Goal: Information Seeking & Learning: Learn about a topic

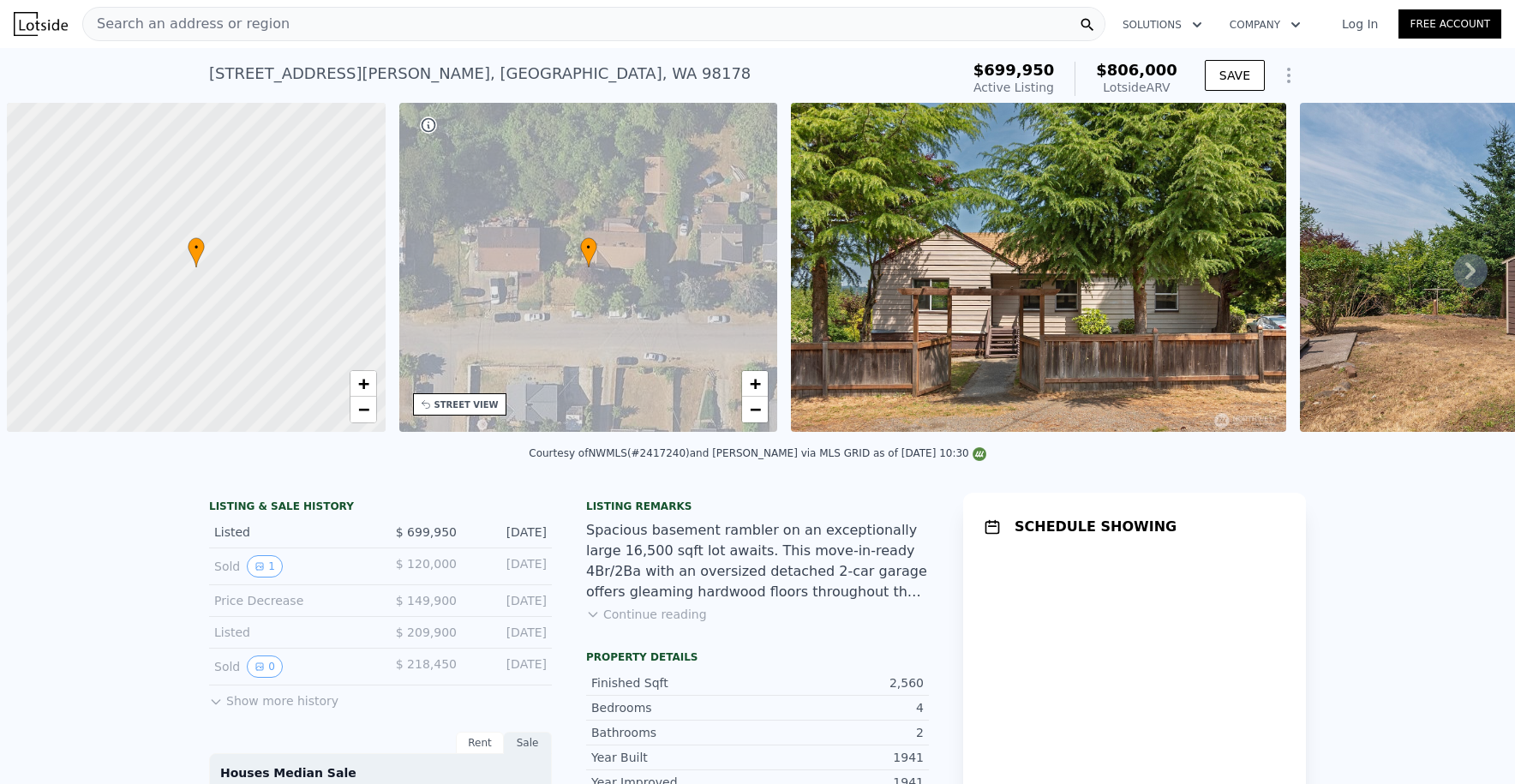
scroll to position [0, 7]
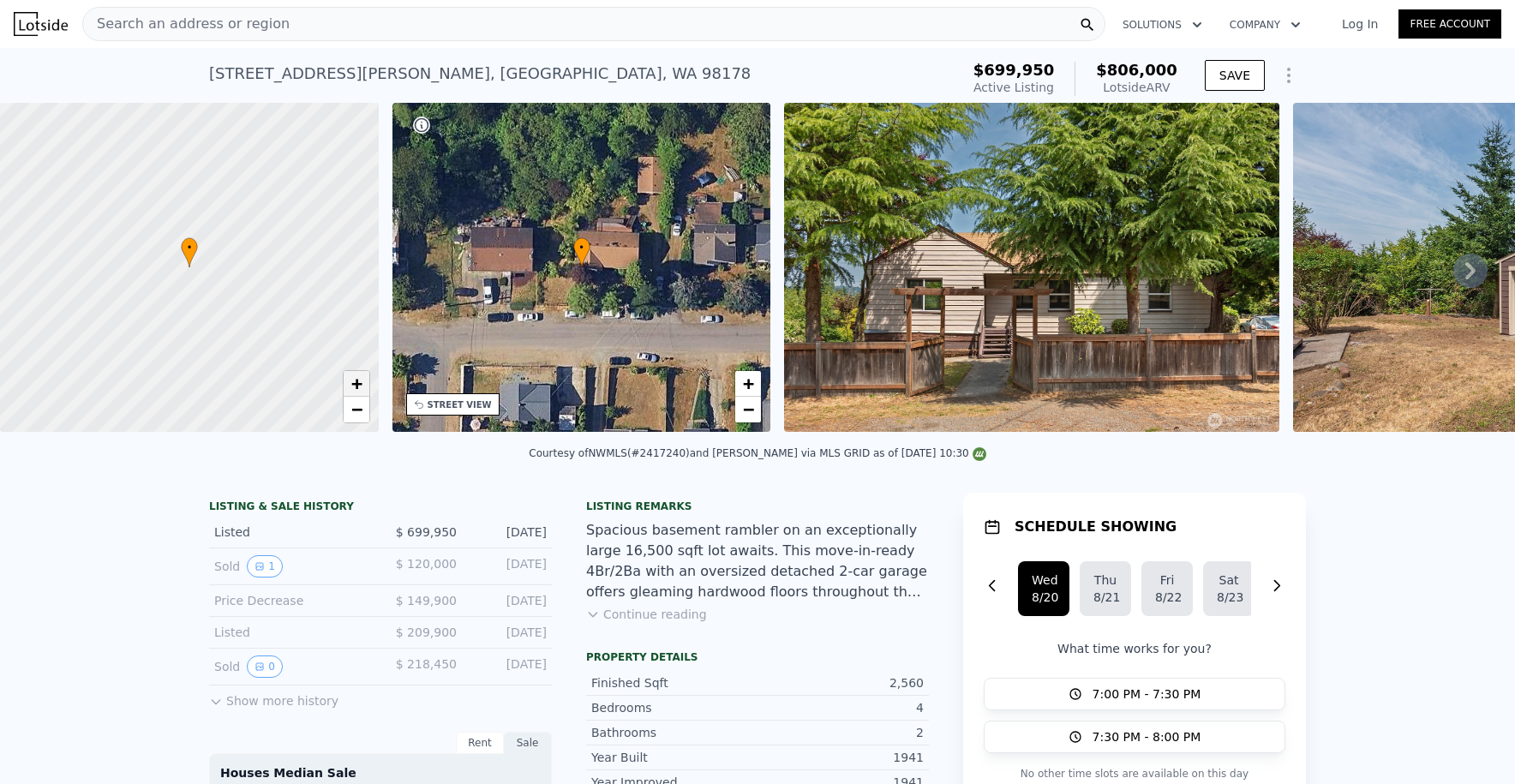
click at [354, 392] on span "+" at bounding box center [356, 383] width 11 height 22
click at [362, 391] on span "+" at bounding box center [356, 383] width 11 height 22
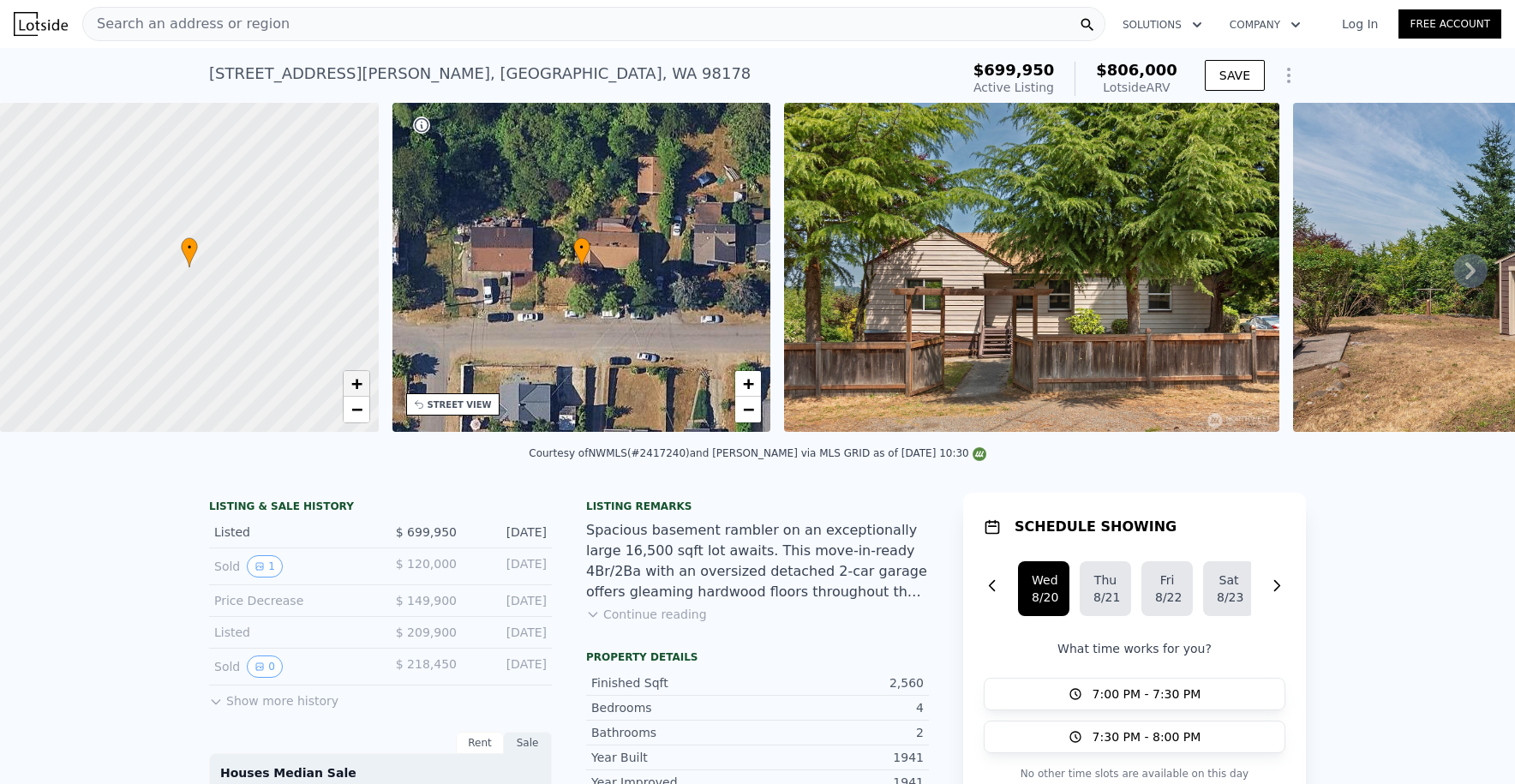
click at [362, 391] on span "+" at bounding box center [356, 383] width 11 height 22
click at [368, 413] on link "−" at bounding box center [356, 410] width 25 height 25
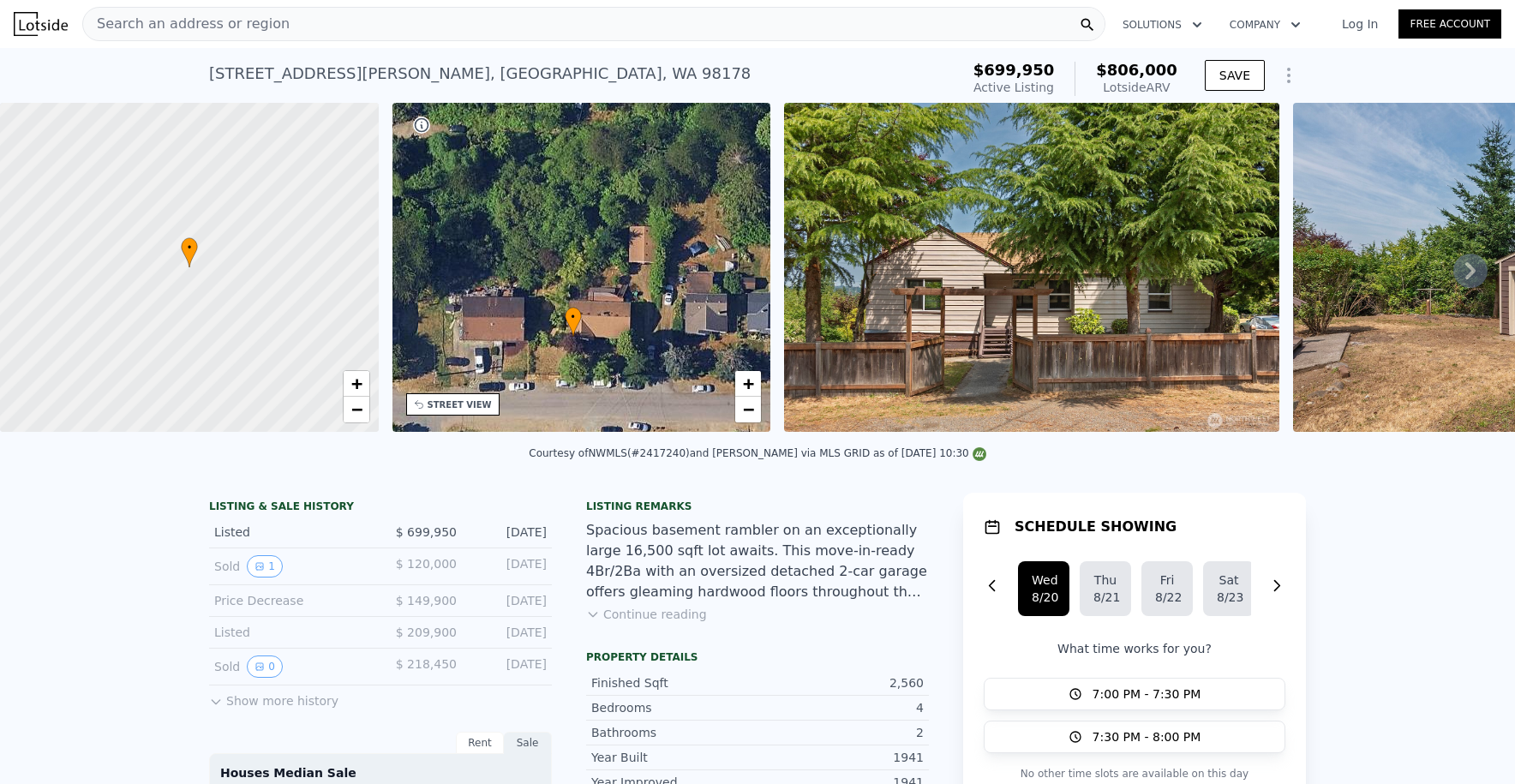
drag, startPoint x: 641, startPoint y: 286, endPoint x: 631, endPoint y: 350, distance: 64.8
click at [631, 350] on div "• + −" at bounding box center [582, 266] width 379 height 329
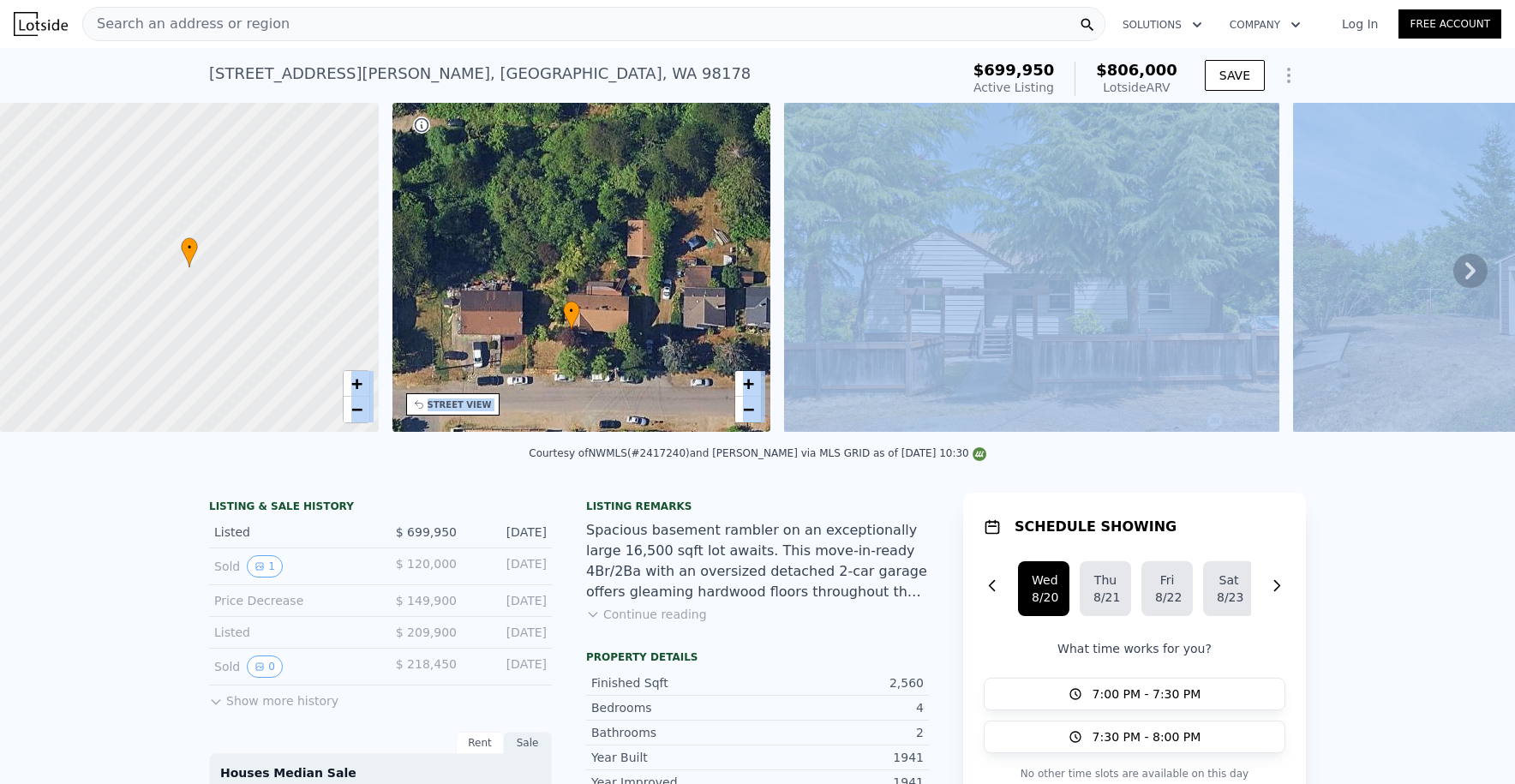
drag, startPoint x: 170, startPoint y: 447, endPoint x: 195, endPoint y: 444, distance: 25.2
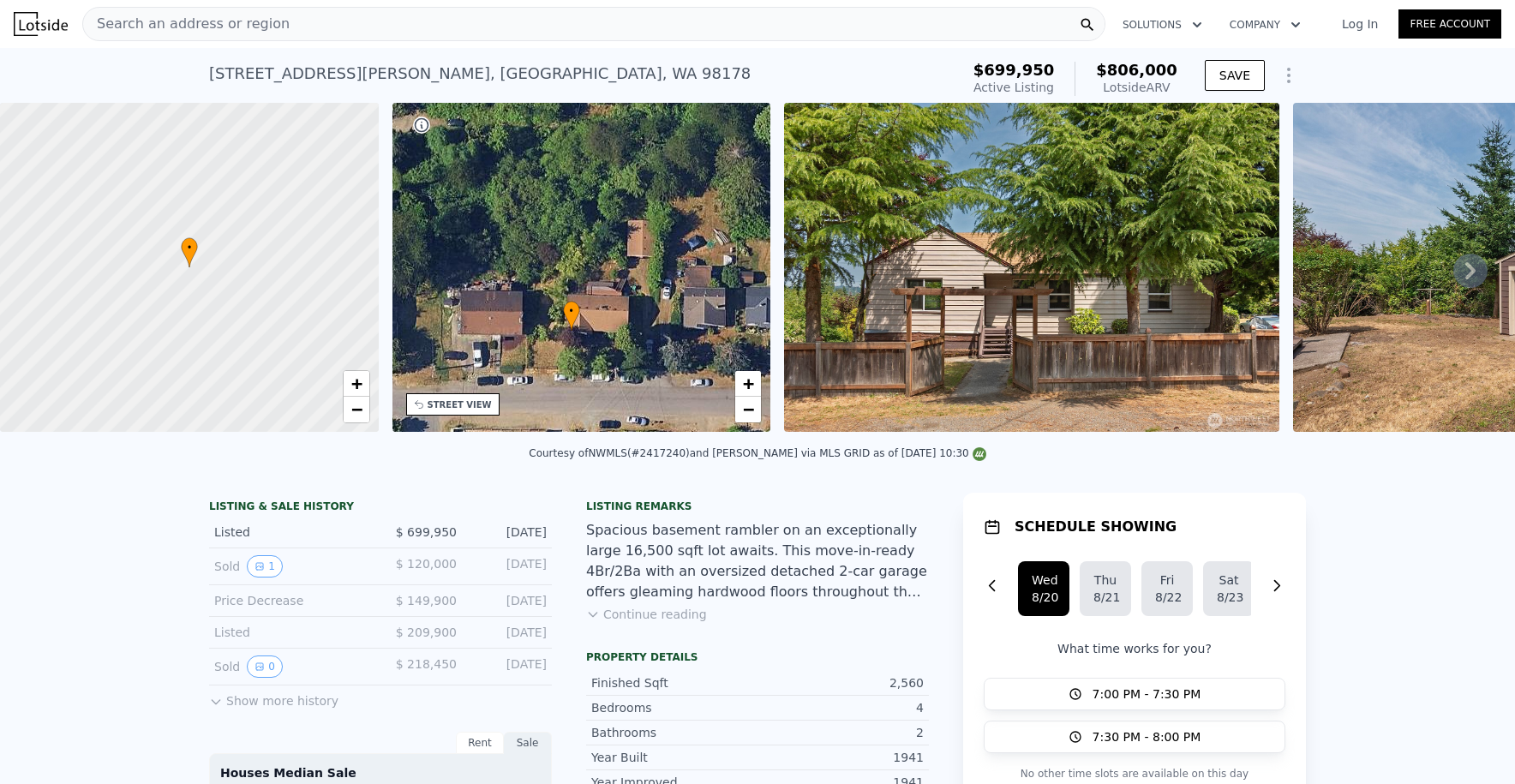
click at [225, 479] on div "Courtesy of NWMLS (#2417240) and John L. Scott Des Moines via MLS GRID as of 08…" at bounding box center [757, 458] width 1515 height 41
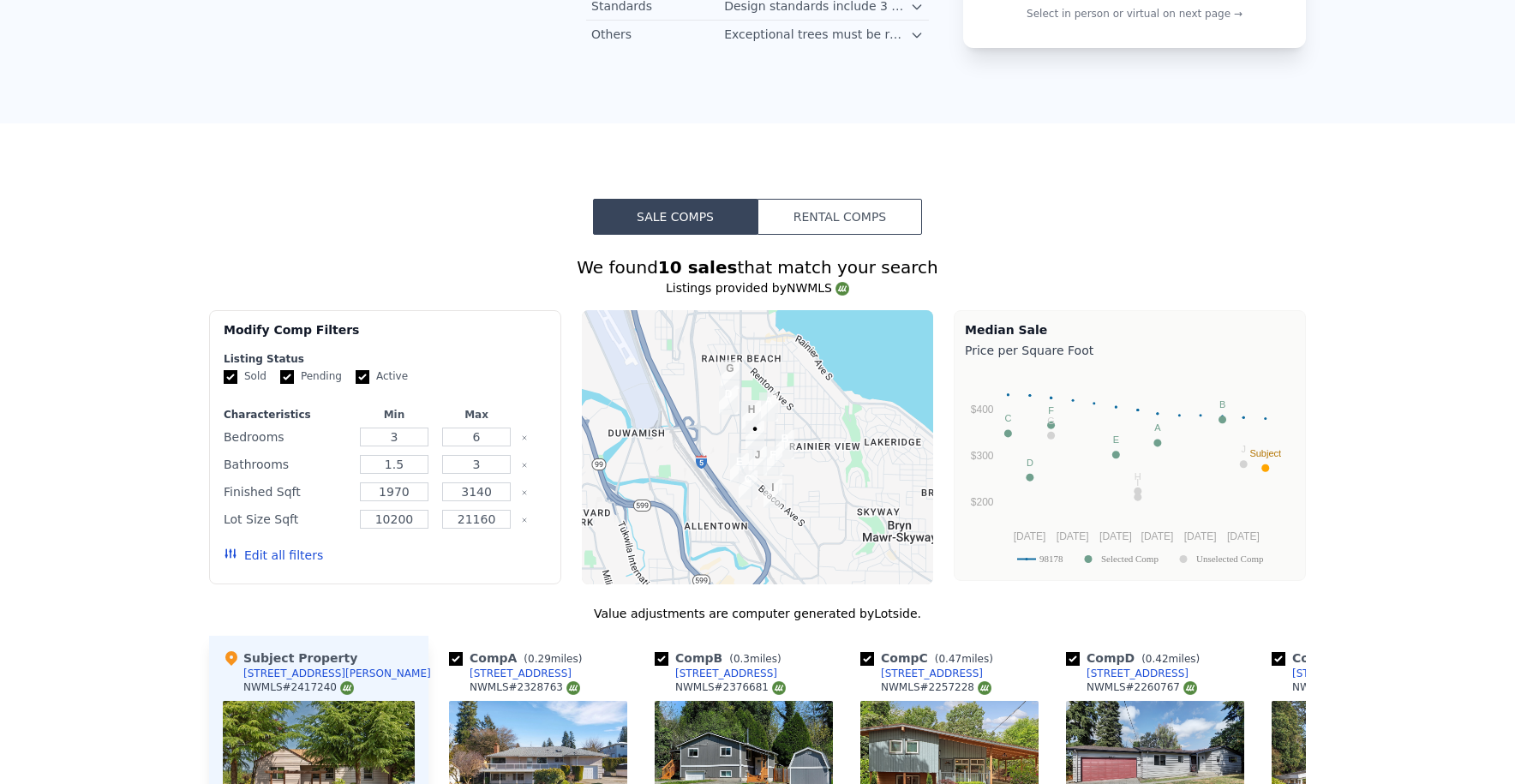
scroll to position [0, 0]
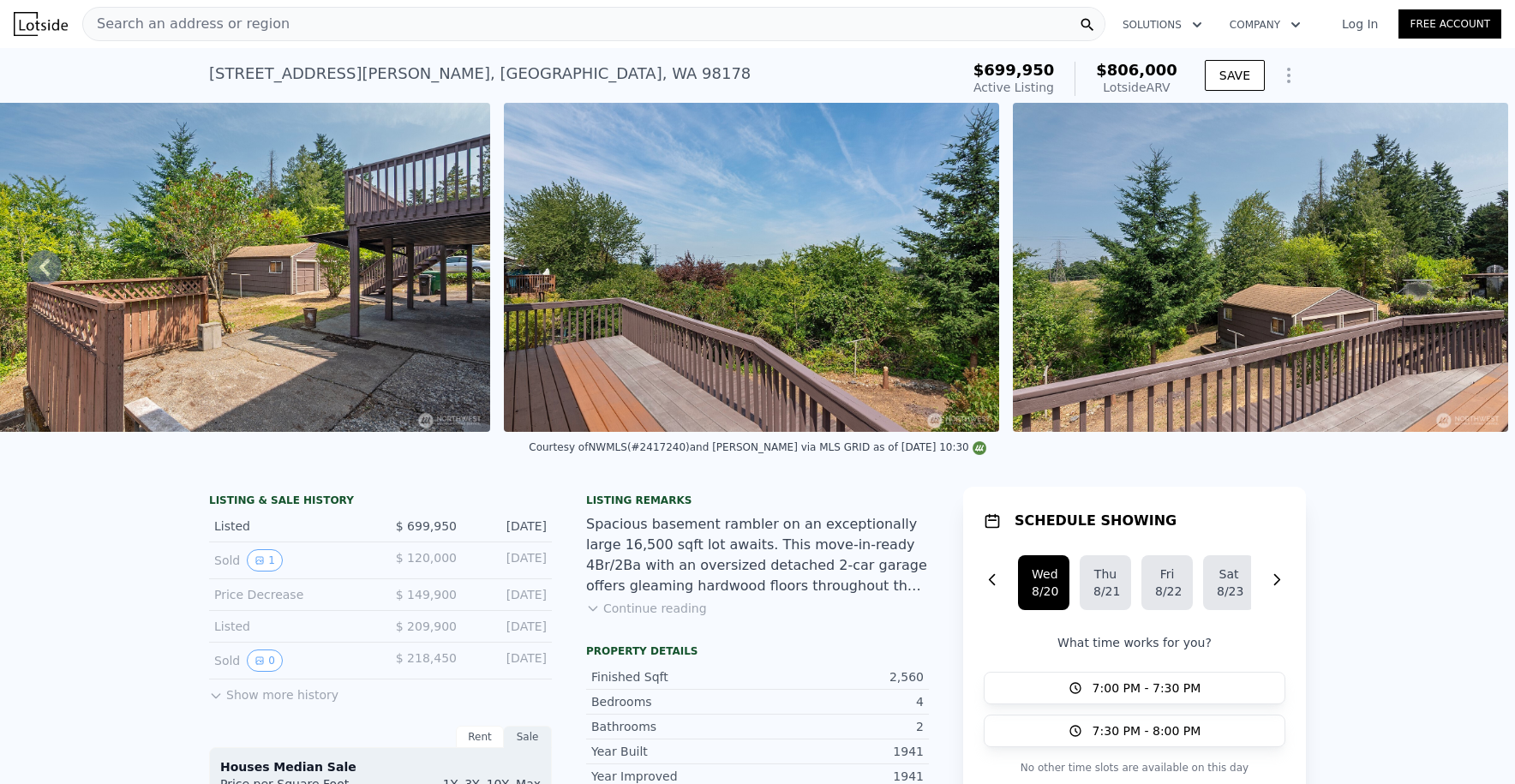
click at [379, 302] on img at bounding box center [242, 266] width 495 height 329
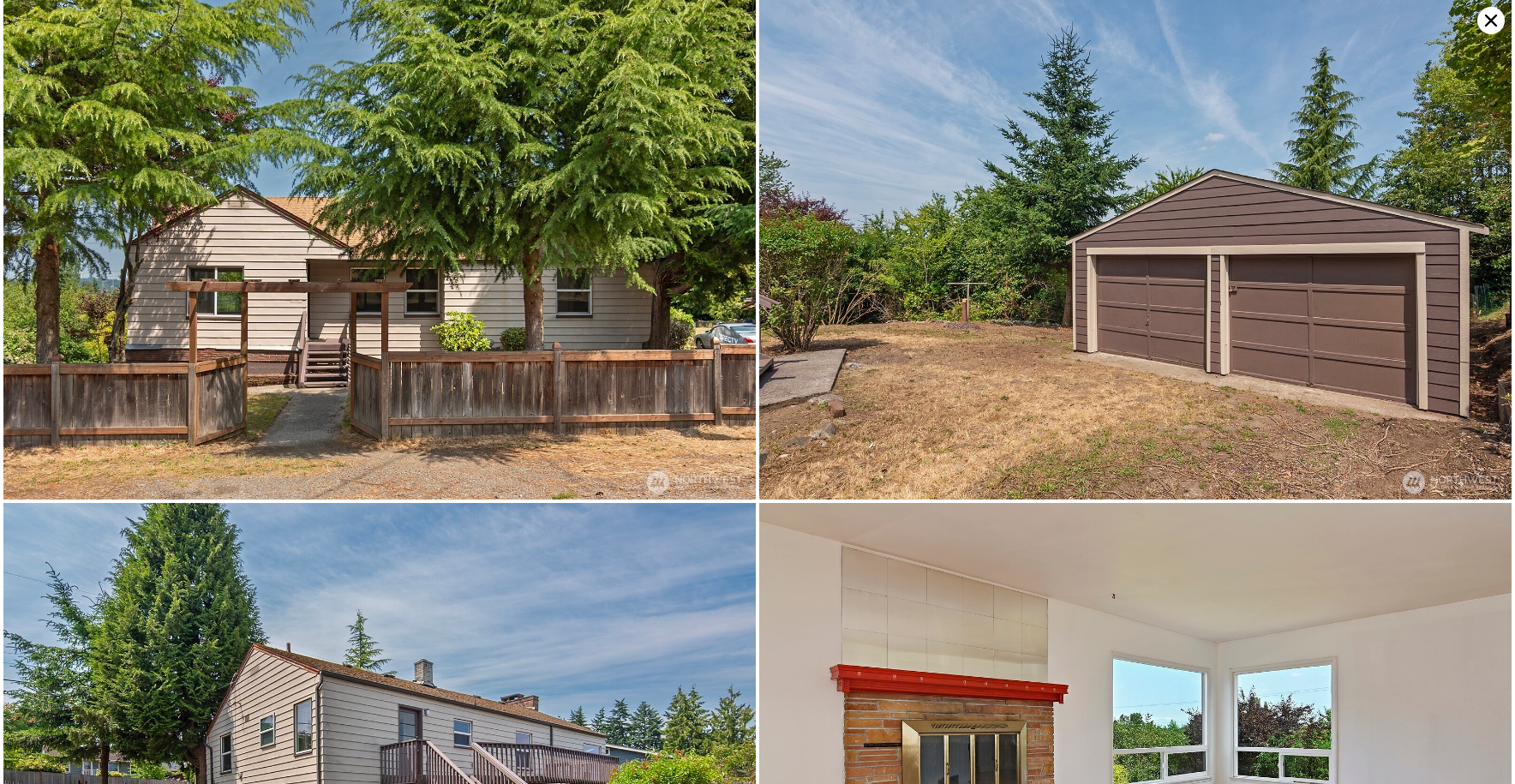
click at [1494, 18] on icon at bounding box center [1491, 20] width 12 height 12
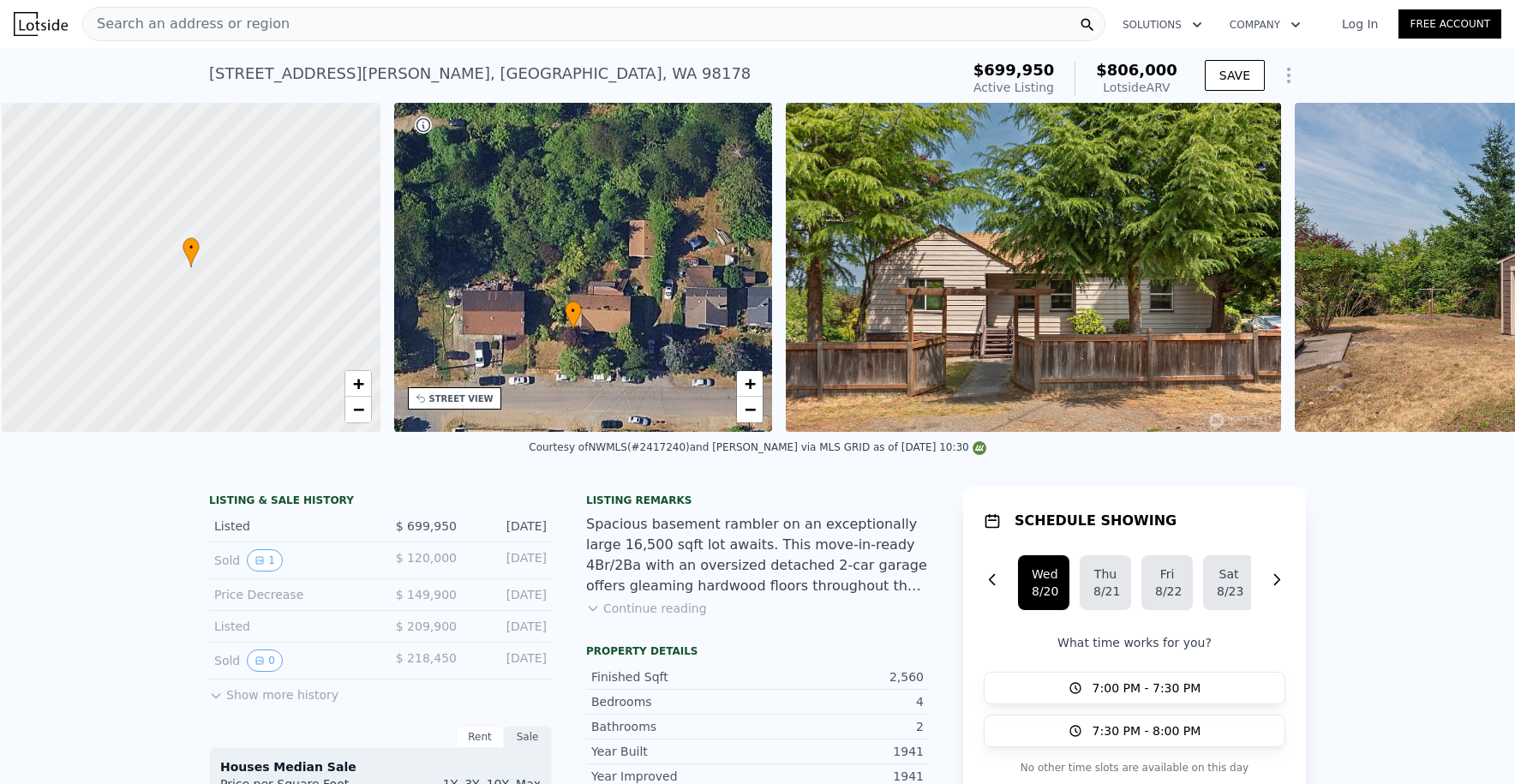
scroll to position [0, 7]
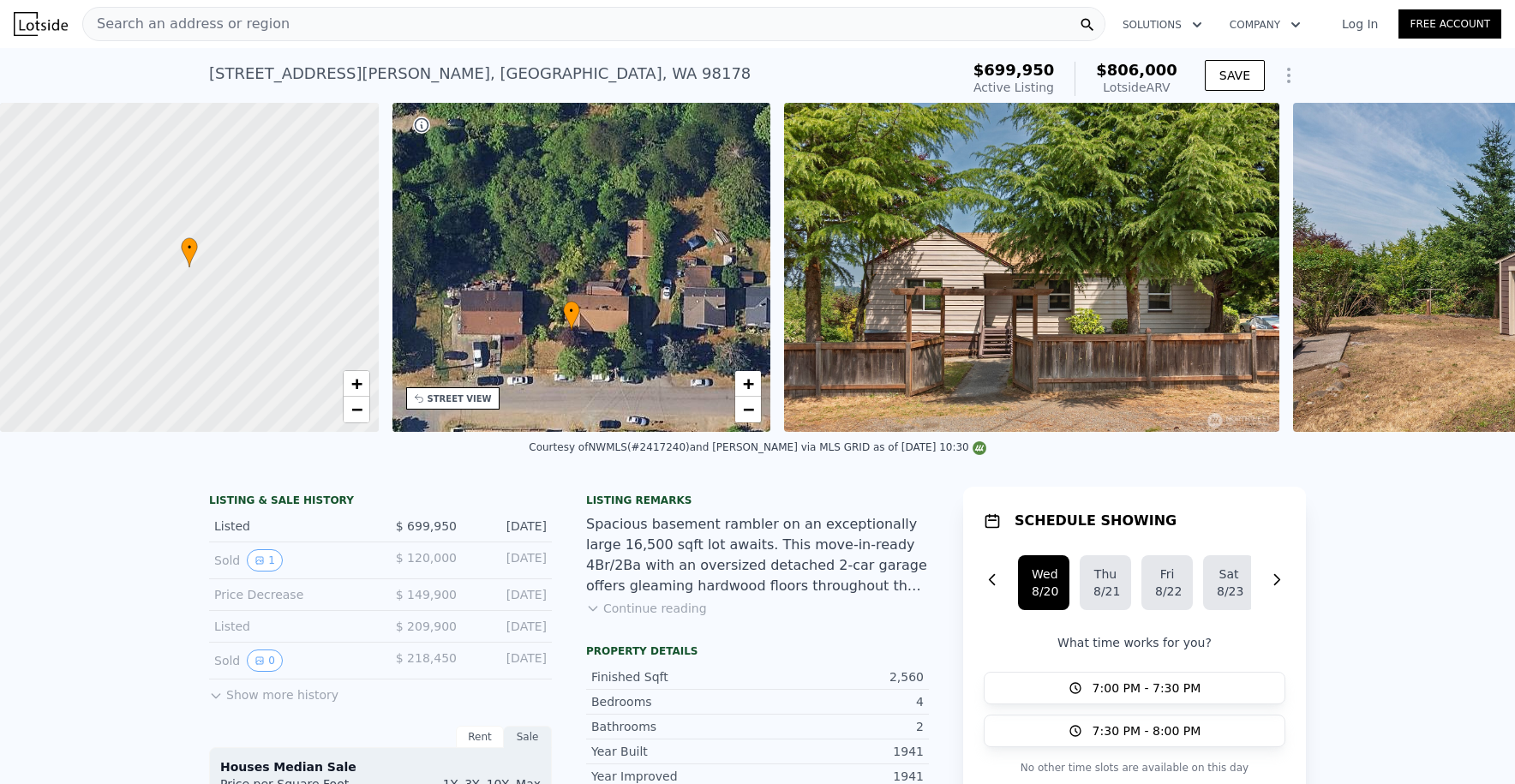
click at [257, 280] on div at bounding box center [189, 268] width 454 height 395
drag, startPoint x: 197, startPoint y: 258, endPoint x: 259, endPoint y: 262, distance: 62.1
click at [255, 262] on icon at bounding box center [246, 256] width 17 height 30
drag, startPoint x: 258, startPoint y: 275, endPoint x: 329, endPoint y: 284, distance: 71.6
click at [329, 284] on div at bounding box center [189, 268] width 454 height 395
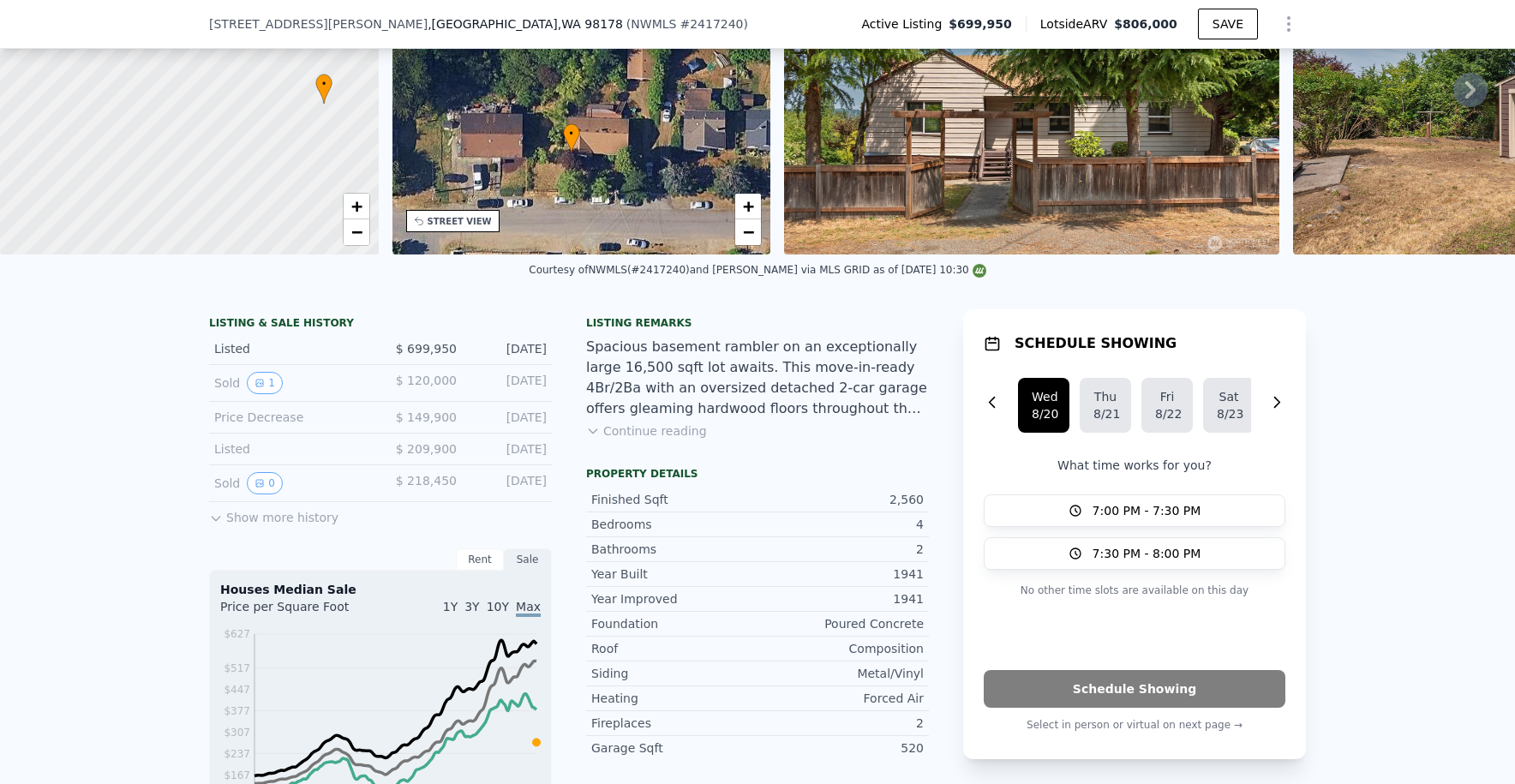
scroll to position [0, 0]
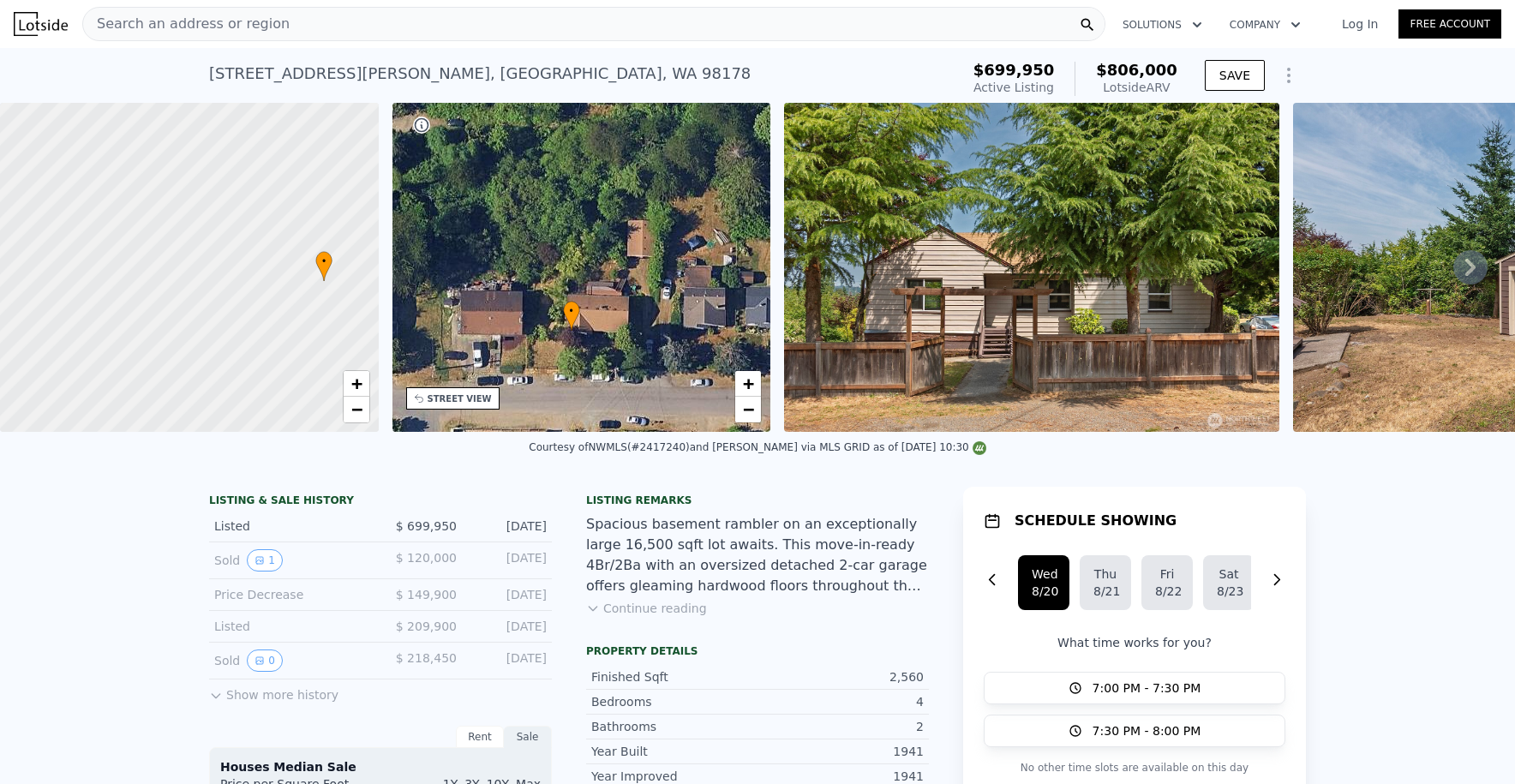
click at [292, 77] on div "5312 S Hazel St , Seattle , WA 98178" at bounding box center [480, 73] width 541 height 24
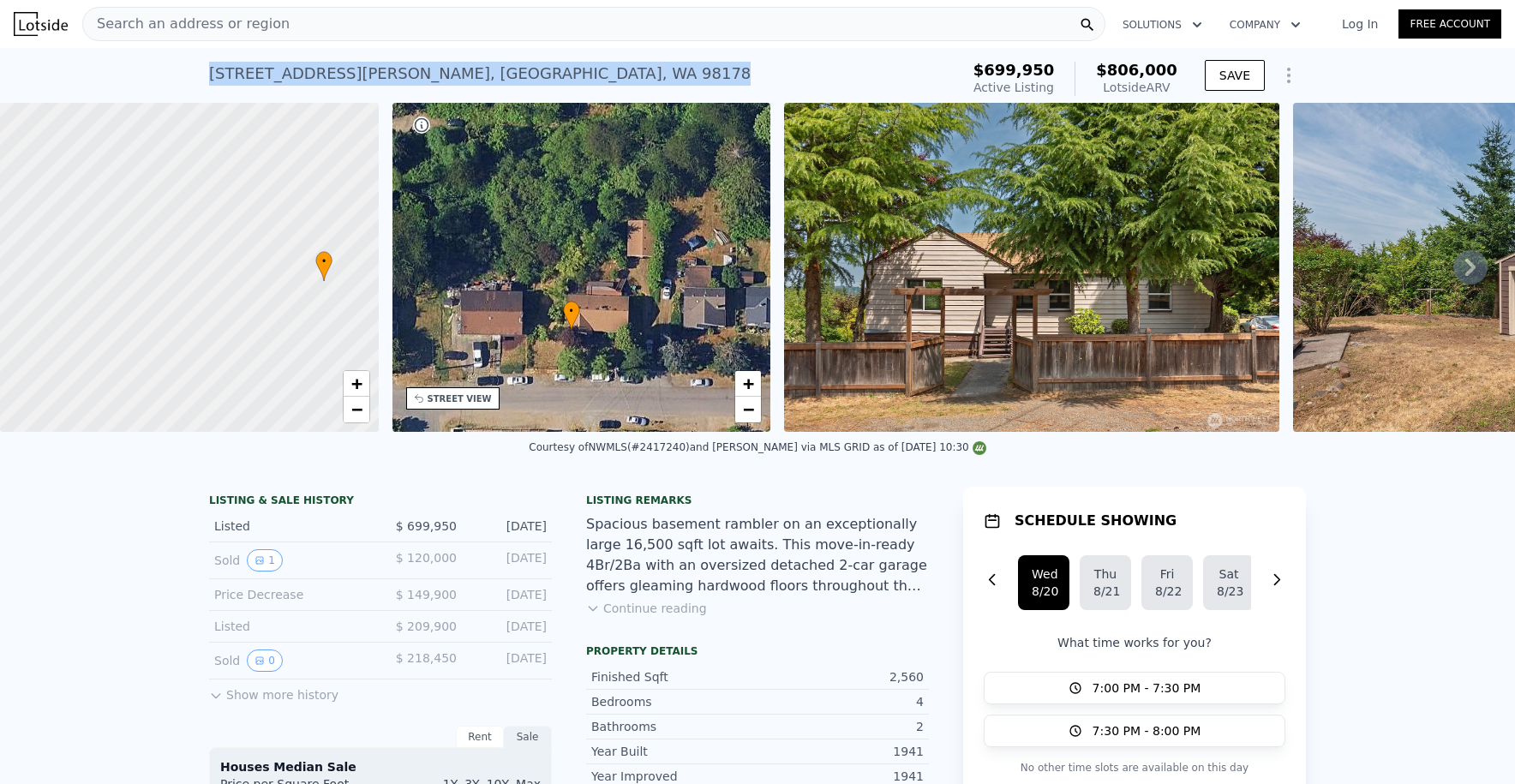
click at [292, 77] on div "5312 S Hazel St , Seattle , WA 98178" at bounding box center [480, 73] width 541 height 24
copy div "5312 S Hazel St , Seattle , WA 98178 Active at $699,950 (~ARV $806k )"
drag, startPoint x: 196, startPoint y: 368, endPoint x: 123, endPoint y: 363, distance: 73.2
click at [123, 363] on div at bounding box center [189, 268] width 454 height 395
drag, startPoint x: 123, startPoint y: 363, endPoint x: 183, endPoint y: 363, distance: 60.0
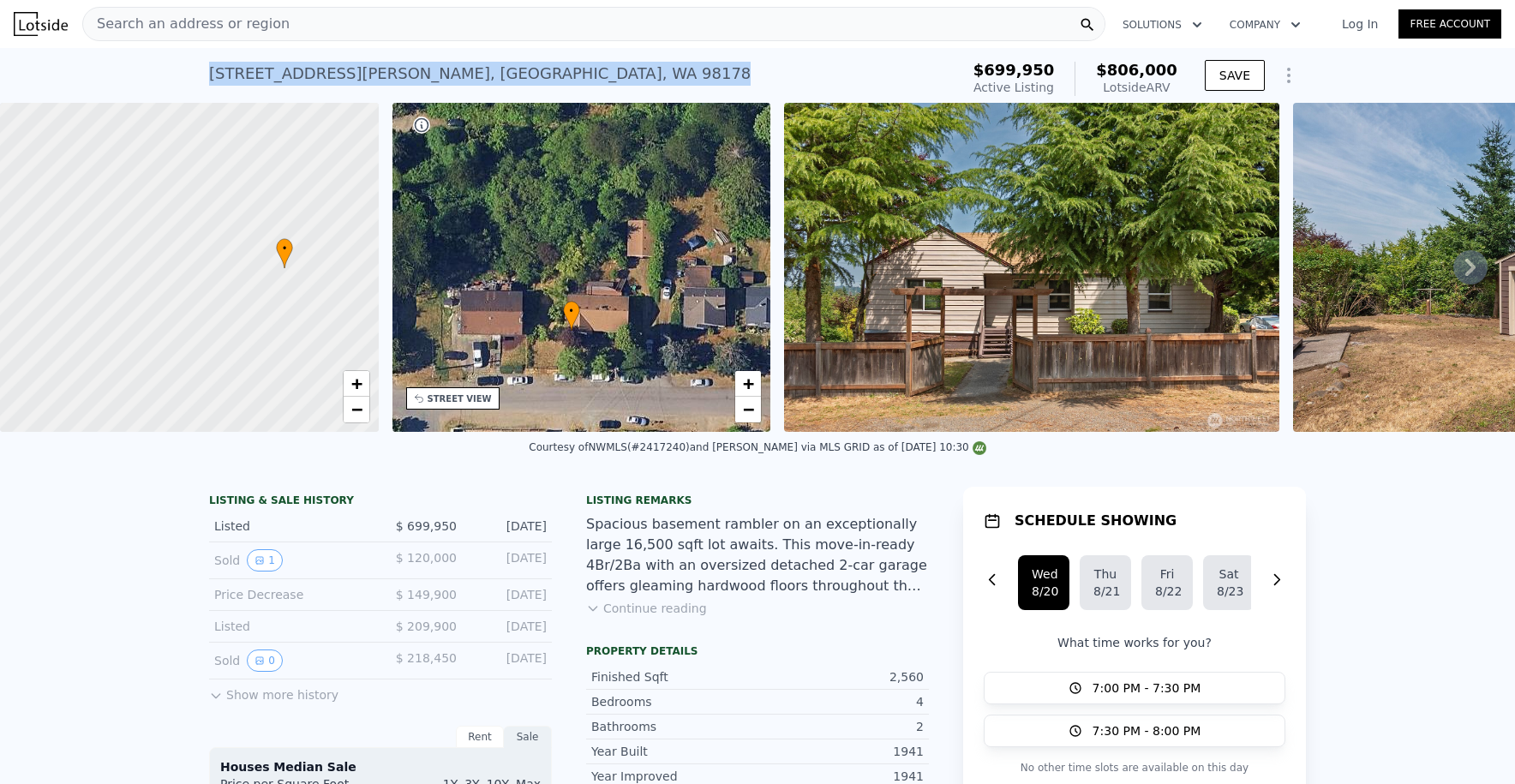
click at [183, 363] on div at bounding box center [189, 268] width 454 height 395
click at [160, 357] on div at bounding box center [189, 268] width 454 height 395
drag, startPoint x: 145, startPoint y: 379, endPoint x: 80, endPoint y: 388, distance: 65.6
click at [80, 388] on div at bounding box center [189, 268] width 454 height 395
drag, startPoint x: 141, startPoint y: 353, endPoint x: 207, endPoint y: 317, distance: 75.2
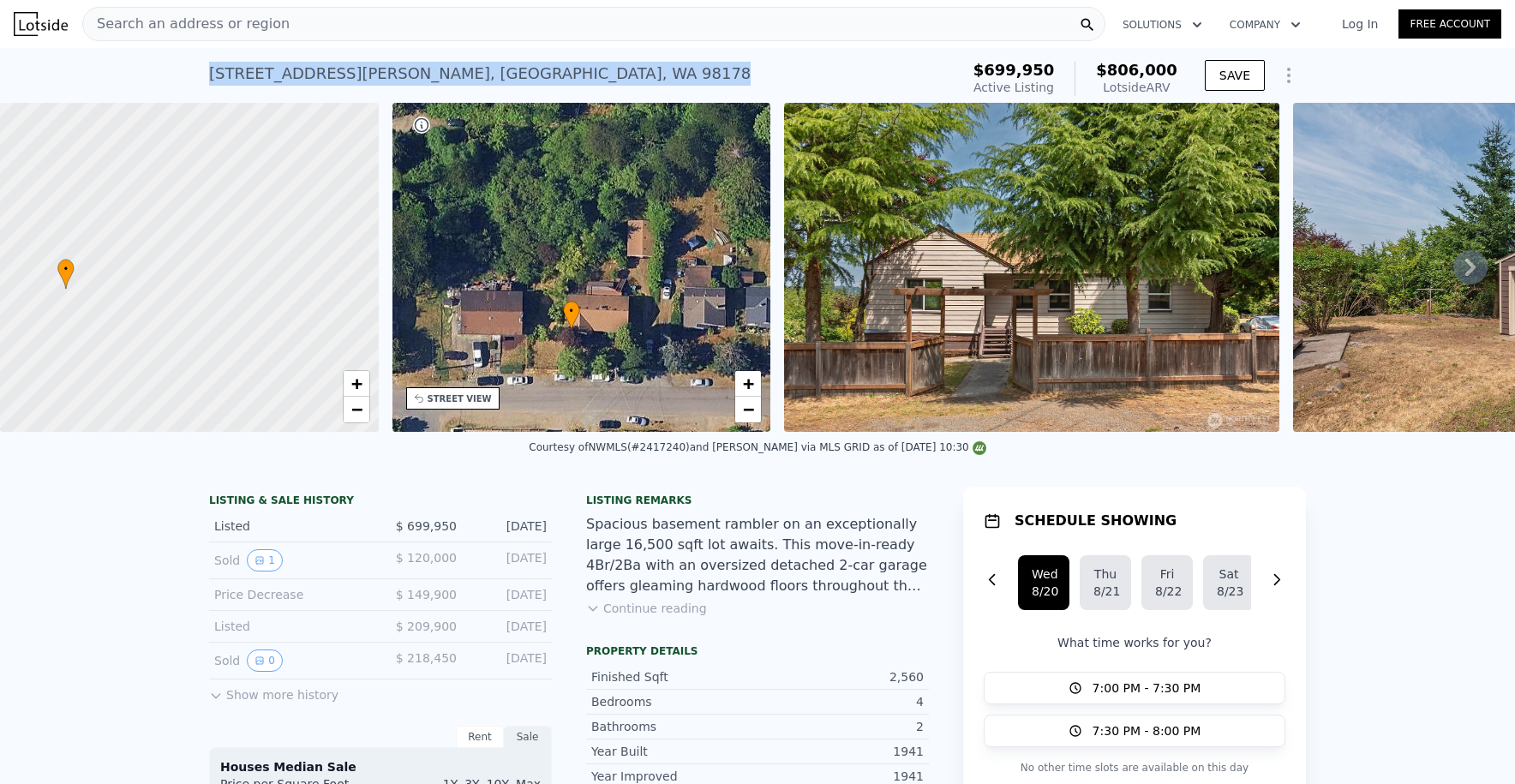
click at [207, 317] on div at bounding box center [189, 268] width 454 height 395
drag, startPoint x: 537, startPoint y: 571, endPoint x: 467, endPoint y: 572, distance: 70.0
click at [471, 572] on div "Jun 16, 2011" at bounding box center [509, 560] width 76 height 23
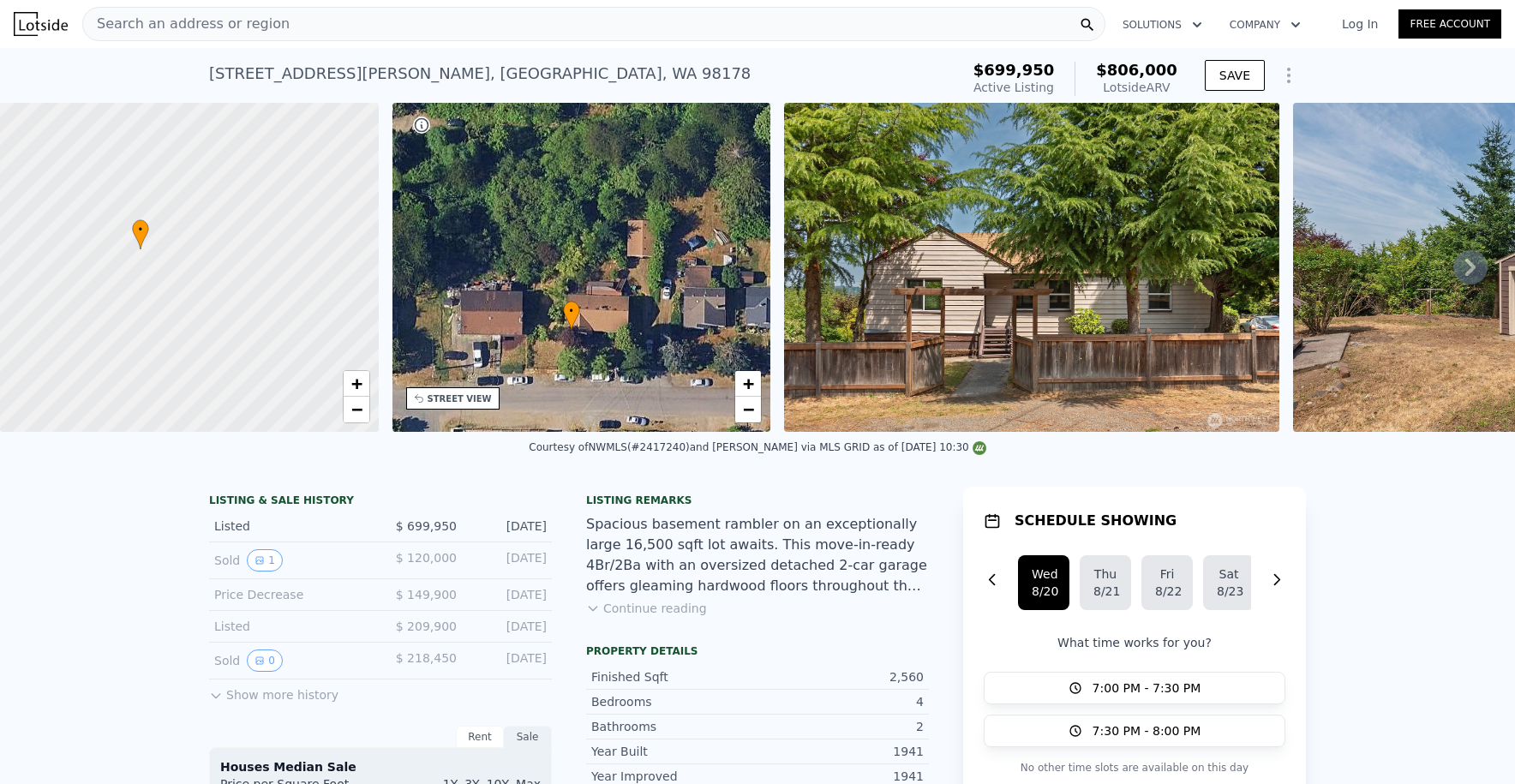
drag, startPoint x: 549, startPoint y: 566, endPoint x: 418, endPoint y: 572, distance: 131.1
click at [418, 565] on span "$ 120,000" at bounding box center [426, 557] width 61 height 14
click at [412, 565] on span "$ 120,000" at bounding box center [426, 557] width 61 height 14
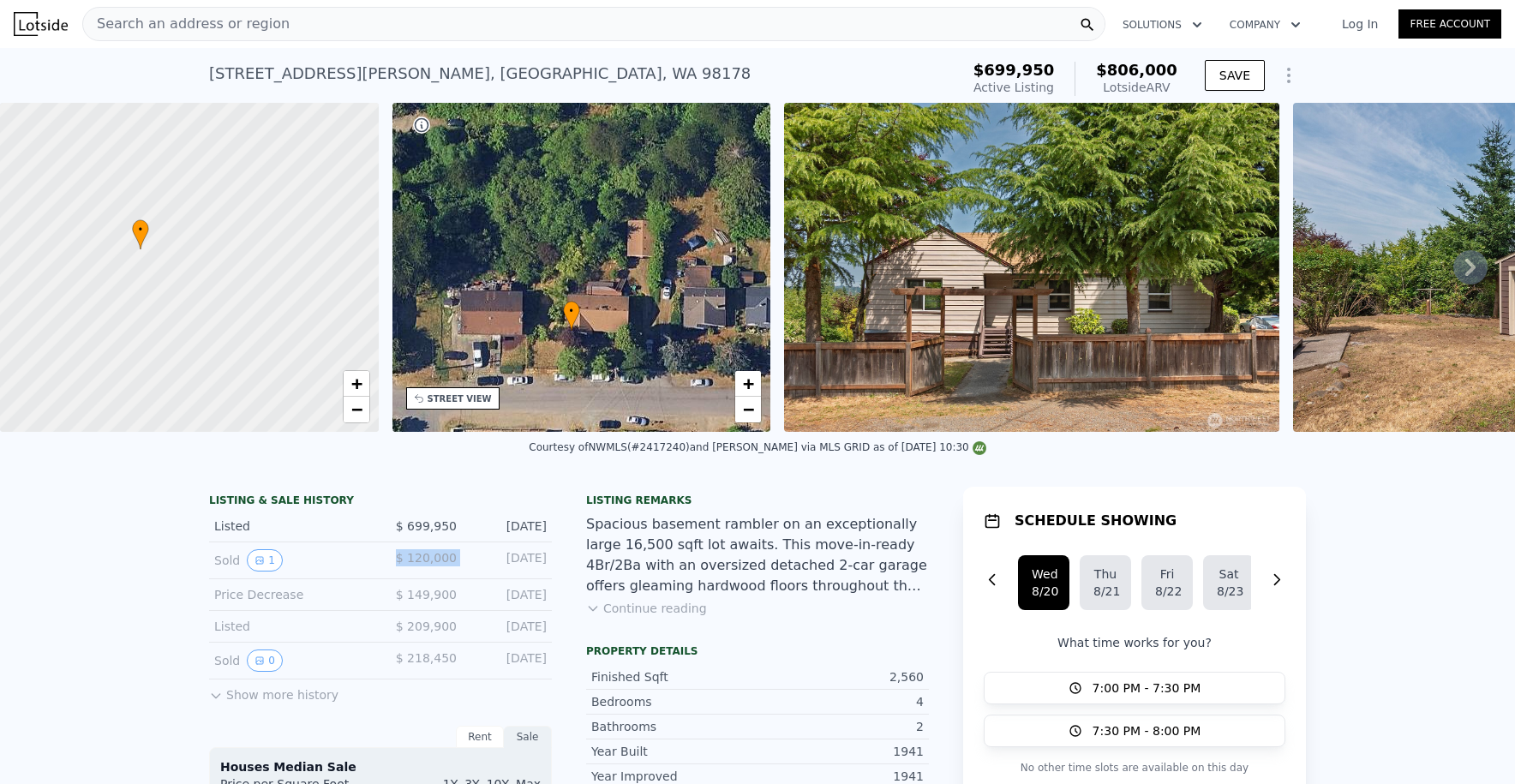
click at [412, 565] on span "$ 120,000" at bounding box center [426, 557] width 61 height 14
click at [437, 565] on span "$ 120,000" at bounding box center [426, 557] width 61 height 14
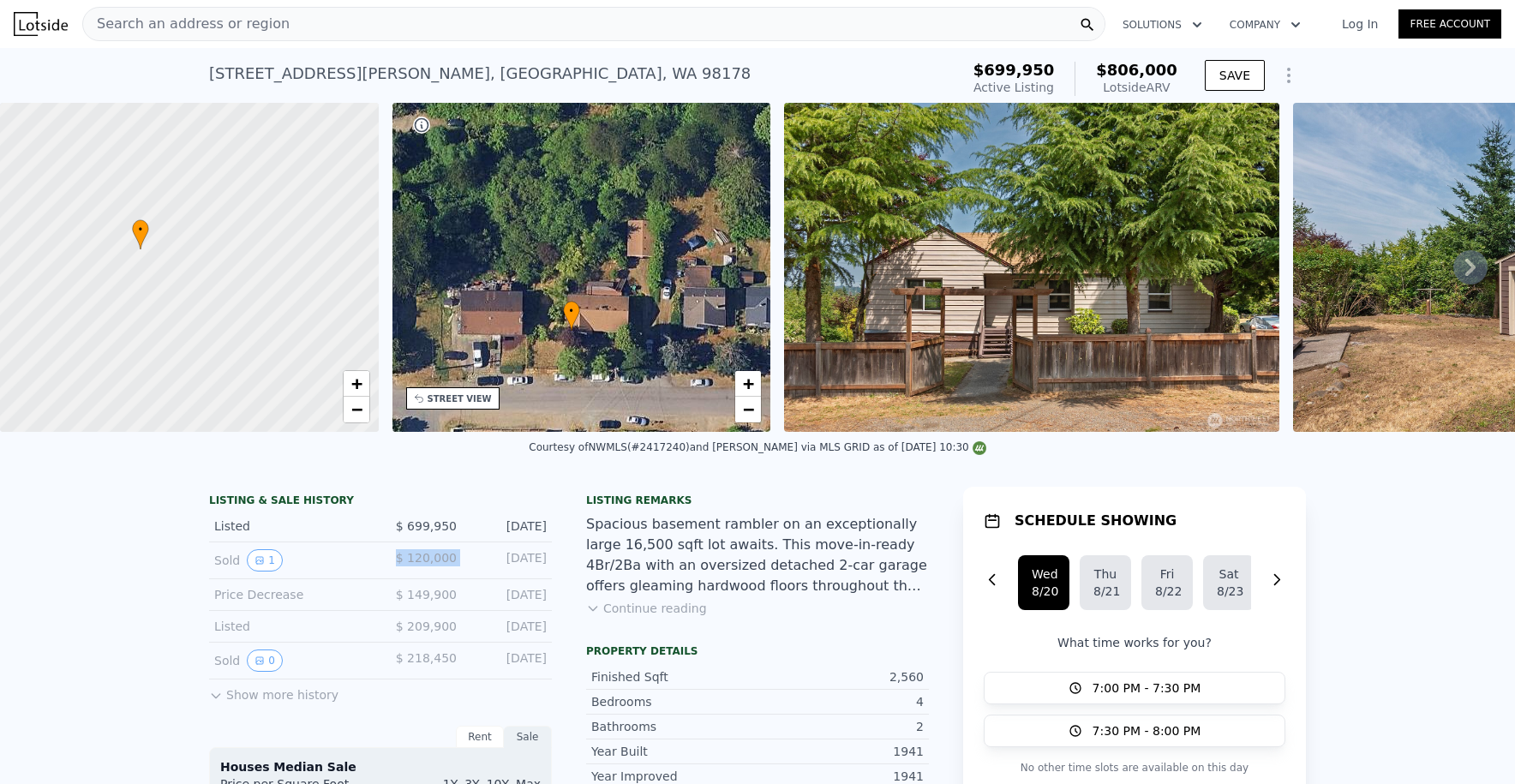
click at [437, 565] on span "$ 120,000" at bounding box center [426, 557] width 61 height 14
click at [442, 565] on span "$ 120,000" at bounding box center [426, 557] width 61 height 14
drag, startPoint x: 551, startPoint y: 572, endPoint x: 411, endPoint y: 571, distance: 140.0
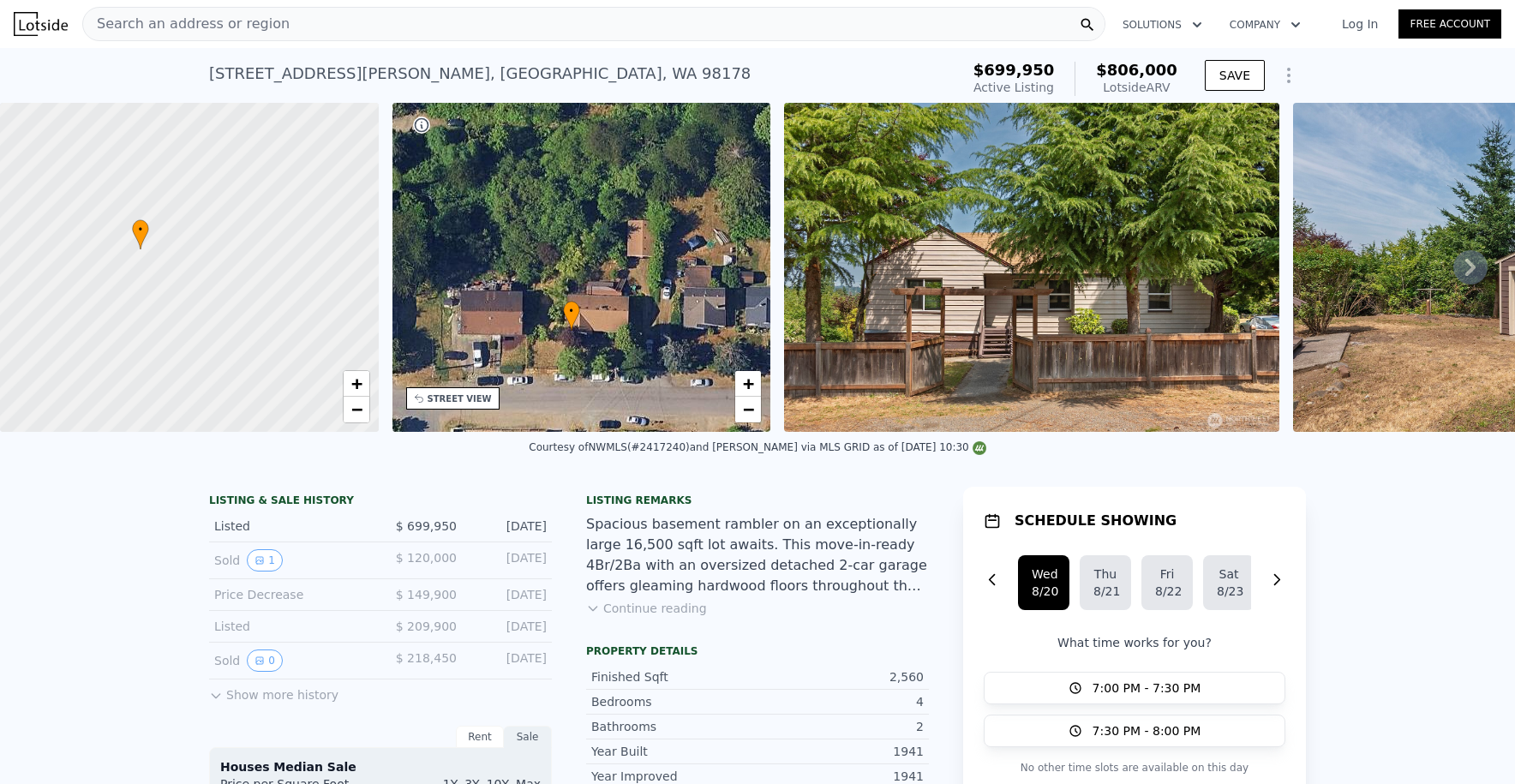
click at [411, 565] on span "$ 120,000" at bounding box center [426, 557] width 61 height 14
drag, startPoint x: 399, startPoint y: 571, endPoint x: 534, endPoint y: 566, distance: 135.1
click at [534, 566] on div "Sold 1 $ 120,000 Jun 16, 2011" at bounding box center [381, 560] width 343 height 37
click at [534, 566] on div "Jun 16, 2011" at bounding box center [509, 560] width 76 height 23
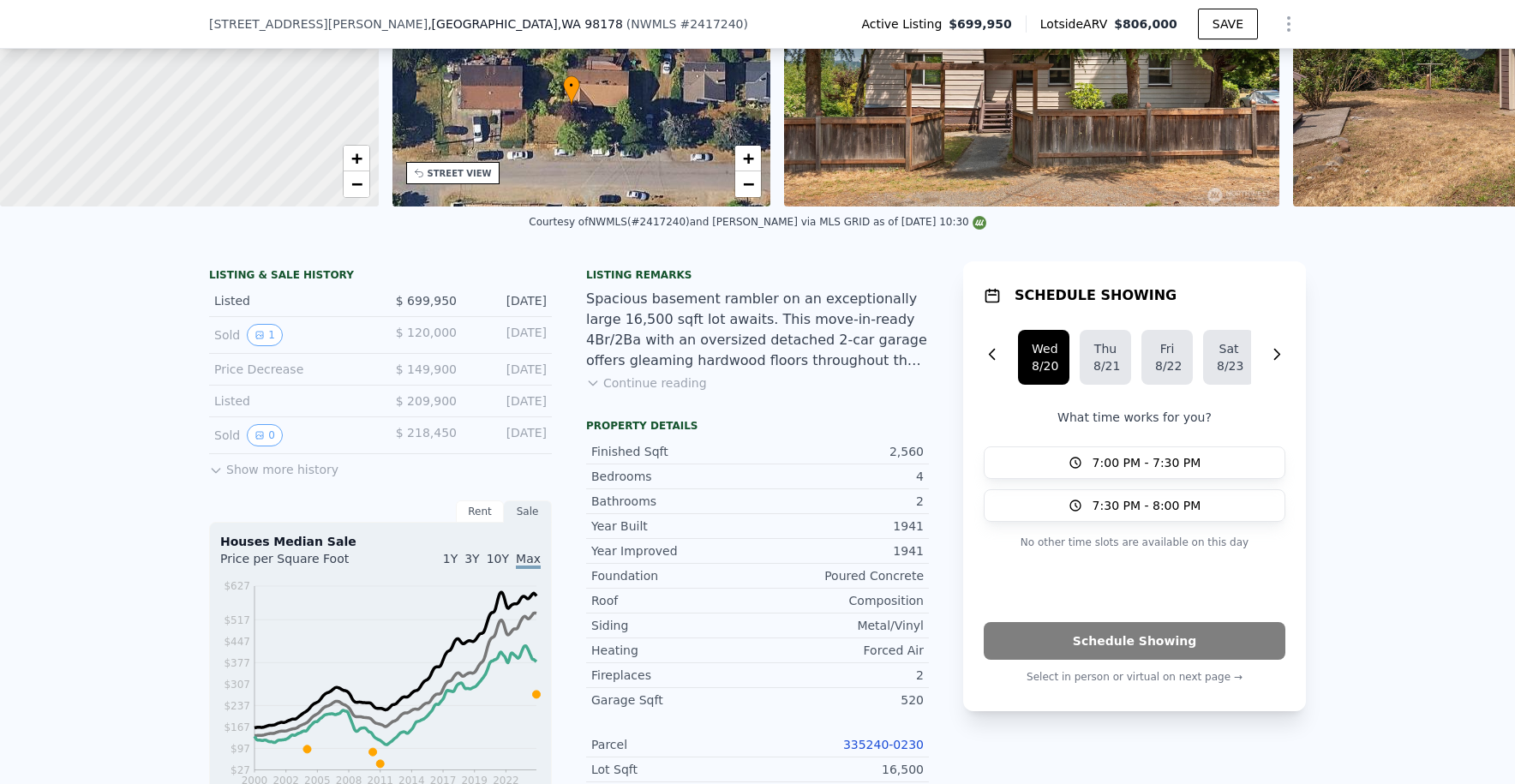
scroll to position [369, 0]
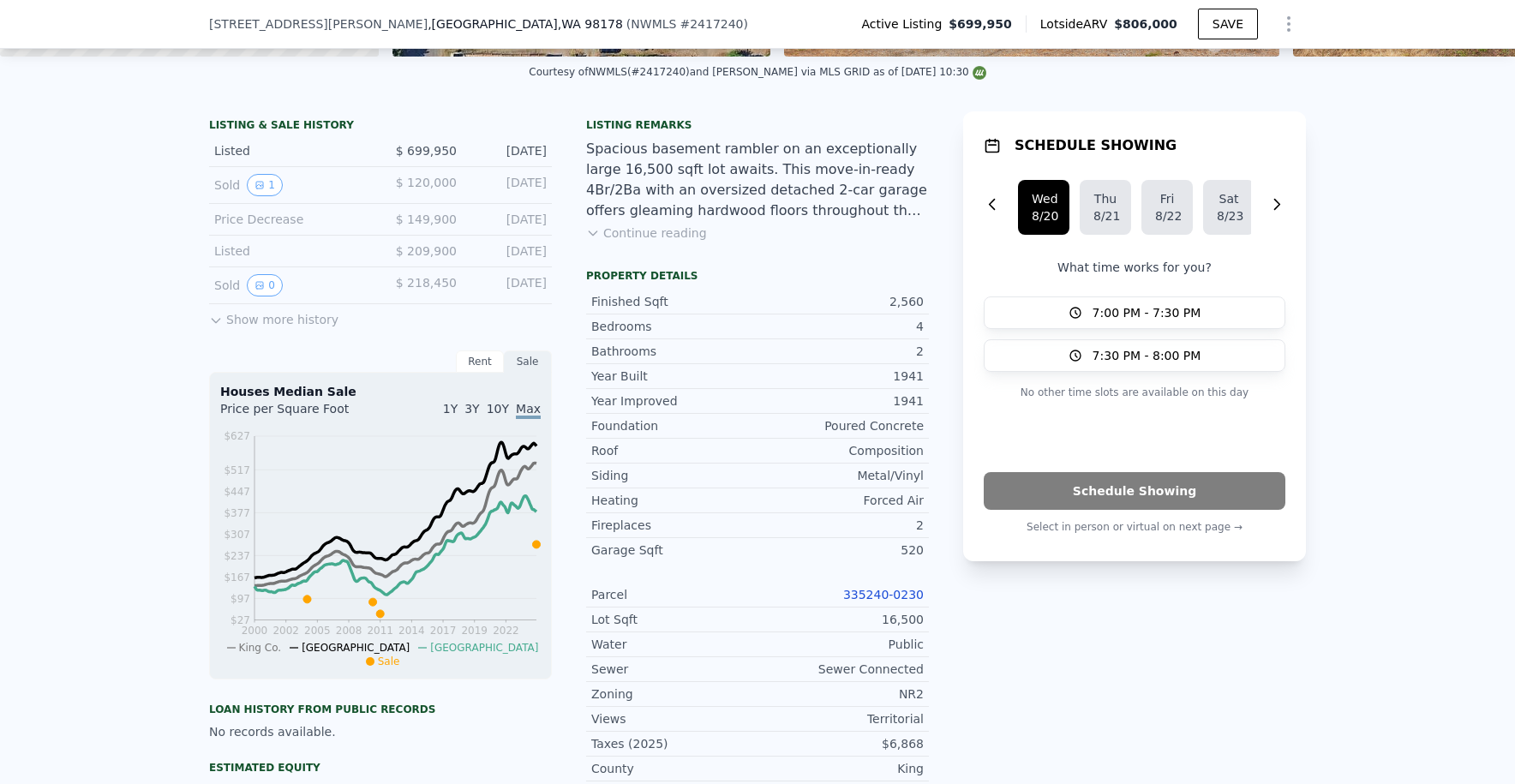
click at [901, 628] on div "16,500" at bounding box center [840, 619] width 166 height 17
click at [900, 628] on div "16,500" at bounding box center [840, 619] width 166 height 17
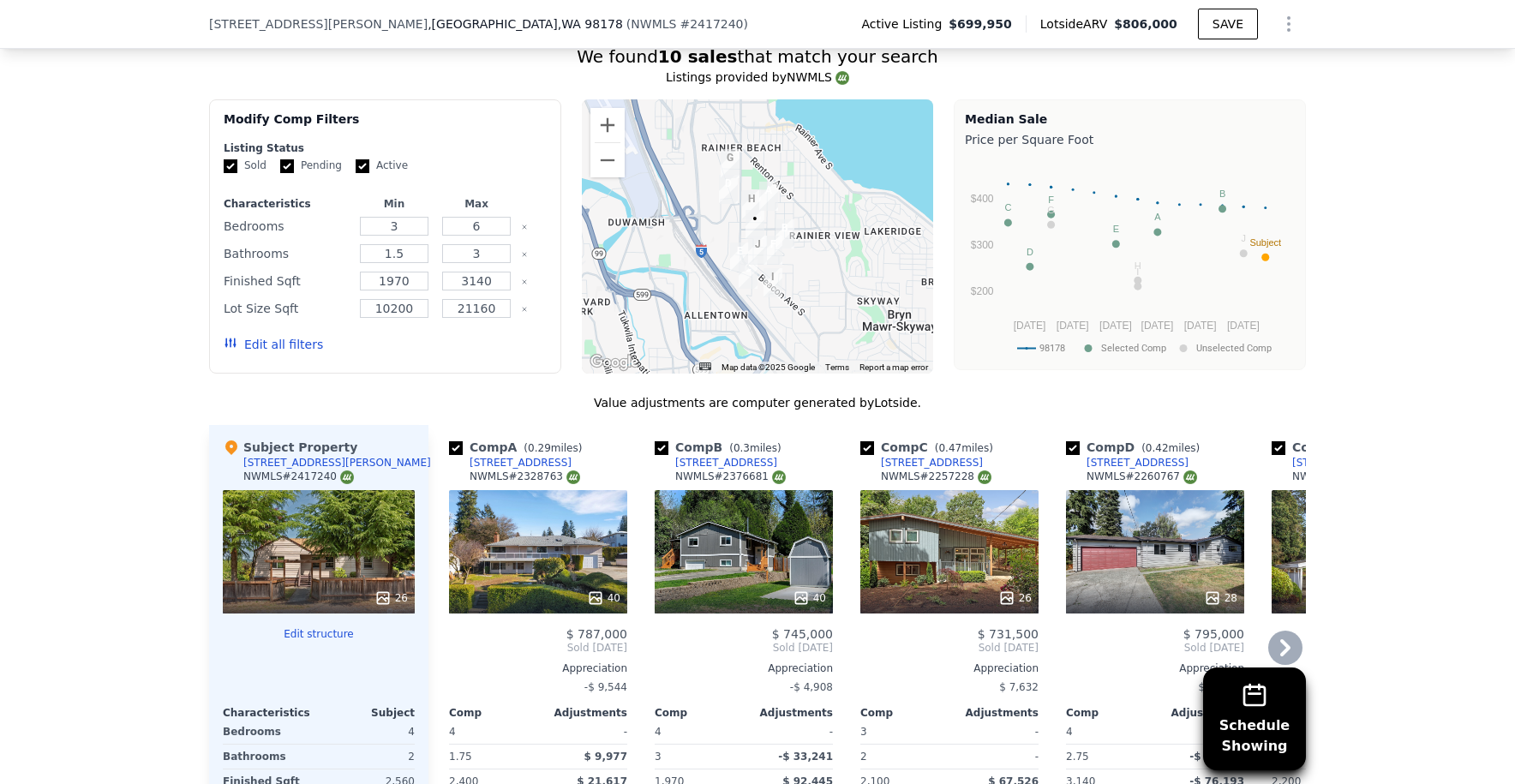
scroll to position [1662, 0]
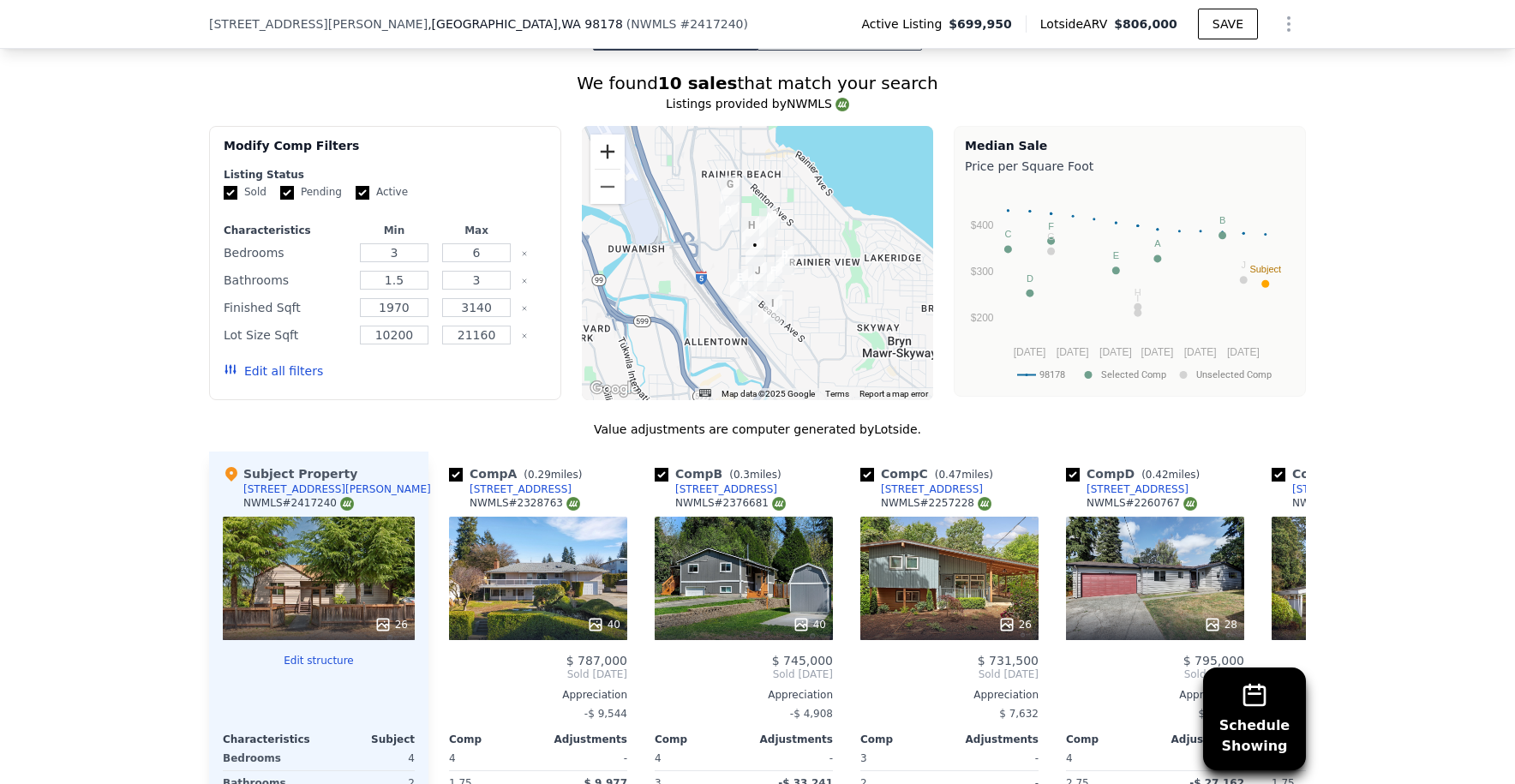
click at [595, 153] on button "Zoom in" at bounding box center [607, 151] width 34 height 34
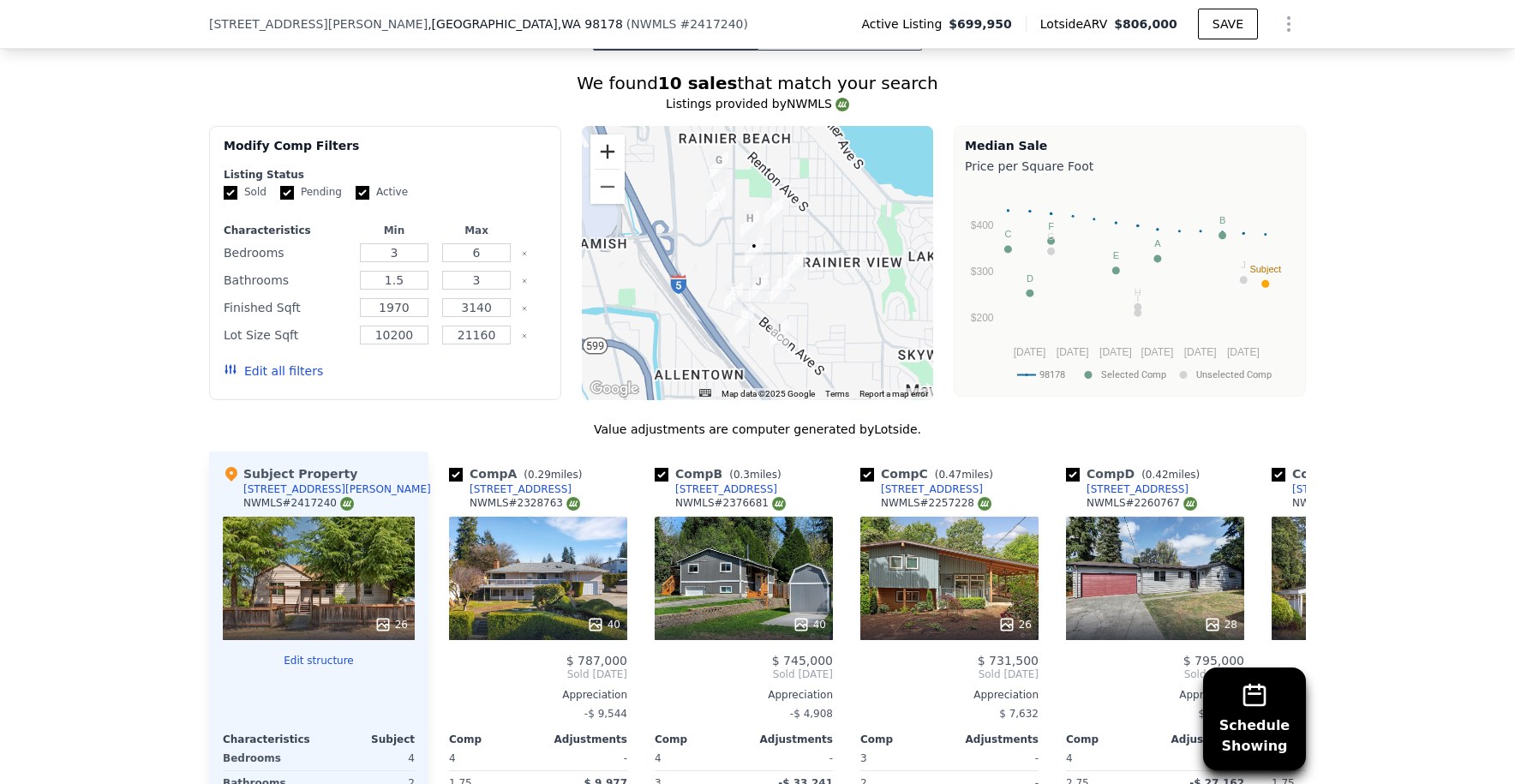
click at [595, 153] on button "Zoom in" at bounding box center [607, 151] width 34 height 34
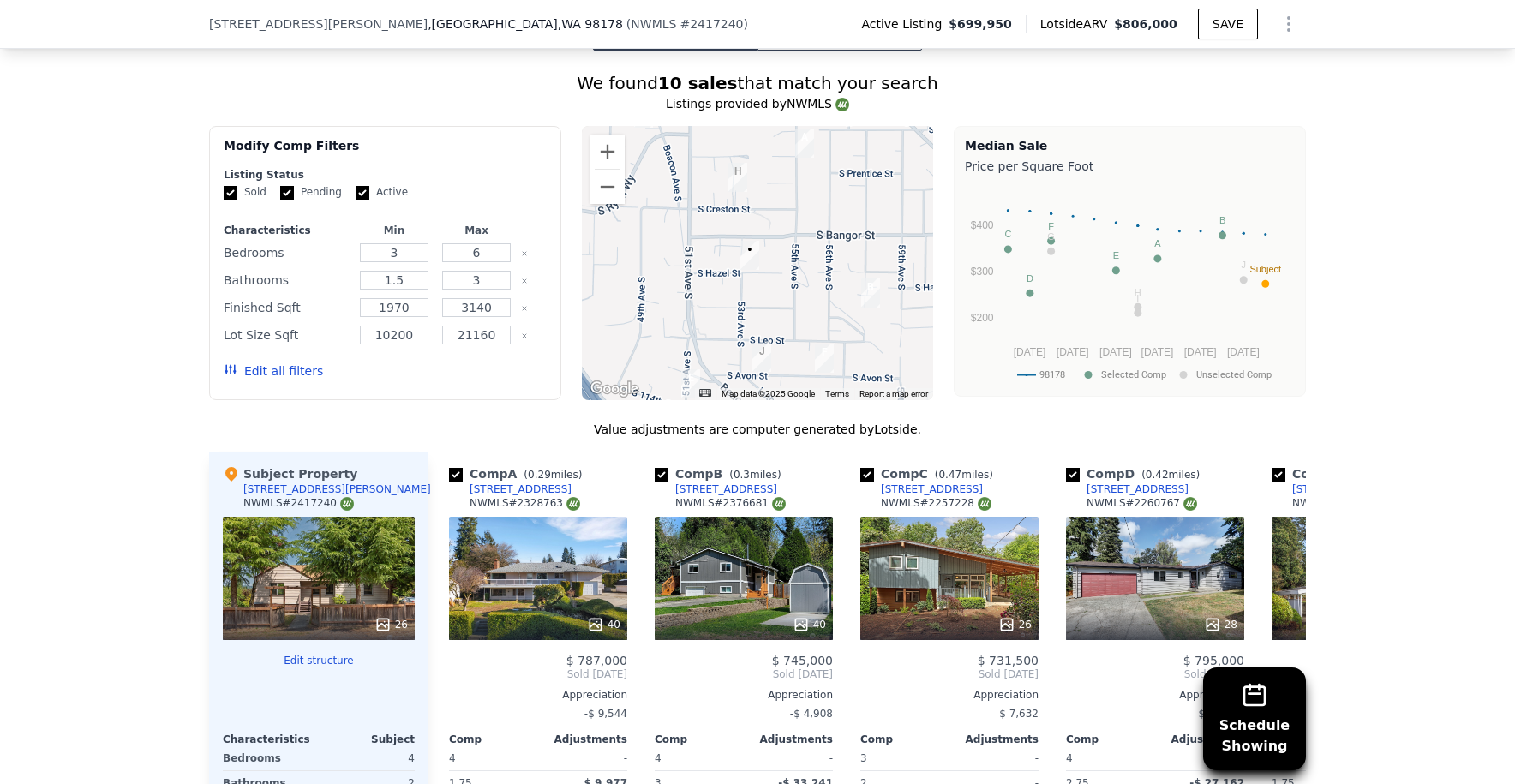
click at [762, 275] on div at bounding box center [758, 263] width 353 height 275
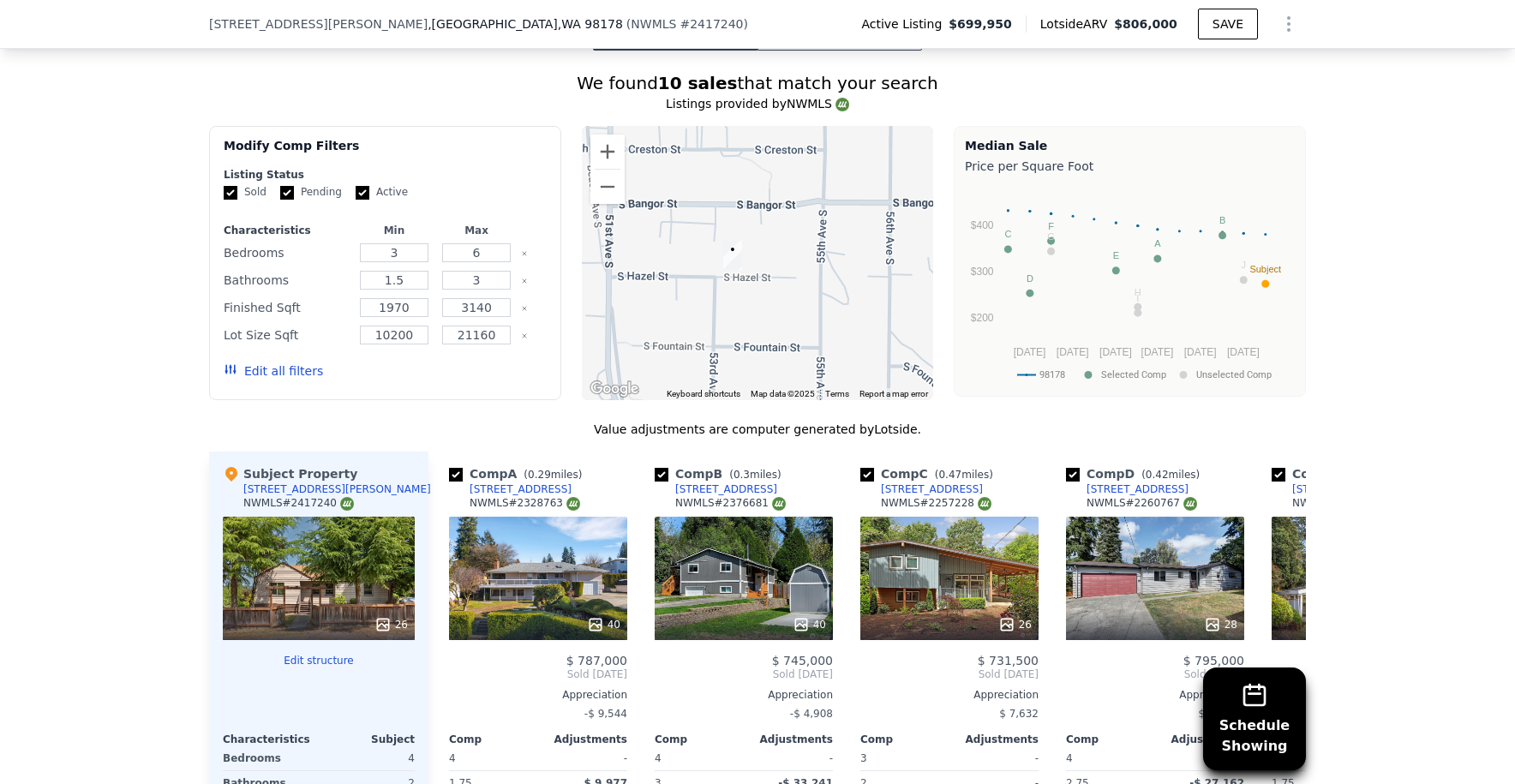
drag, startPoint x: 722, startPoint y: 292, endPoint x: 735, endPoint y: 284, distance: 15.3
click at [735, 284] on div at bounding box center [758, 263] width 353 height 275
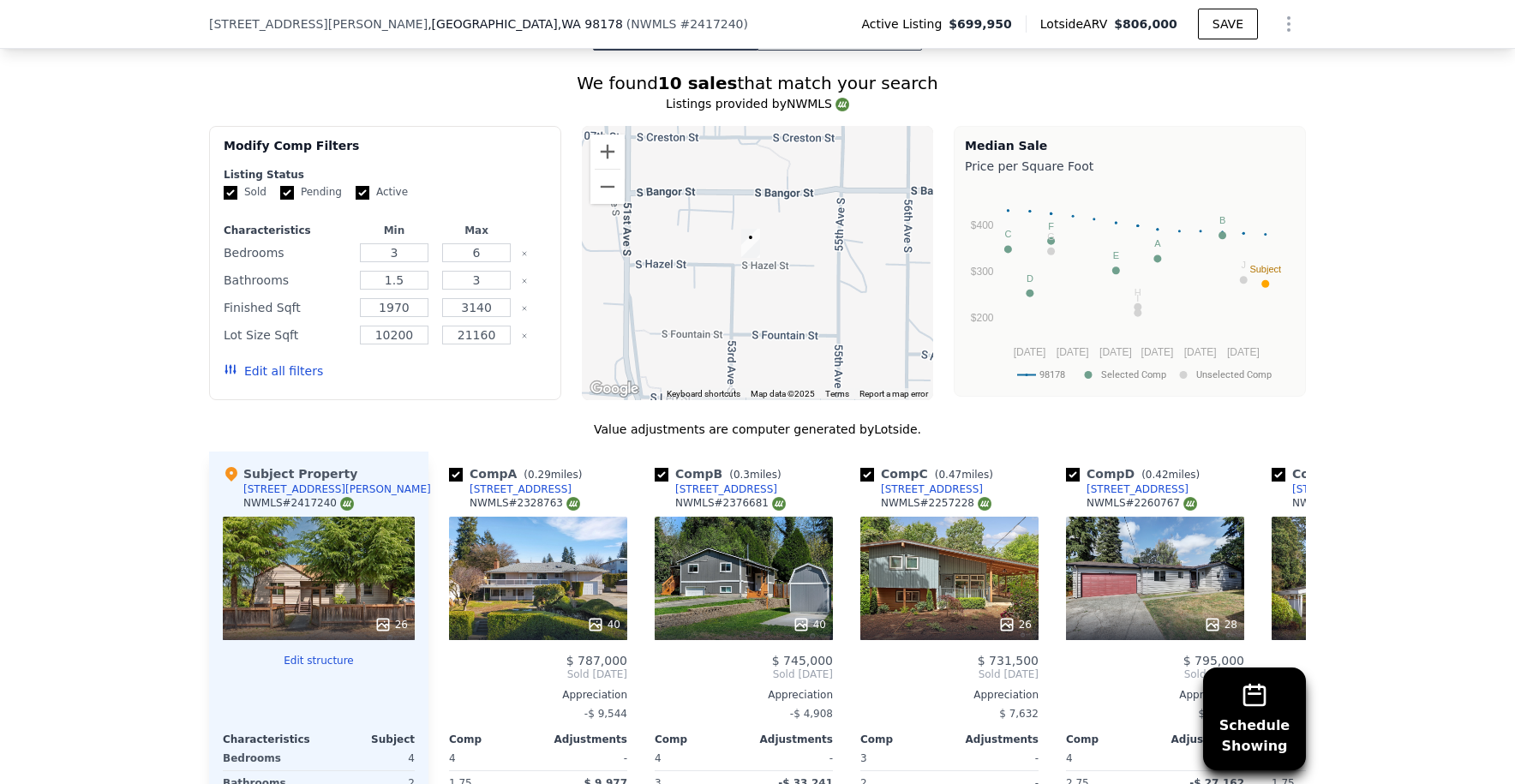
click at [738, 278] on div at bounding box center [758, 263] width 353 height 275
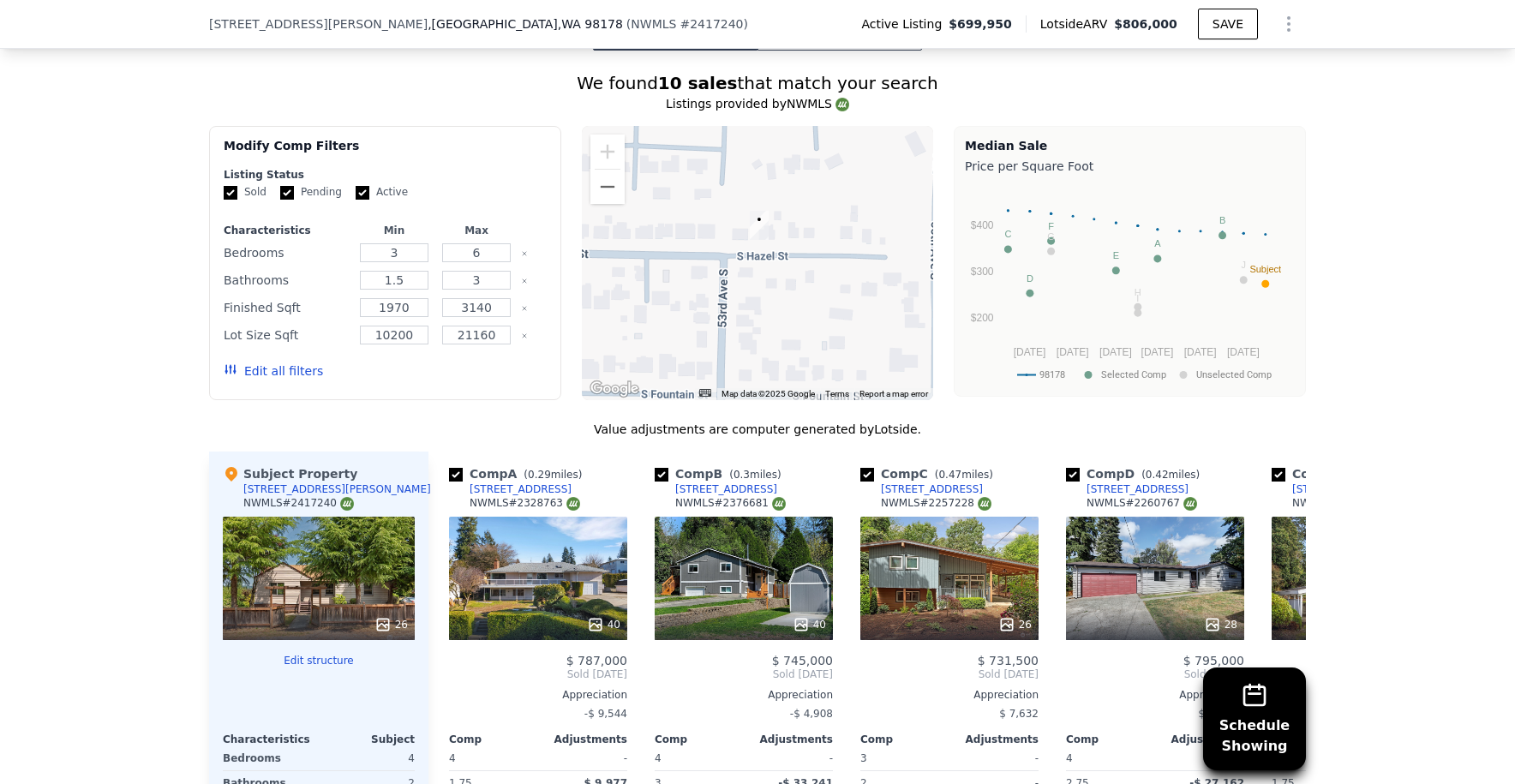
click at [751, 249] on div at bounding box center [758, 263] width 353 height 275
click at [755, 252] on div at bounding box center [758, 263] width 353 height 275
click at [754, 252] on div at bounding box center [758, 263] width 353 height 275
click at [779, 258] on div at bounding box center [758, 263] width 353 height 275
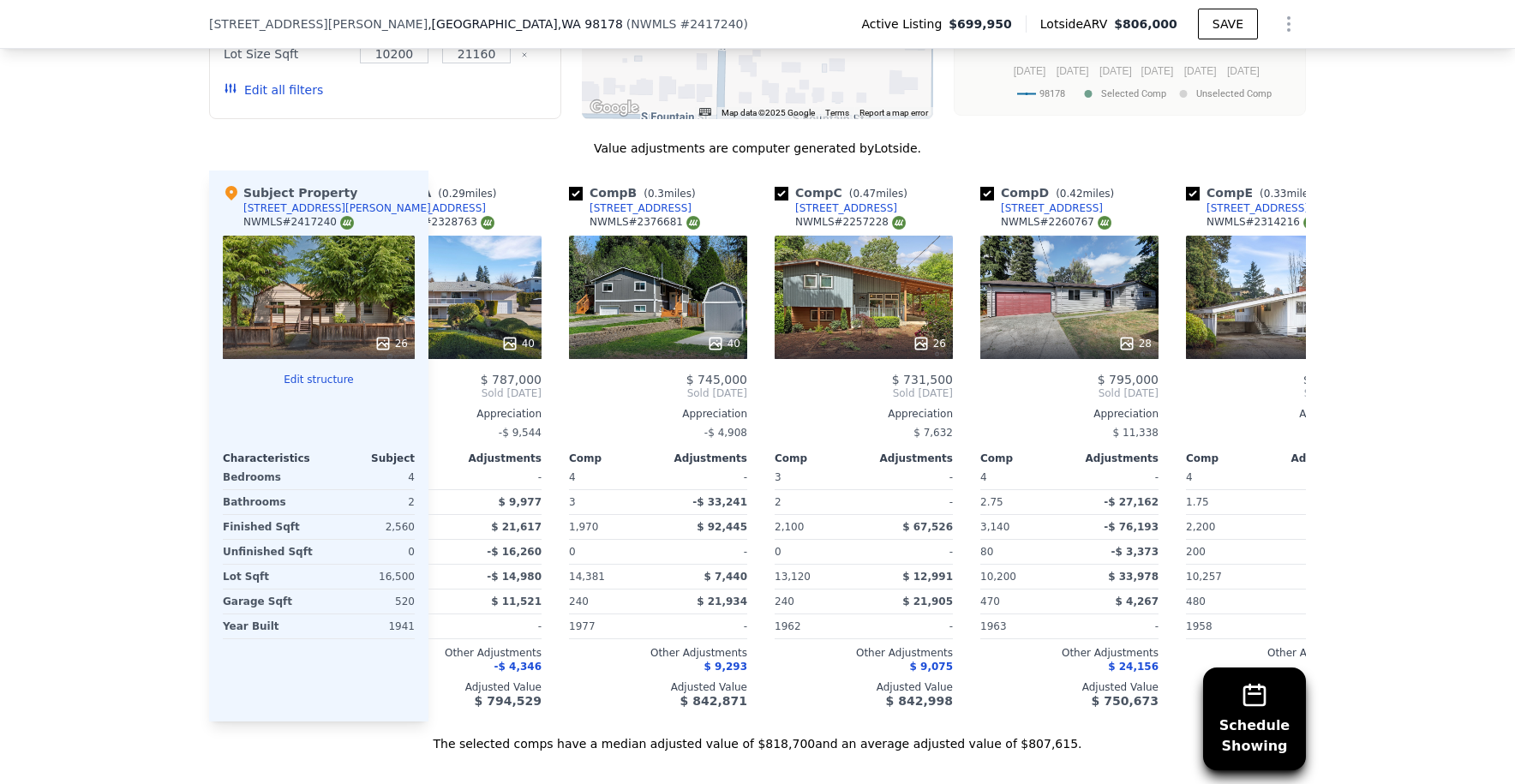
scroll to position [0, 0]
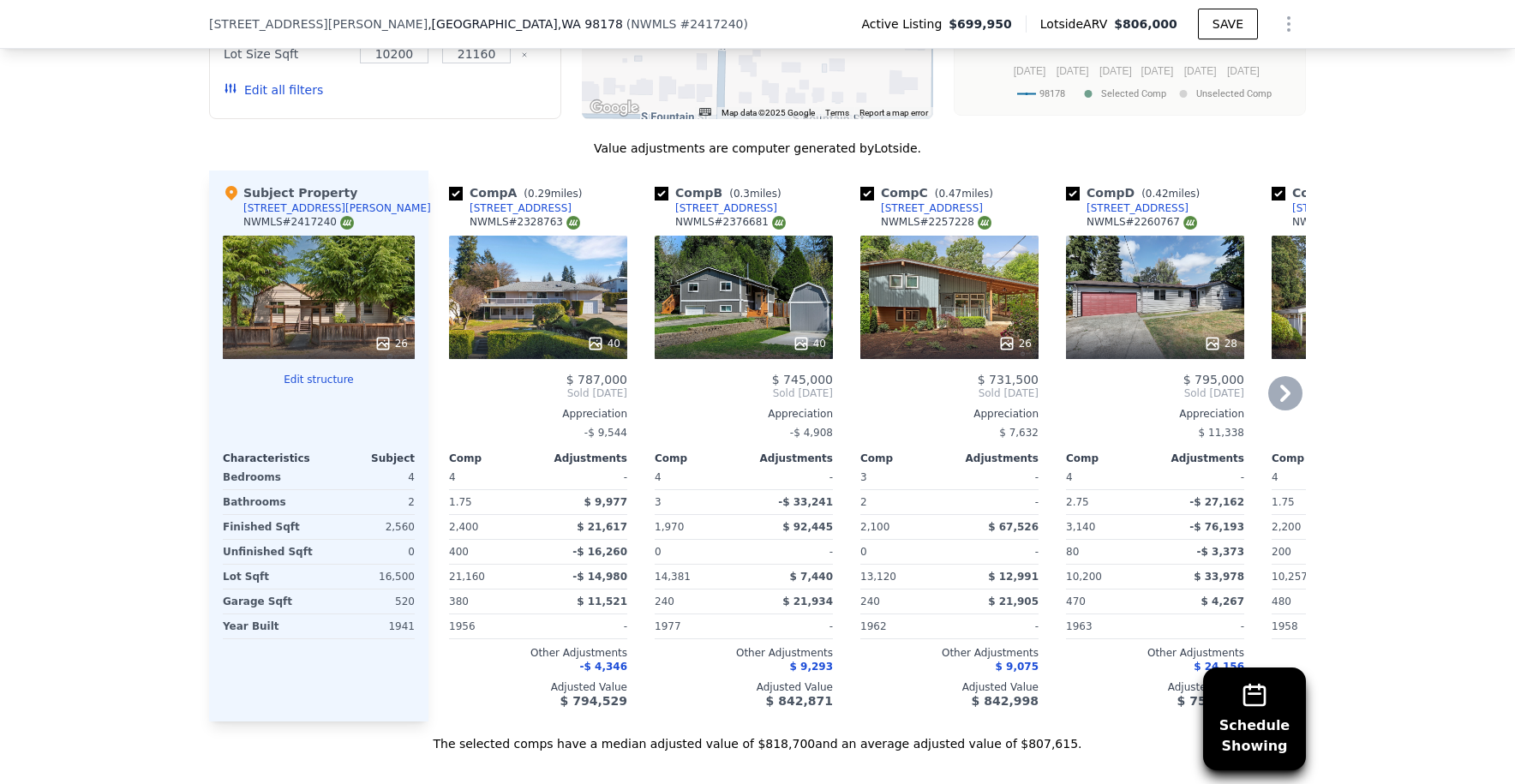
click at [722, 312] on div "40" at bounding box center [743, 297] width 179 height 123
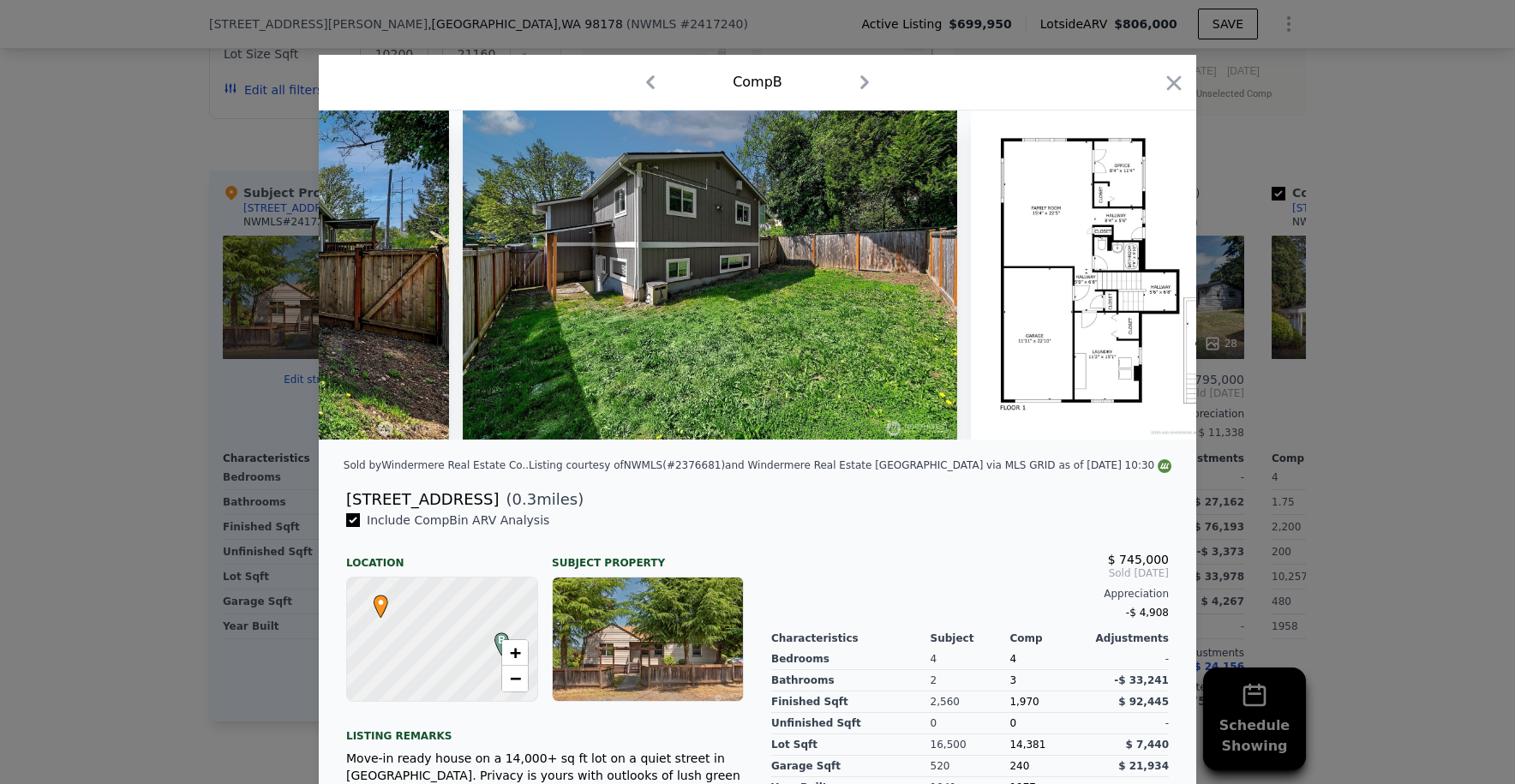
scroll to position [0, 18848]
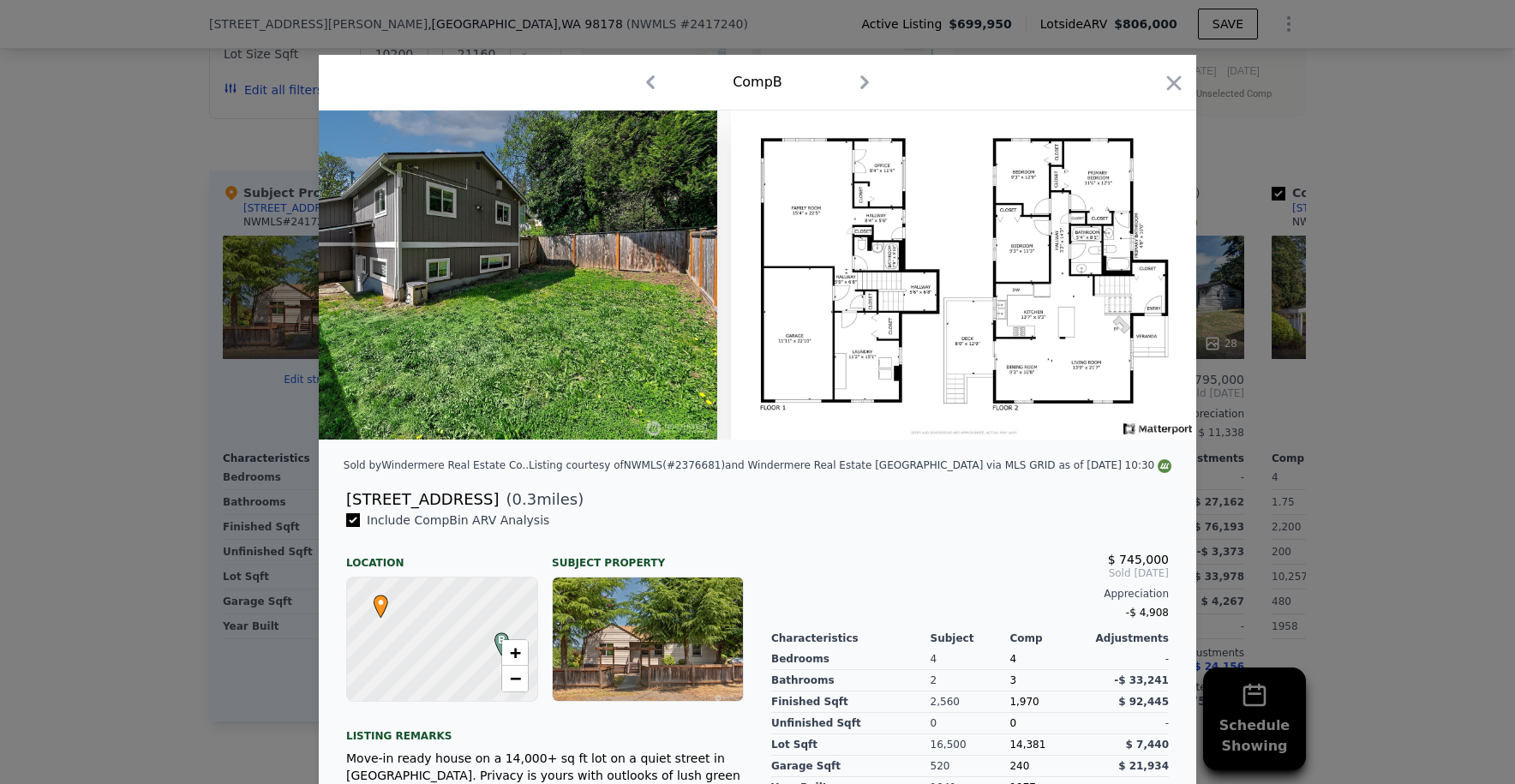
click at [1172, 70] on div "Comp B" at bounding box center [758, 82] width 850 height 27
click at [1165, 91] on icon "button" at bounding box center [1174, 82] width 24 height 24
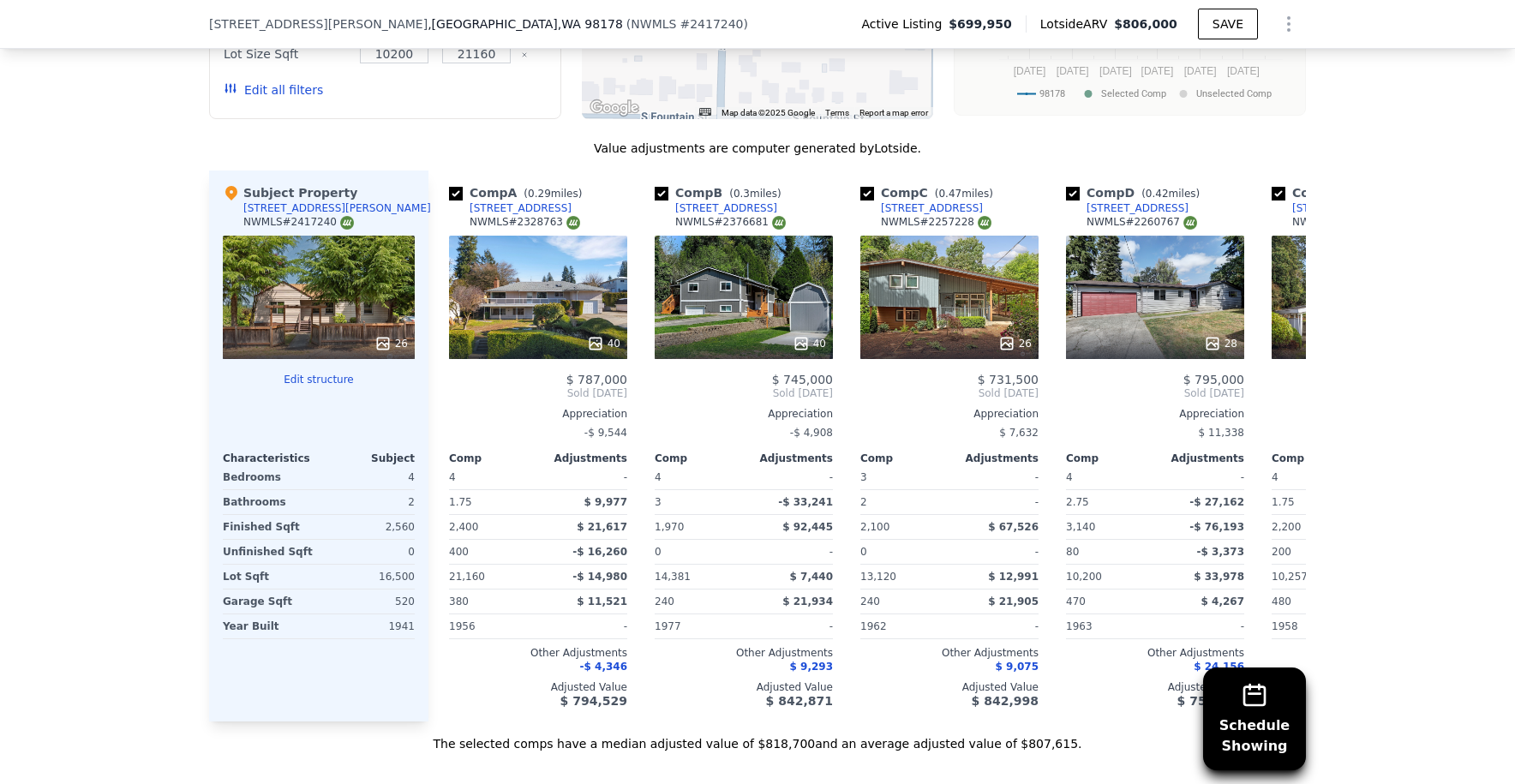
click at [1292, 19] on icon "Show Options" at bounding box center [1288, 24] width 21 height 21
click at [1211, 73] on div "Edit Structure" at bounding box center [1210, 69] width 192 height 34
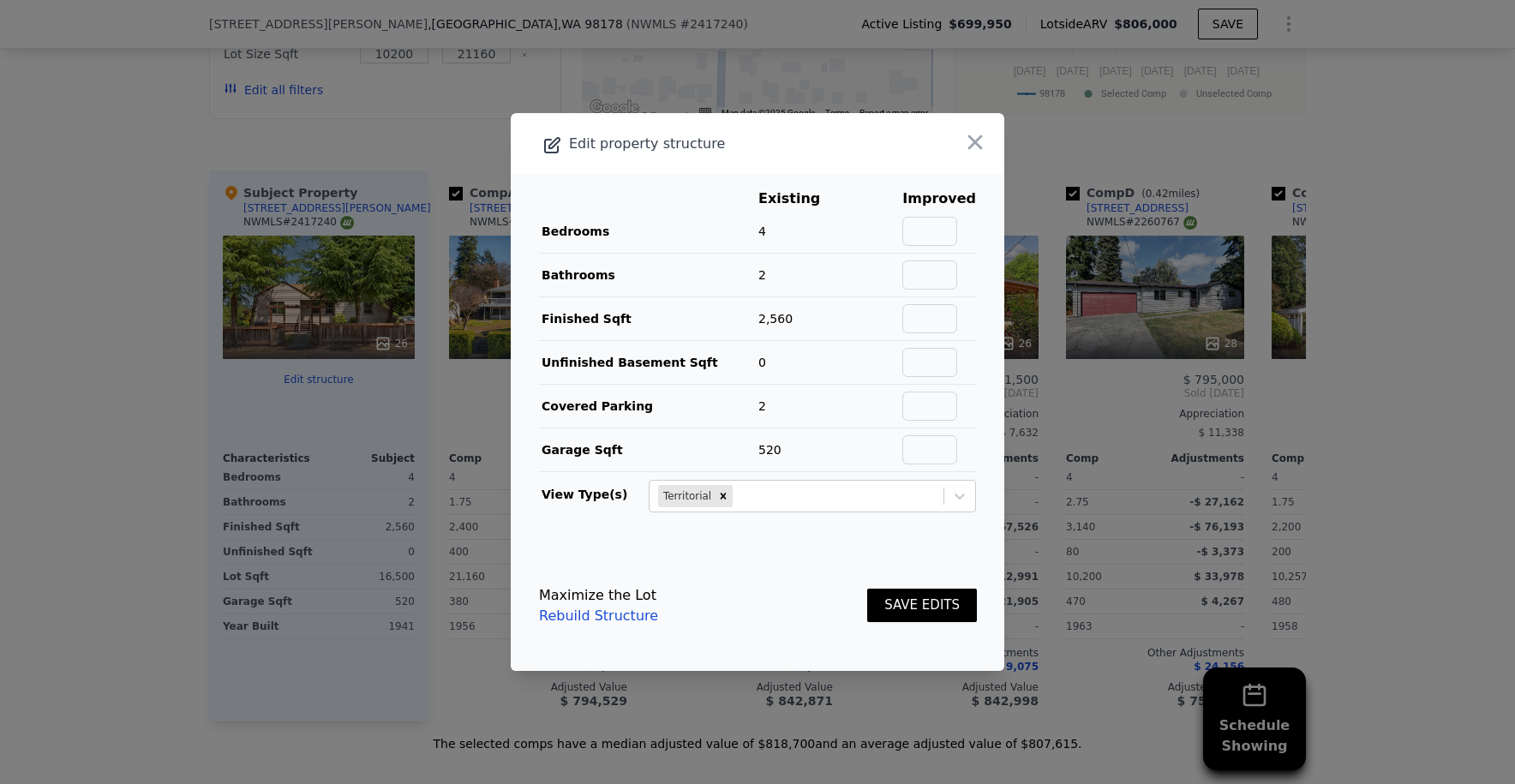
click at [1184, 632] on div at bounding box center [757, 392] width 1515 height 784
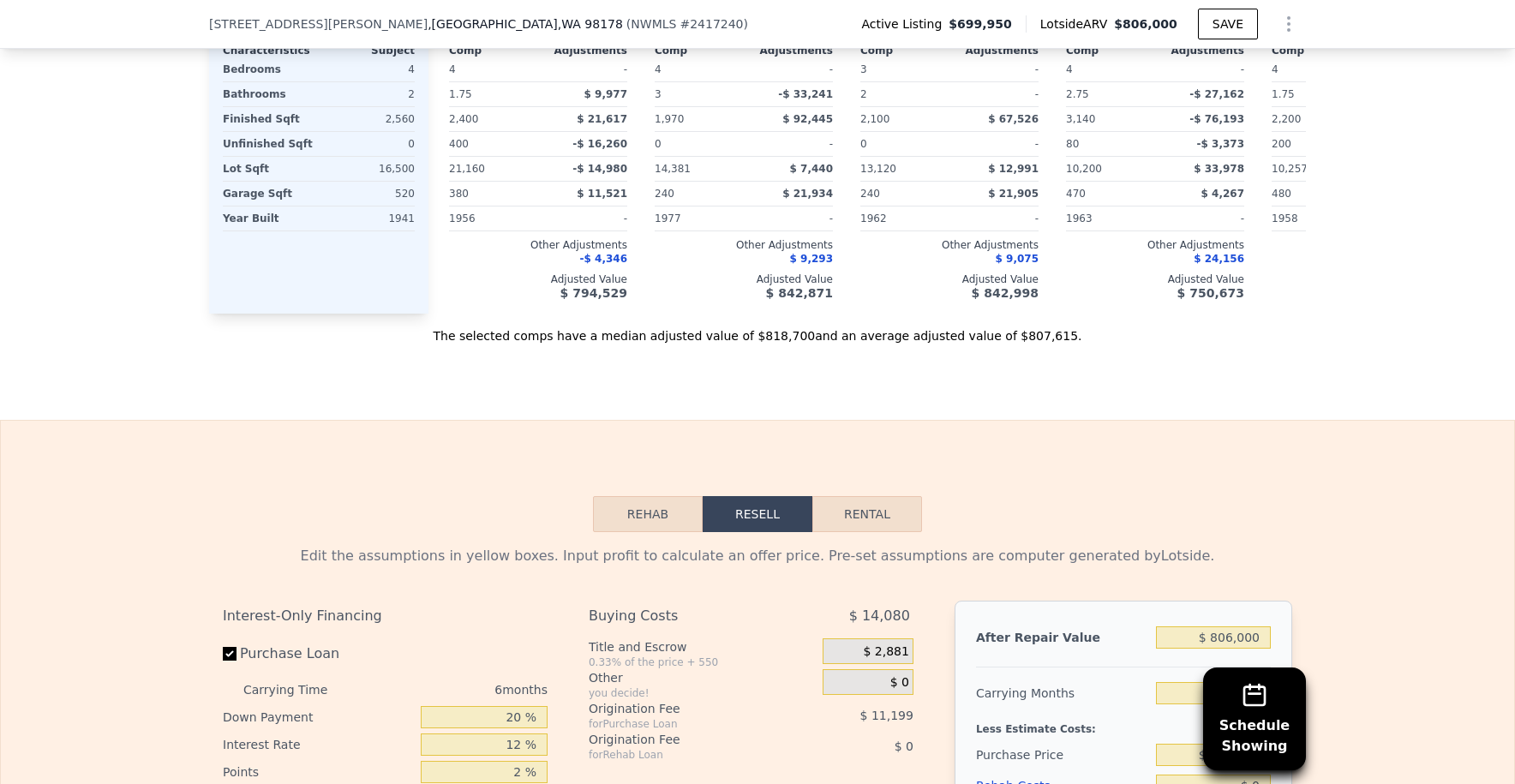
scroll to position [2661, 0]
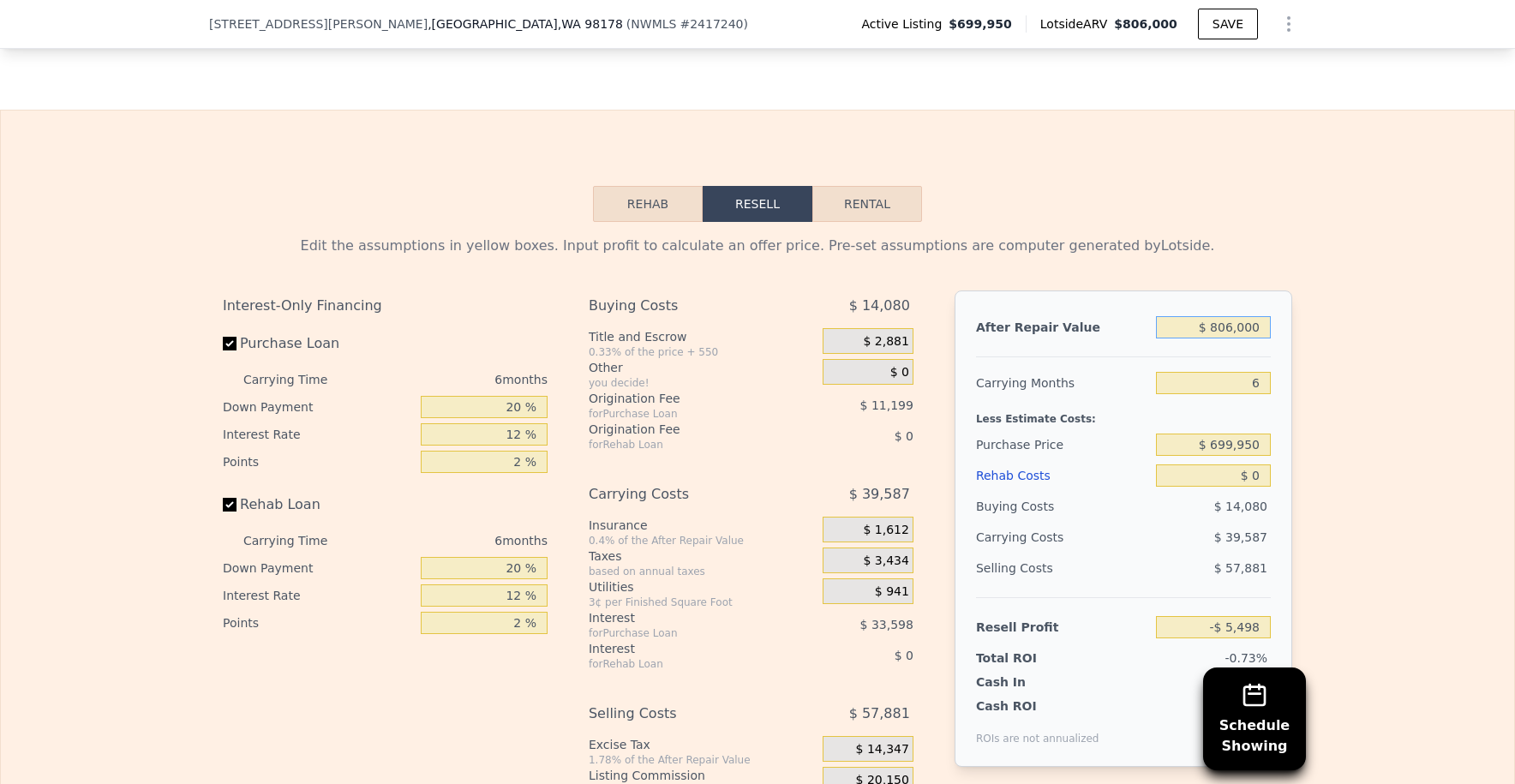
click at [1217, 338] on input "$ 806,000" at bounding box center [1213, 327] width 115 height 23
type input "$ 75"
type input "-$ 752,485"
type input "$ 750"
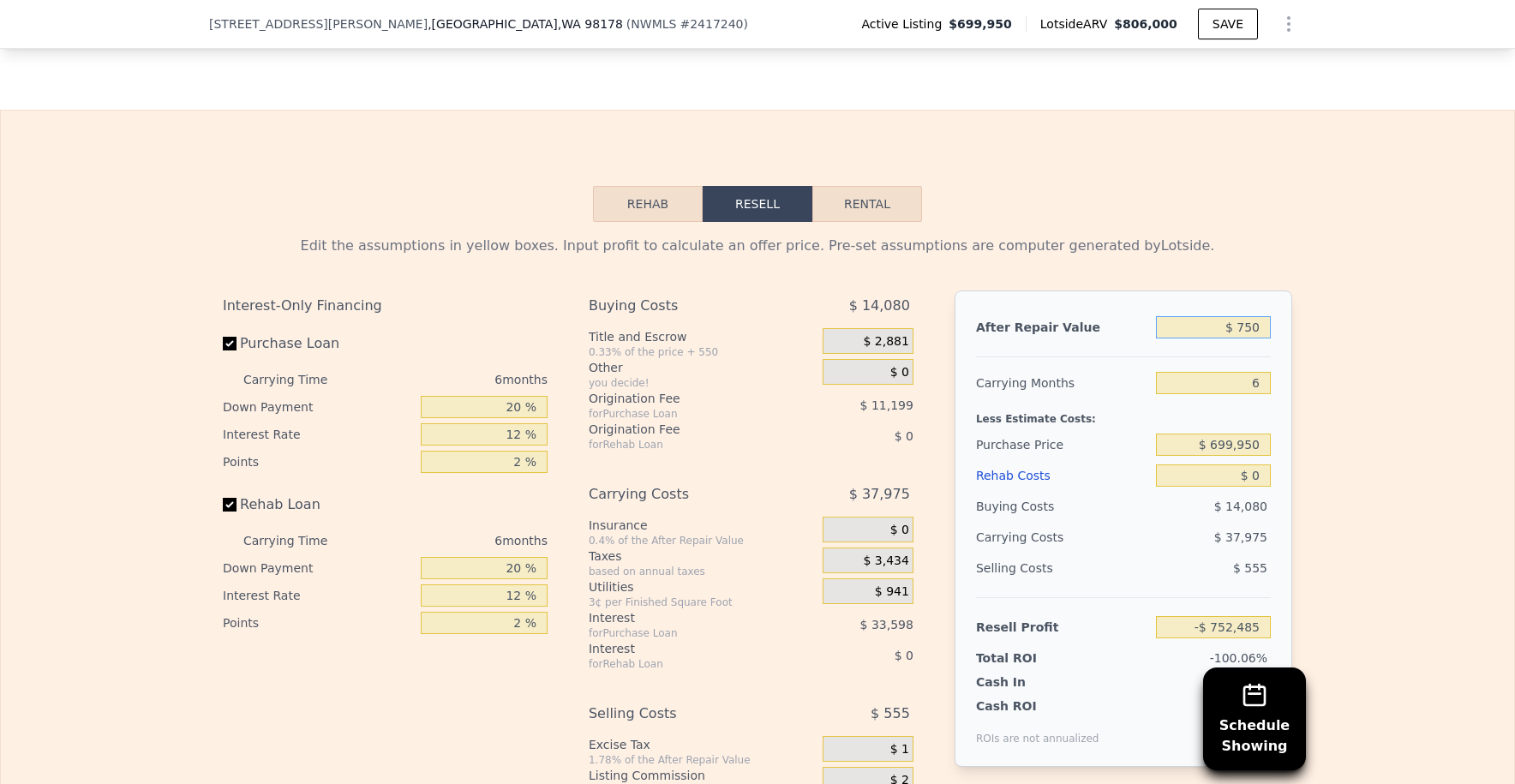
type input "-$ 751,860"
type input "$ 7,500"
type input "-$ 745,605"
type input "$ 75,000"
type input "-$ 683,040"
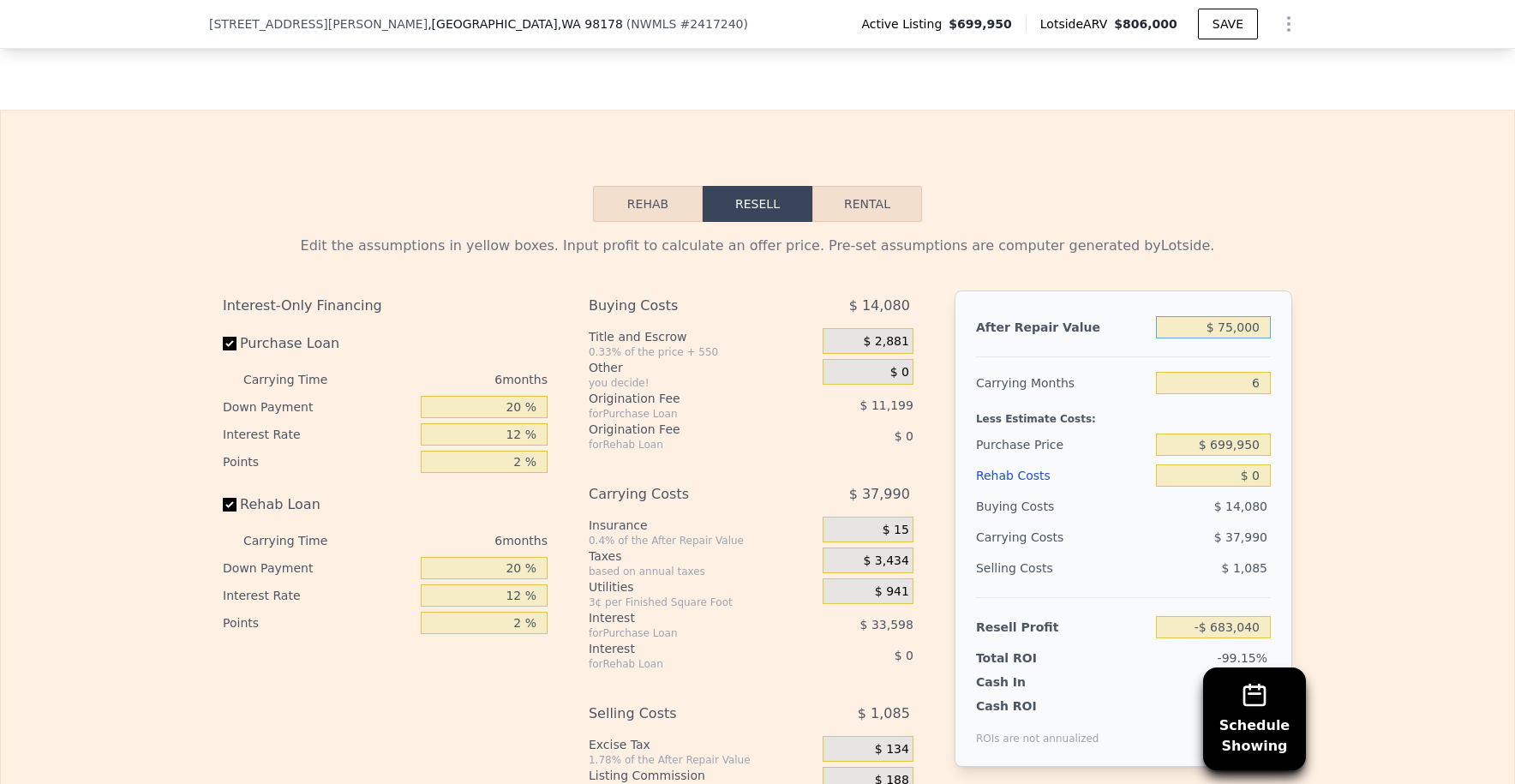
type input "$ 750,000"
type input "-$ 57,403"
type input "$ 750,000"
click at [1258, 394] on input "6" at bounding box center [1213, 382] width 115 height 23
click at [1258, 456] on input "$ 699,950" at bounding box center [1213, 444] width 115 height 23
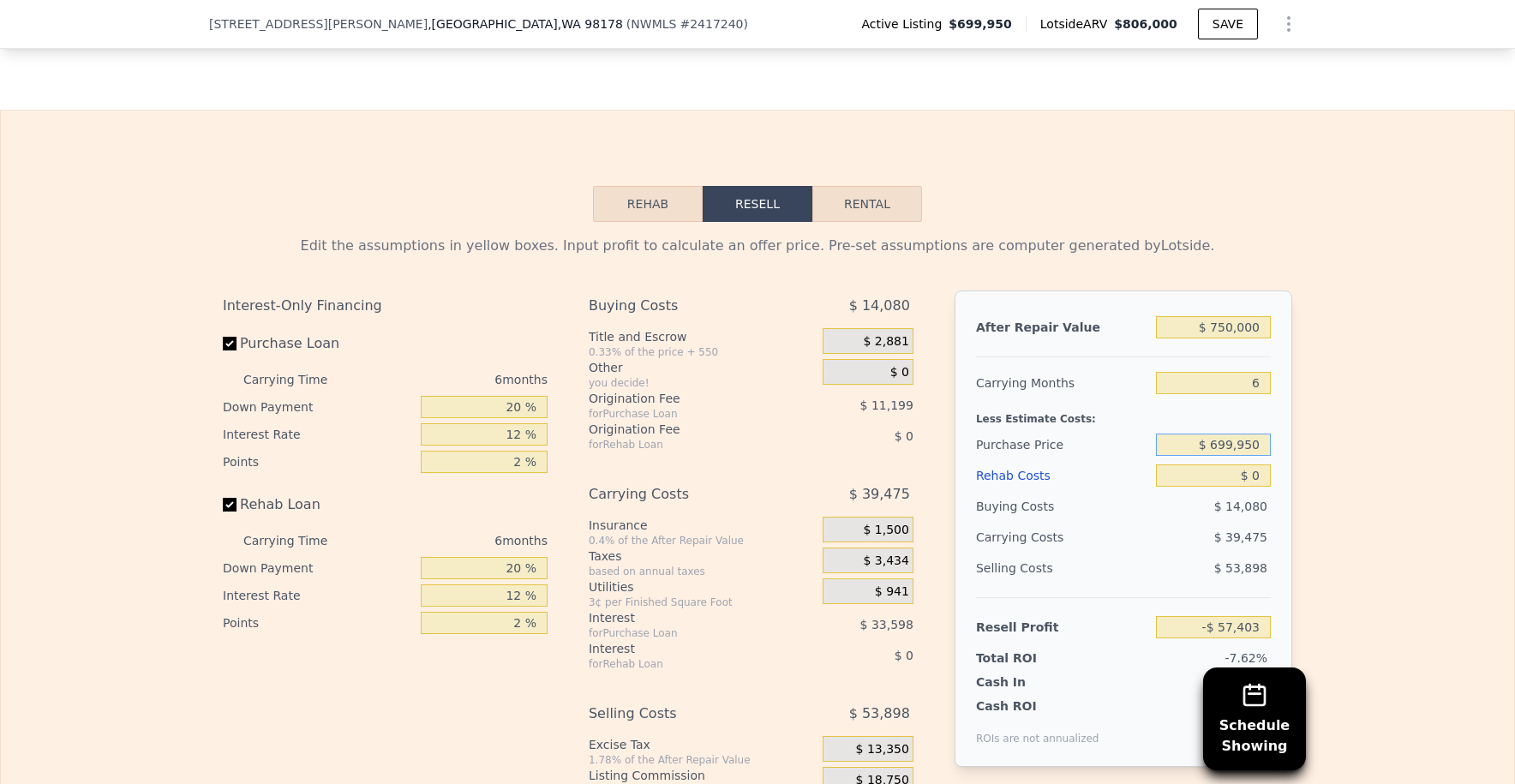
click at [1258, 456] on input "$ 699,950" at bounding box center [1213, 444] width 115 height 23
type input "$ 550,000"
click at [1258, 485] on input "$ 0" at bounding box center [1213, 475] width 115 height 23
type input "$ 102,645"
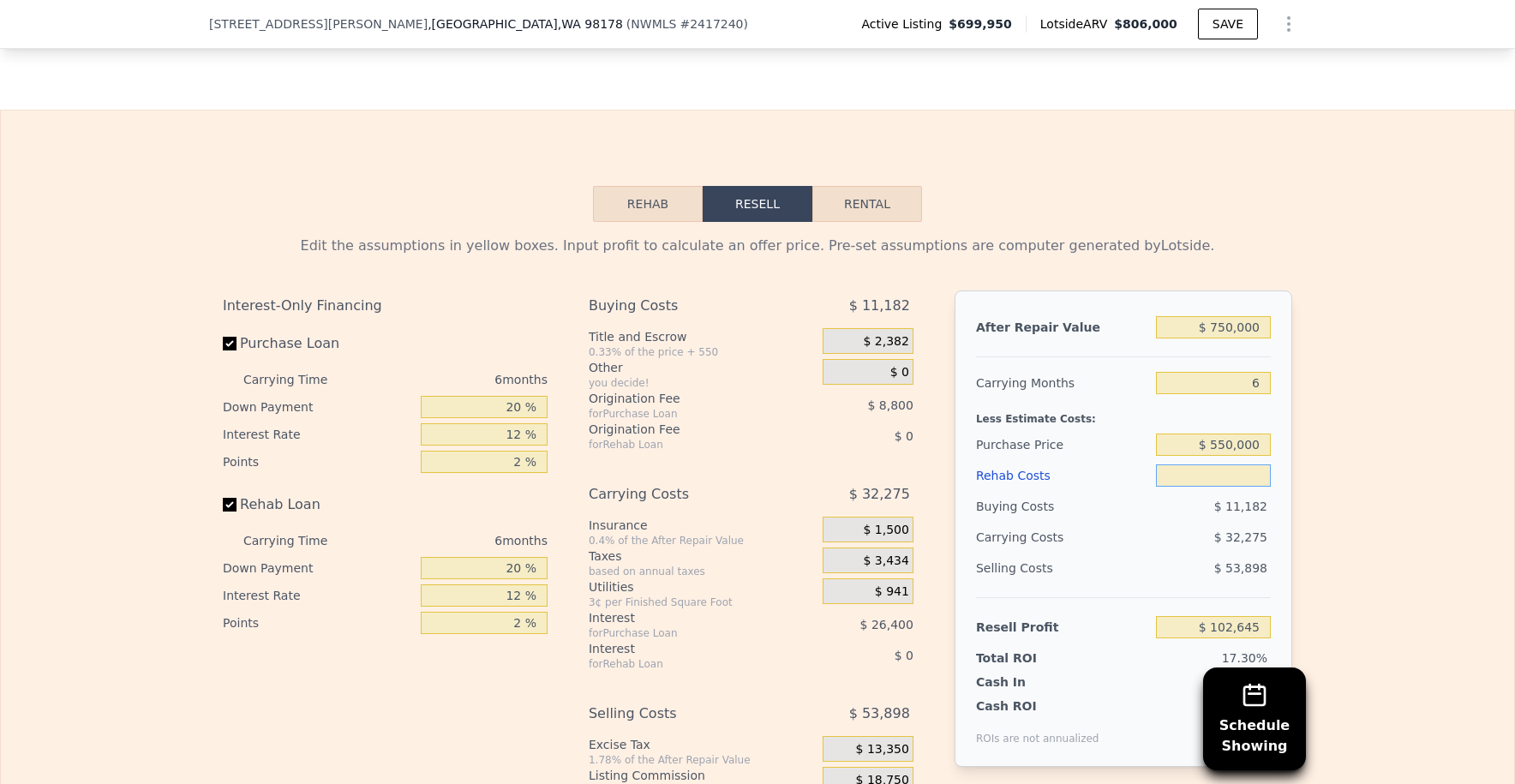
type input "$ 1"
type input "$ 102,644"
type input "$ 1,505,500"
type input "-$ 1,499,207"
type input "$ 150,550"
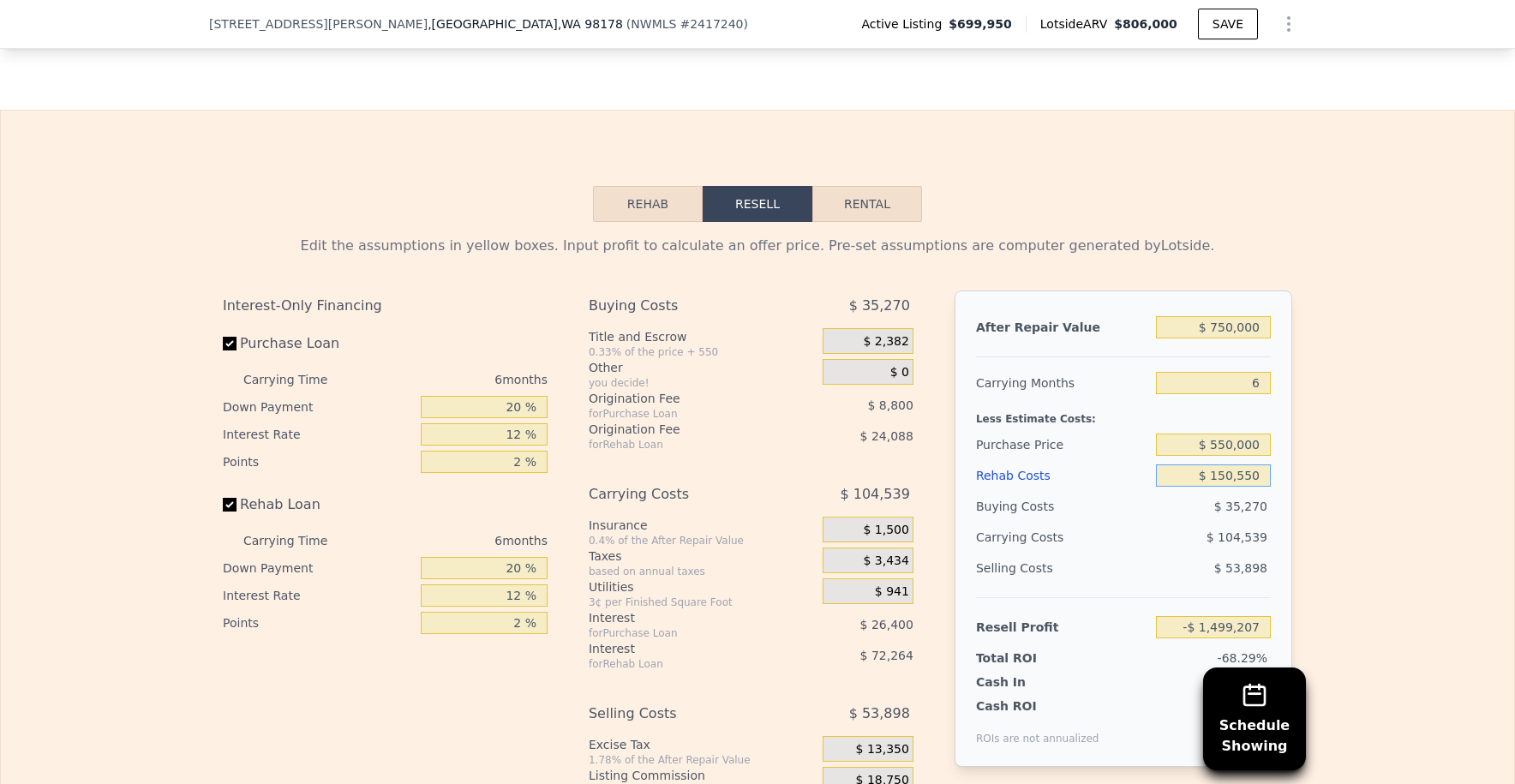
type input "-$ 57,538"
type input "$ 15,055"
type input "$ 86,629"
type input "$ 1,505"
type input "$ 101,044"
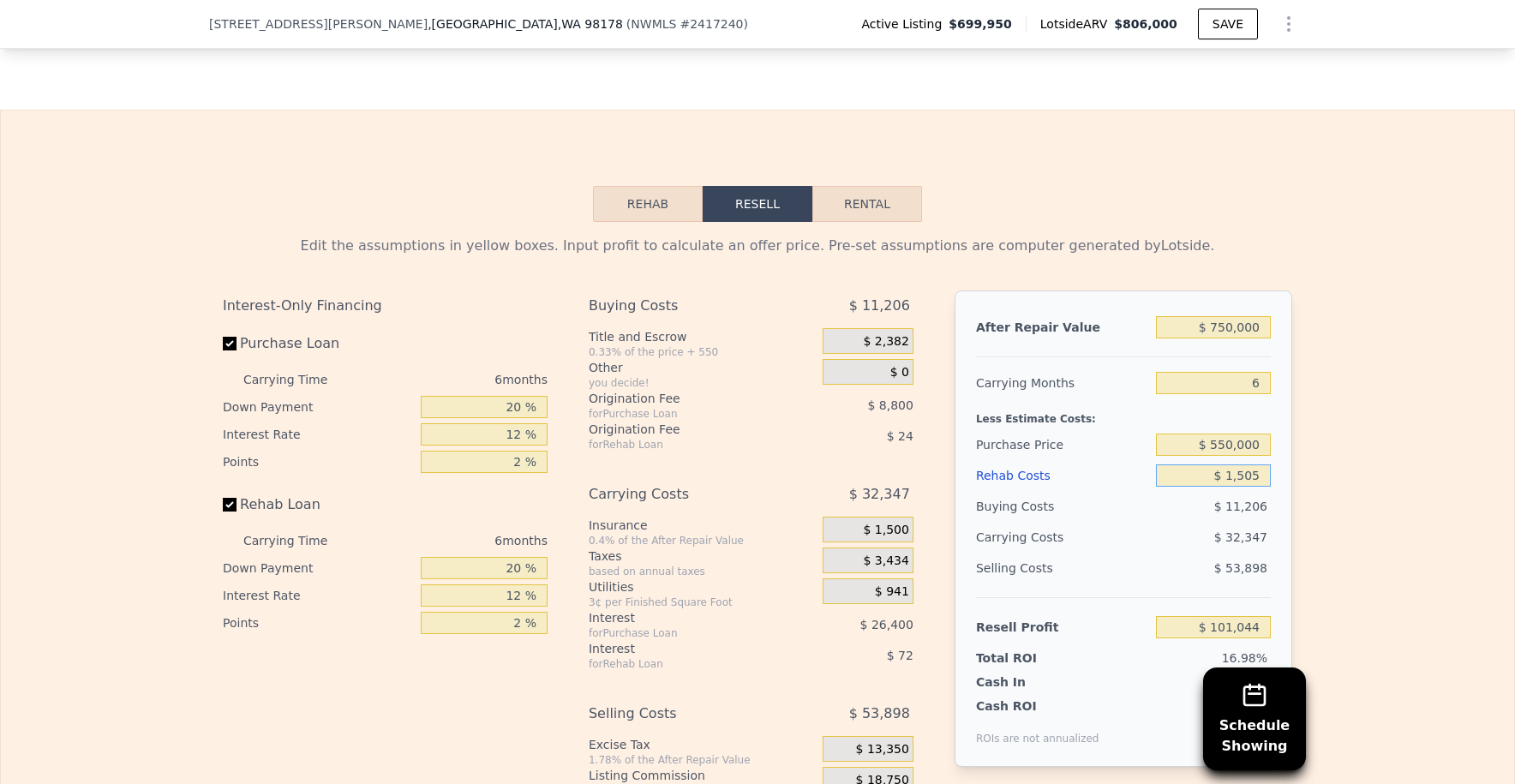
type input "$ 150"
type input "$ 102,487"
type input "$ 1,500"
type input "$ 101,049"
type input "$ 15,000"
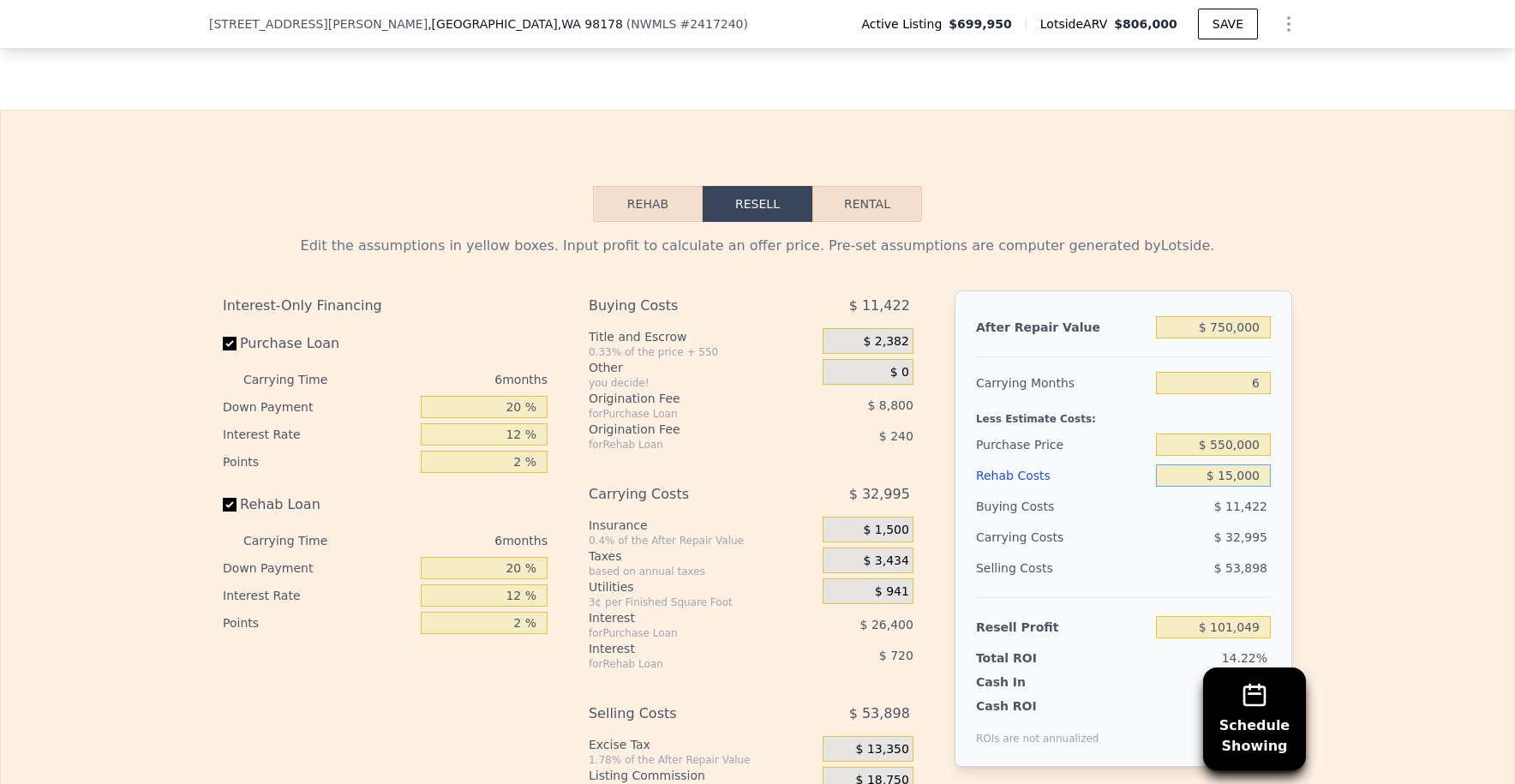
type input "$ 86,685"
type input "$ 150,000"
type input "-$ 56,955"
type input "$ 150,000"
click at [1323, 470] on div "Edit the assumptions in yellow boxes. Input profit to calculate an offer price.…" at bounding box center [757, 540] width 1513 height 637
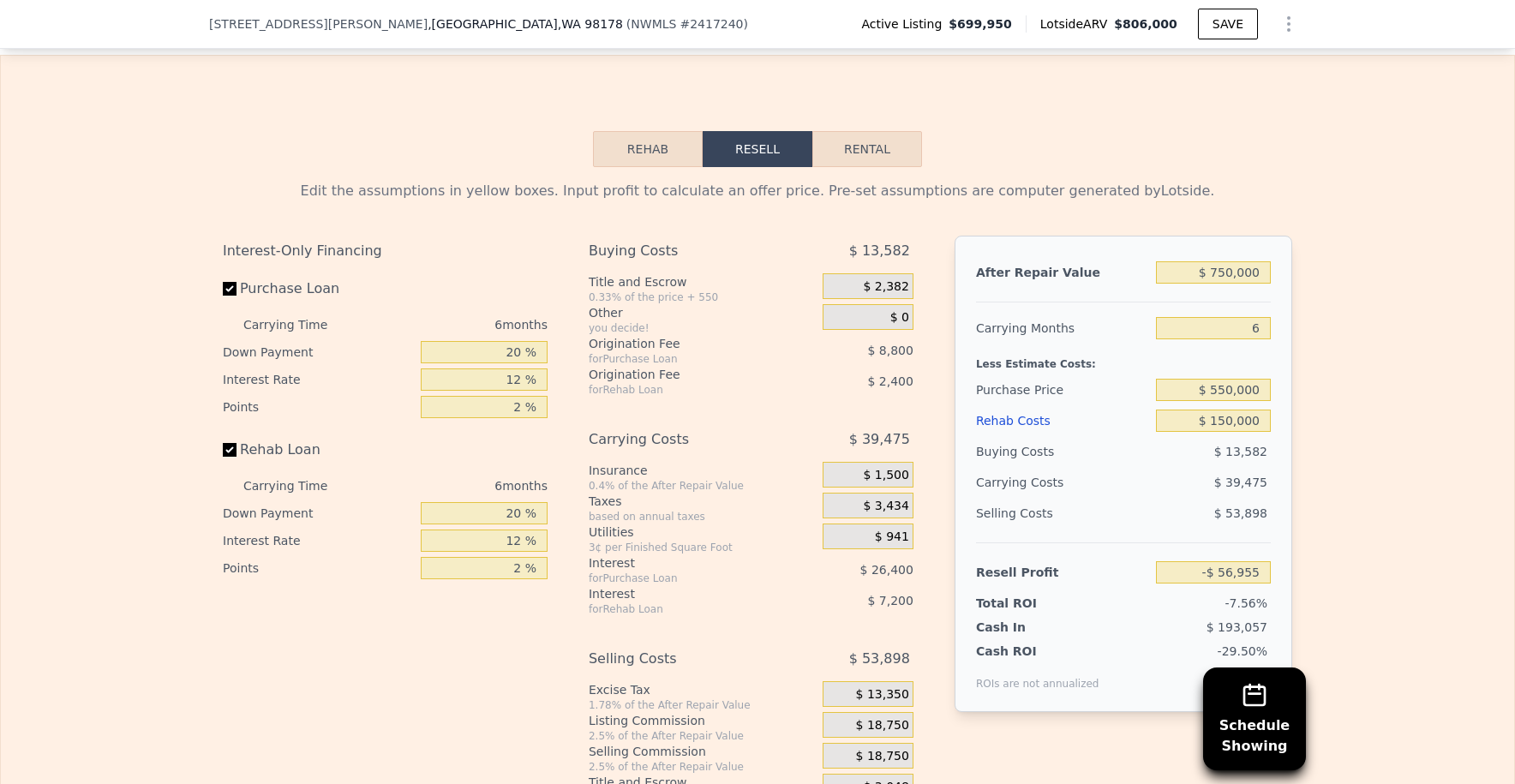
scroll to position [2783, 0]
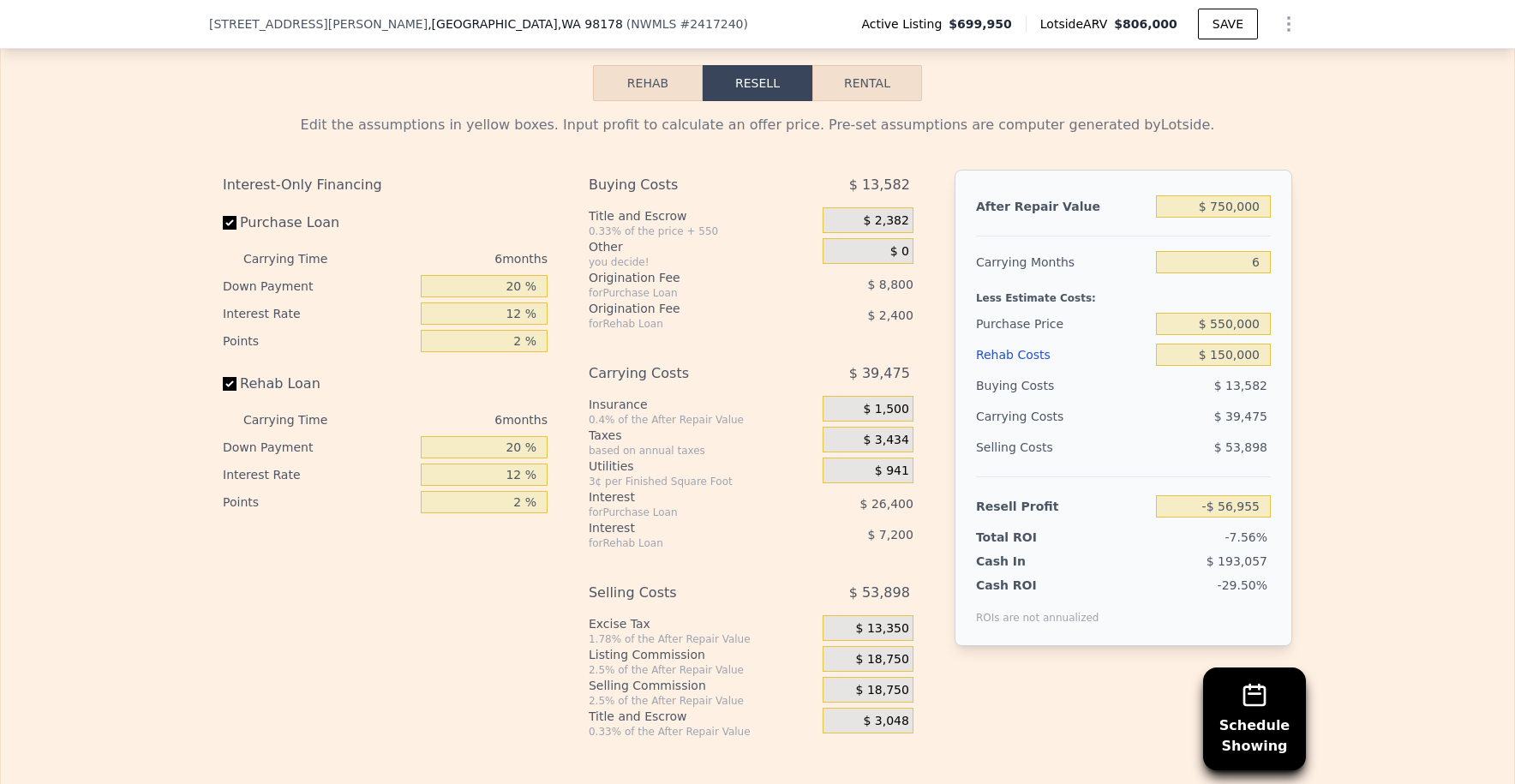
click at [865, 698] on span "$ 18,750" at bounding box center [882, 690] width 53 height 15
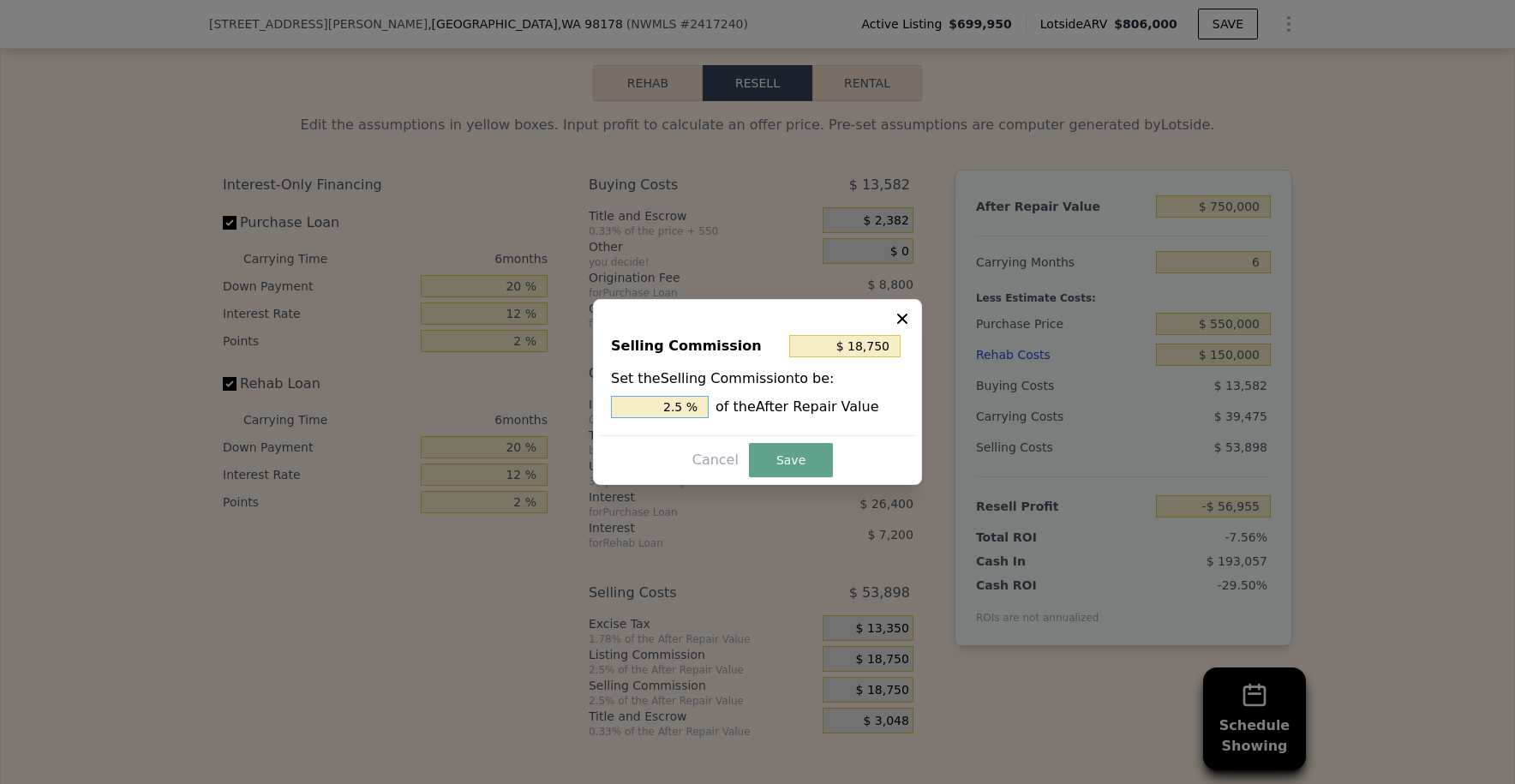
click at [671, 406] on input "2.5 %" at bounding box center [660, 407] width 98 height 23
type input "$ 3,750"
type input ".5 %"
type input "$ 11,250"
type input "1.5 %"
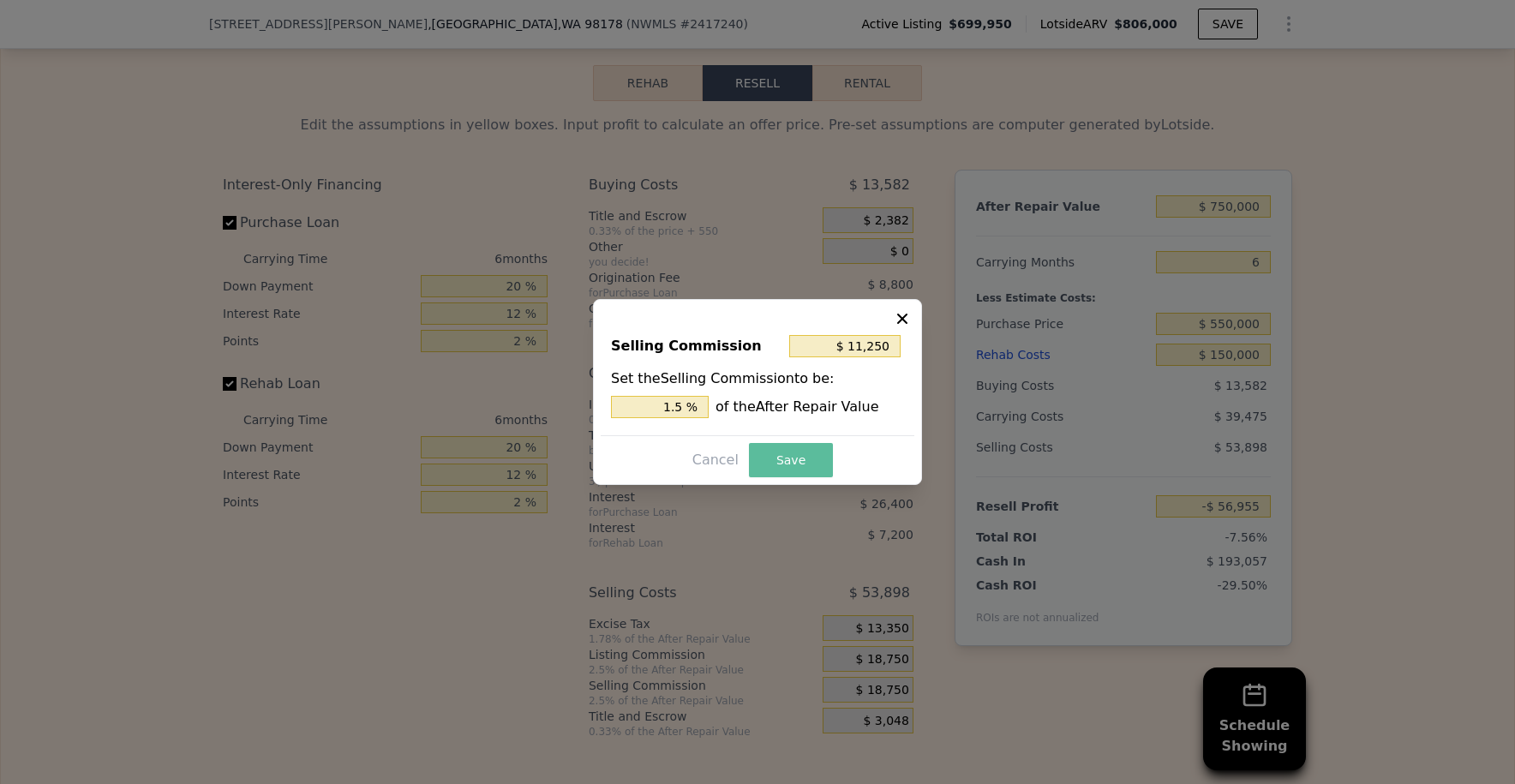
click at [784, 459] on button "Save" at bounding box center [791, 460] width 84 height 34
type input "-$ 49,455"
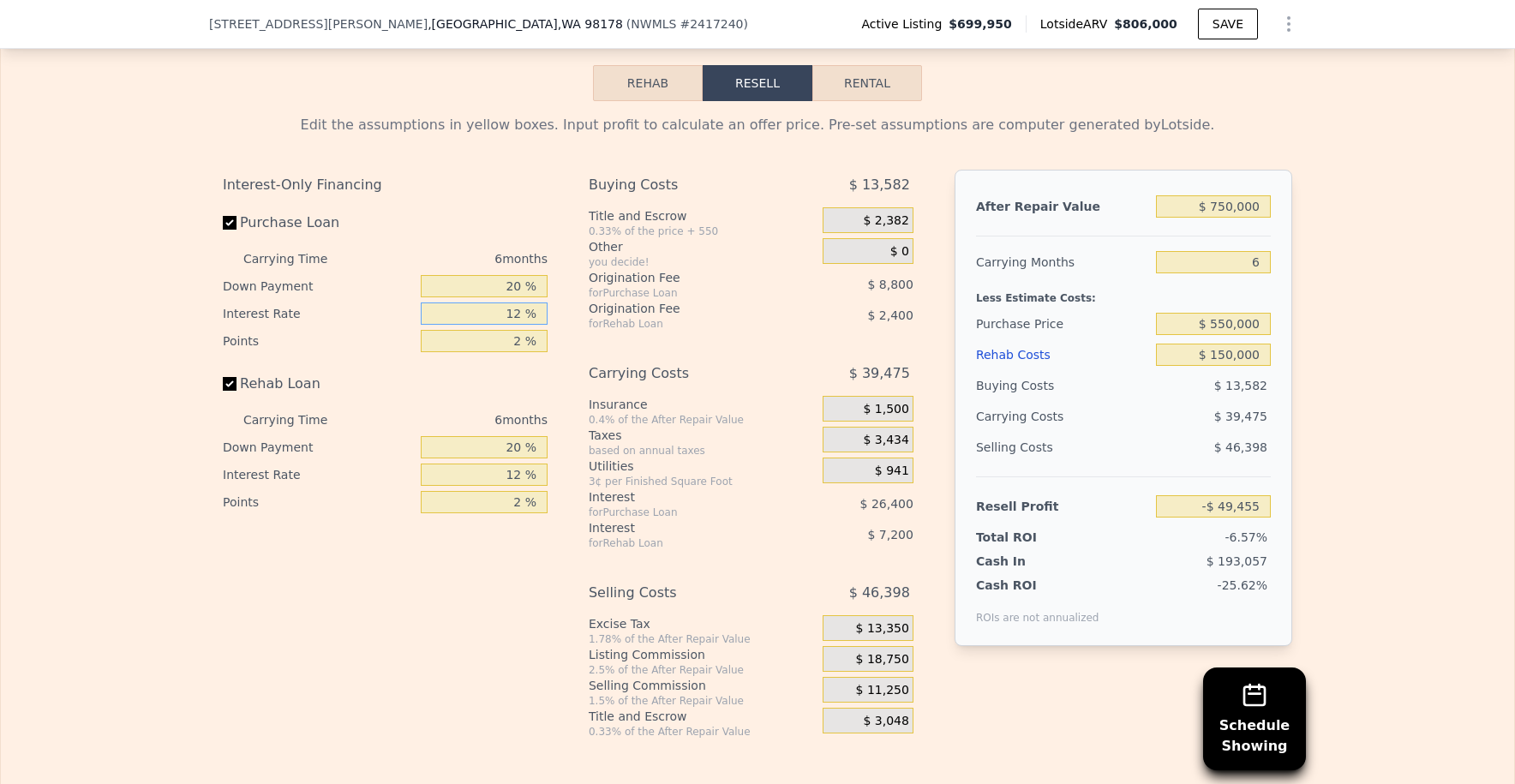
click at [517, 324] on input "12 %" at bounding box center [484, 314] width 127 height 23
type input "1 %"
type input "-$ 25,257"
type input "10 %"
type input "-$ 45,057"
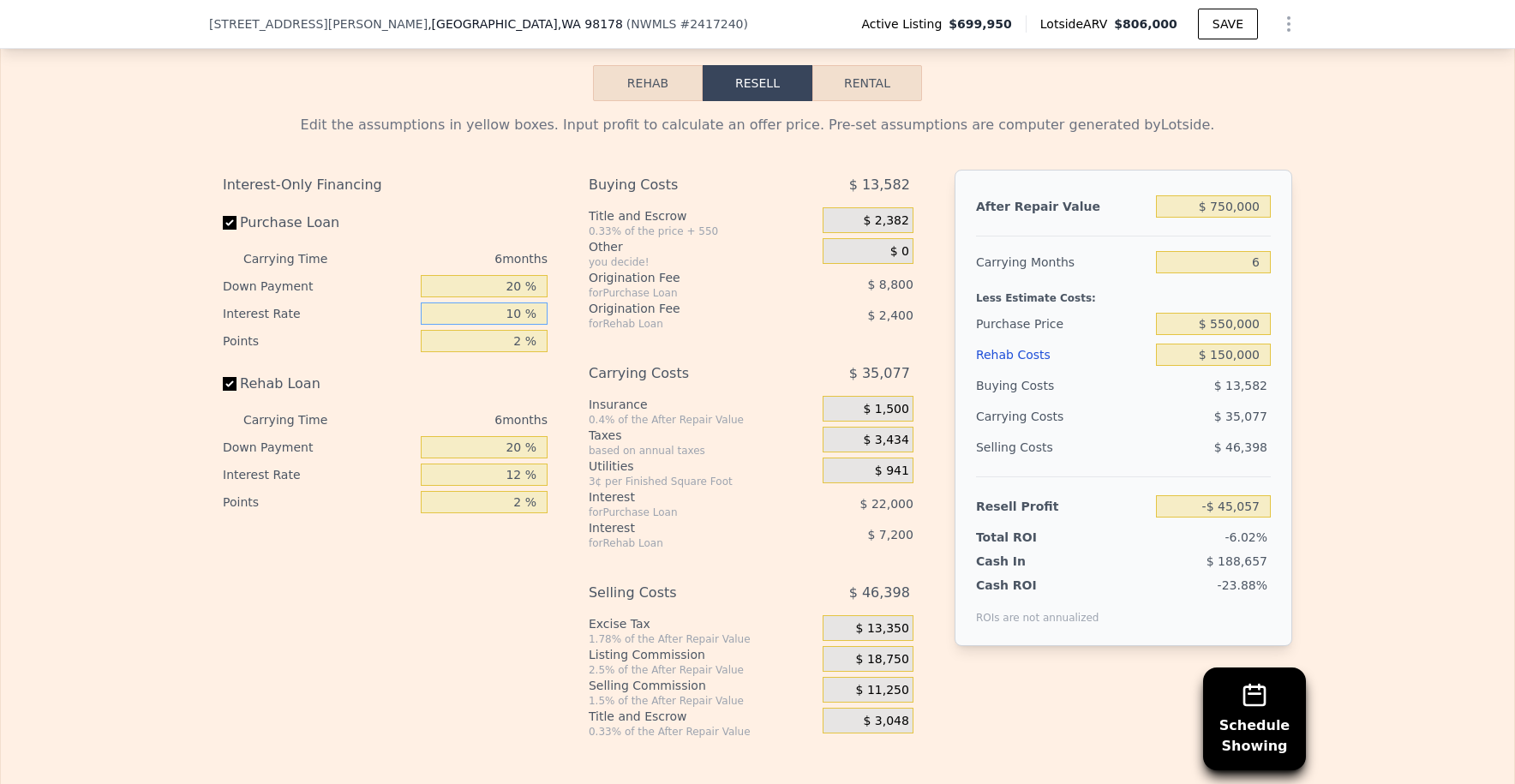
type input "10 %"
click at [509, 295] on input "20 %" at bounding box center [484, 286] width 127 height 23
click at [514, 297] on input "20 %" at bounding box center [484, 286] width 127 height 23
type input "2 %"
type input "-$ 51,987"
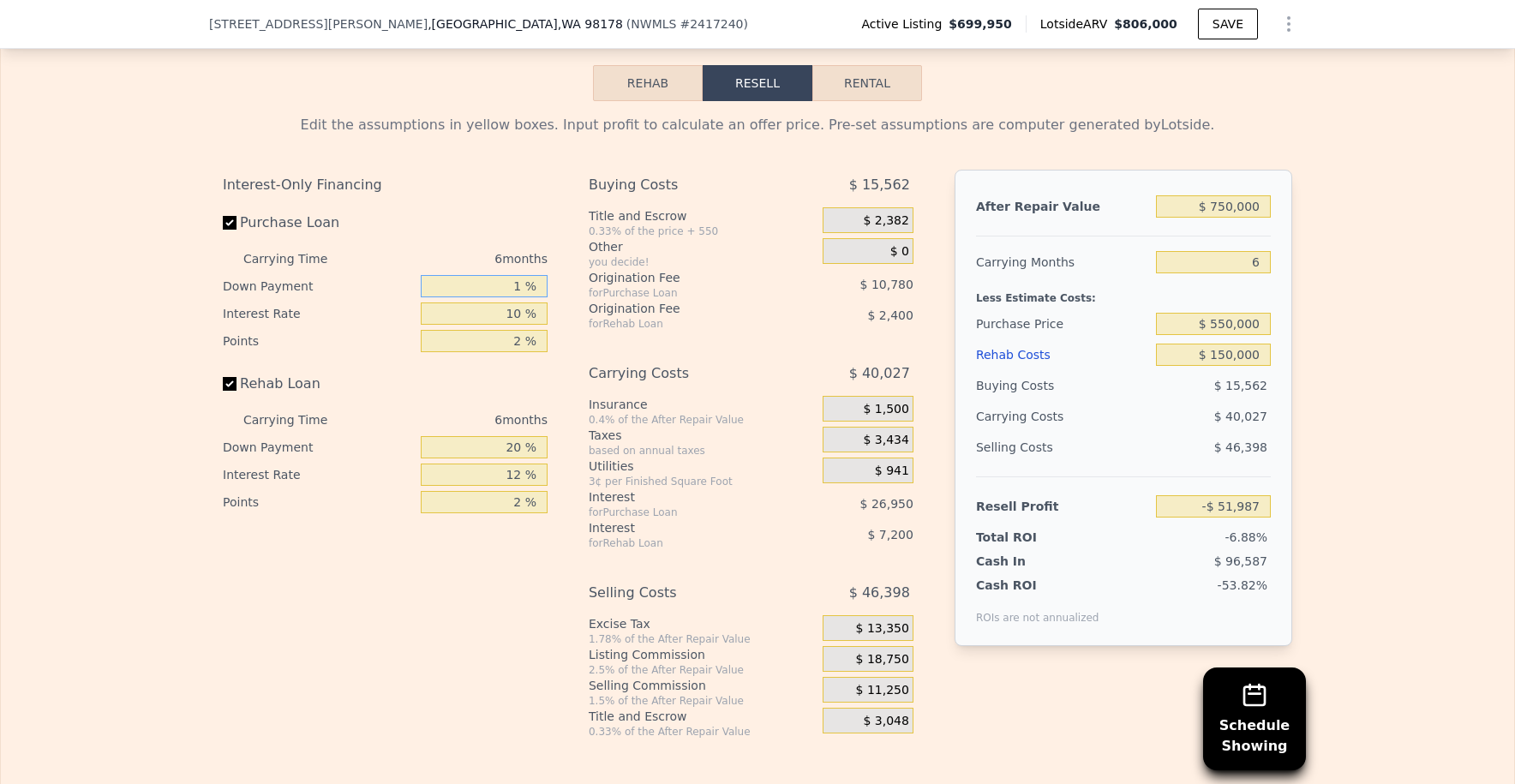
type input "15 %"
type input "-$ 46,981"
type input "15 %"
click at [515, 351] on input "2 %" at bounding box center [484, 341] width 127 height 23
type input "21 %"
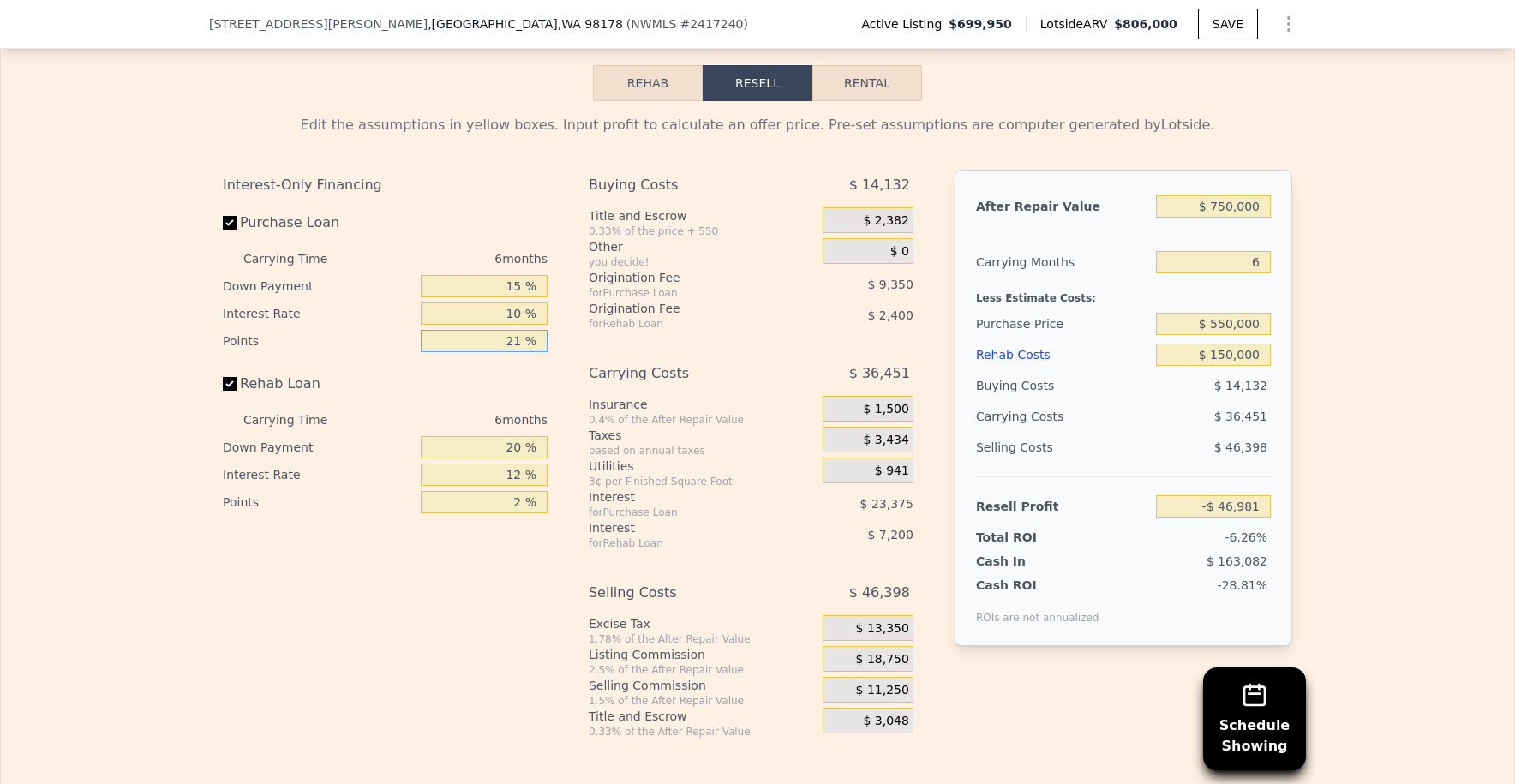
type input "-$ 135,806"
type input "2 %"
type input "-$ 46,981"
type input "1 %"
type input "-$ 42,306"
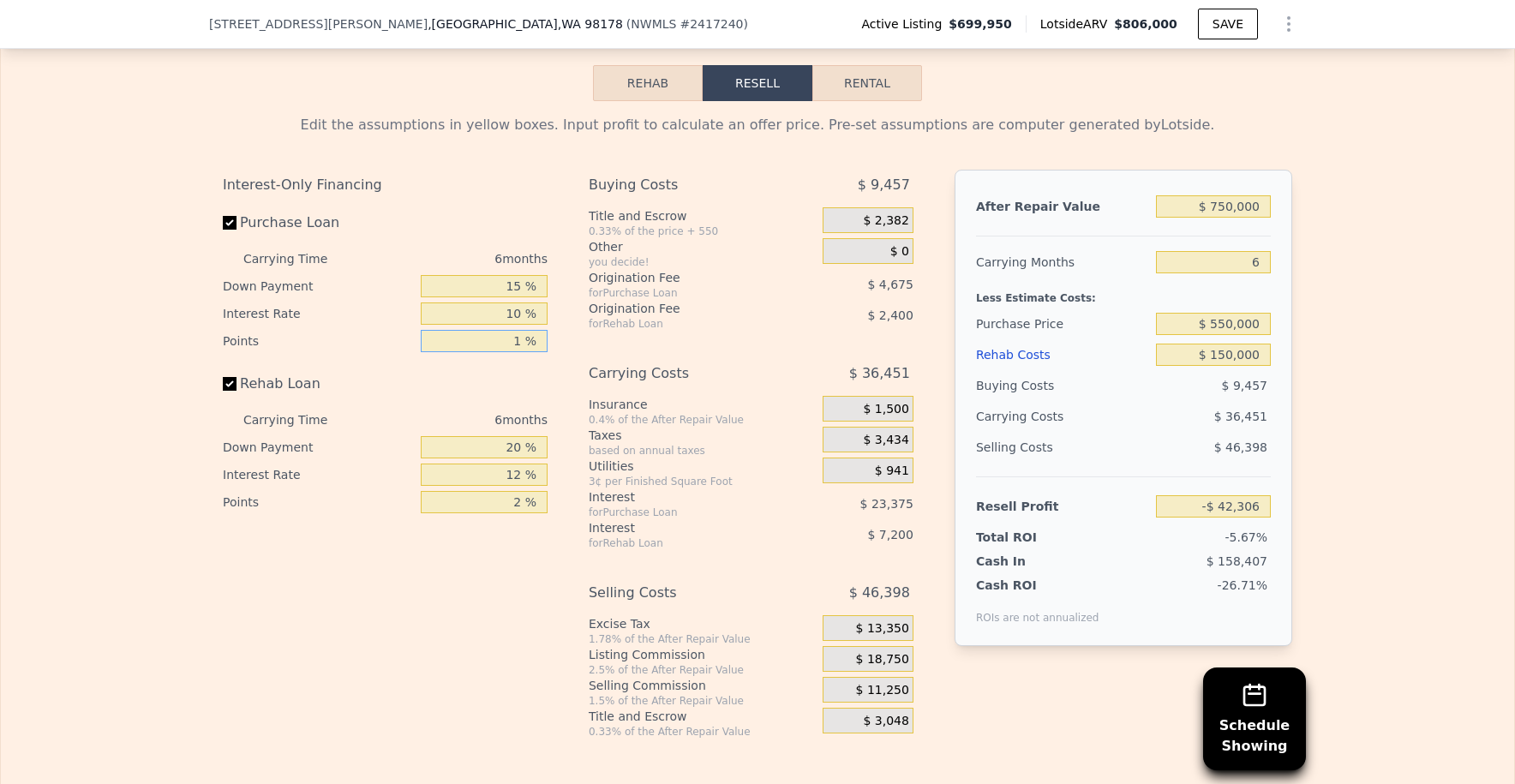
type input "1 %"
click at [1241, 335] on input "$ 550,000" at bounding box center [1213, 324] width 115 height 23
type input "$ 525,000"
click at [1311, 363] on div "Edit the assumptions in yellow boxes. Input profit to calculate an offer price.…" at bounding box center [757, 420] width 1513 height 637
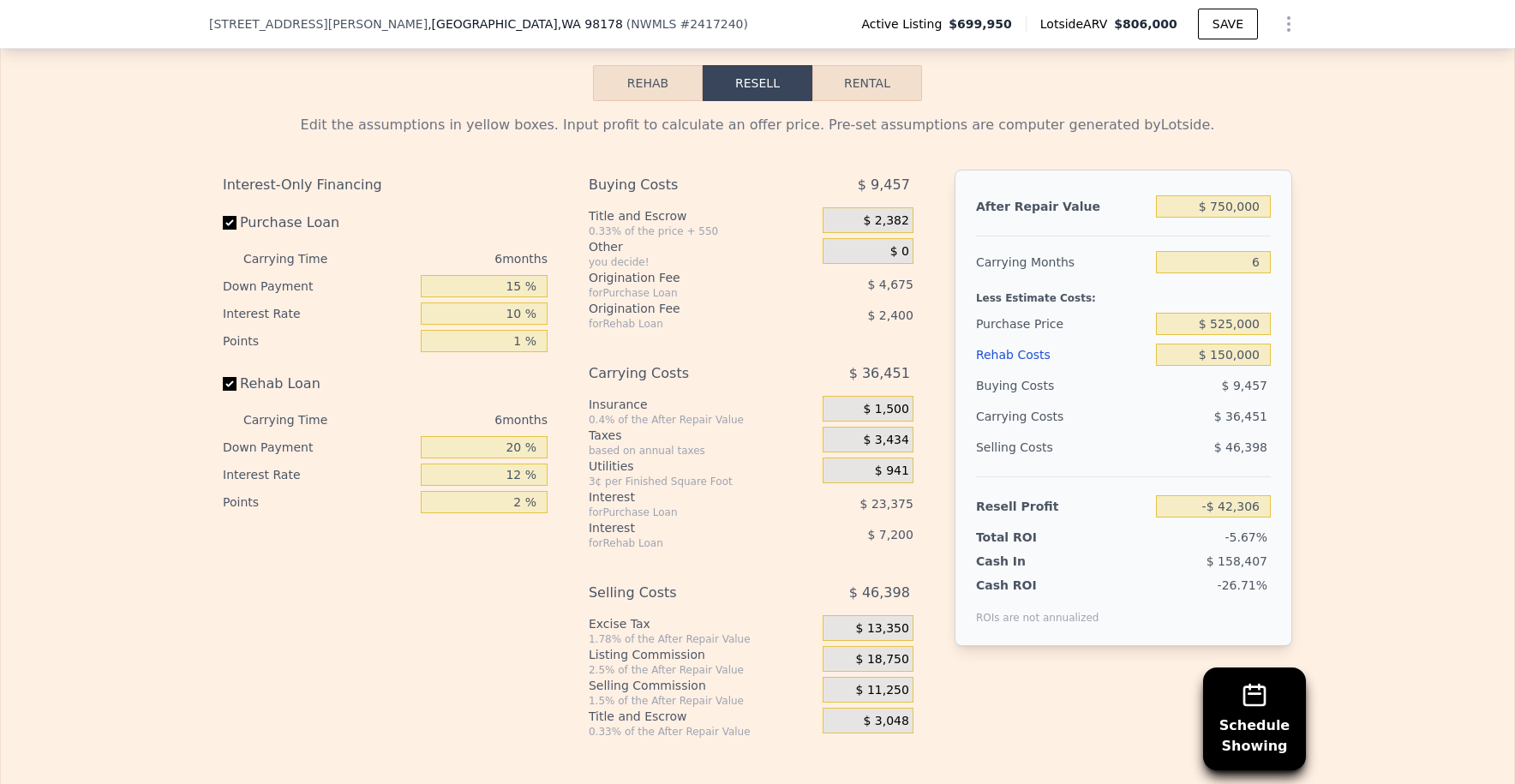
type input "-$ 15,948"
click at [1233, 335] on input "$ 525,000" at bounding box center [1213, 324] width 115 height 23
type input "$ 515,000"
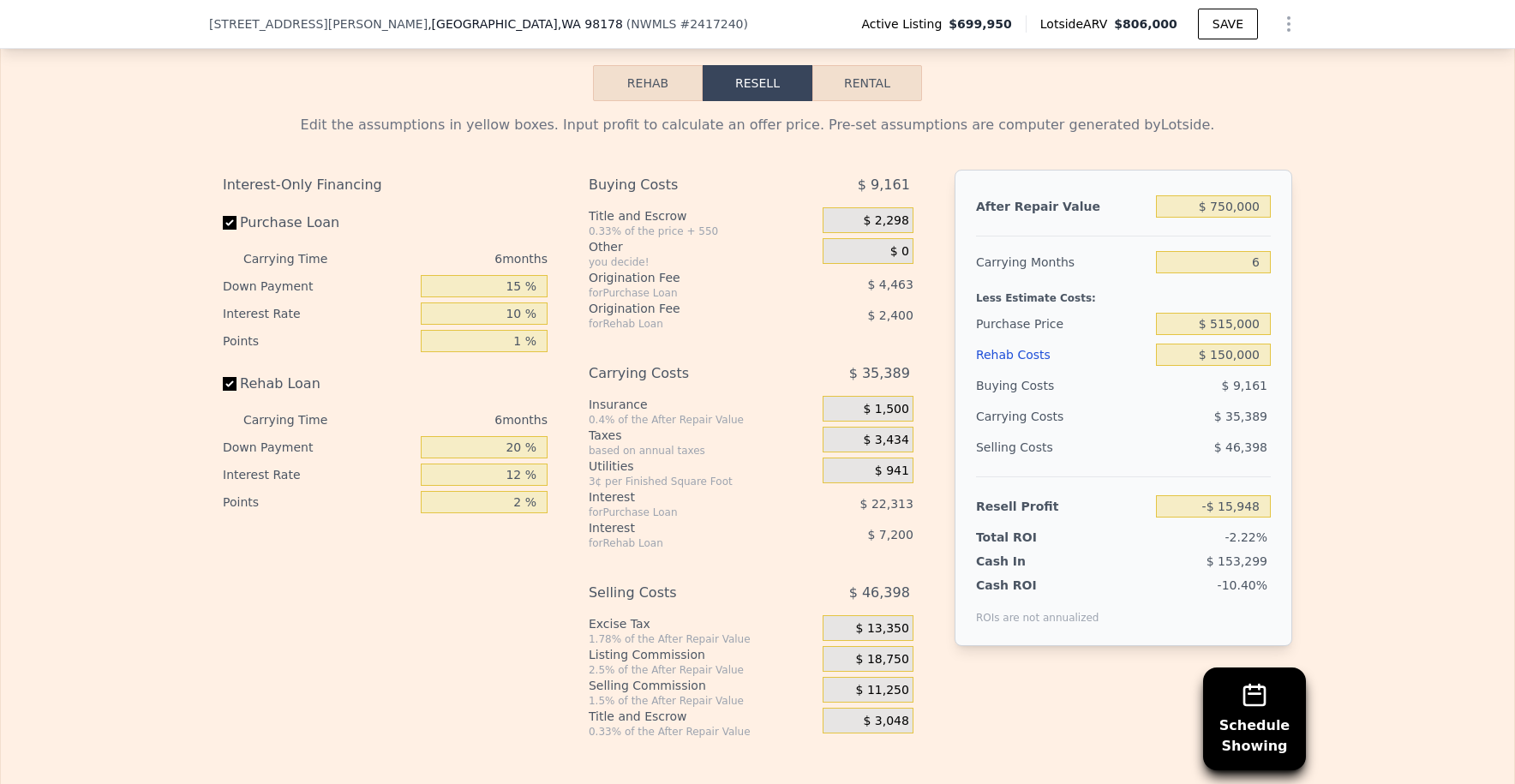
click at [1410, 379] on div "Edit the assumptions in yellow boxes. Input profit to calculate an offer price.…" at bounding box center [757, 420] width 1513 height 637
type input "-$ 5,404"
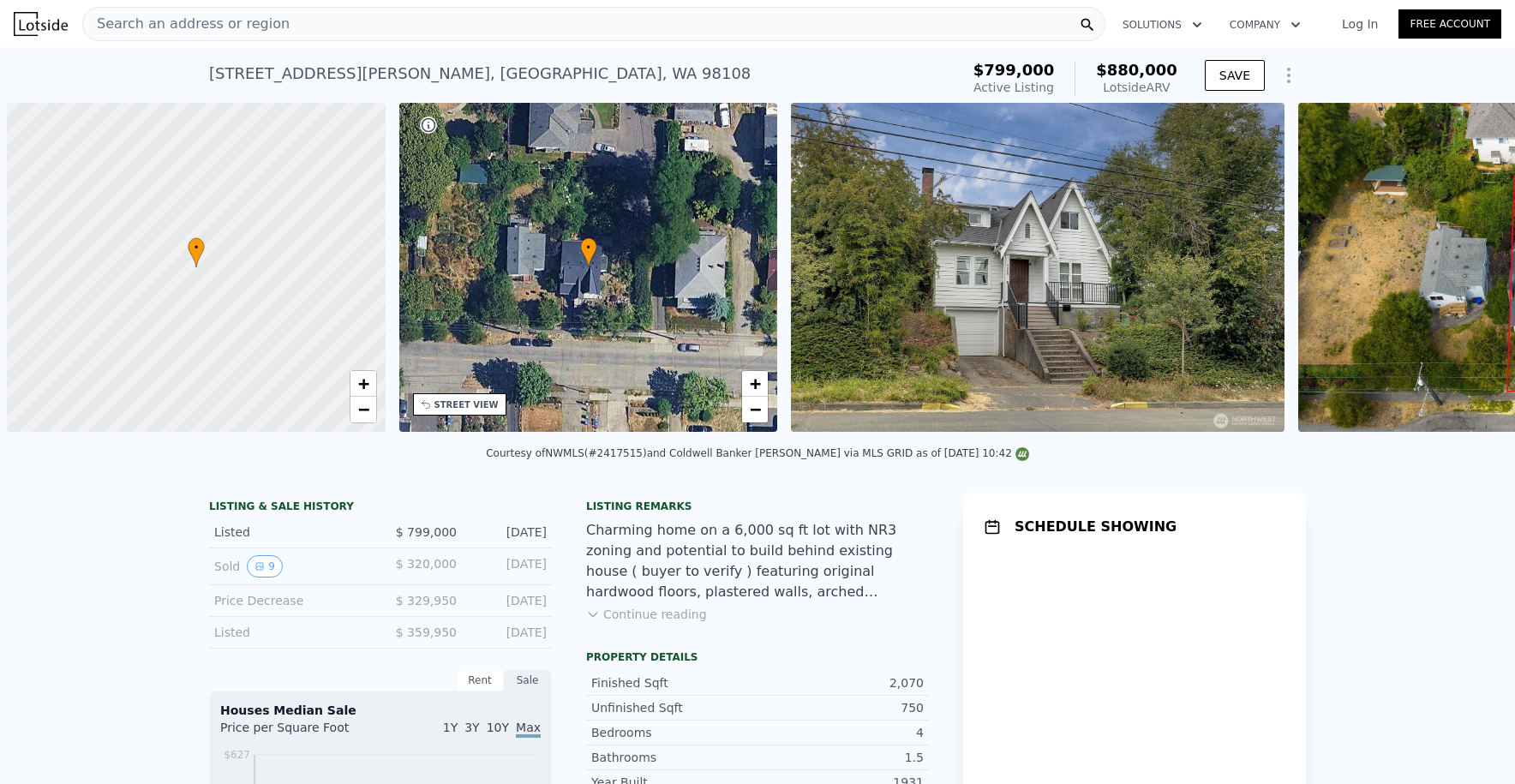
scroll to position [0, 7]
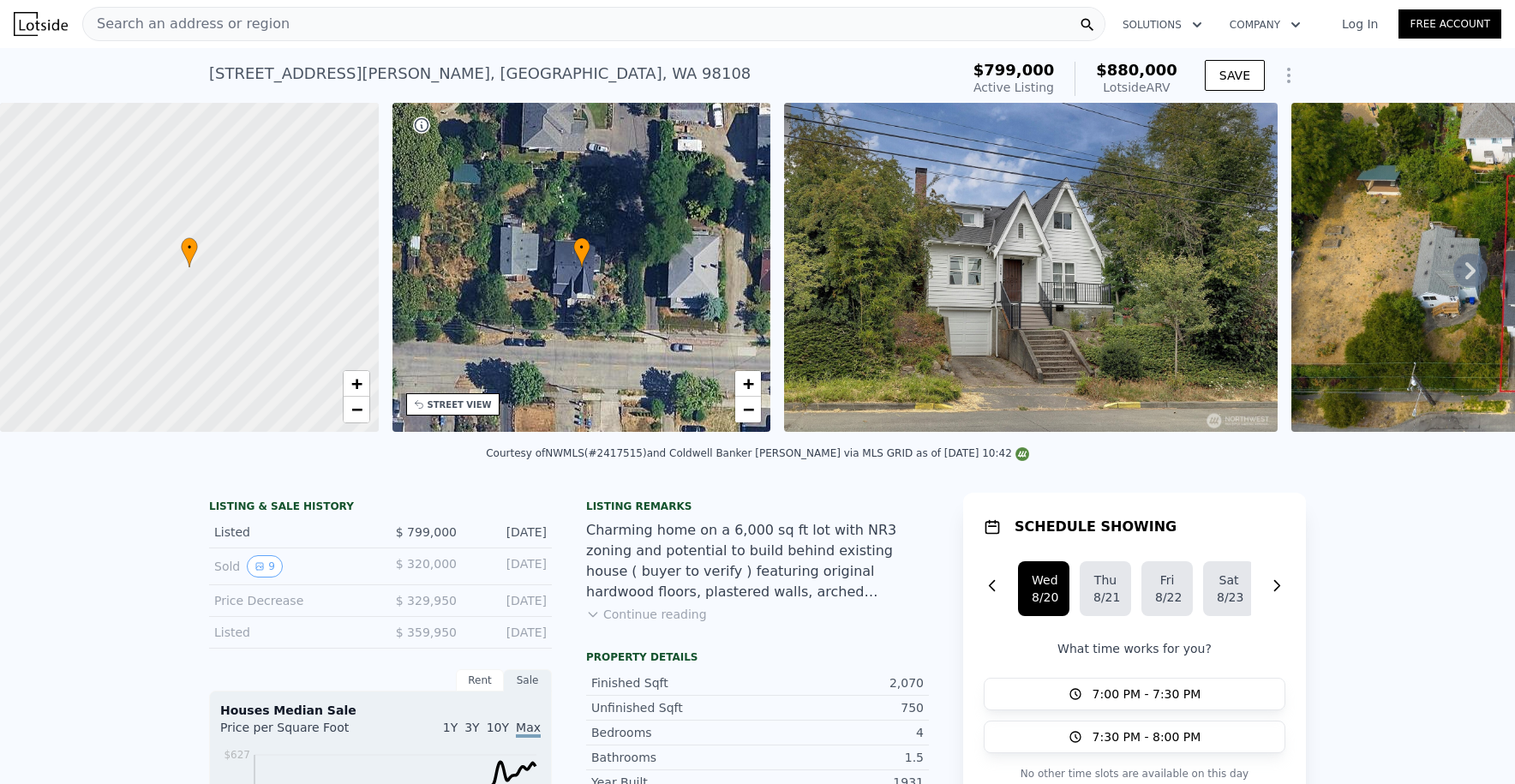
click at [228, 258] on div at bounding box center [189, 268] width 454 height 395
click at [149, 284] on div at bounding box center [189, 268] width 454 height 395
click at [150, 277] on div at bounding box center [189, 268] width 454 height 395
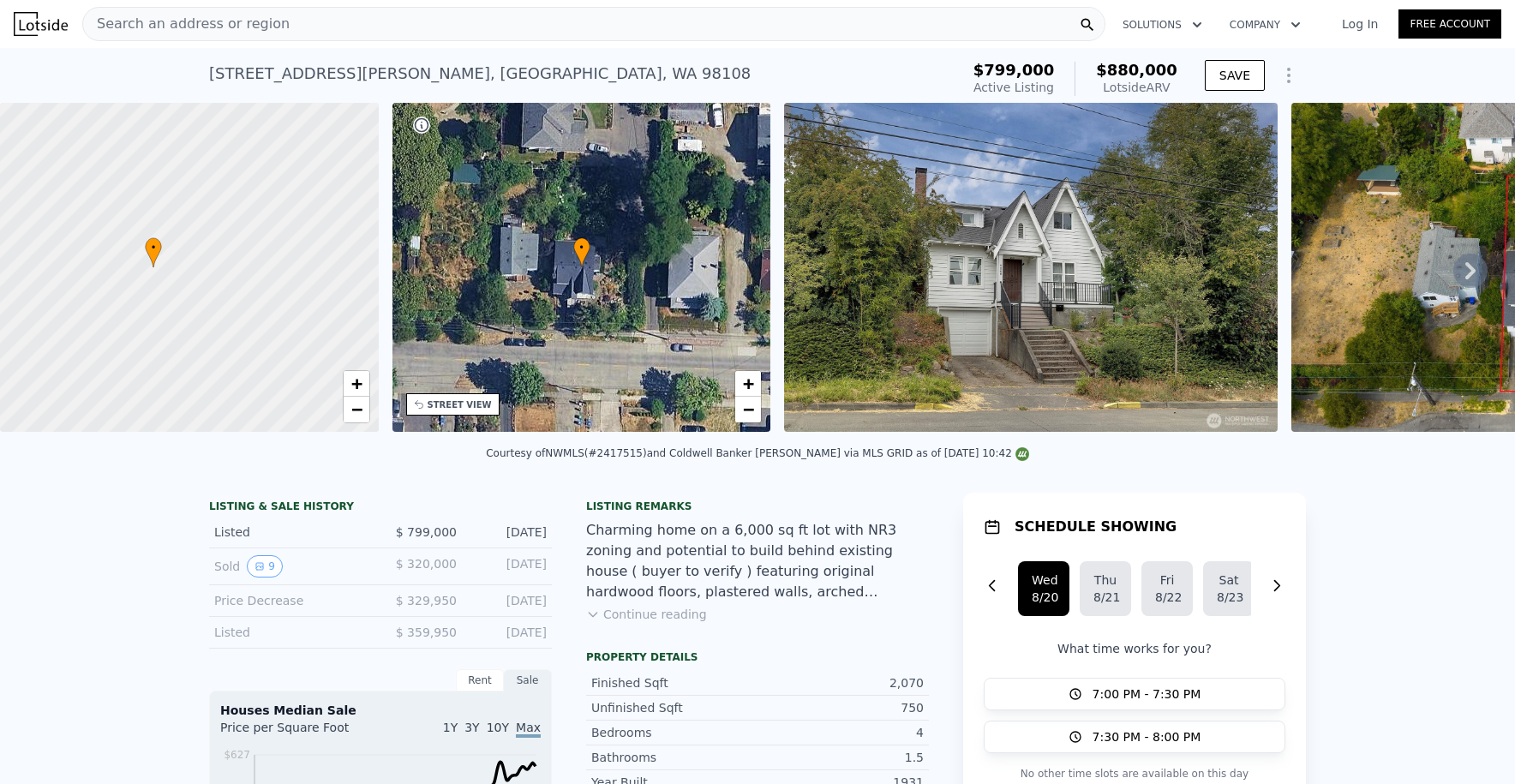
click at [150, 277] on div at bounding box center [189, 268] width 454 height 395
click at [154, 260] on div at bounding box center [189, 268] width 454 height 395
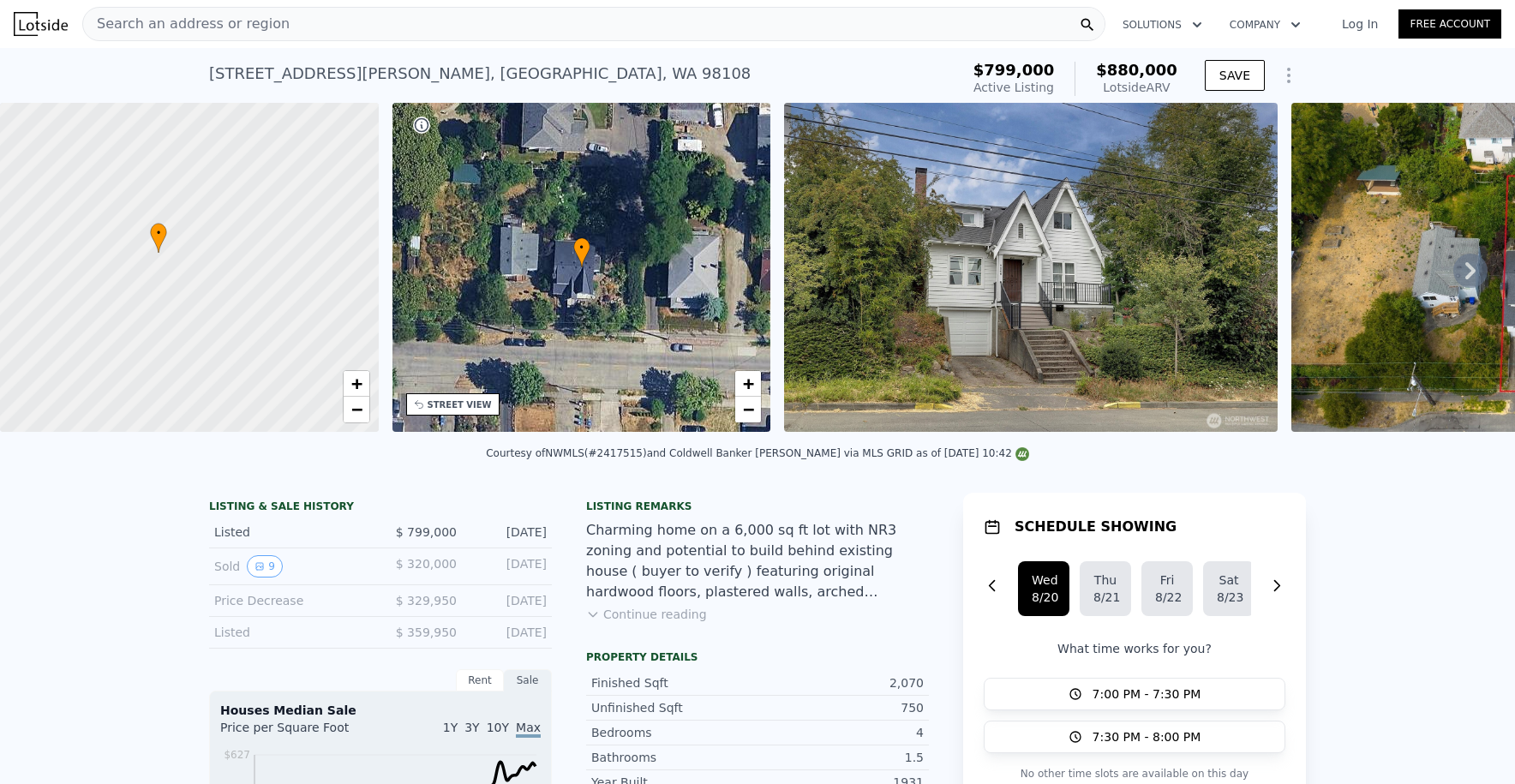
click at [154, 260] on div at bounding box center [189, 268] width 454 height 395
click at [155, 260] on div at bounding box center [189, 268] width 454 height 395
click at [356, 386] on span "+" at bounding box center [356, 383] width 11 height 22
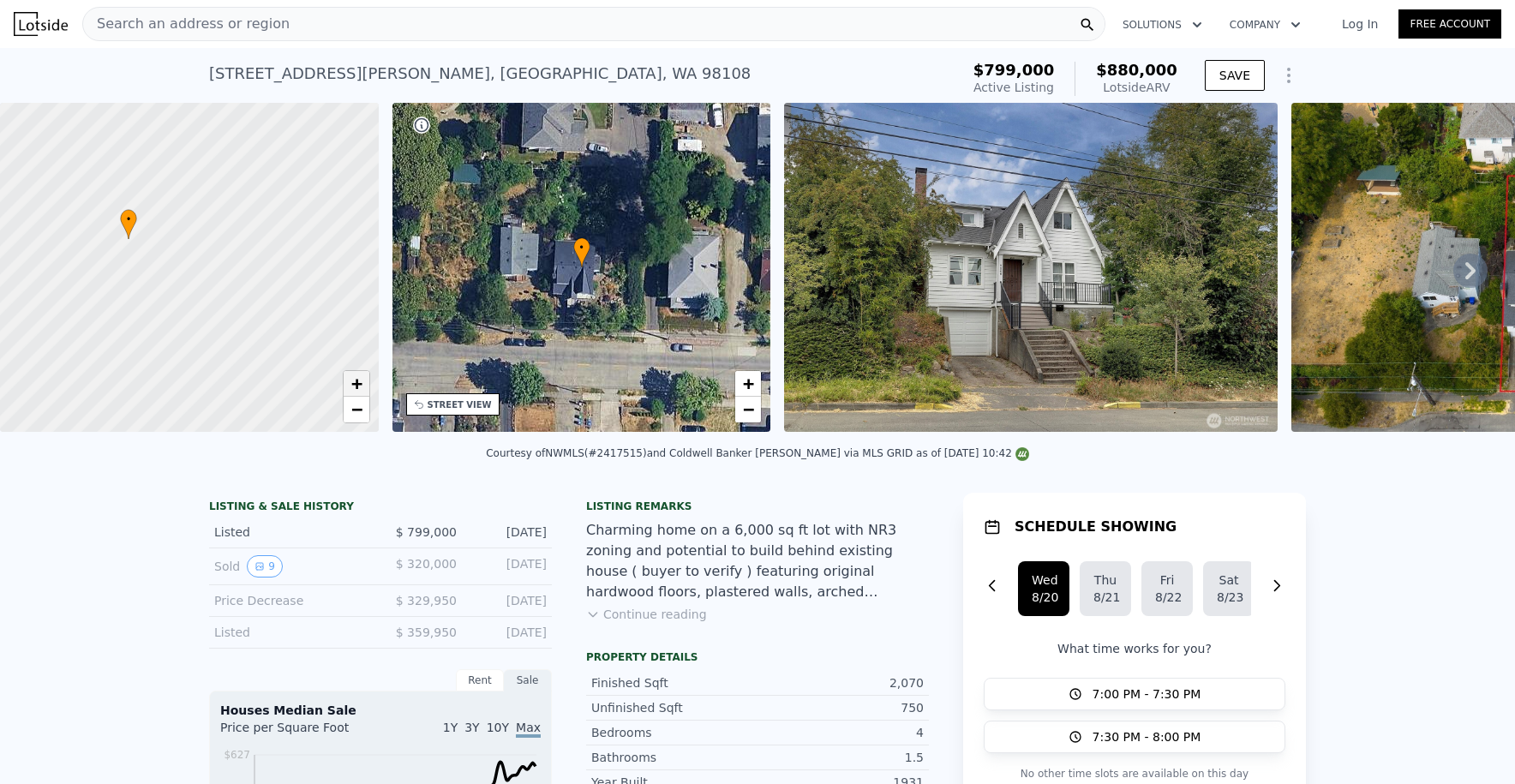
click at [356, 386] on span "+" at bounding box center [356, 383] width 11 height 22
drag, startPoint x: 103, startPoint y: 266, endPoint x: 277, endPoint y: 332, distance: 186.1
click at [277, 332] on div at bounding box center [189, 268] width 454 height 395
click at [199, 221] on div at bounding box center [189, 268] width 454 height 395
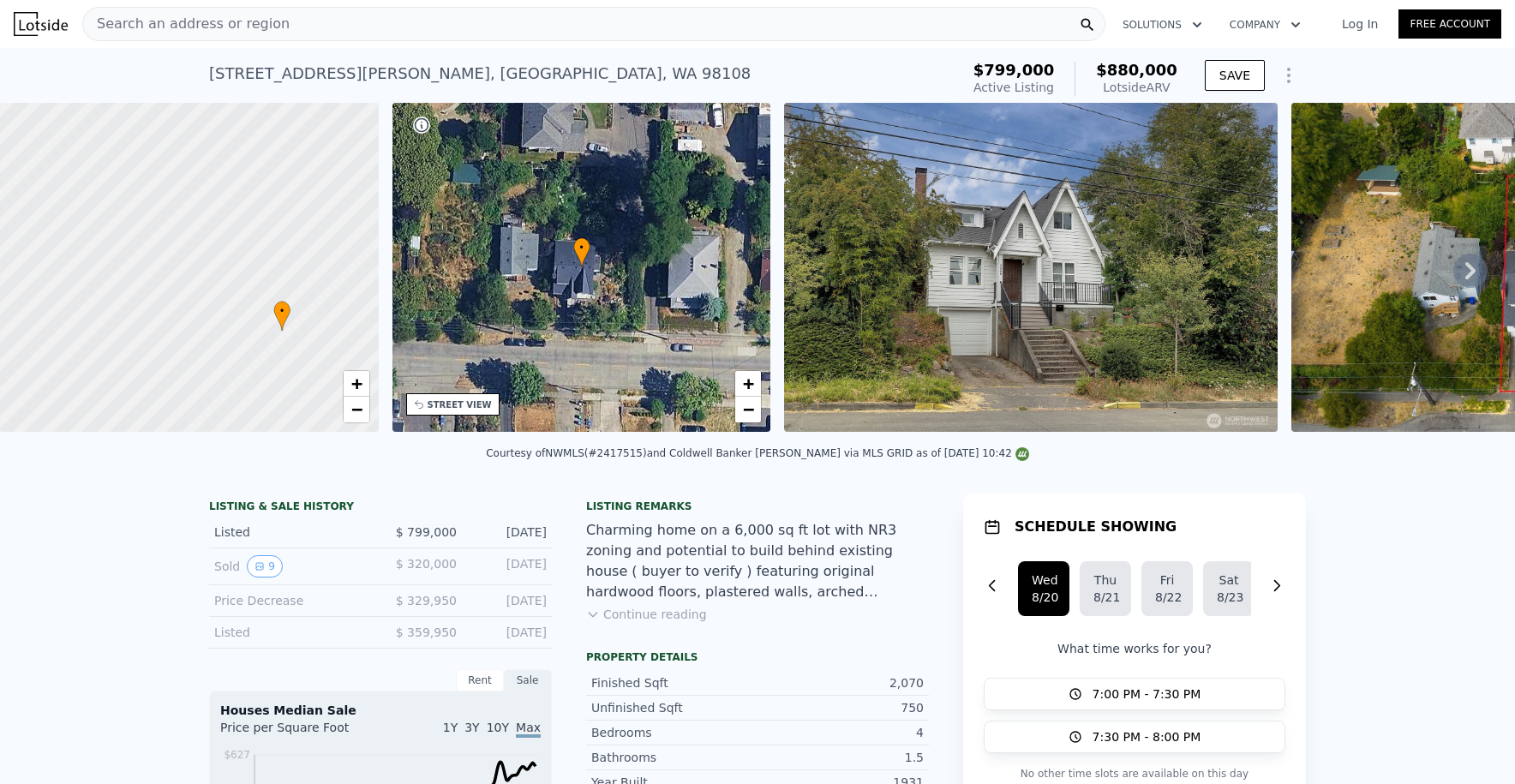
drag, startPoint x: 246, startPoint y: 316, endPoint x: 225, endPoint y: 290, distance: 33.4
click at [225, 290] on div at bounding box center [189, 268] width 454 height 395
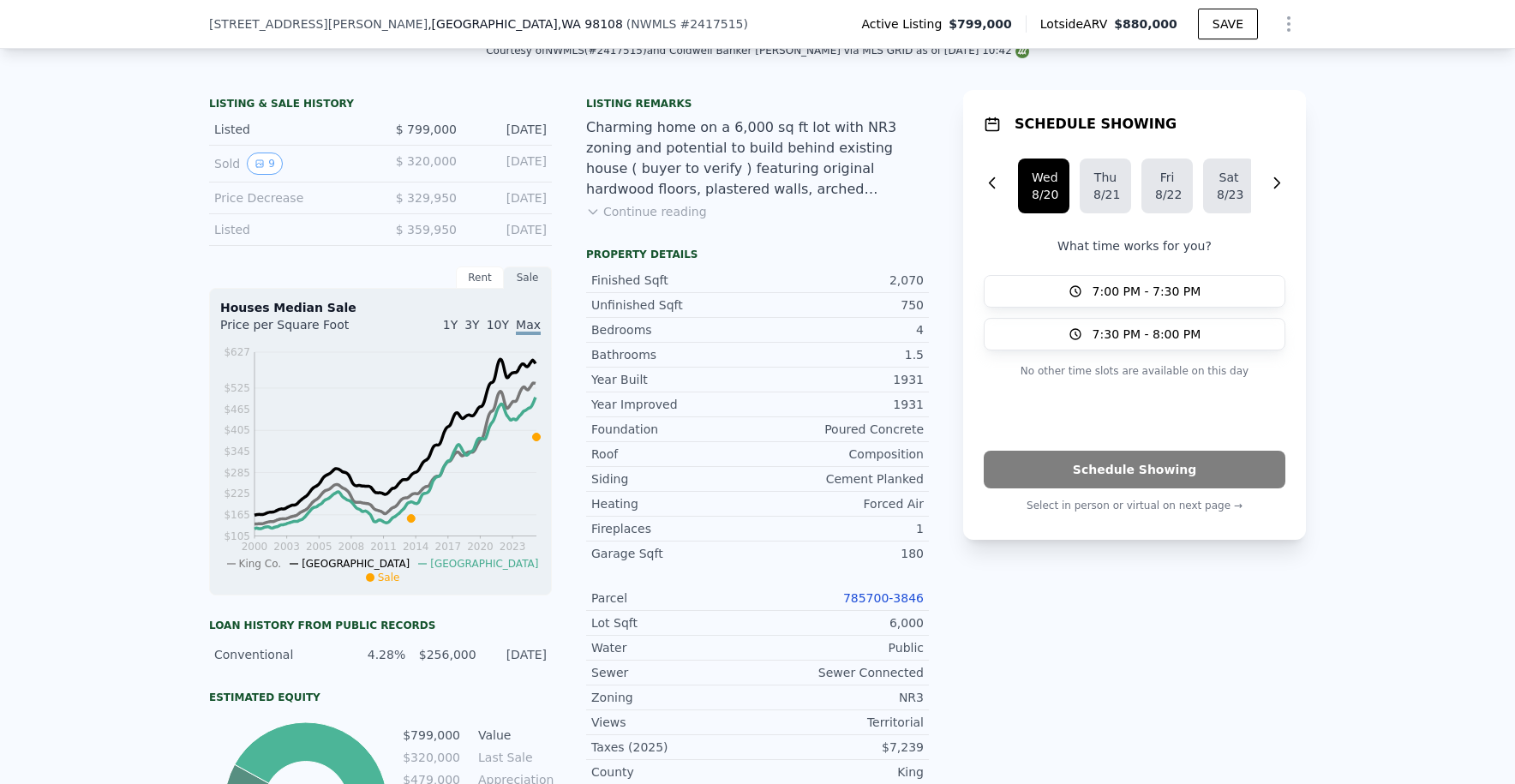
scroll to position [489, 0]
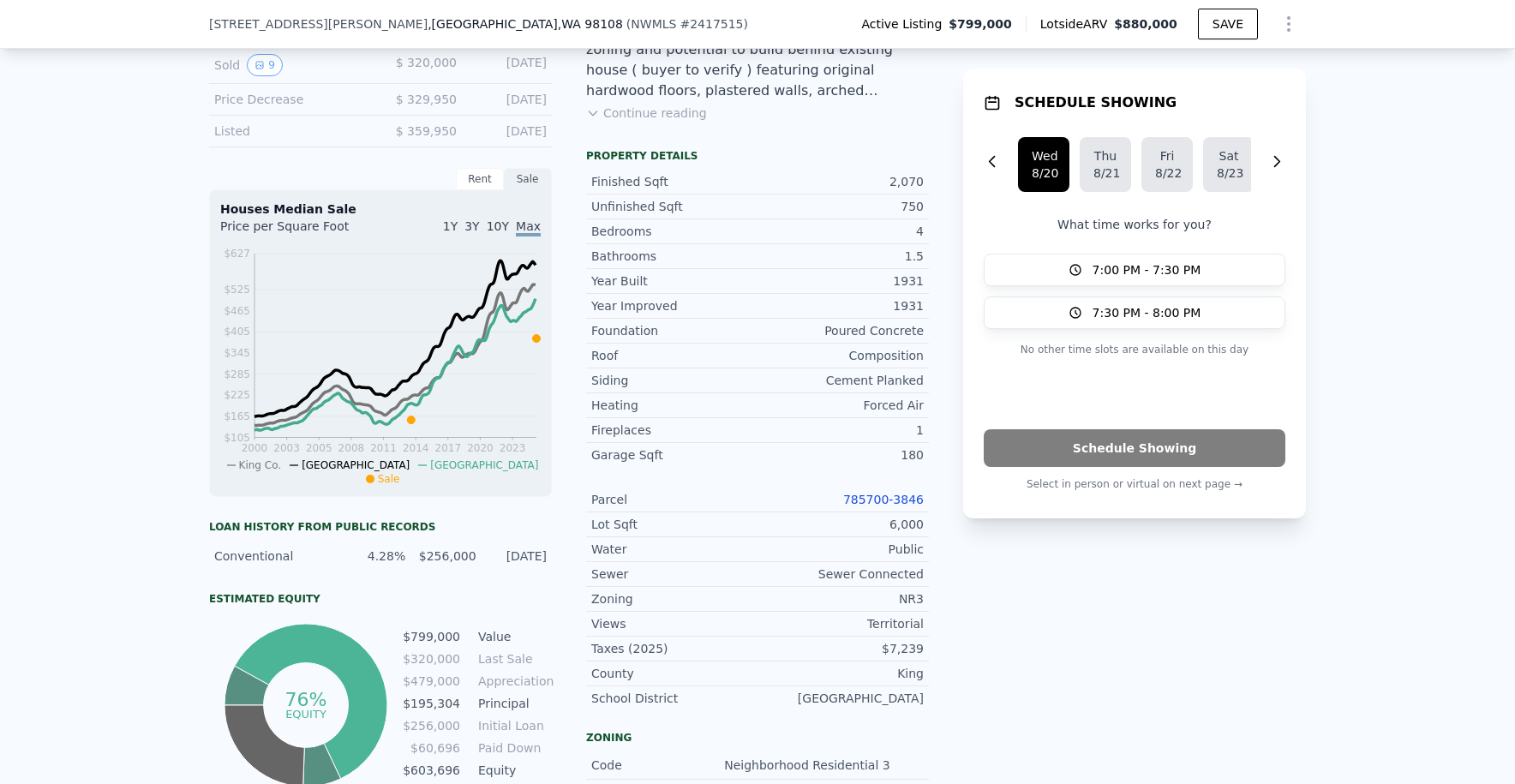
click at [871, 504] on link "785700-3846" at bounding box center [883, 499] width 81 height 14
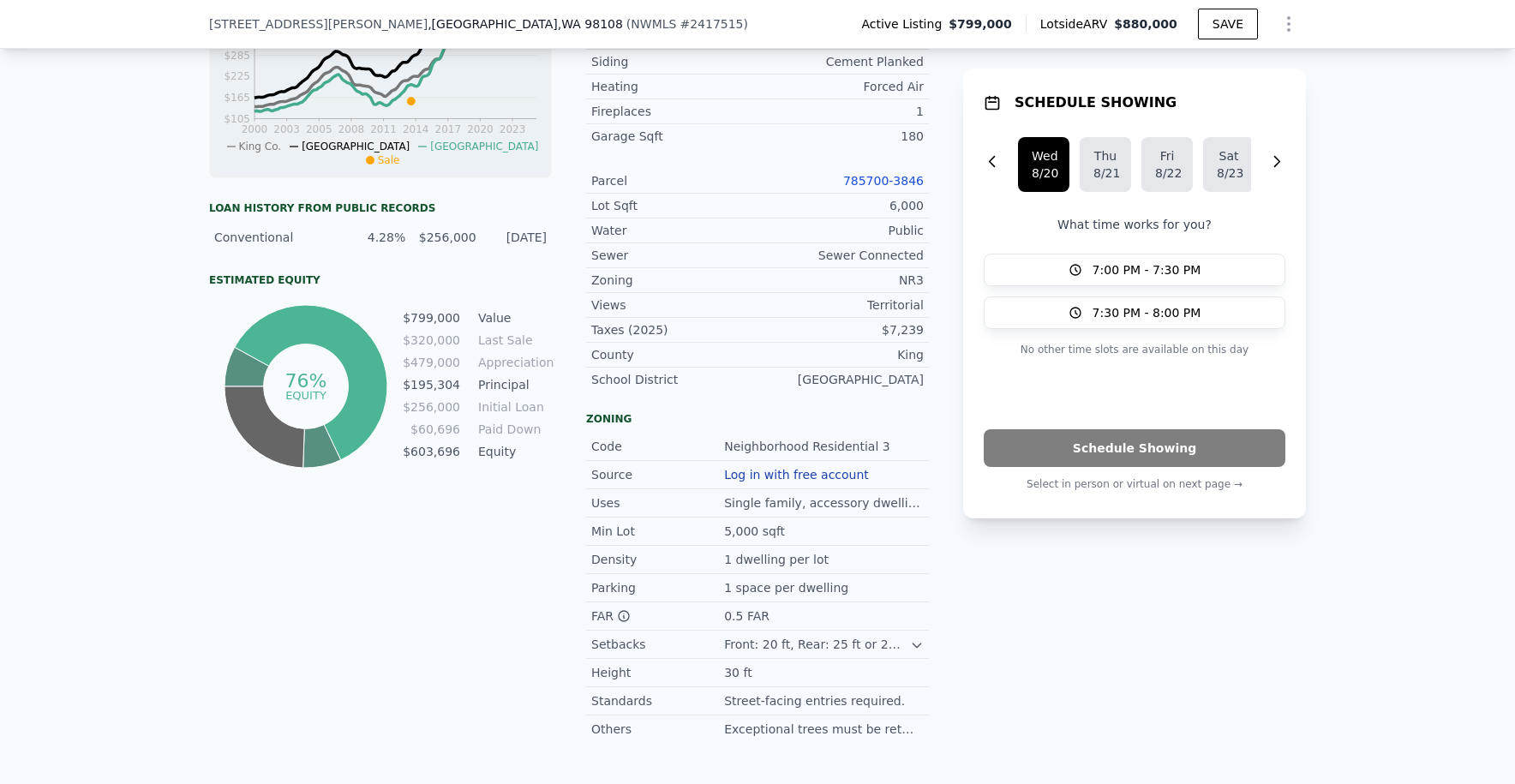
scroll to position [1289, 0]
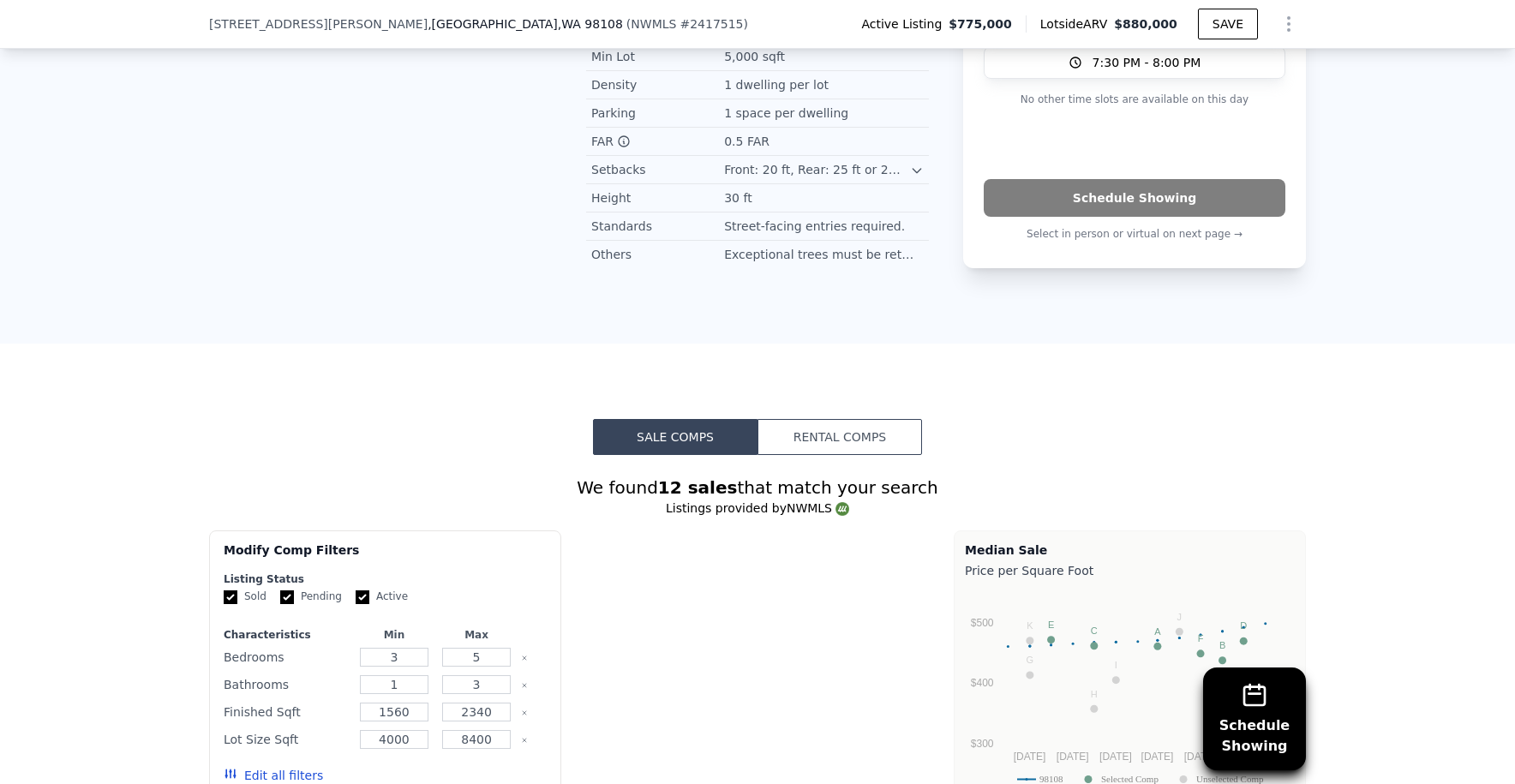
type input "-$ 24,346"
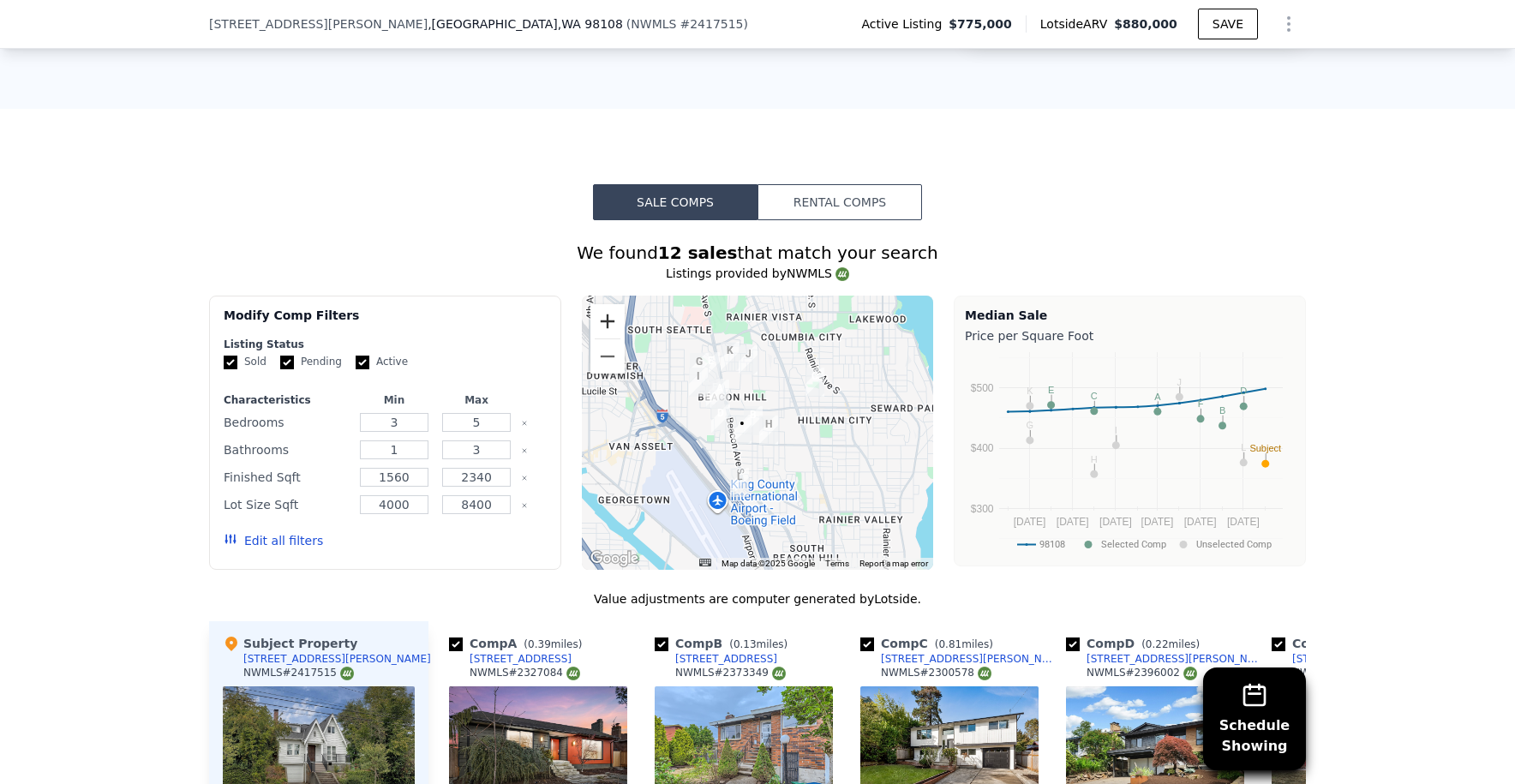
click at [590, 329] on button "Zoom in" at bounding box center [607, 322] width 34 height 34
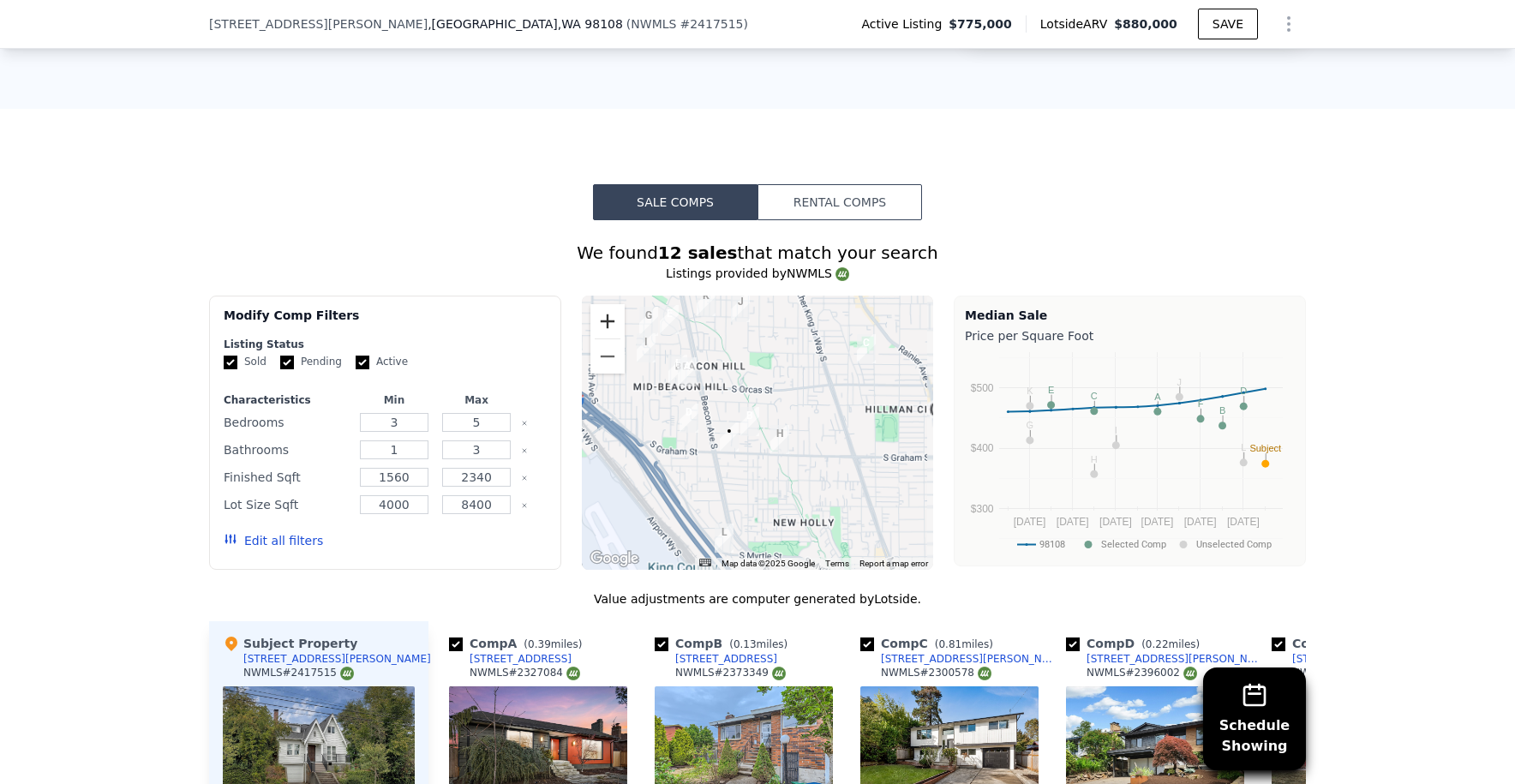
click at [590, 329] on button "Zoom in" at bounding box center [607, 322] width 34 height 34
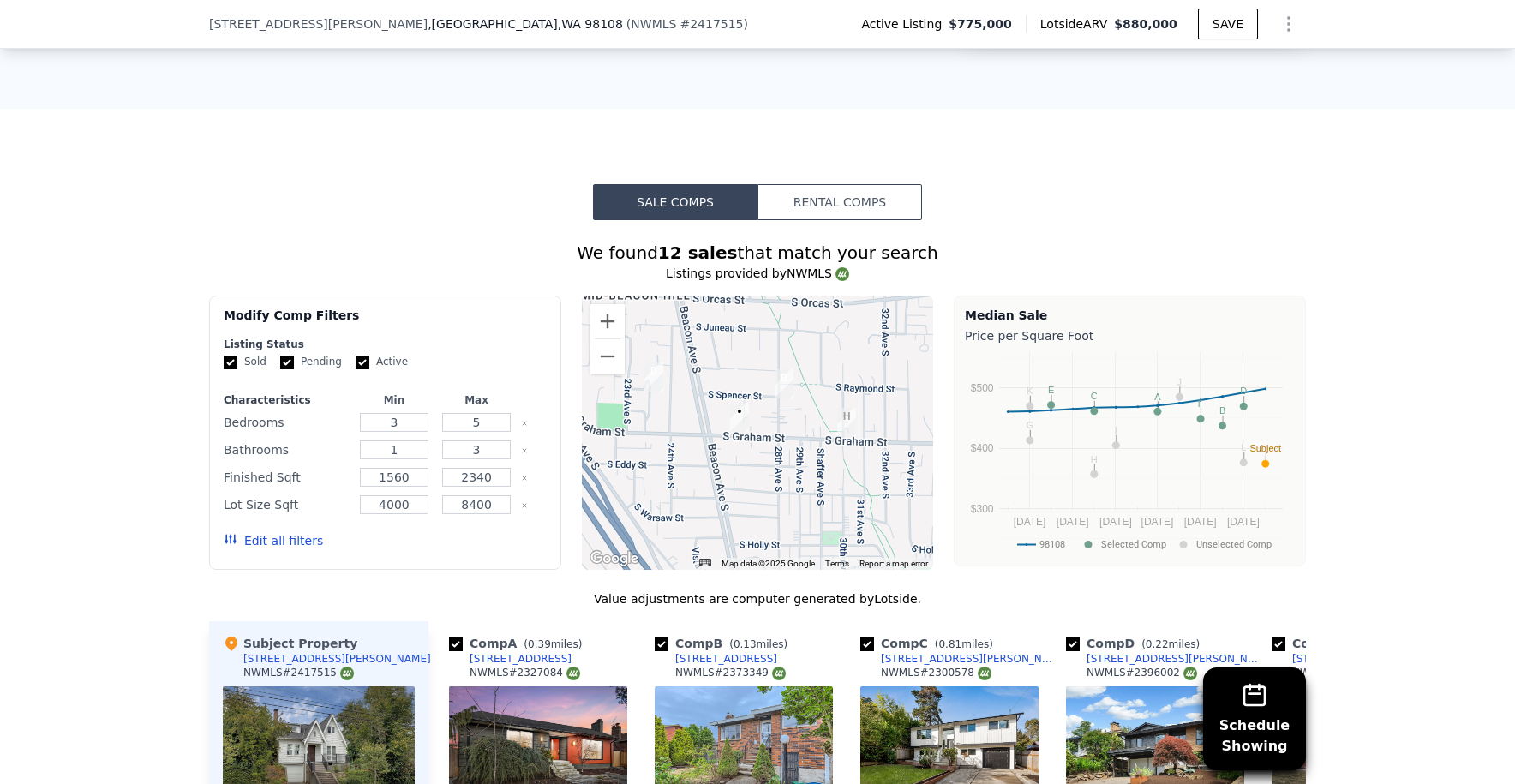
drag, startPoint x: 689, startPoint y: 473, endPoint x: 735, endPoint y: 430, distance: 63.0
click at [735, 430] on img "2540 S Graham St" at bounding box center [739, 417] width 19 height 29
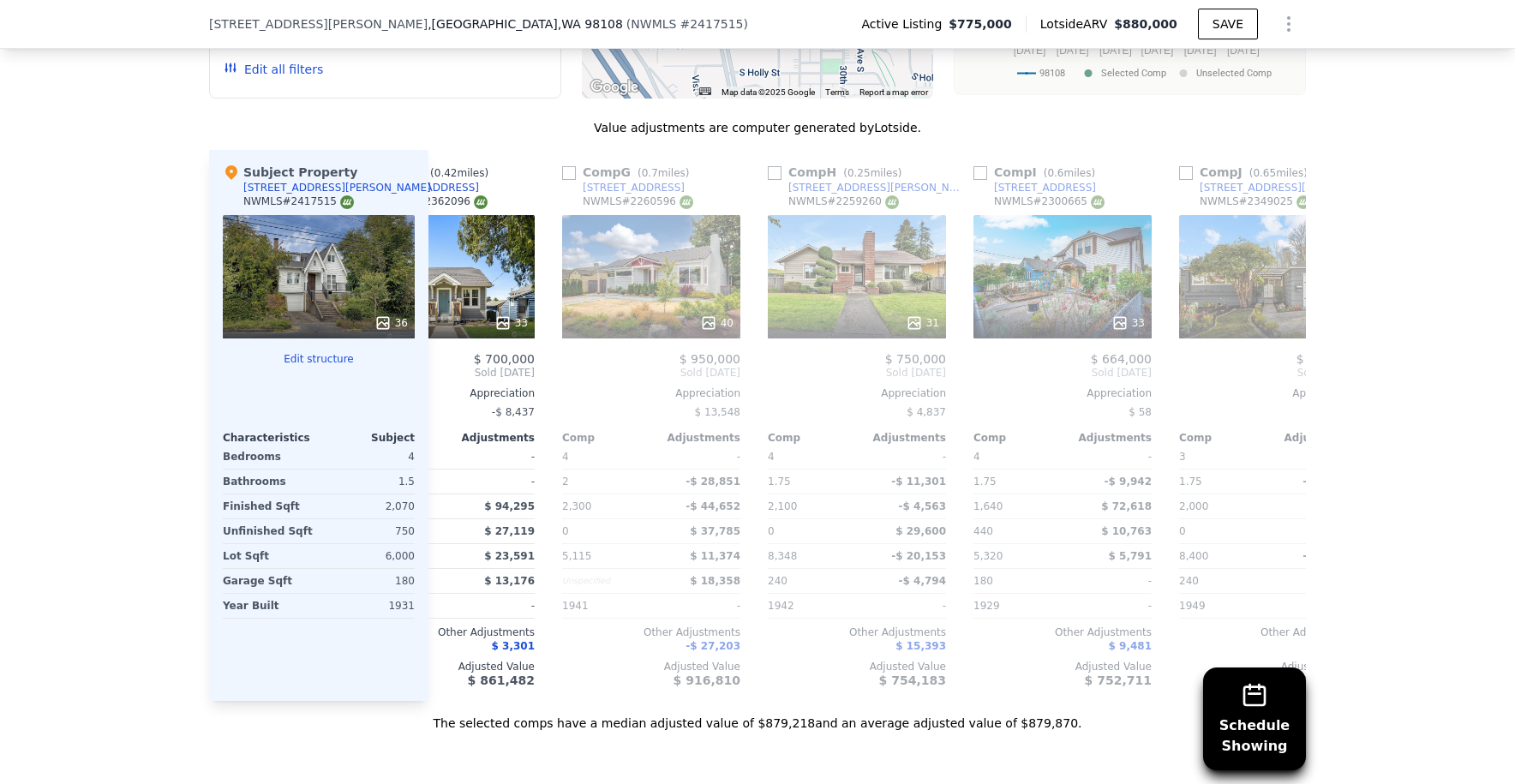
scroll to position [0, 1132]
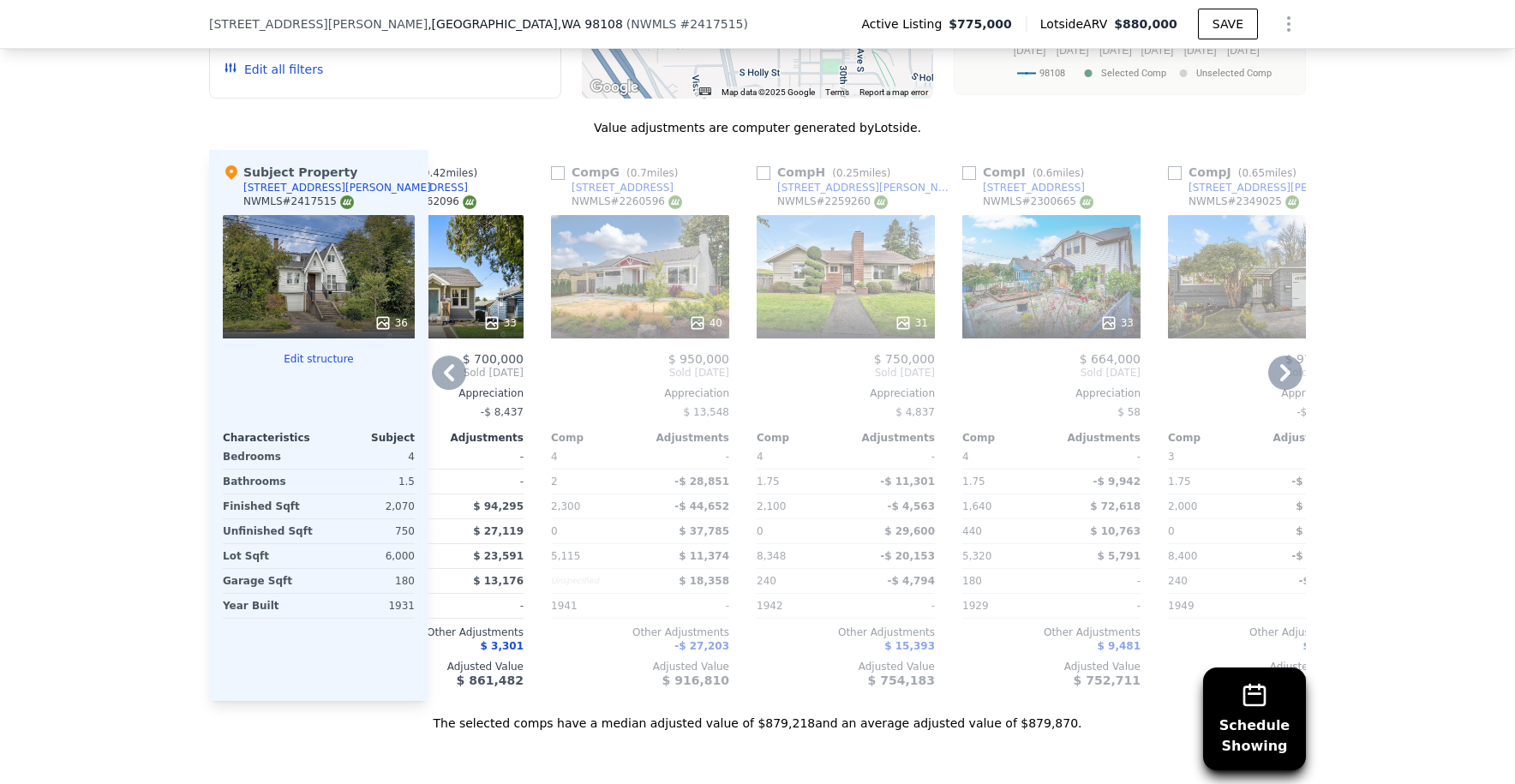
click at [846, 312] on div at bounding box center [846, 323] width 179 height 31
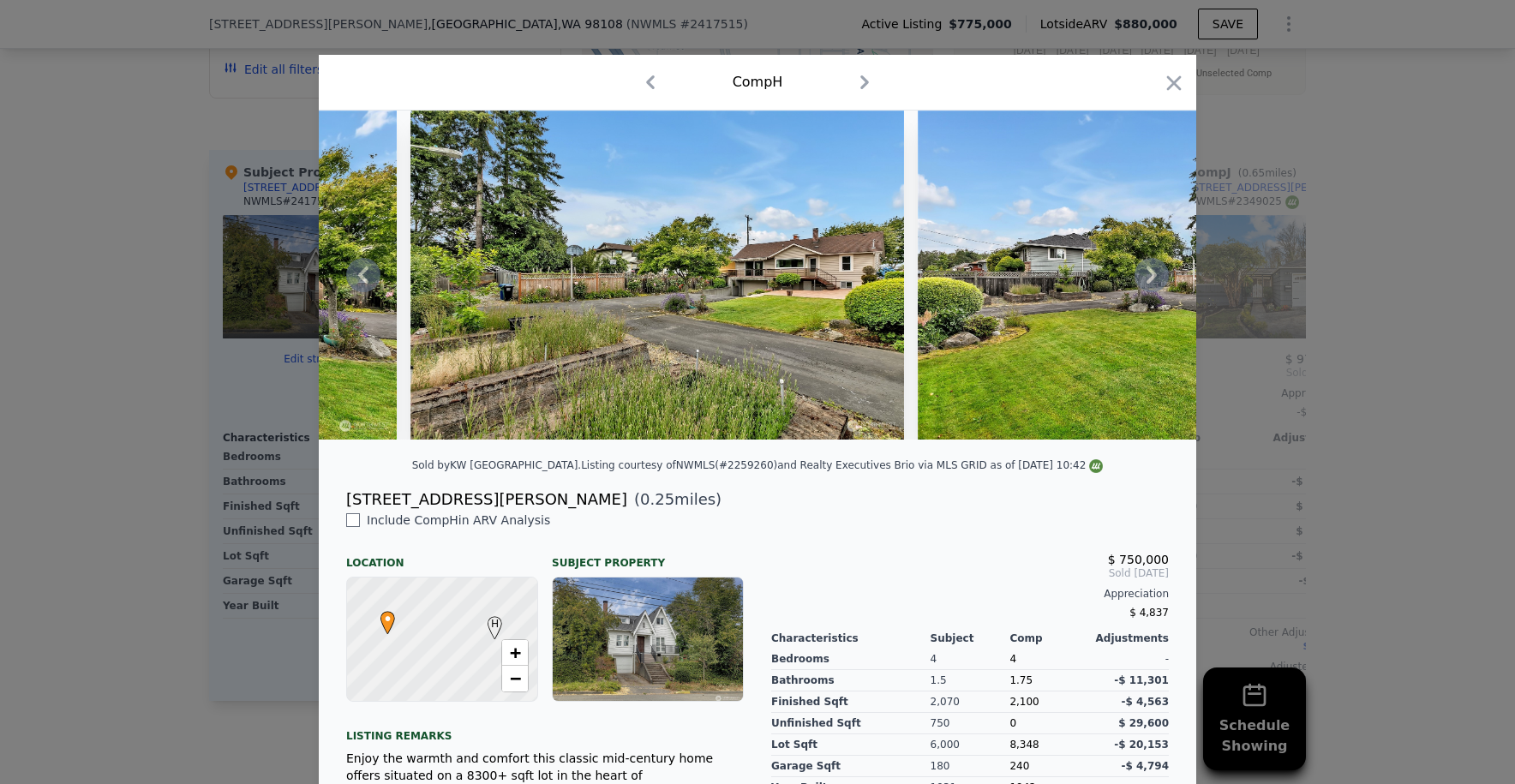
scroll to position [0, 14842]
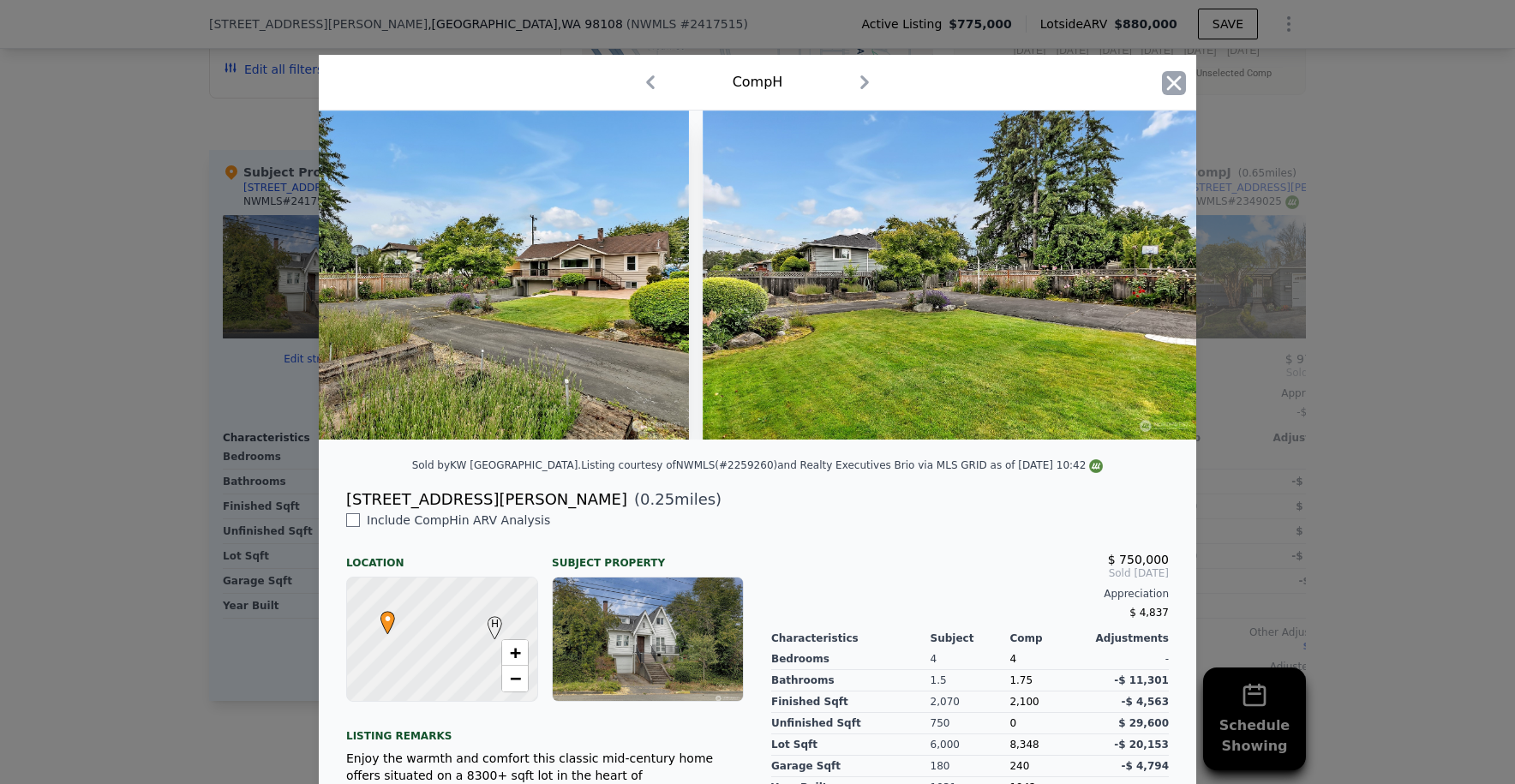
click at [1173, 84] on icon "button" at bounding box center [1174, 82] width 24 height 24
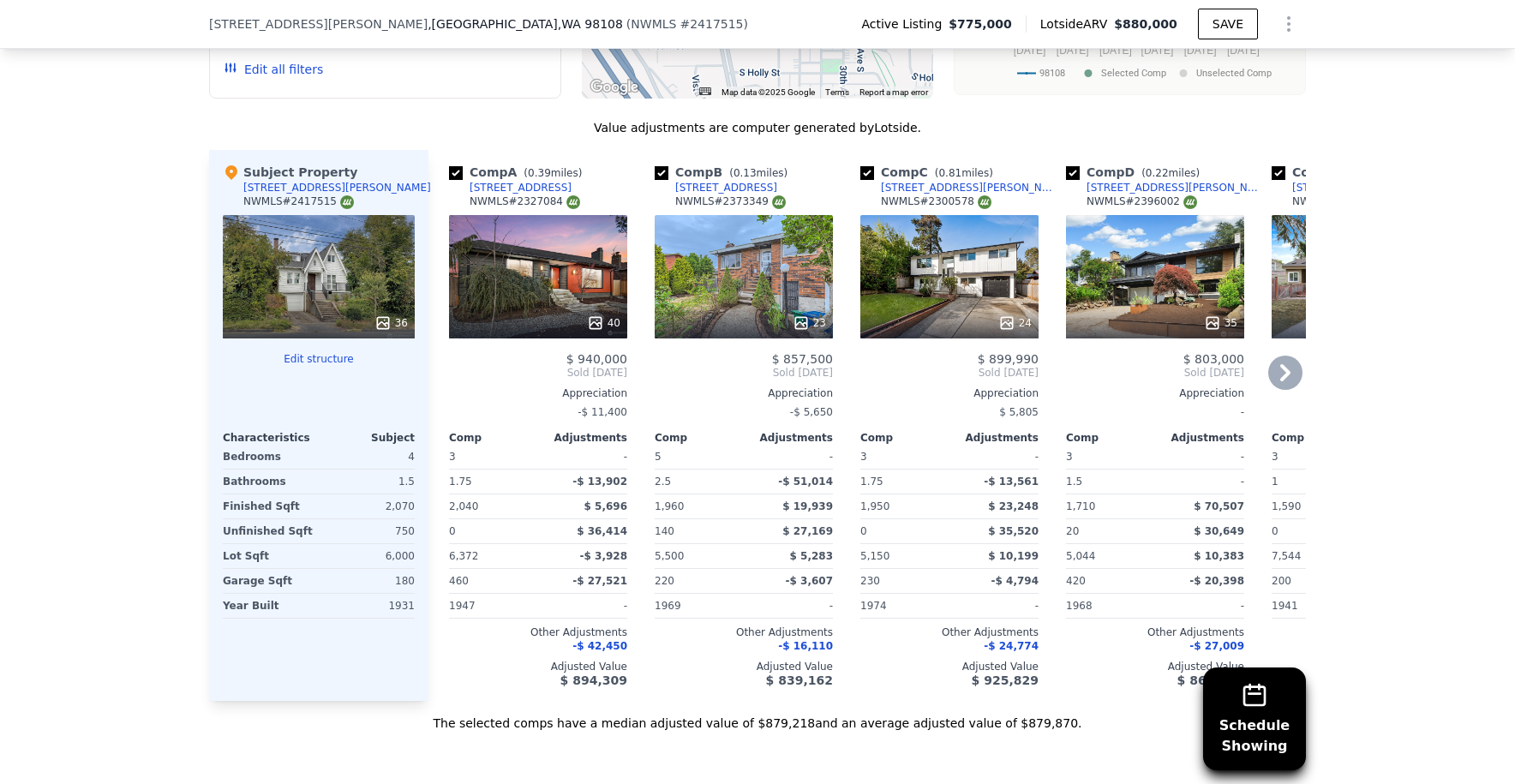
scroll to position [1977, 0]
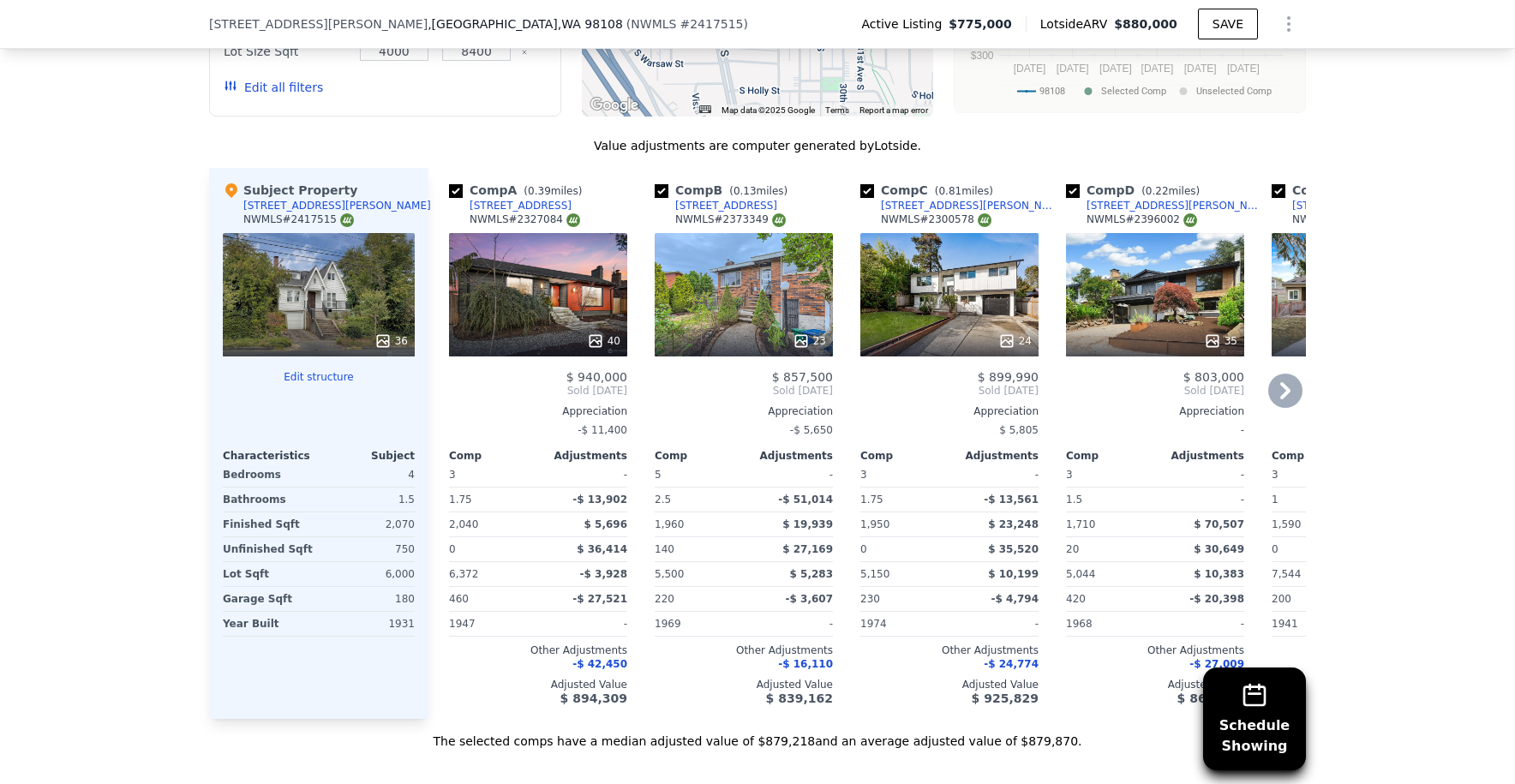
click at [548, 292] on div "40" at bounding box center [538, 295] width 179 height 123
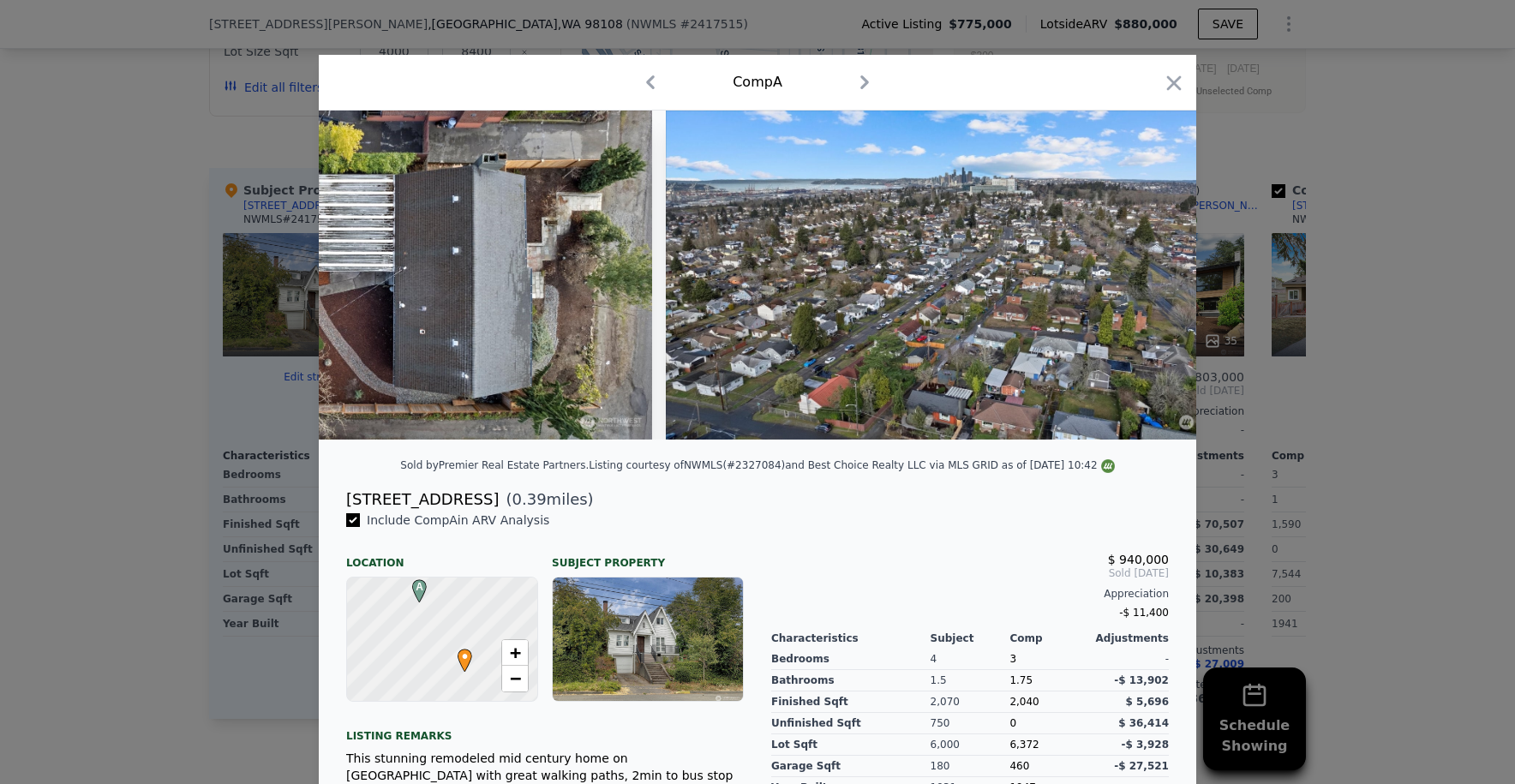
scroll to position [0, 20043]
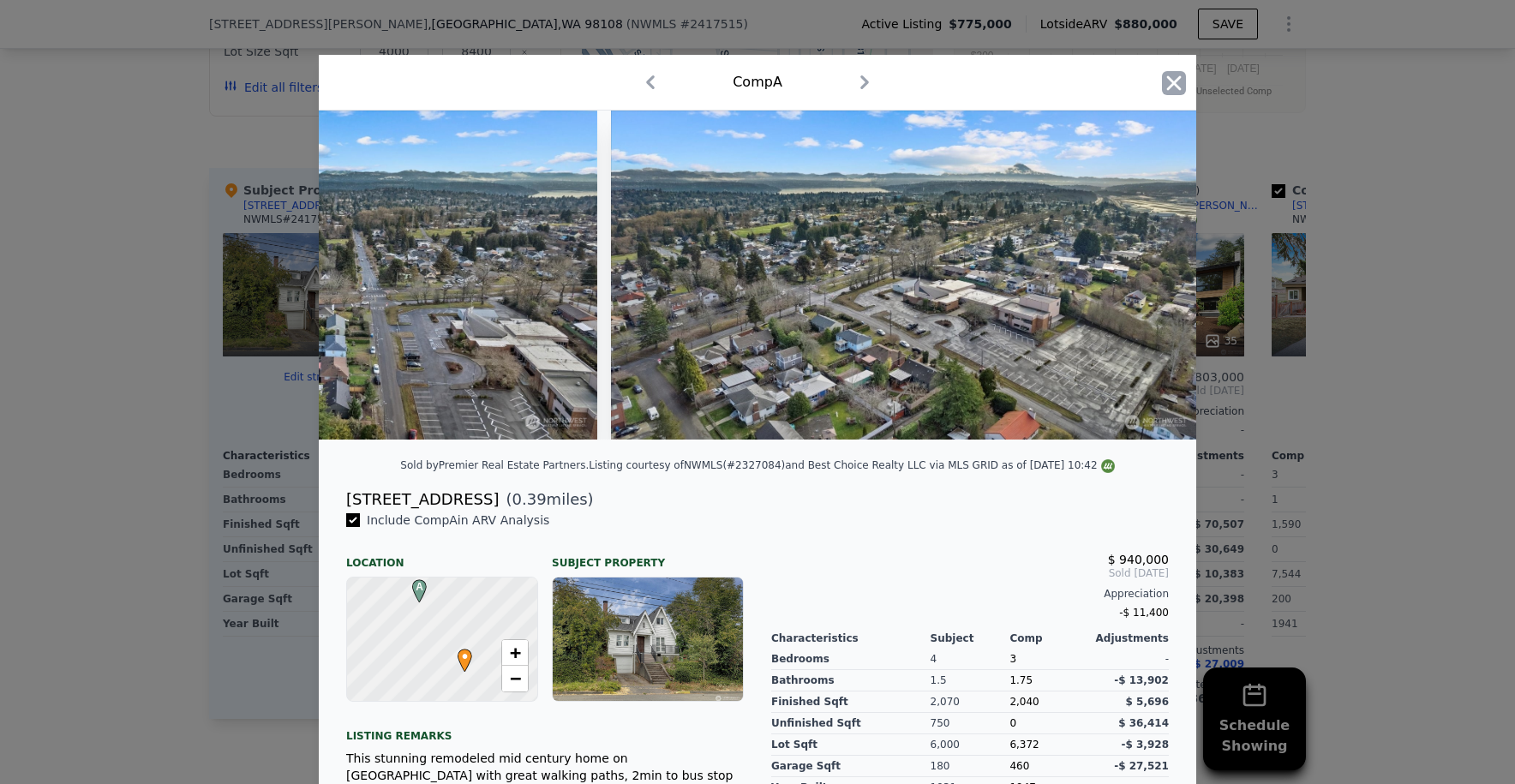
click at [1168, 77] on icon "button" at bounding box center [1175, 82] width 15 height 15
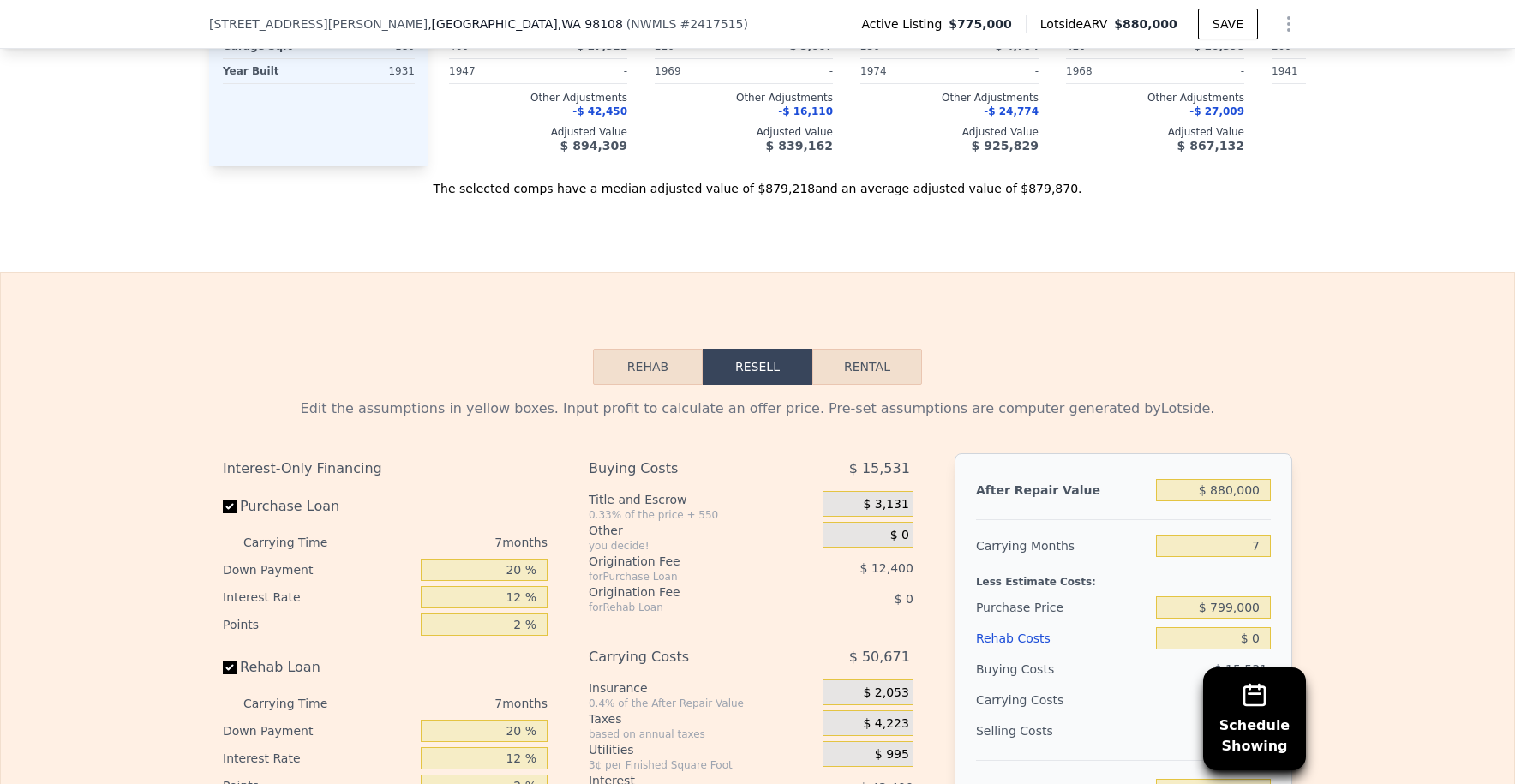
scroll to position [2600, 0]
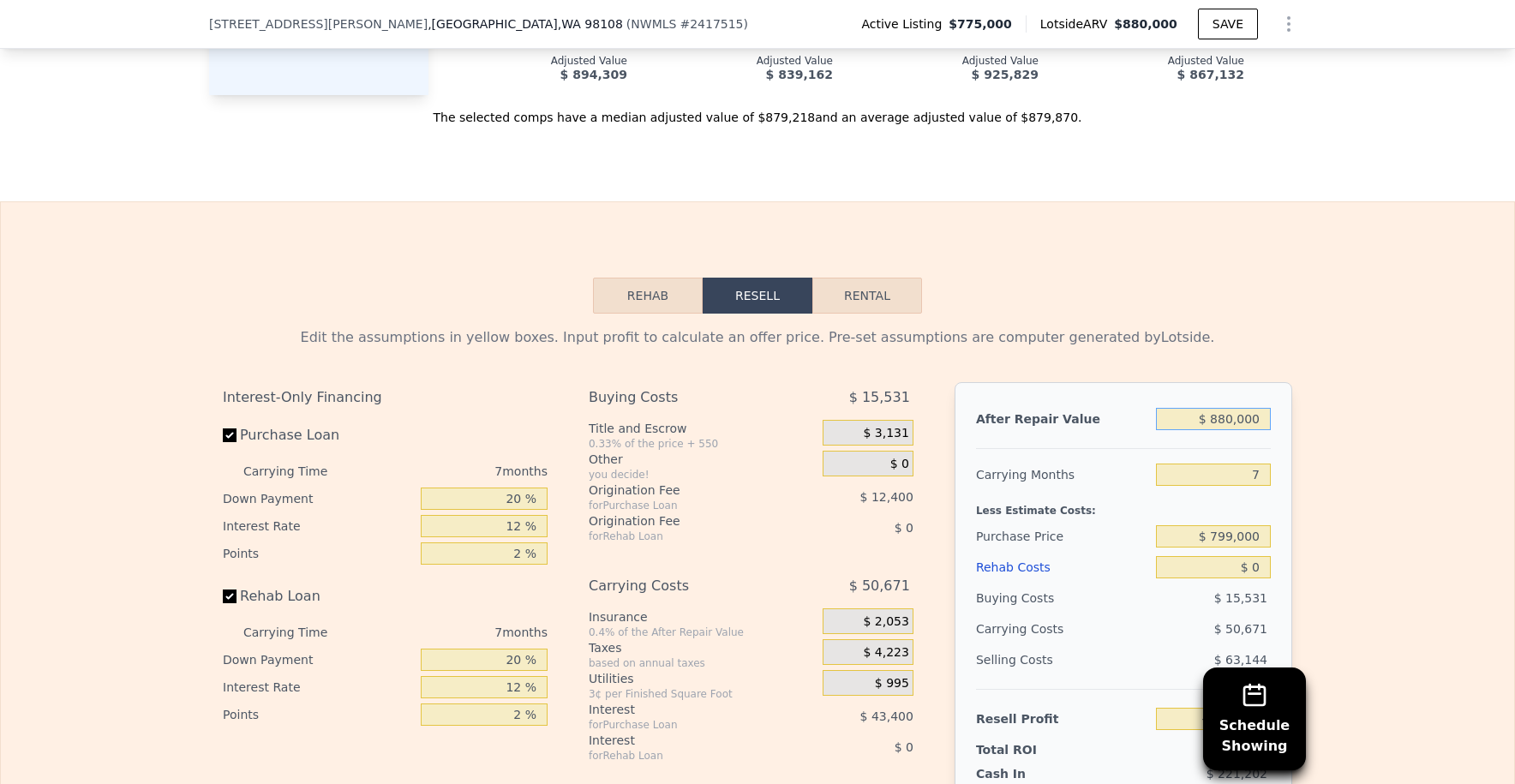
click at [1239, 431] on input "$ 880,000" at bounding box center [1213, 419] width 115 height 23
type input "$ 8"
type input "-$ 839,691"
type input "$ 83"
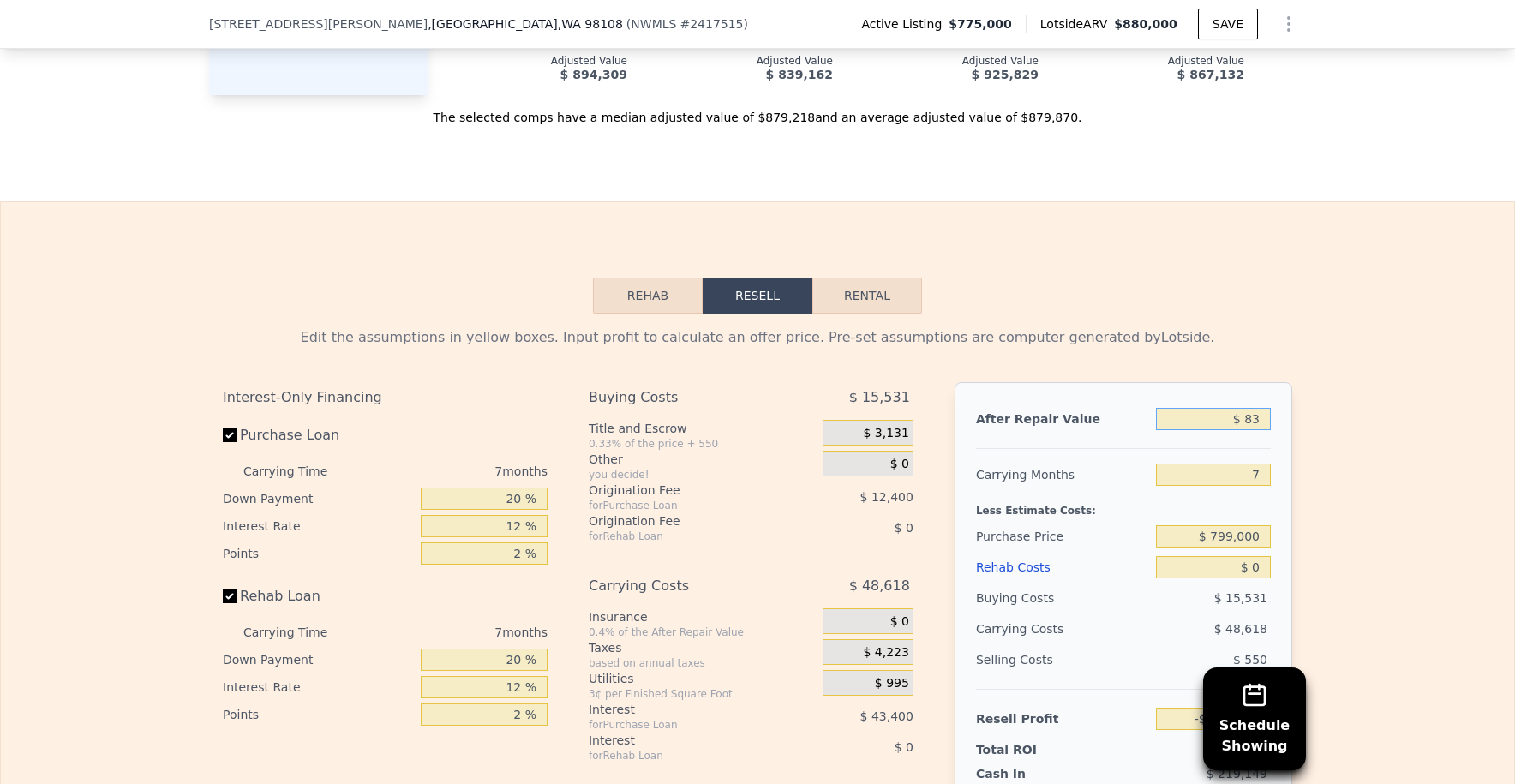
type input "-$ 839,621"
type input "$ 830"
type input "-$ 838,931"
type input "$ 8,300"
type input "-$ 832,010"
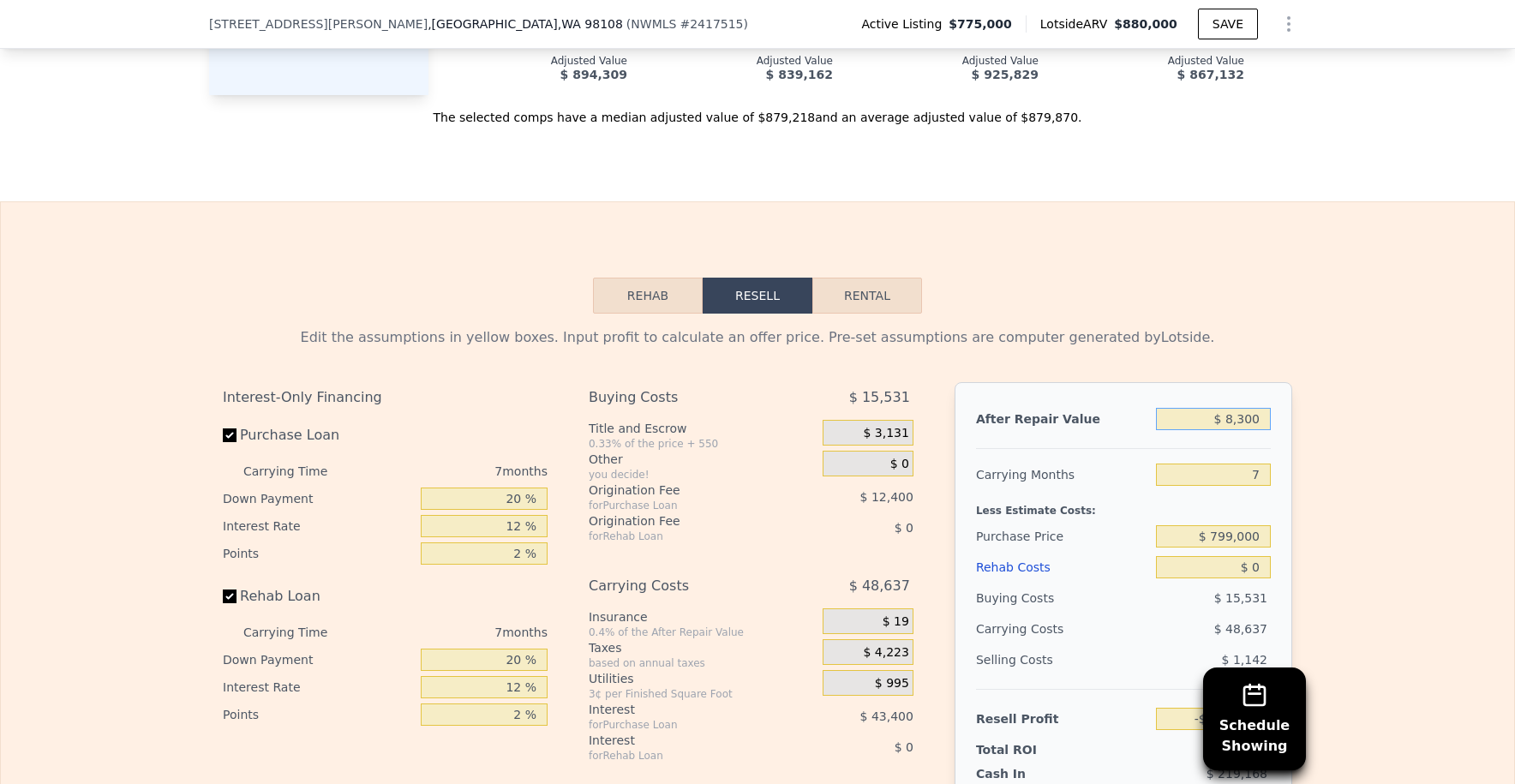
type input "$ 83,000"
type input "-$ 762,796"
type input "$ 830,000"
type input "-$ 70,674"
type input "$ 830,000"
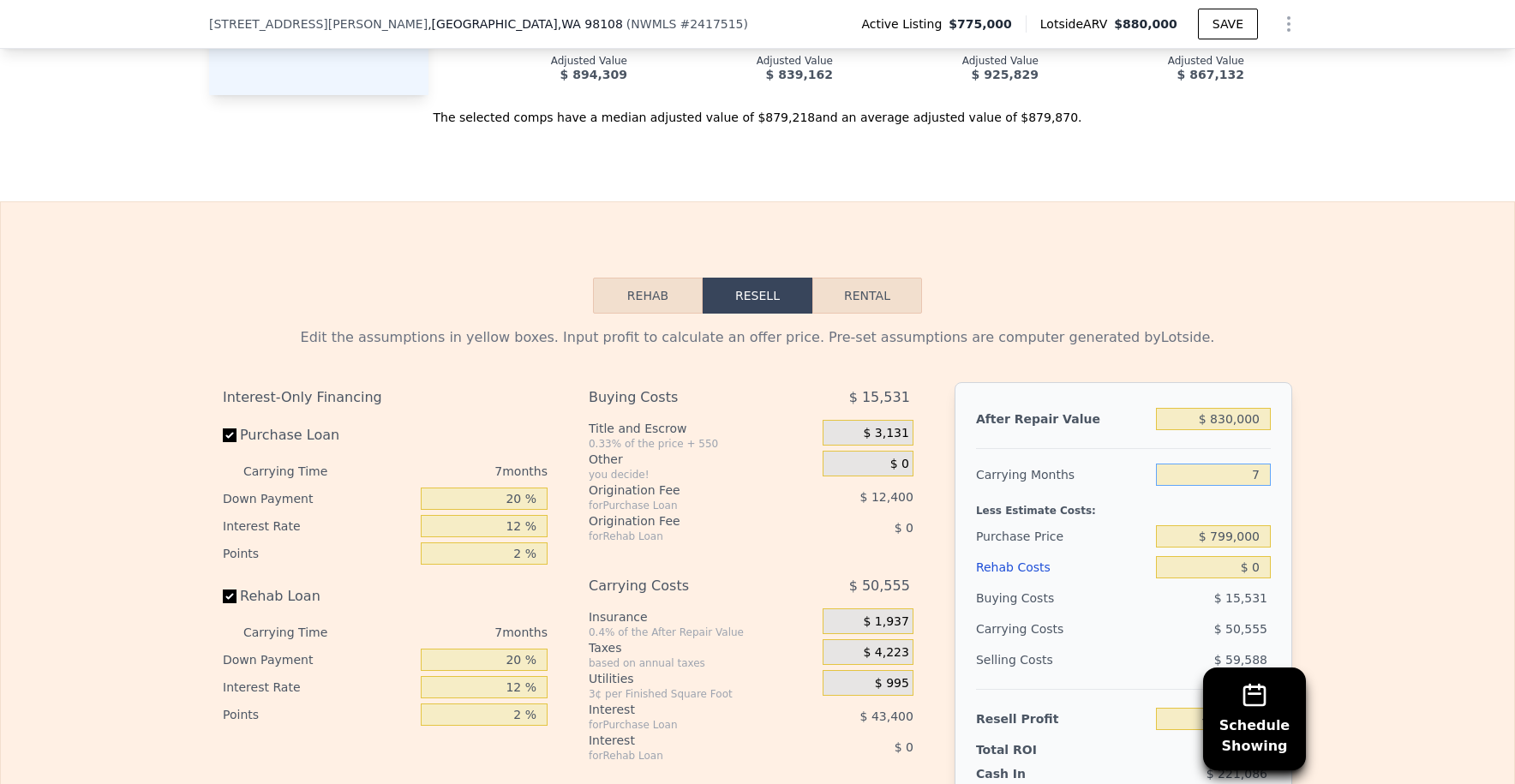
click at [1256, 479] on input "7" at bounding box center [1213, 474] width 115 height 23
type input "1"
type input "-$ 27,341"
type input "10"
type input "-$ 92,340"
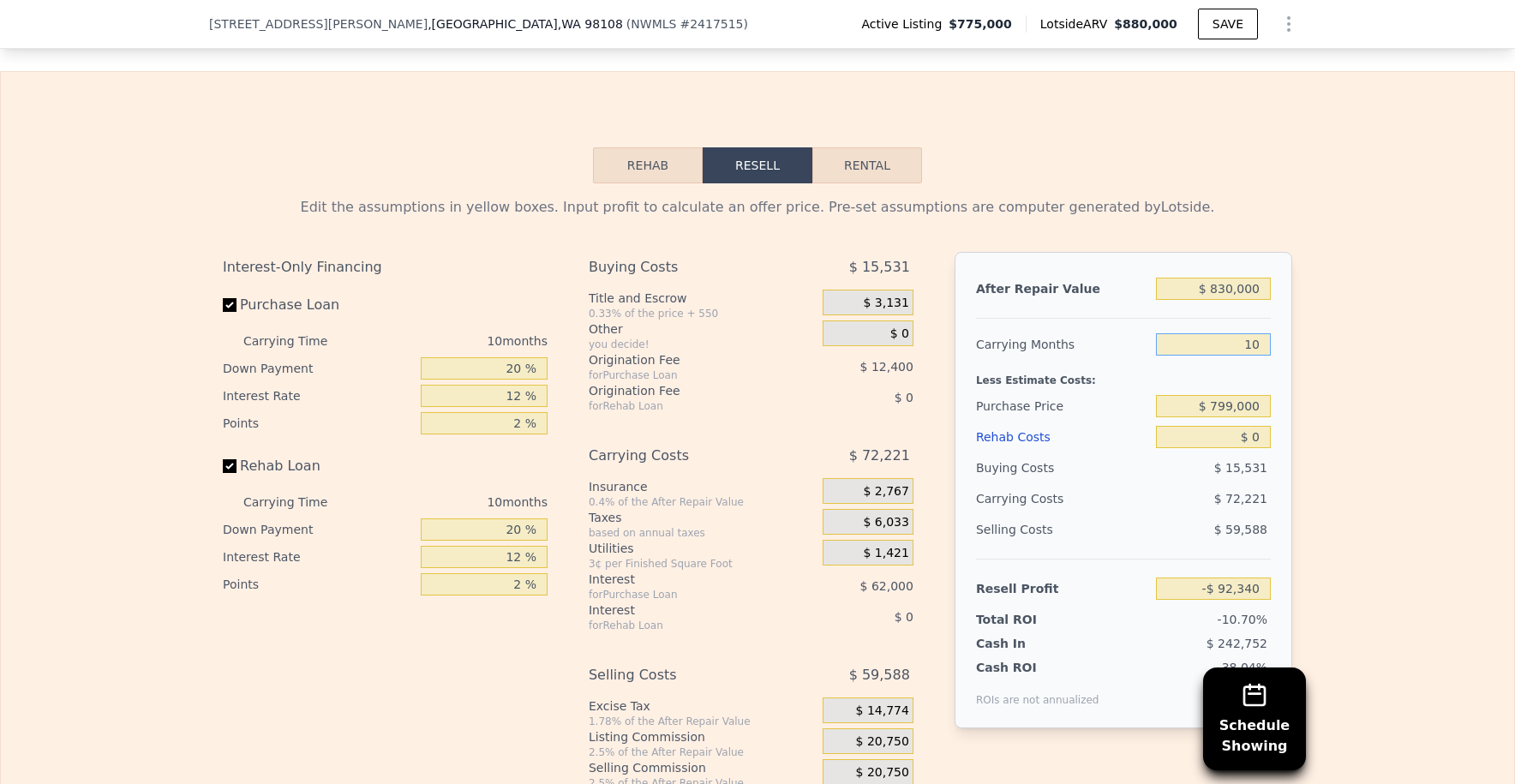
scroll to position [2732, 0]
type input "10"
click at [1199, 416] on input "$ 799,000" at bounding box center [1213, 405] width 115 height 23
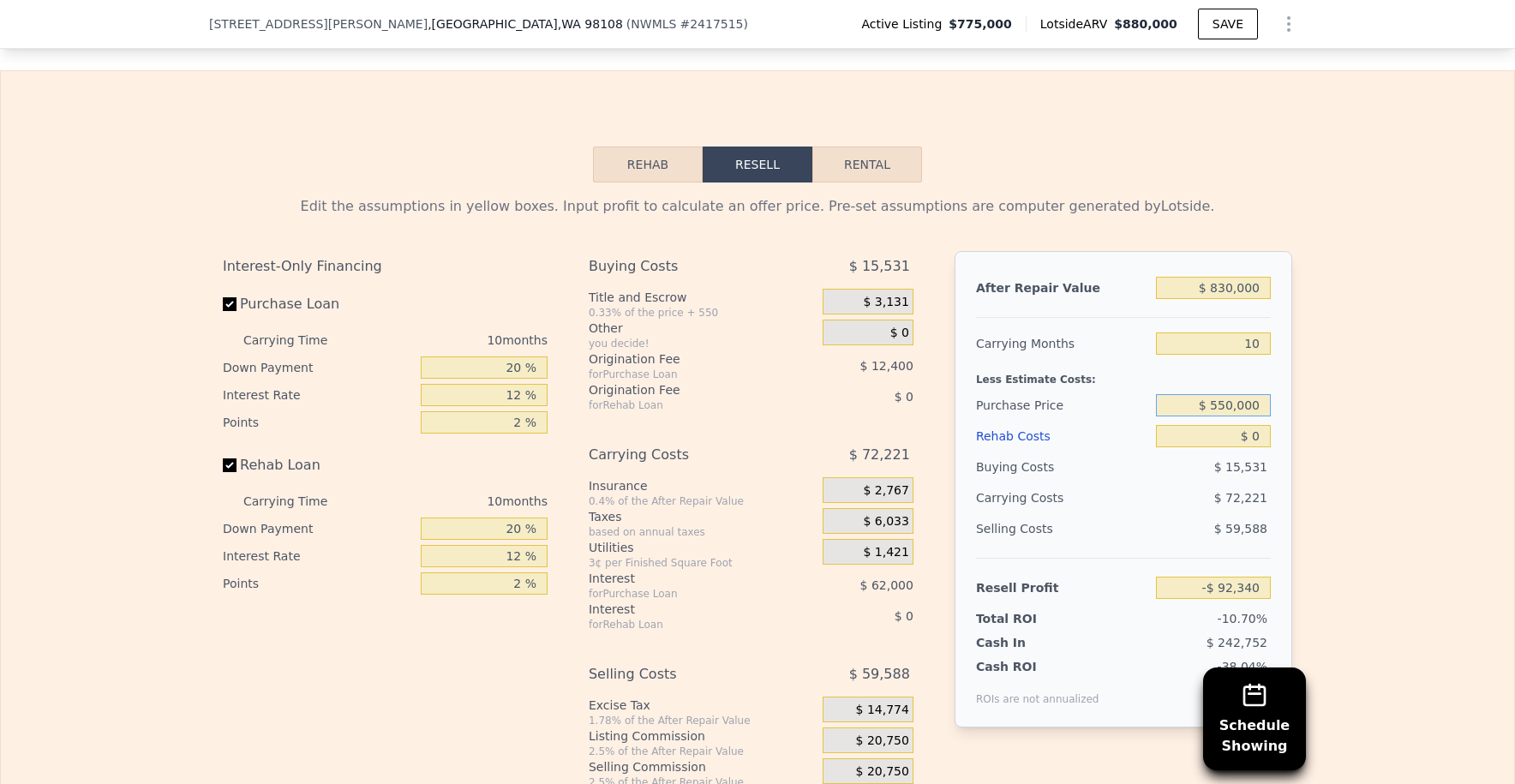
type input "$ 550,000"
click at [1257, 447] on input "$ 0" at bounding box center [1213, 436] width 115 height 23
type input "$ 155,009"
type input "$ 20"
type input "$ 154,989"
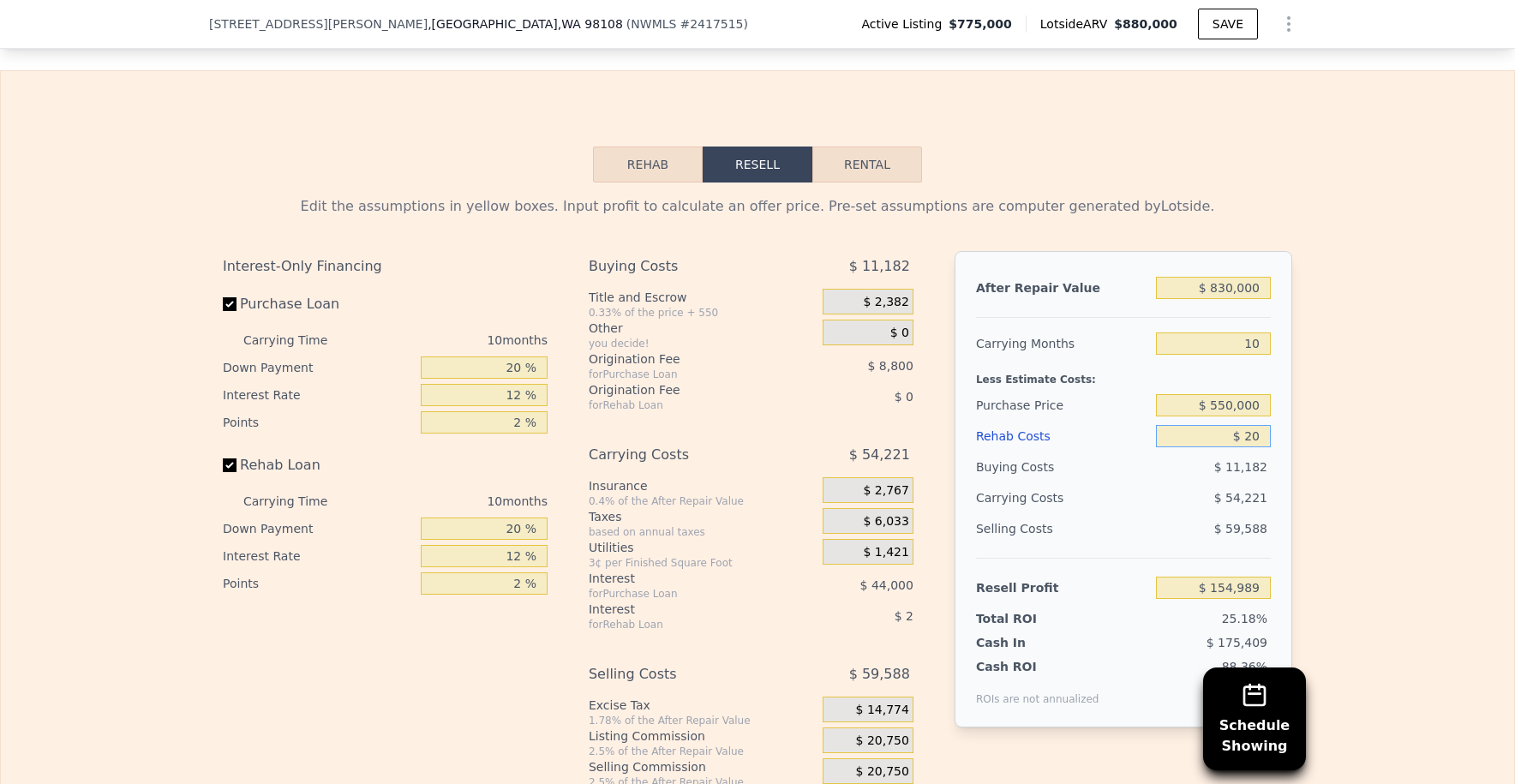
type input "$ 200"
type input "$ 154,786"
type input "$ 2,000"
type input "$ 152,817"
type input "$ 20,000"
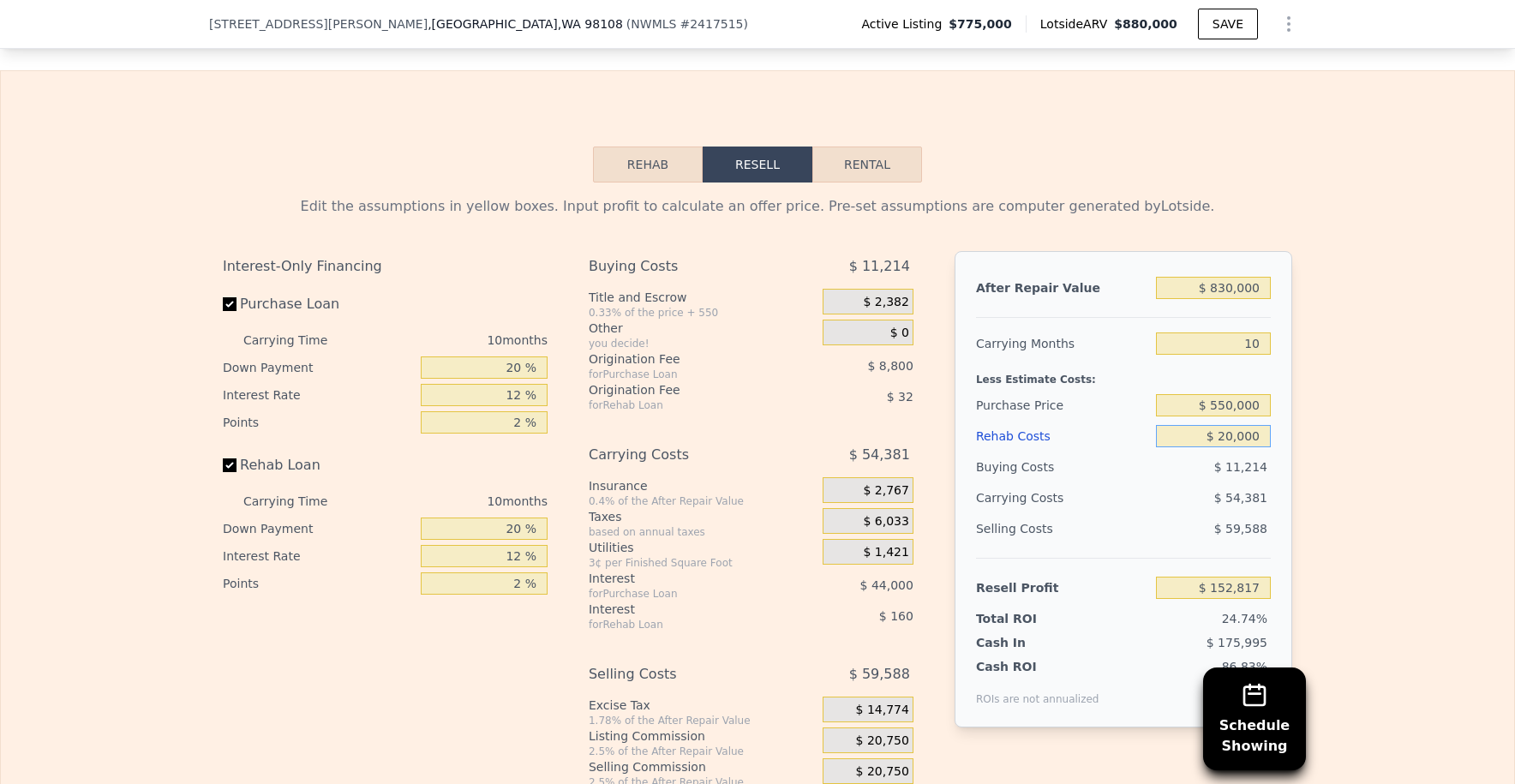
type input "$ 133,089"
type input "$ 200,000"
type input "-$ 64,191"
type input "$ 200,000"
click at [1320, 439] on div "Edit the assumptions in yellow boxes. Input profit to calculate an offer price.…" at bounding box center [757, 500] width 1513 height 637
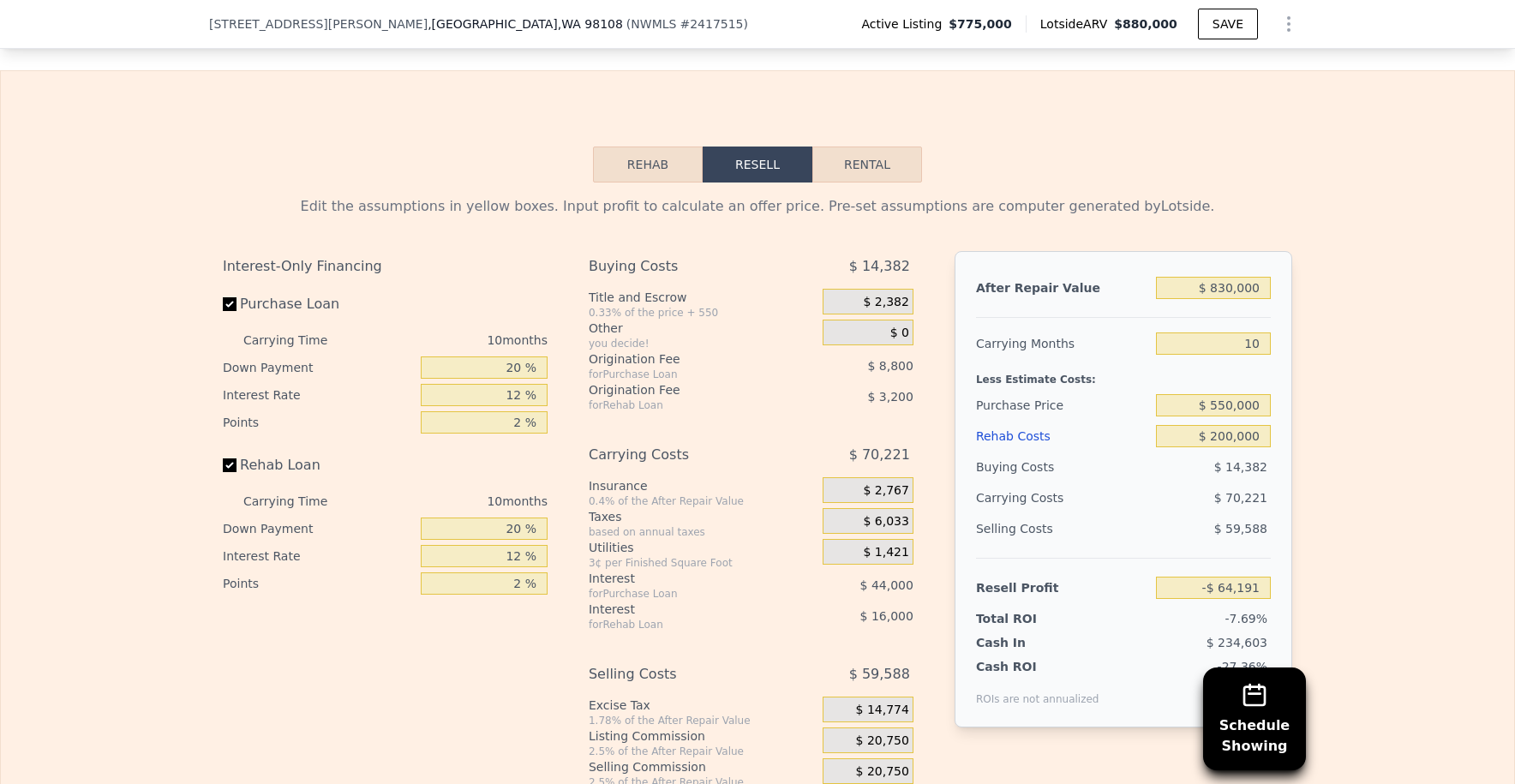
scroll to position [2818, 0]
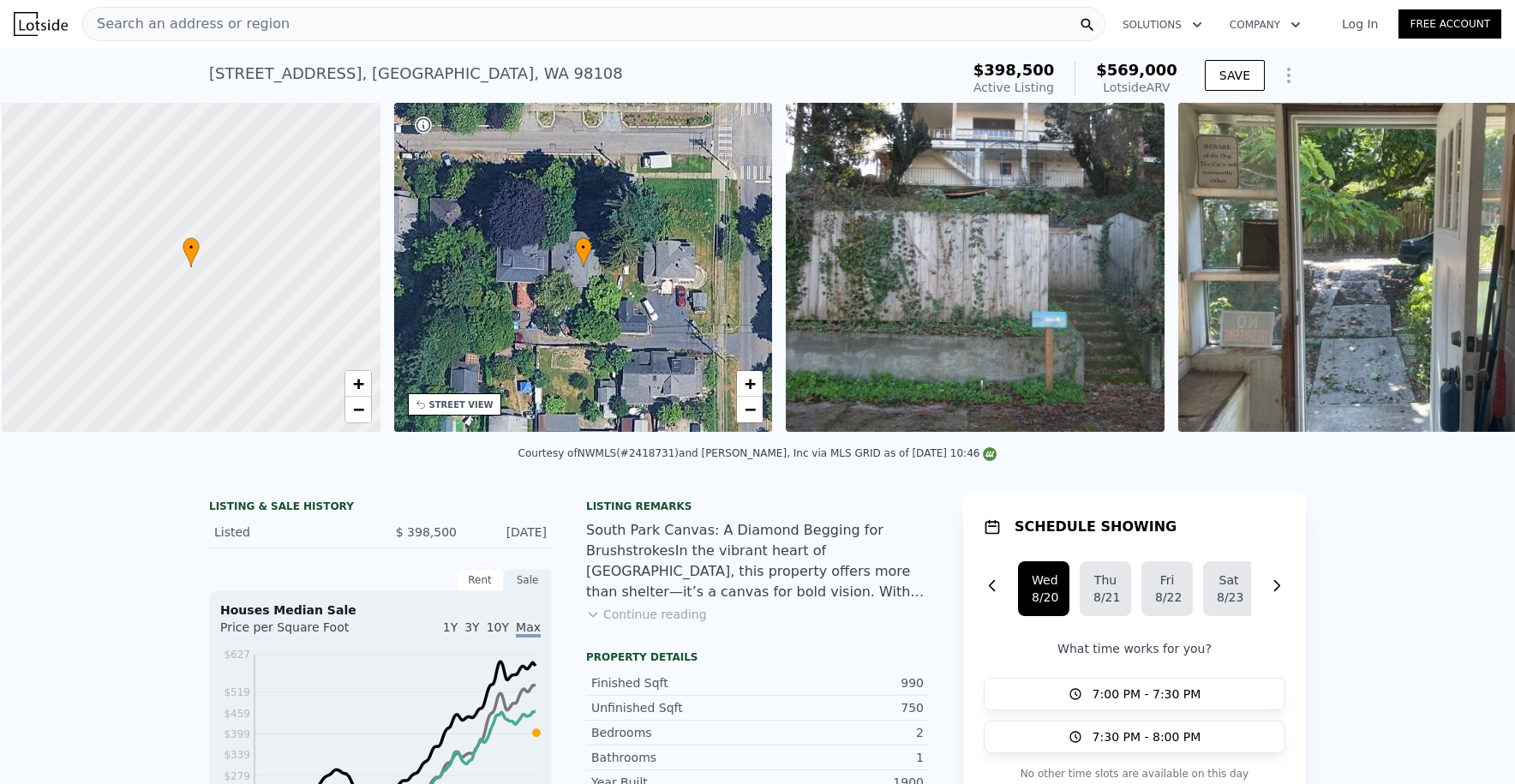
scroll to position [0, 7]
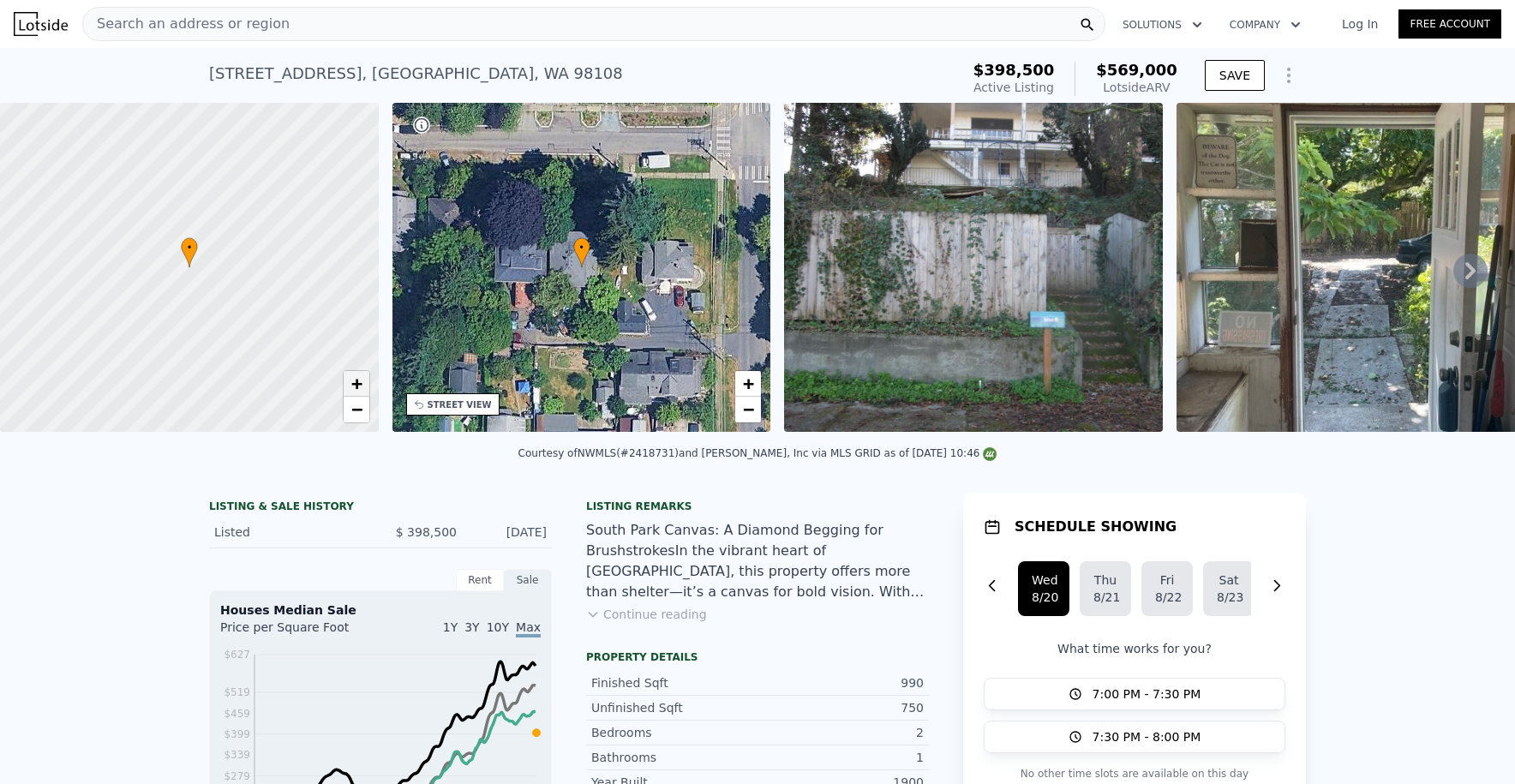
click at [354, 377] on span "+" at bounding box center [356, 383] width 11 height 22
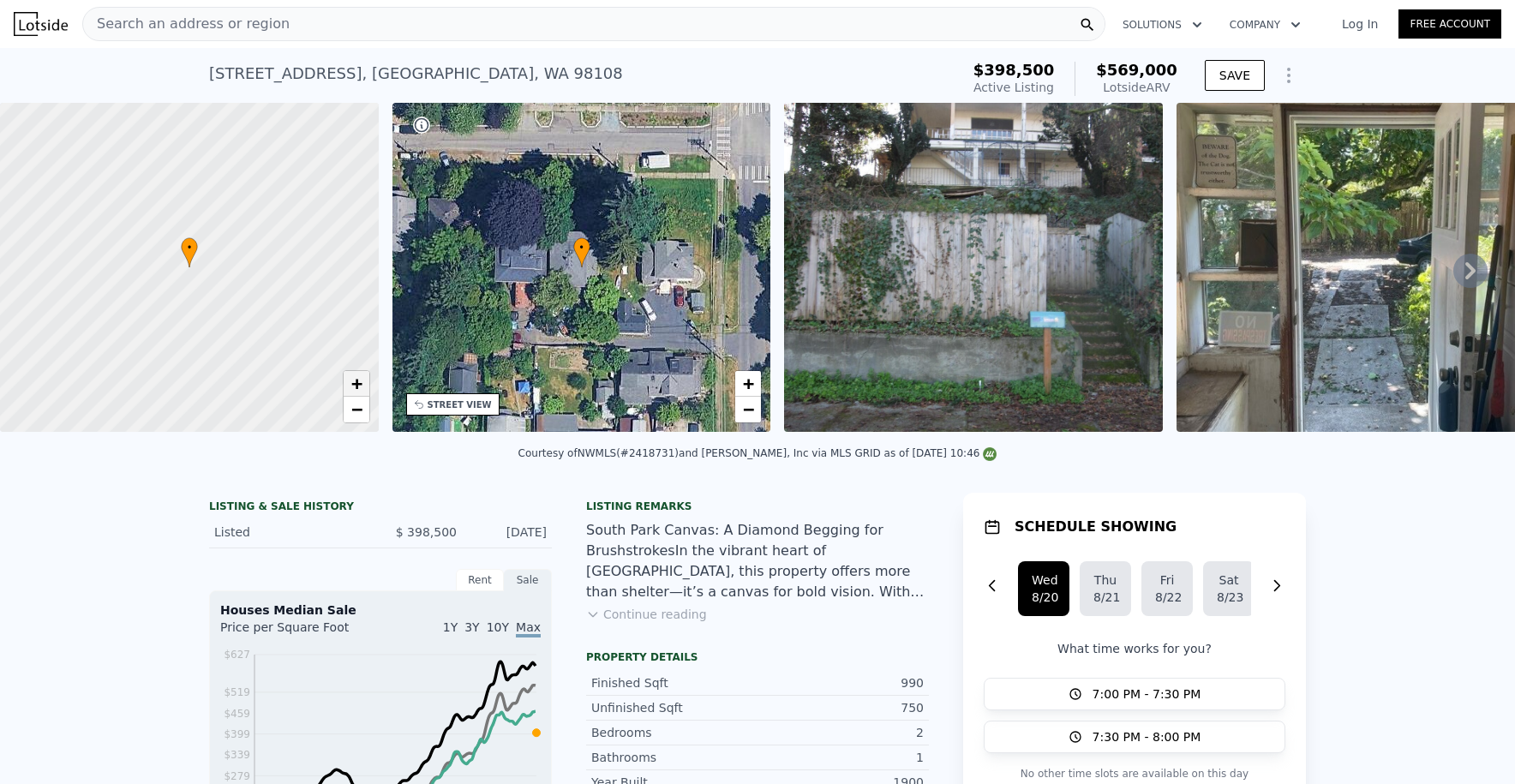
click at [354, 377] on span "+" at bounding box center [356, 383] width 11 height 22
click at [361, 411] on span "−" at bounding box center [356, 410] width 11 height 22
click at [361, 387] on span "+" at bounding box center [356, 383] width 11 height 22
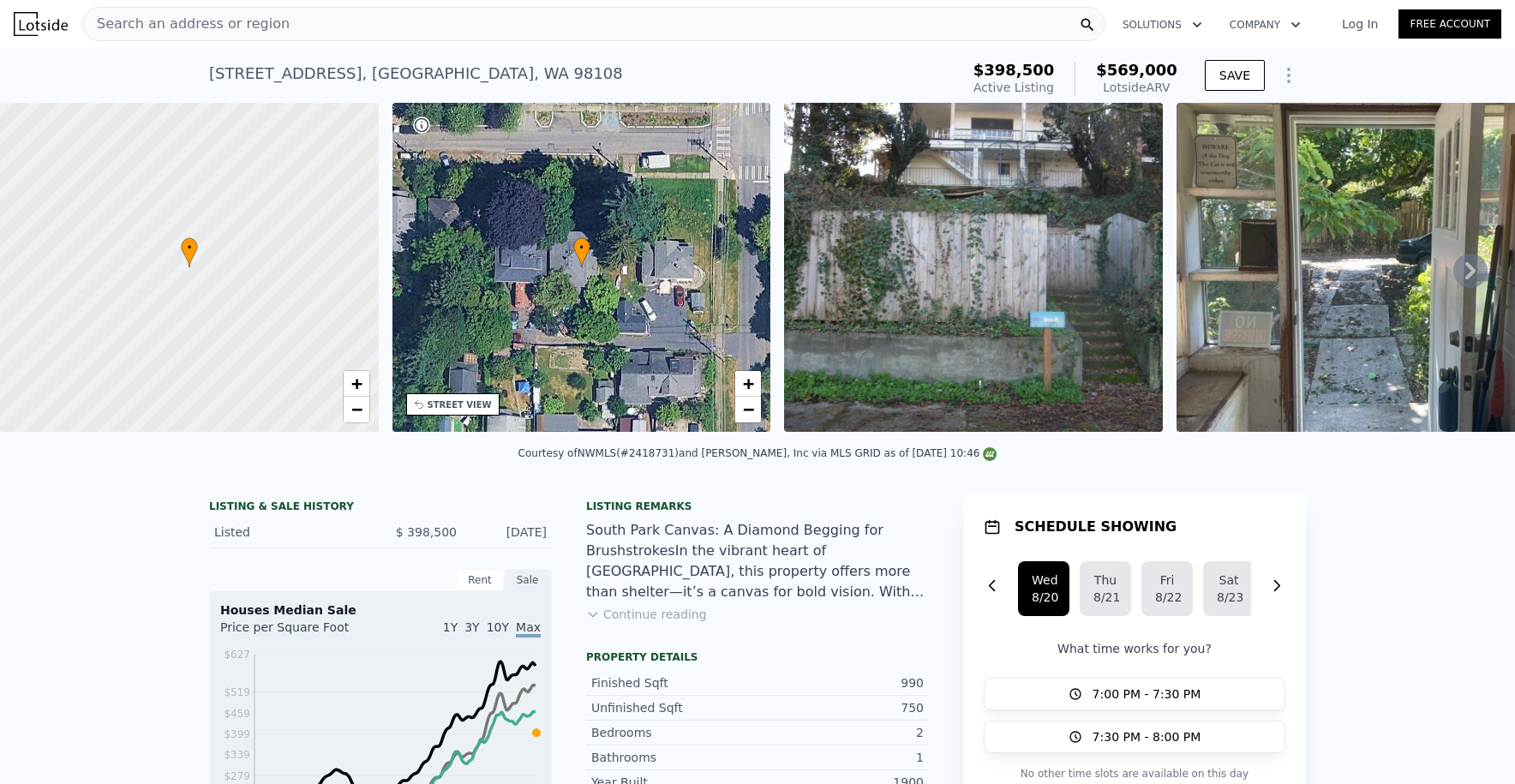
click at [374, 414] on div at bounding box center [189, 268] width 454 height 395
click at [366, 412] on link "−" at bounding box center [356, 410] width 25 height 25
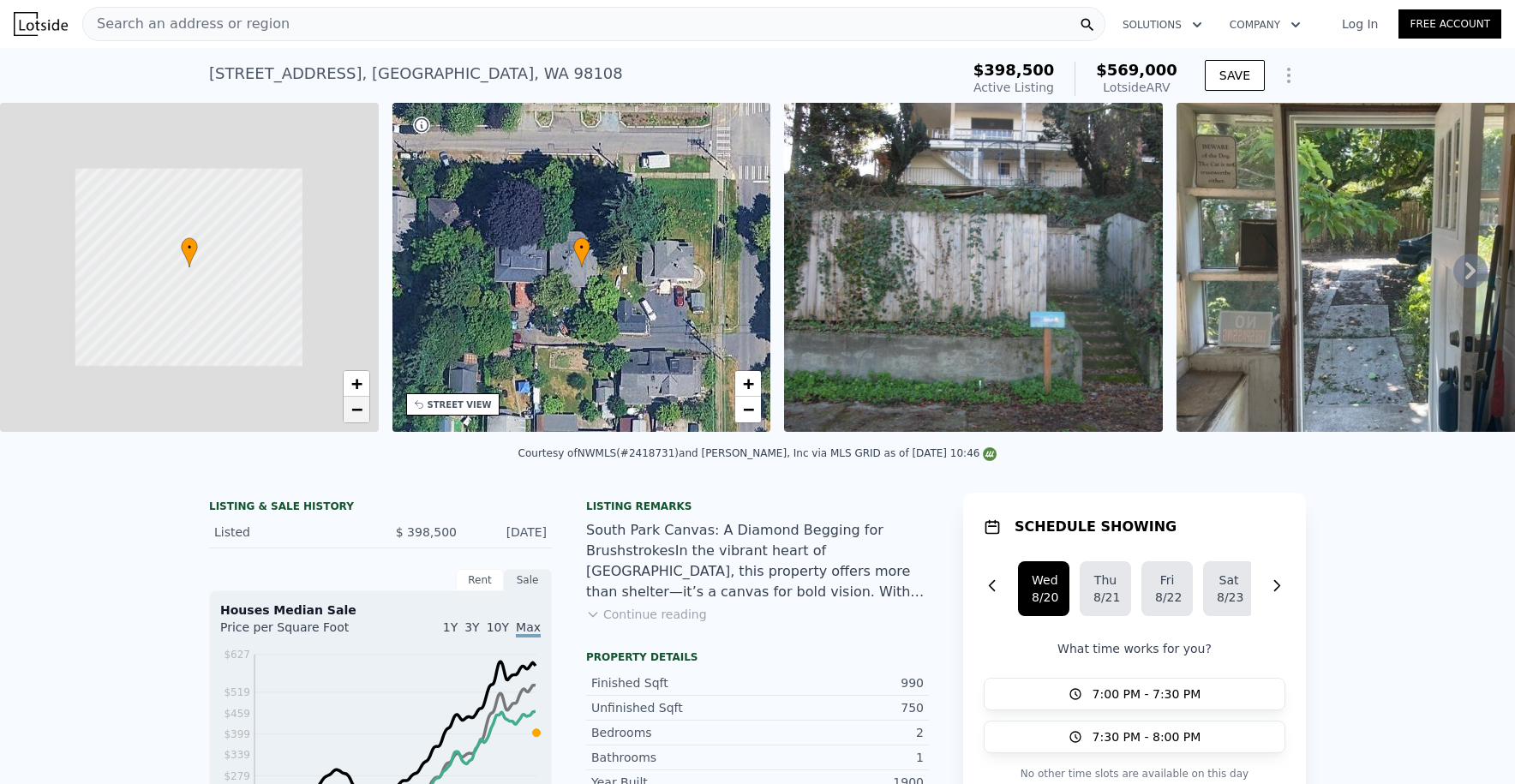
click at [361, 411] on span "−" at bounding box center [356, 410] width 11 height 22
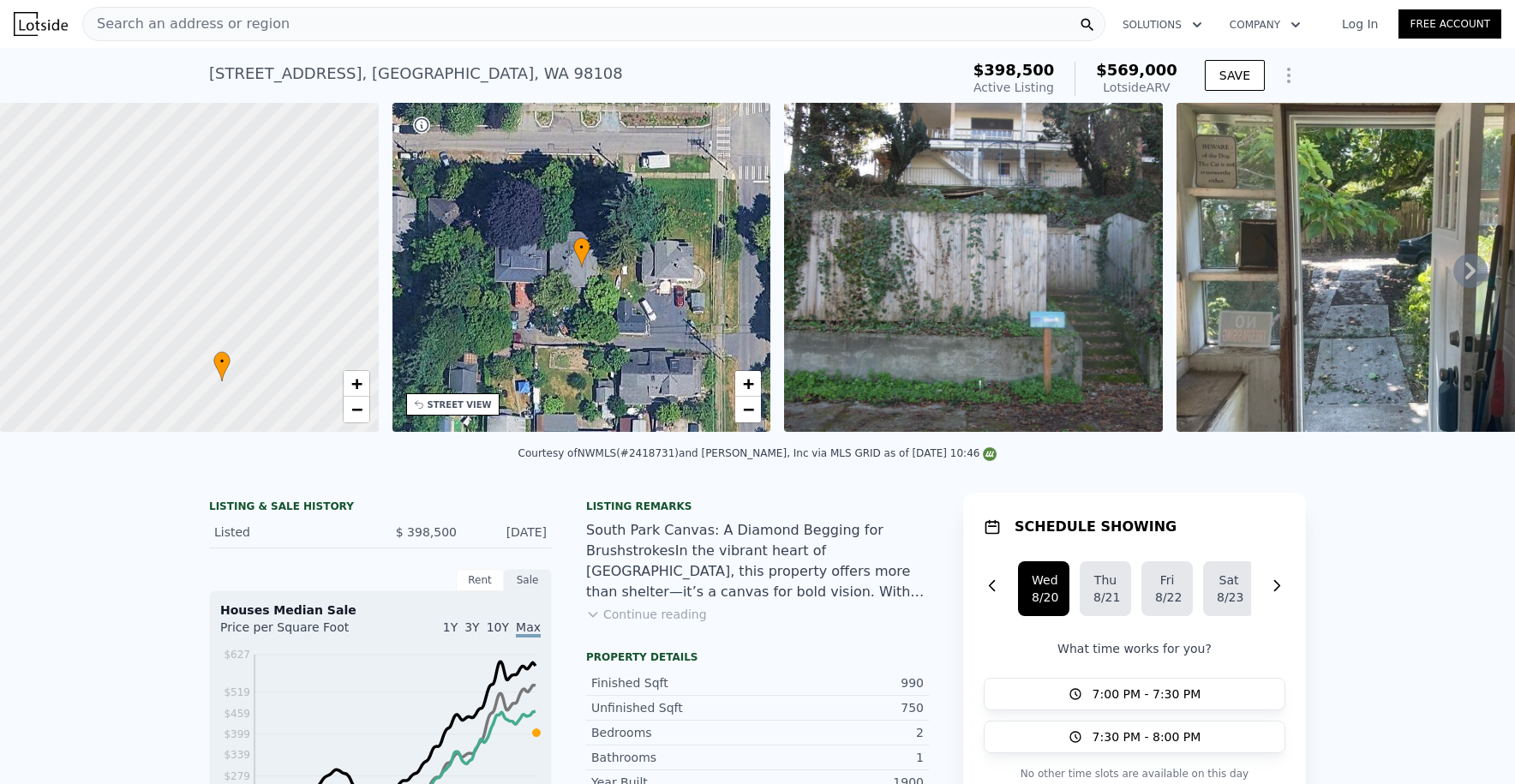
drag, startPoint x: 243, startPoint y: 250, endPoint x: 256, endPoint y: 290, distance: 42.1
click at [276, 364] on div at bounding box center [189, 268] width 454 height 395
drag, startPoint x: 252, startPoint y: 258, endPoint x: 233, endPoint y: 178, distance: 82.2
click at [233, 178] on div at bounding box center [189, 268] width 454 height 395
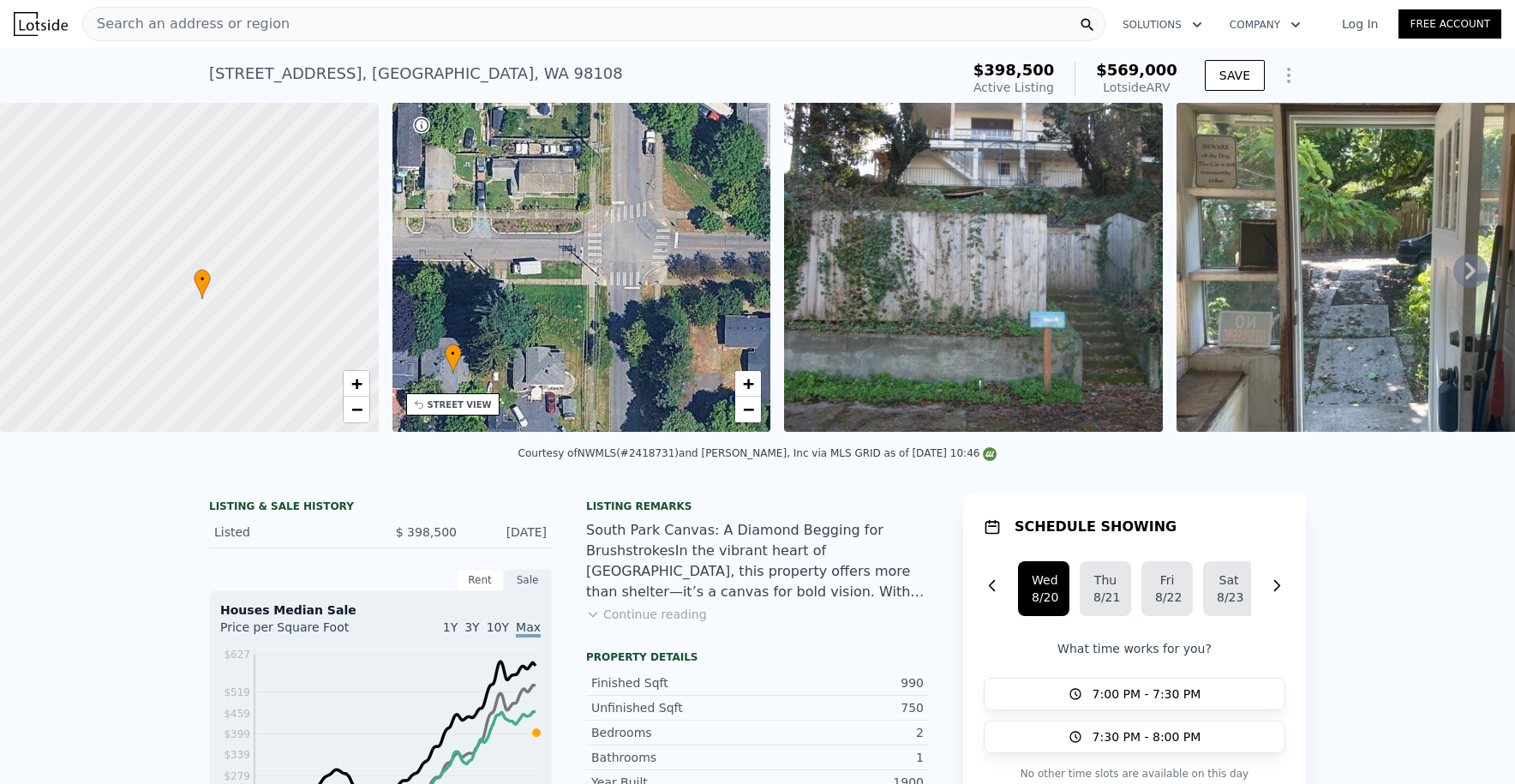
drag, startPoint x: 617, startPoint y: 254, endPoint x: 572, endPoint y: 290, distance: 57.6
click at [573, 288] on div "• + −" at bounding box center [582, 266] width 379 height 329
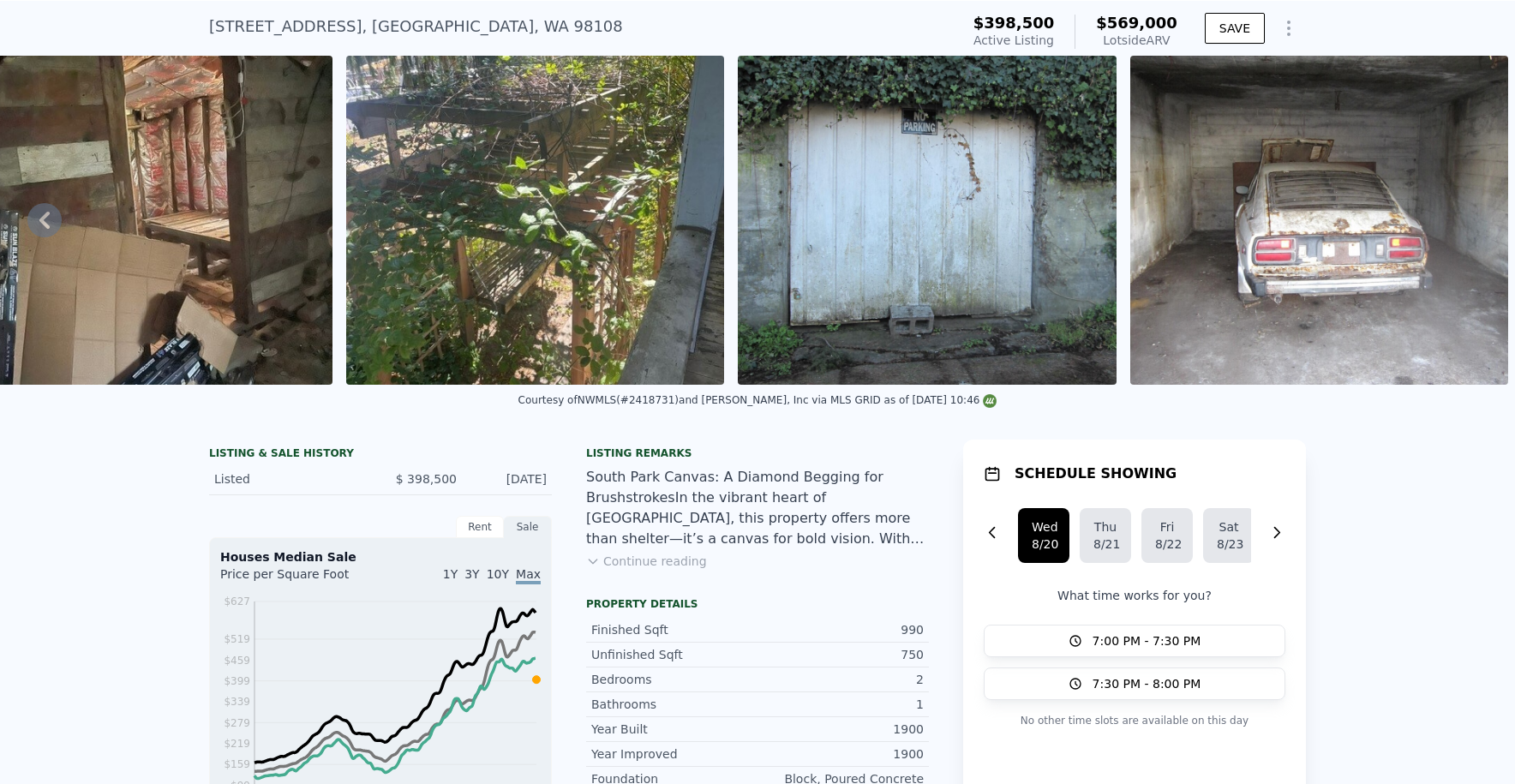
scroll to position [64, 0]
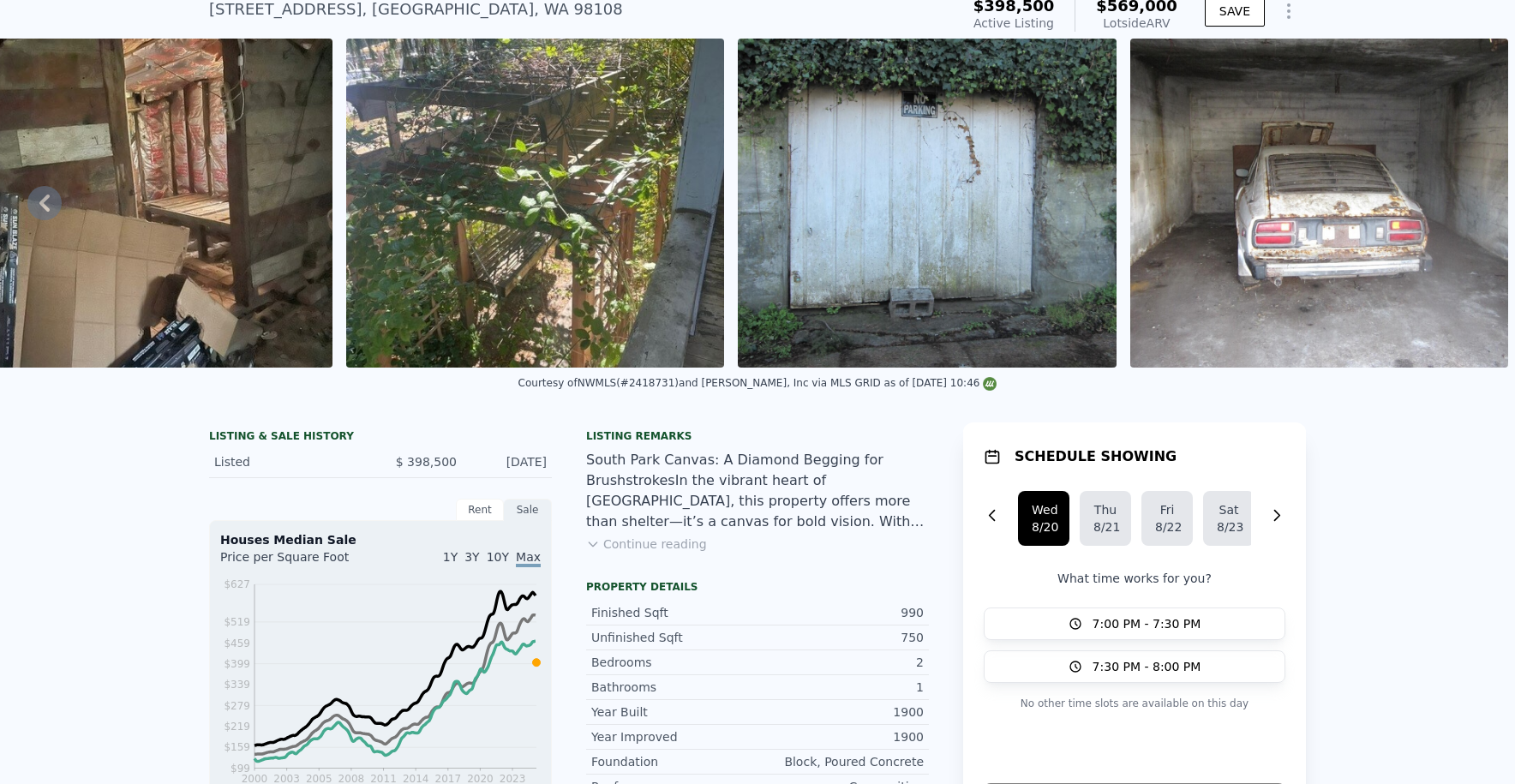
click at [646, 553] on button "Continue reading" at bounding box center [646, 544] width 121 height 17
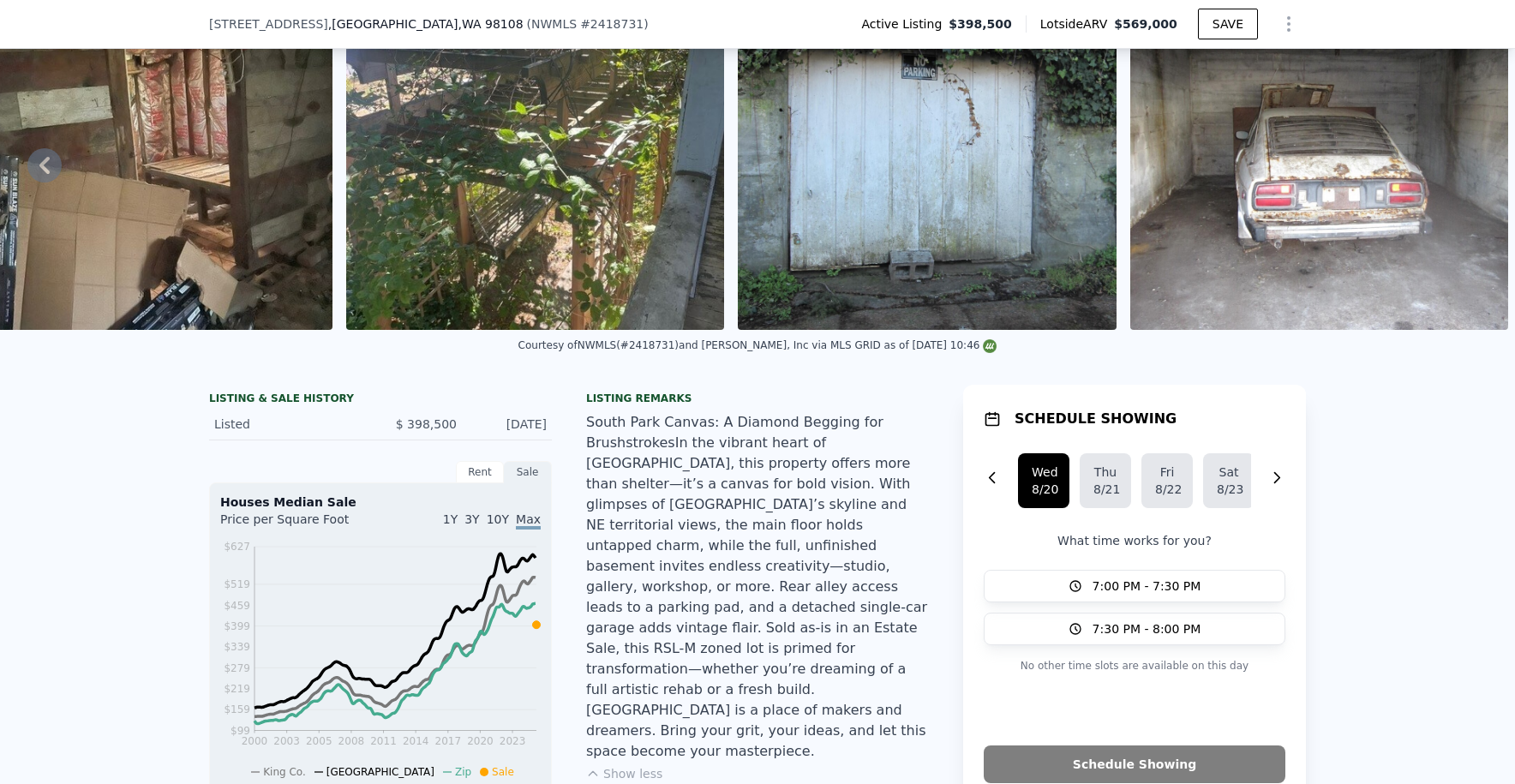
scroll to position [124, 0]
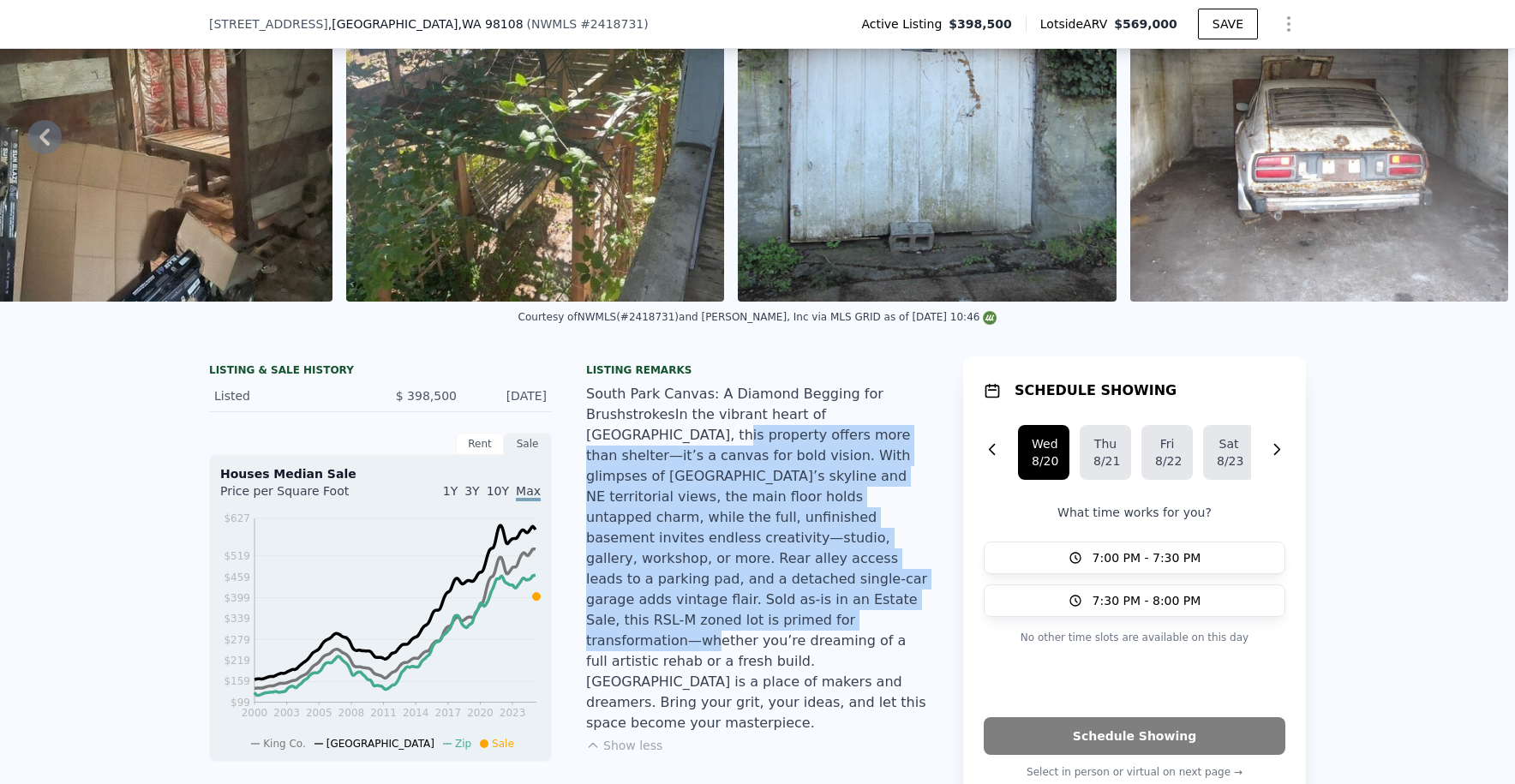
drag, startPoint x: 611, startPoint y: 439, endPoint x: 716, endPoint y: 604, distance: 195.6
click at [716, 604] on div "South Park Canvas: A Diamond Begging for BrushstrokesIn the vibrant heart of So…" at bounding box center [758, 559] width 343 height 350
drag, startPoint x: 631, startPoint y: 451, endPoint x: 717, endPoint y: 615, distance: 185.2
click at [716, 615] on div "South Park Canvas: A Diamond Begging for BrushstrokesIn the vibrant heart of So…" at bounding box center [758, 559] width 343 height 350
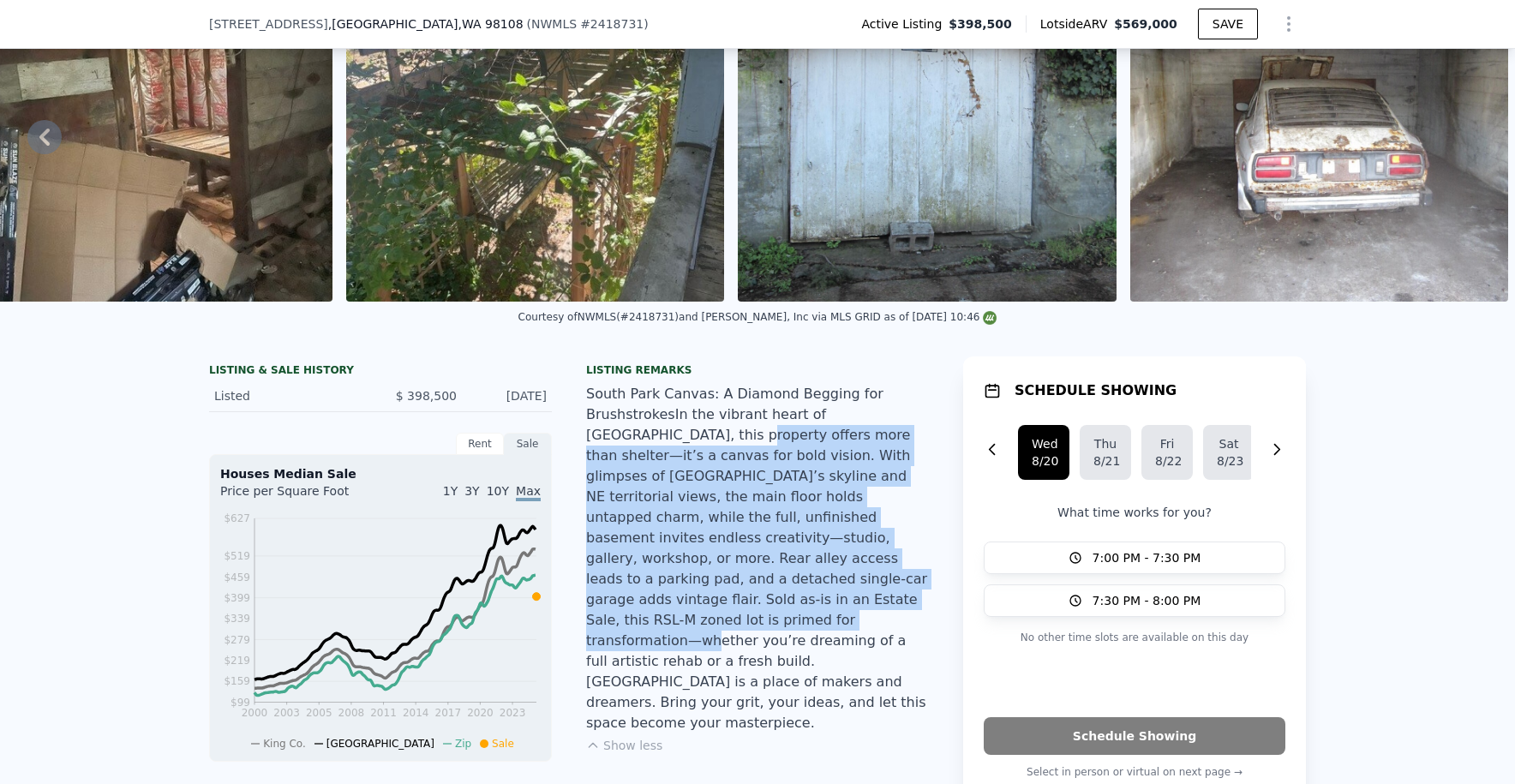
click at [717, 615] on div "South Park Canvas: A Diamond Begging for BrushstrokesIn the vibrant heart of So…" at bounding box center [758, 559] width 343 height 350
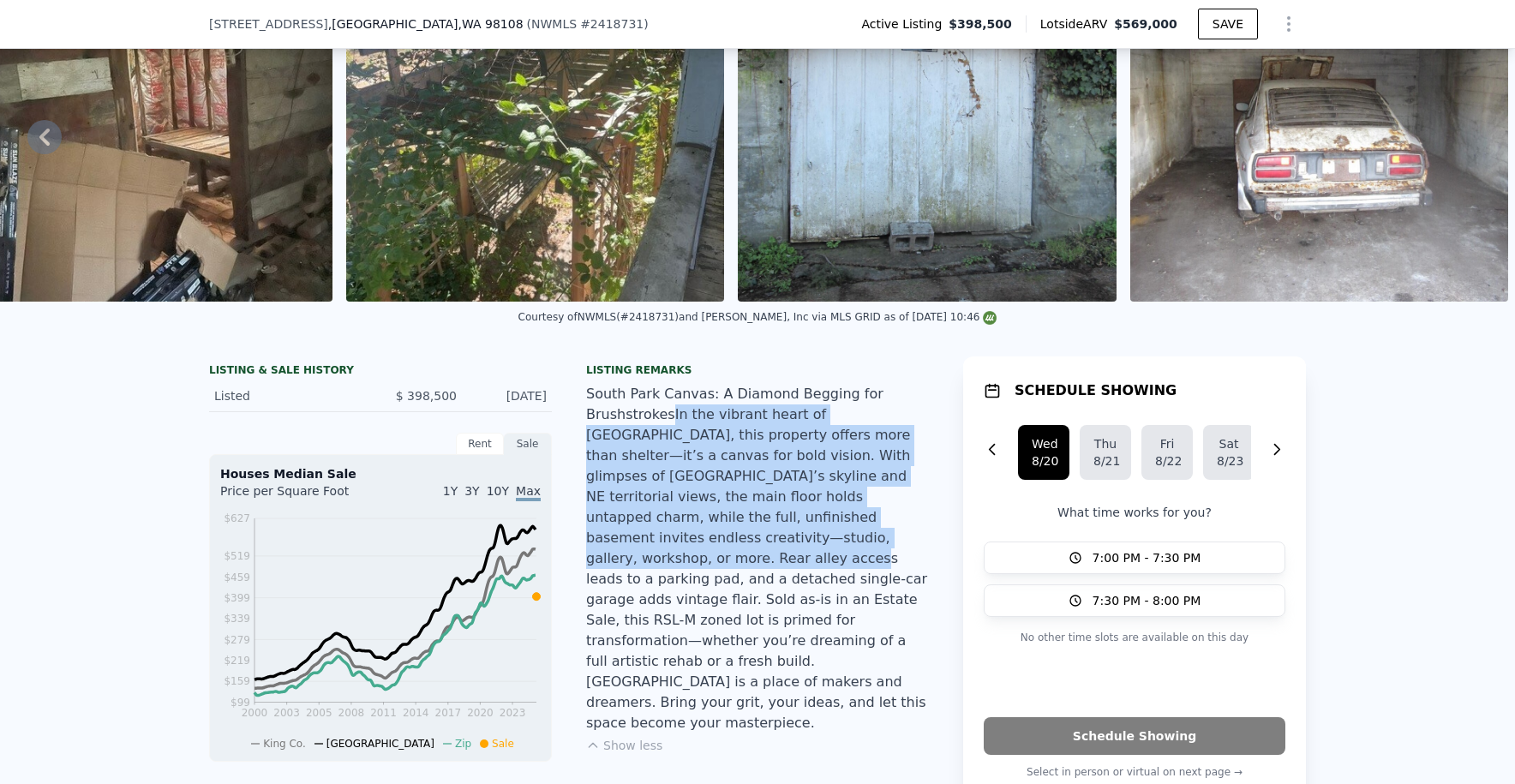
drag, startPoint x: 656, startPoint y: 411, endPoint x: 714, endPoint y: 551, distance: 151.5
click at [714, 551] on div "South Park Canvas: A Diamond Begging for BrushstrokesIn the vibrant heart of So…" at bounding box center [758, 559] width 343 height 350
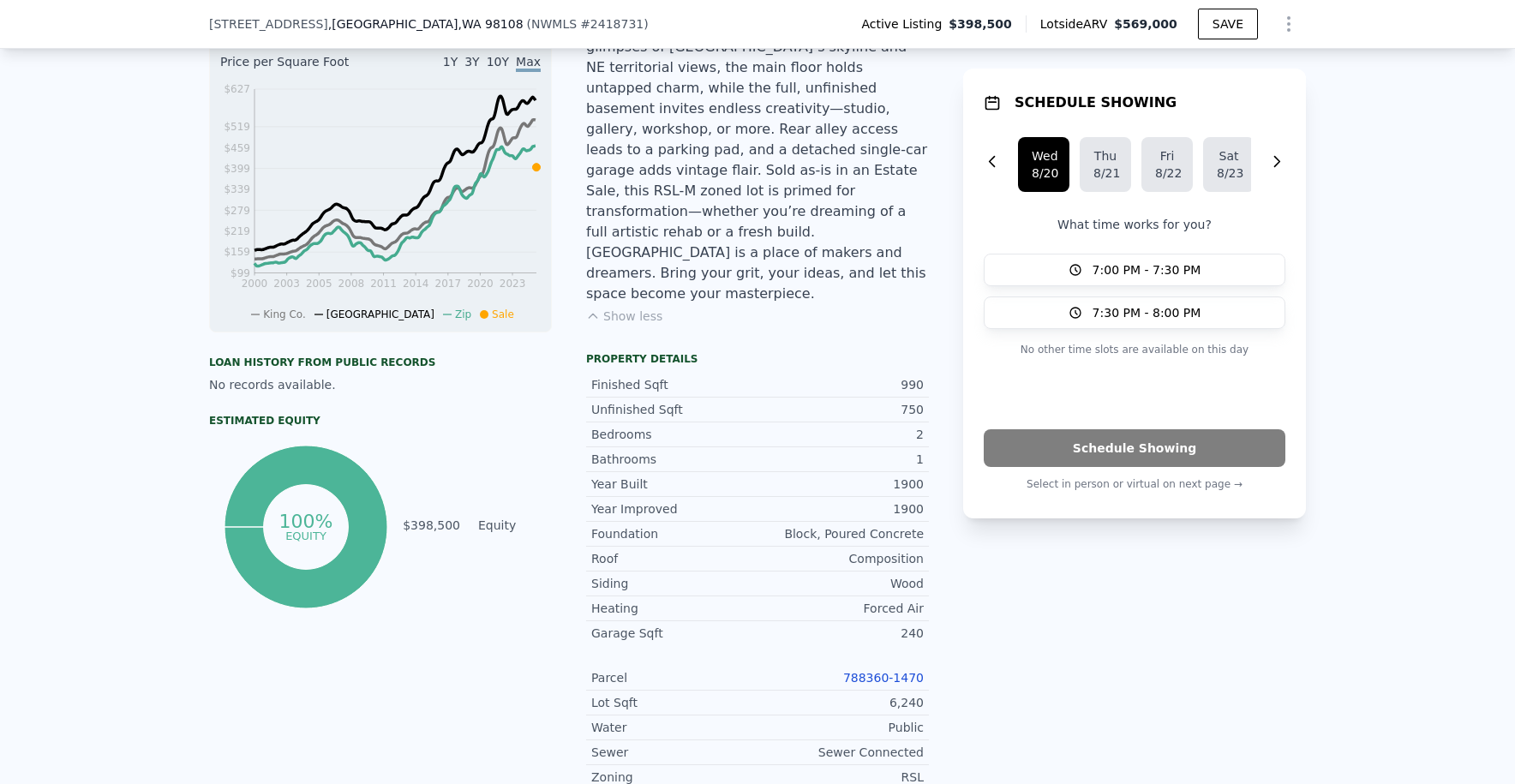
scroll to position [641, 0]
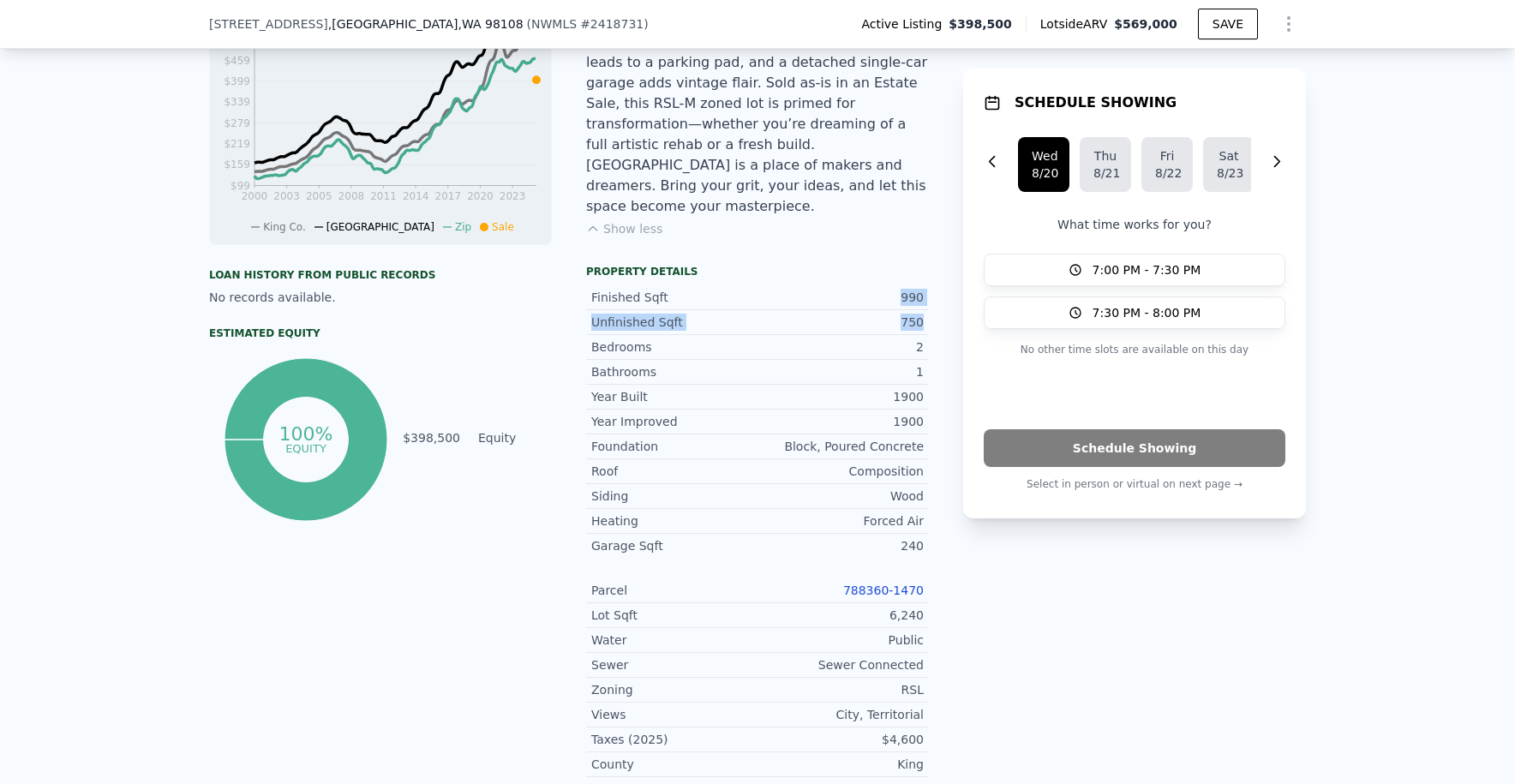
drag, startPoint x: 869, startPoint y: 247, endPoint x: 926, endPoint y: 271, distance: 61.8
click at [926, 271] on div "LISTING & SALE HISTORY Listed $ 398,500 Aug 8, 2025 Rent Sale Rent over time Pr…" at bounding box center [758, 327] width 1097 height 975
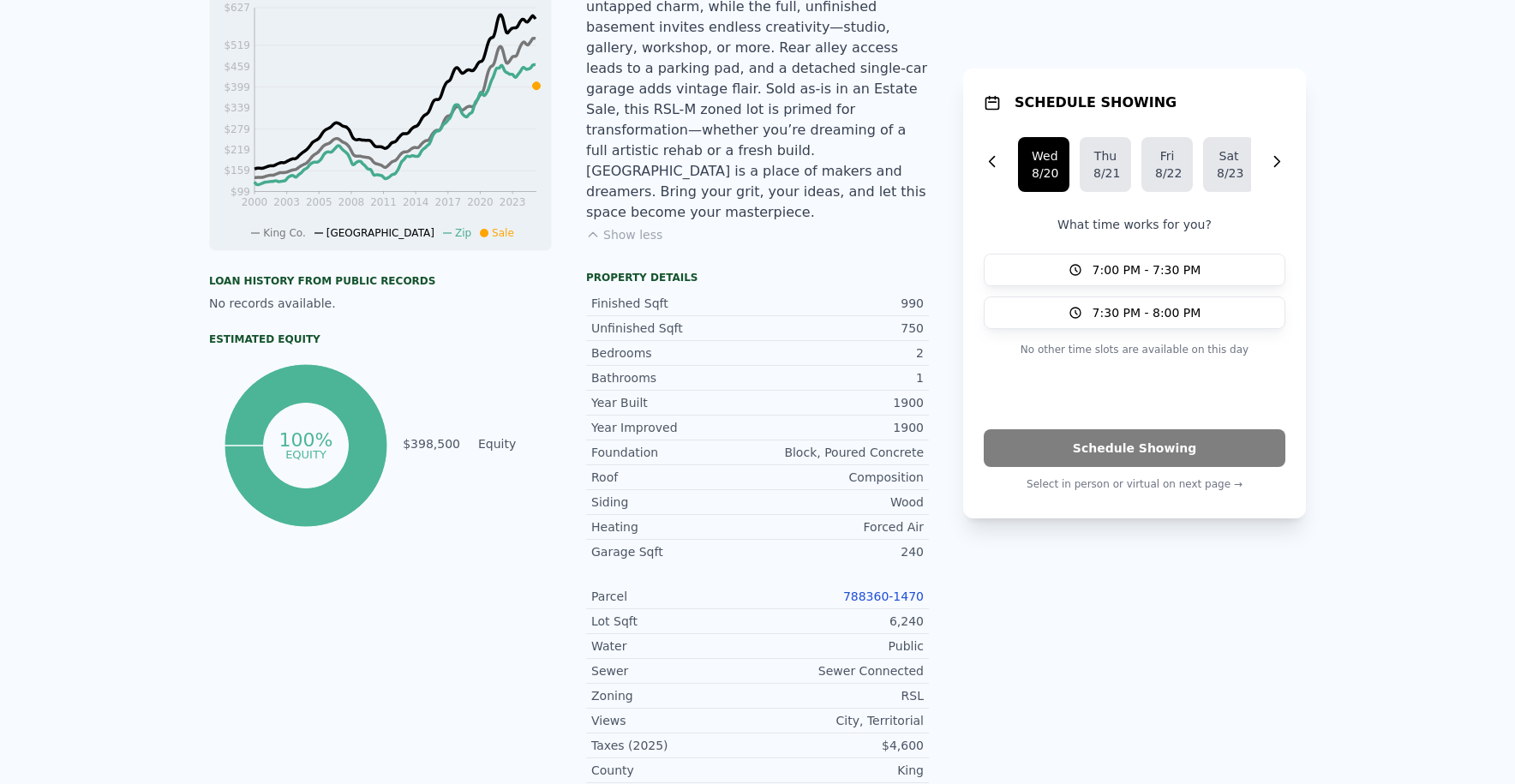
scroll to position [0, 0]
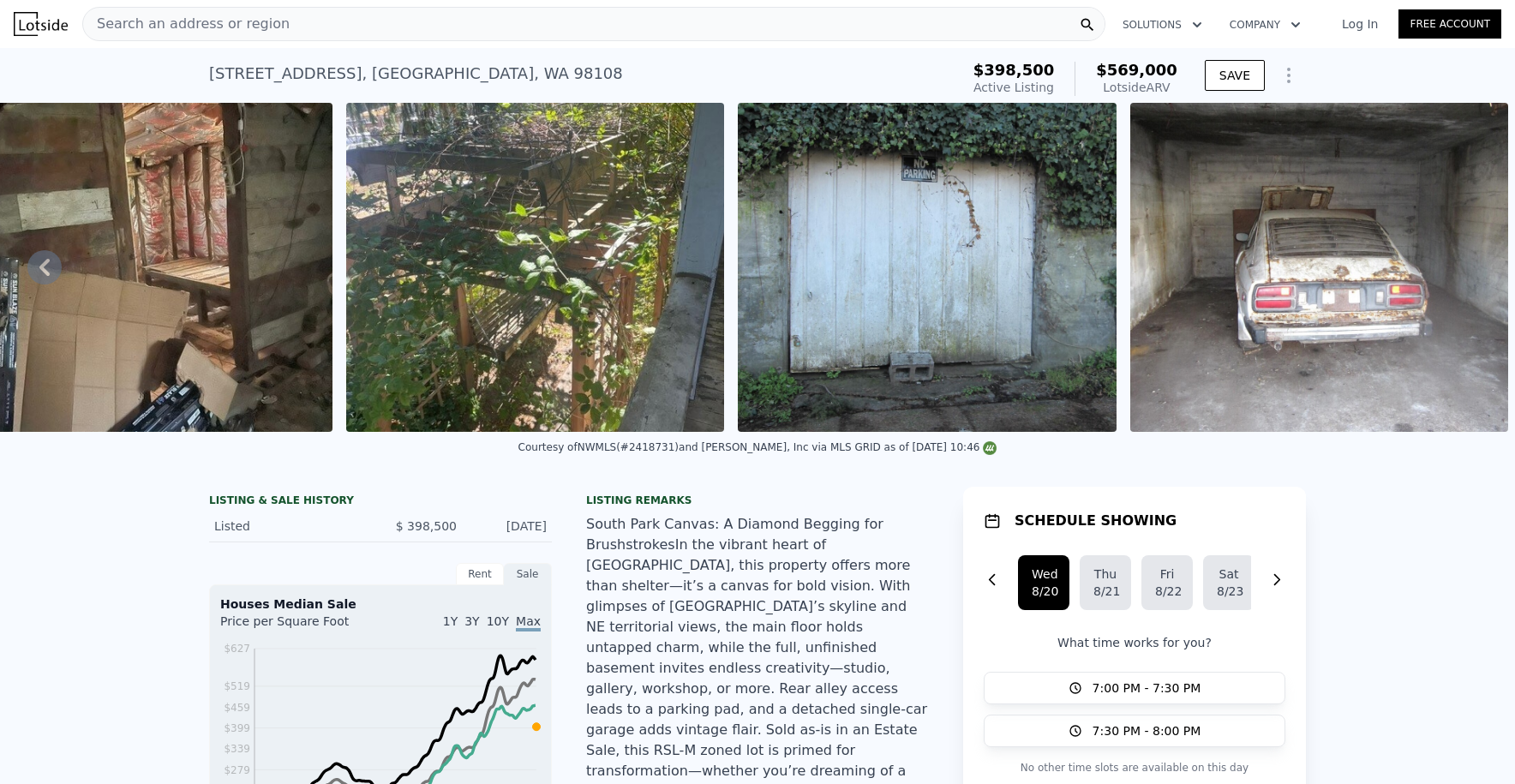
click at [1278, 58] on button "Show Options" at bounding box center [1289, 75] width 34 height 34
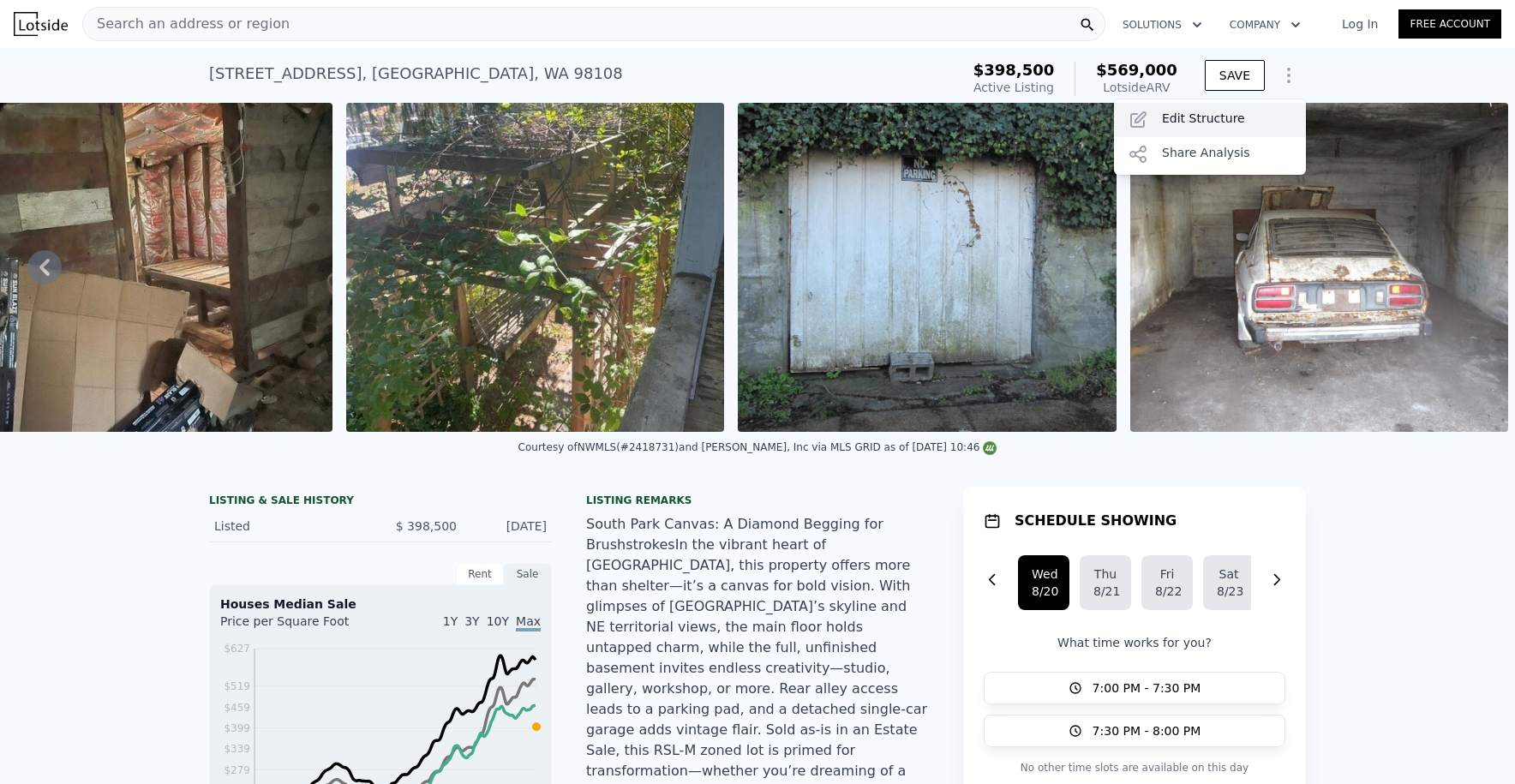
click at [1233, 127] on div "Edit Structure" at bounding box center [1210, 120] width 192 height 34
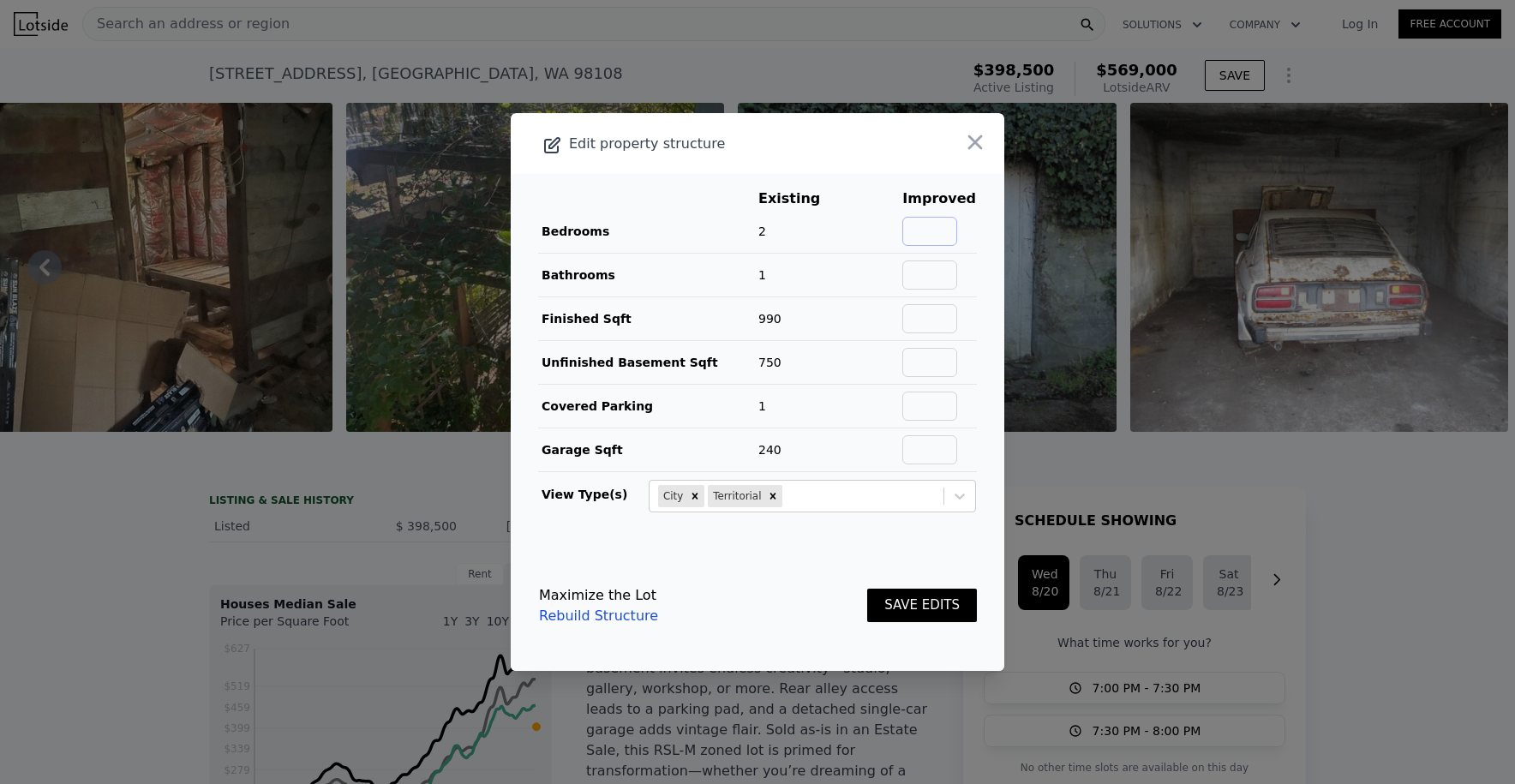
click at [934, 233] on input "text" at bounding box center [929, 231] width 55 height 29
type input "4"
click at [938, 267] on input "text" at bounding box center [929, 275] width 55 height 29
click at [893, 266] on td "100%" at bounding box center [874, 276] width 55 height 44
click at [950, 276] on input "2" at bounding box center [929, 275] width 55 height 29
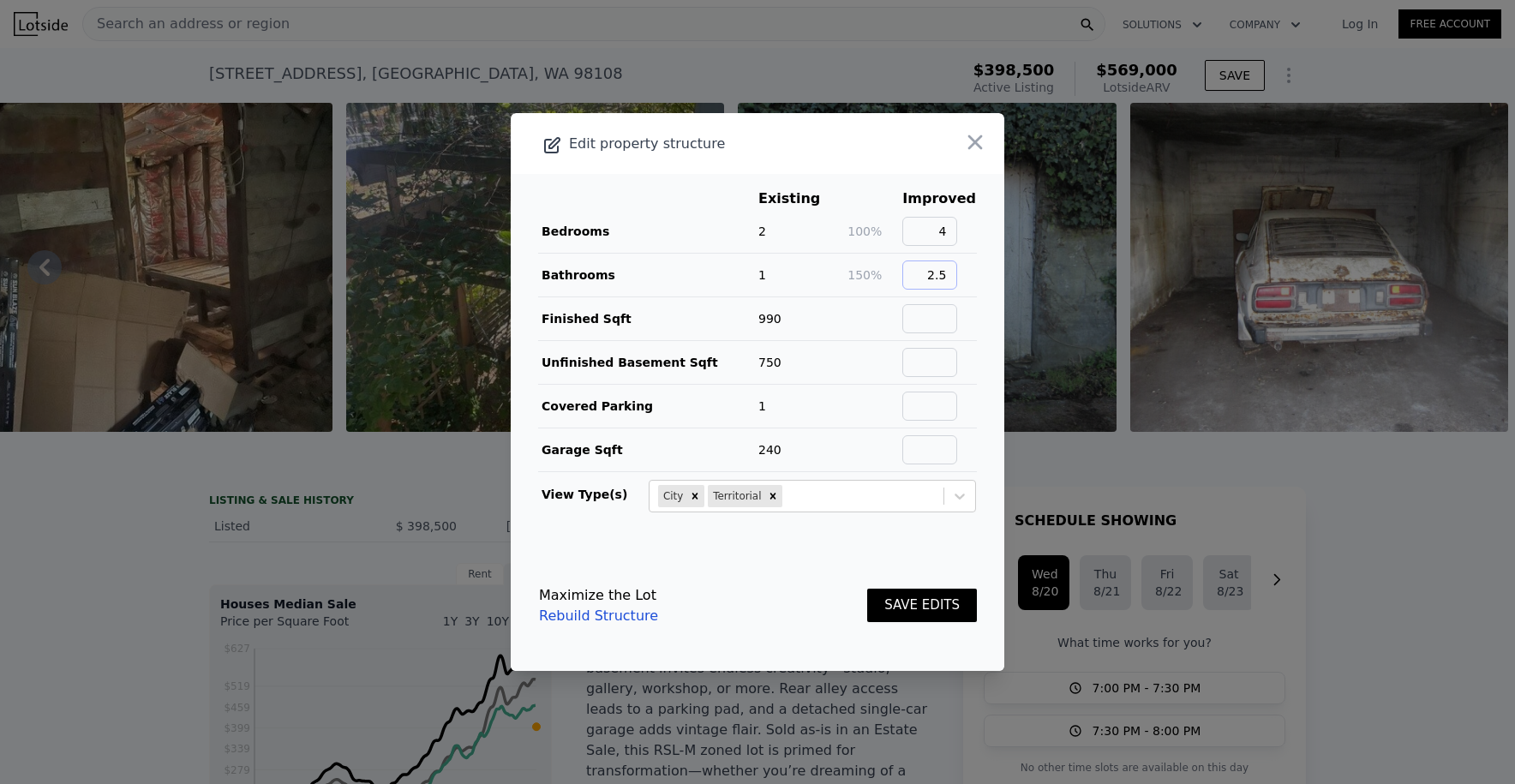
type input "2.5"
click at [946, 229] on input "4" at bounding box center [929, 231] width 55 height 29
type input "3"
click at [935, 307] on input "text" at bounding box center [929, 319] width 55 height 29
type input "1740"
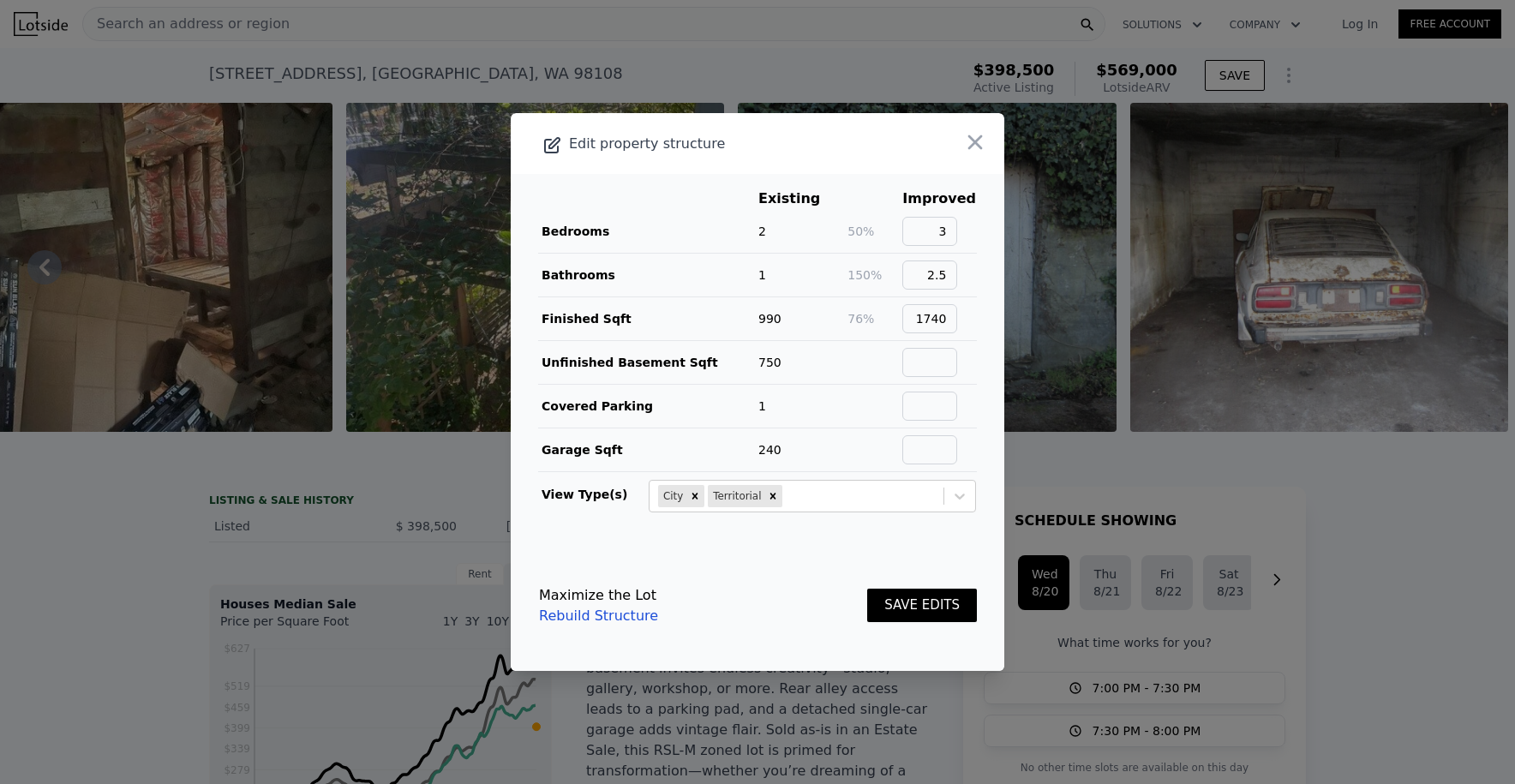
click at [879, 345] on td at bounding box center [874, 363] width 55 height 44
click at [933, 592] on button "SAVE EDITS" at bounding box center [922, 605] width 110 height 34
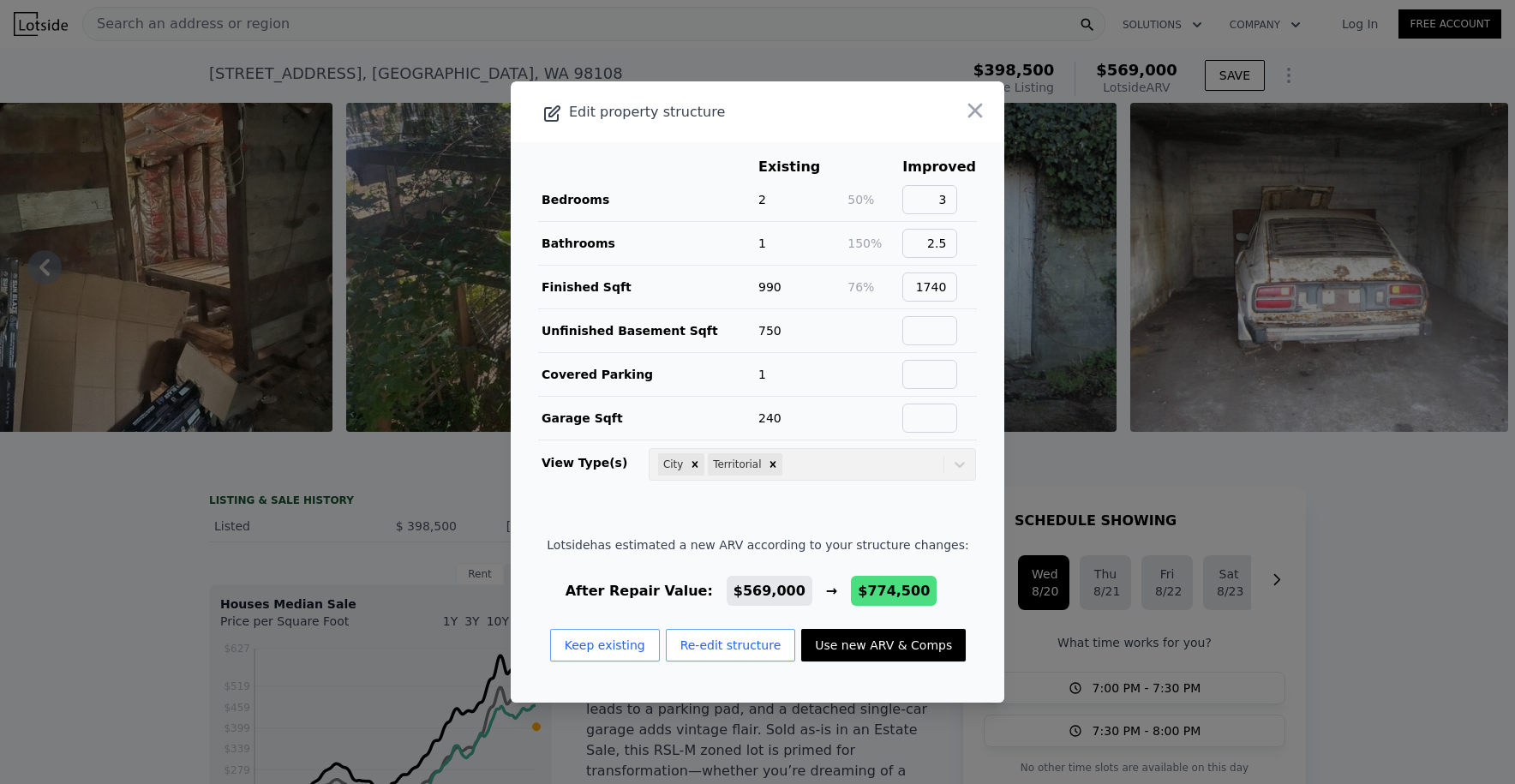
click at [891, 643] on button "Use new ARV & Comps" at bounding box center [884, 645] width 165 height 33
type input "3.5"
type input "1270"
type input "2370"
type input "4250"
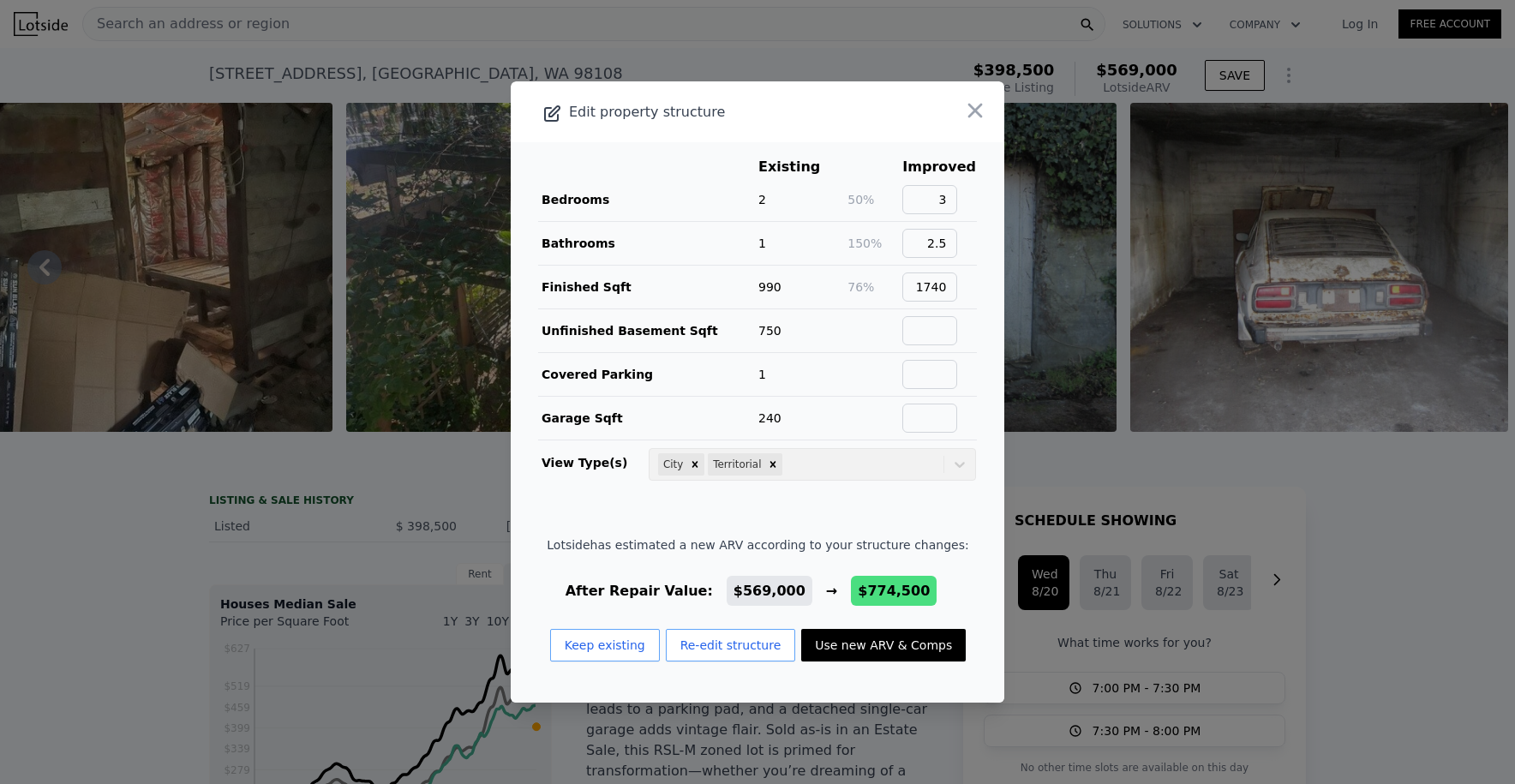
type input "8125"
checkbox input "true"
type input "$ 774,500"
type input "$ 288,471"
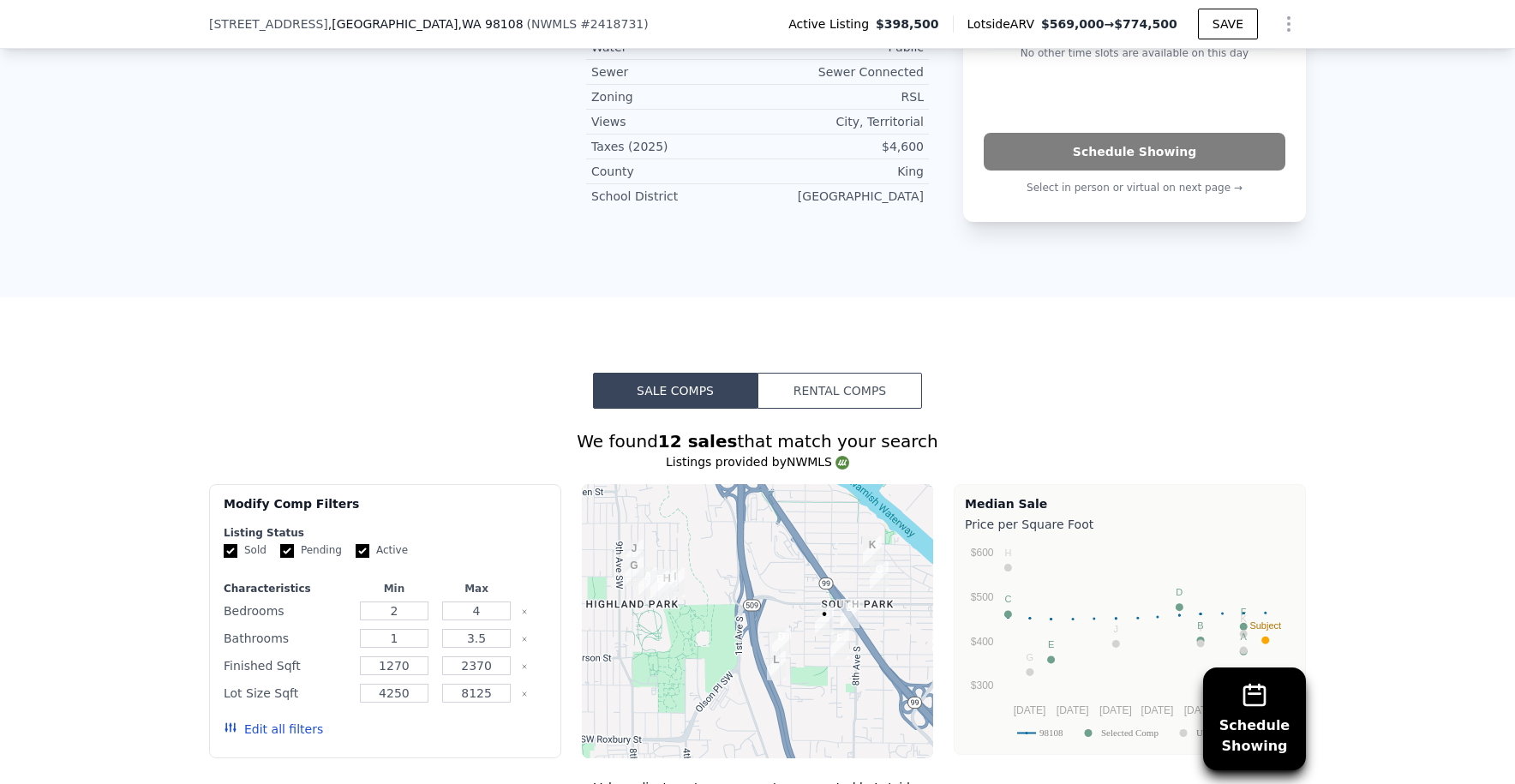
scroll to position [1572, 0]
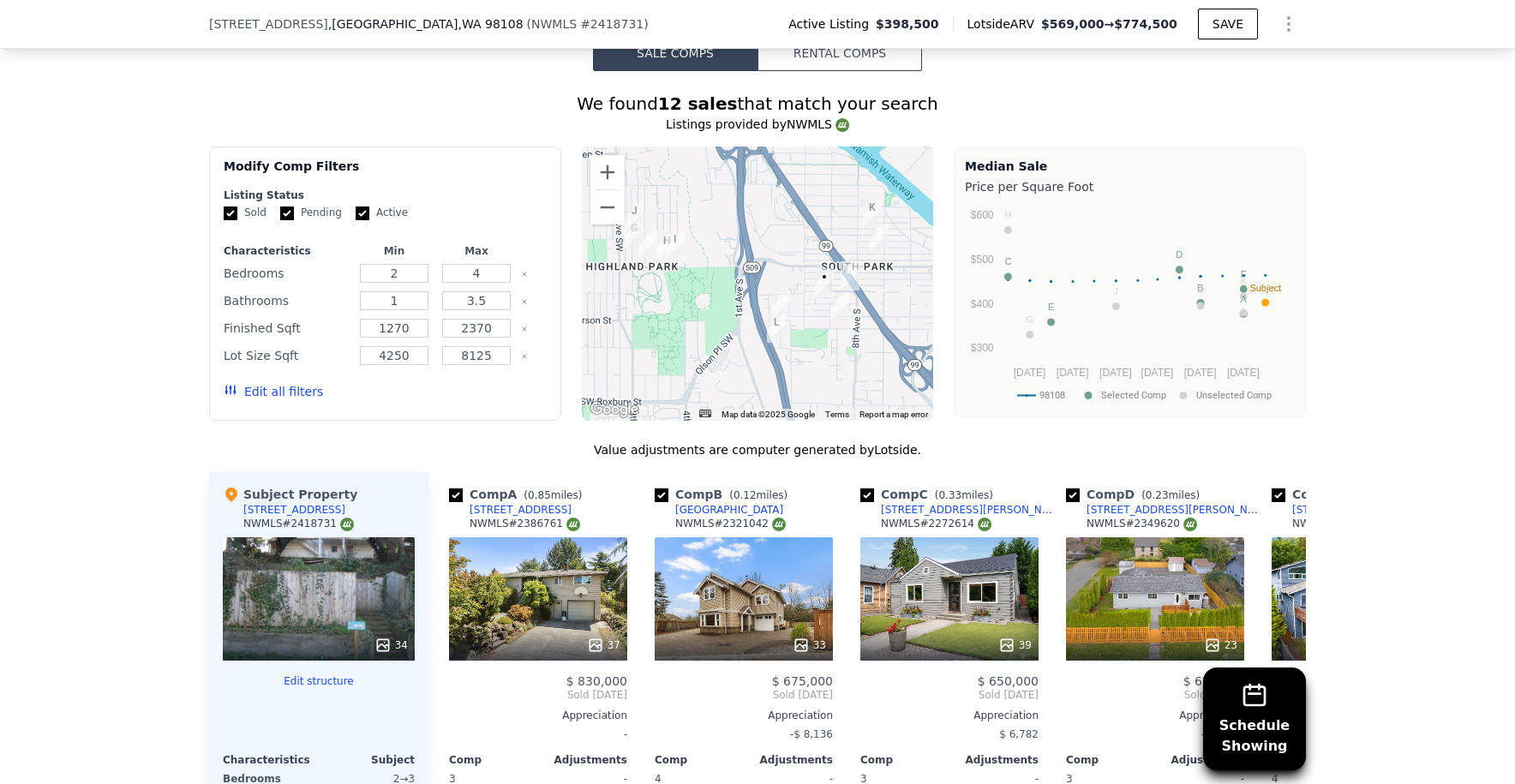
click at [819, 254] on div at bounding box center [758, 284] width 353 height 275
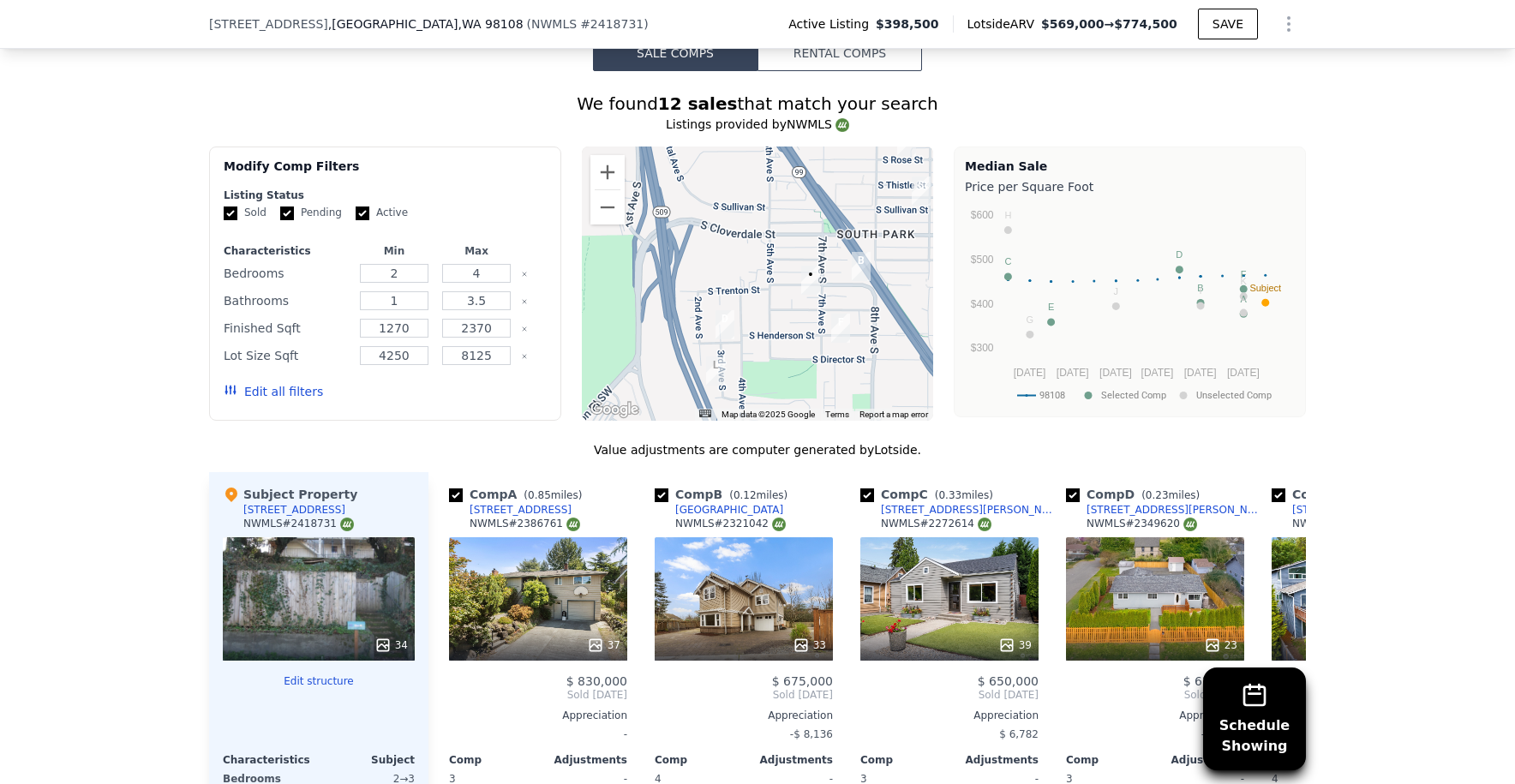
drag, startPoint x: 885, startPoint y: 241, endPoint x: 827, endPoint y: 263, distance: 62.0
click at [827, 263] on div at bounding box center [758, 284] width 353 height 275
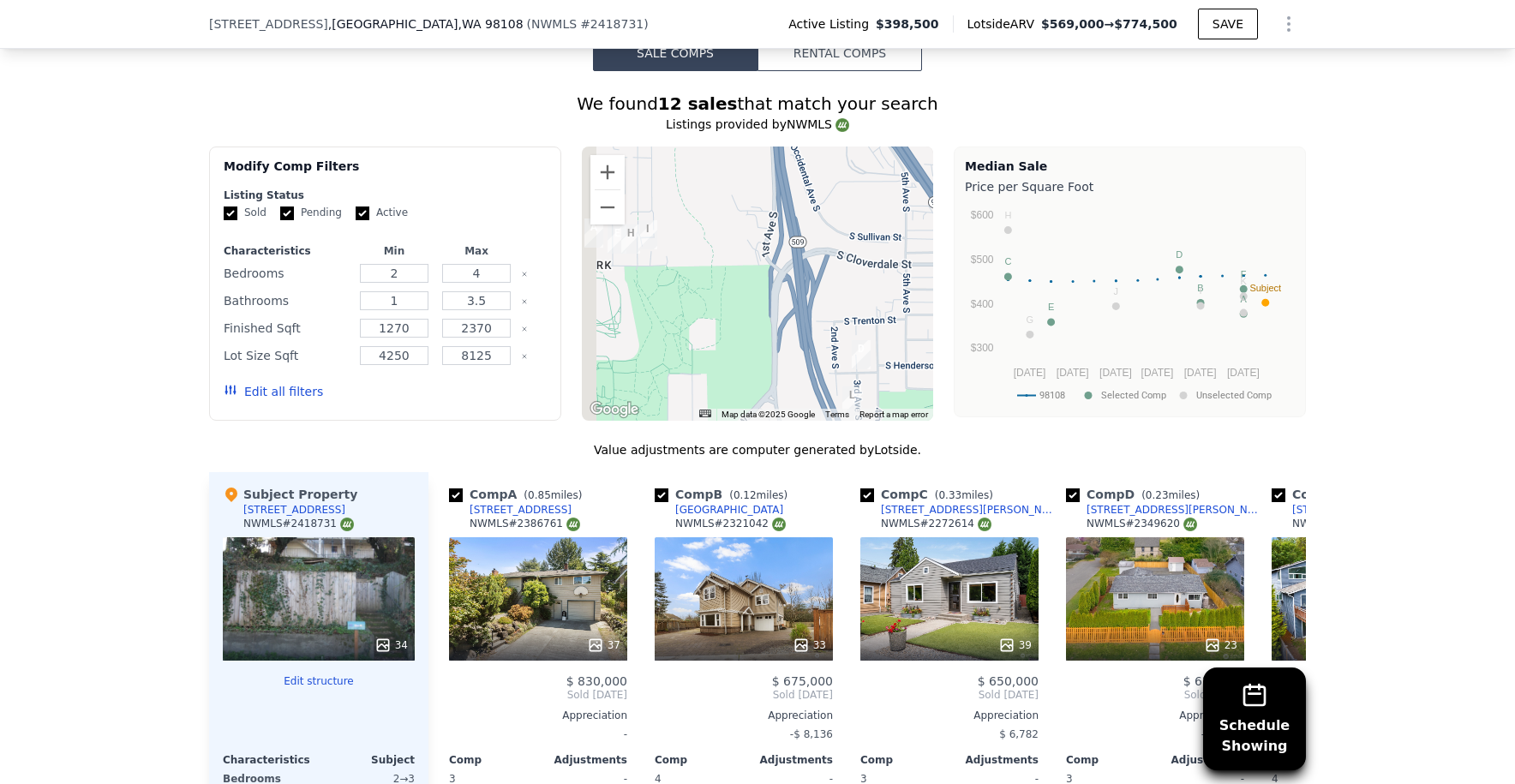
drag, startPoint x: 733, startPoint y: 224, endPoint x: 888, endPoint y: 234, distance: 155.3
click at [865, 237] on div at bounding box center [758, 284] width 353 height 275
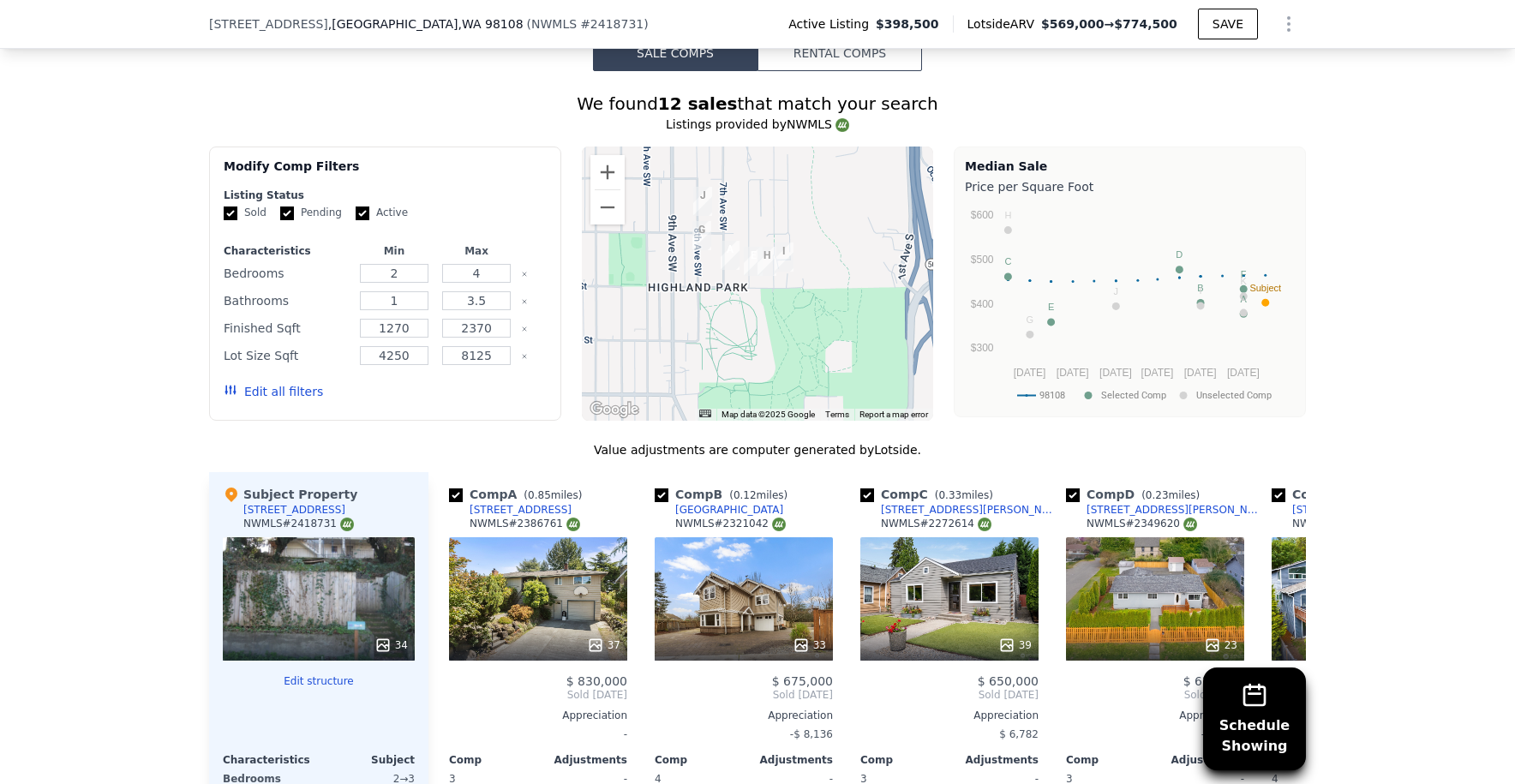
drag, startPoint x: 871, startPoint y: 227, endPoint x: 847, endPoint y: 251, distance: 33.9
click at [848, 251] on div at bounding box center [758, 284] width 353 height 275
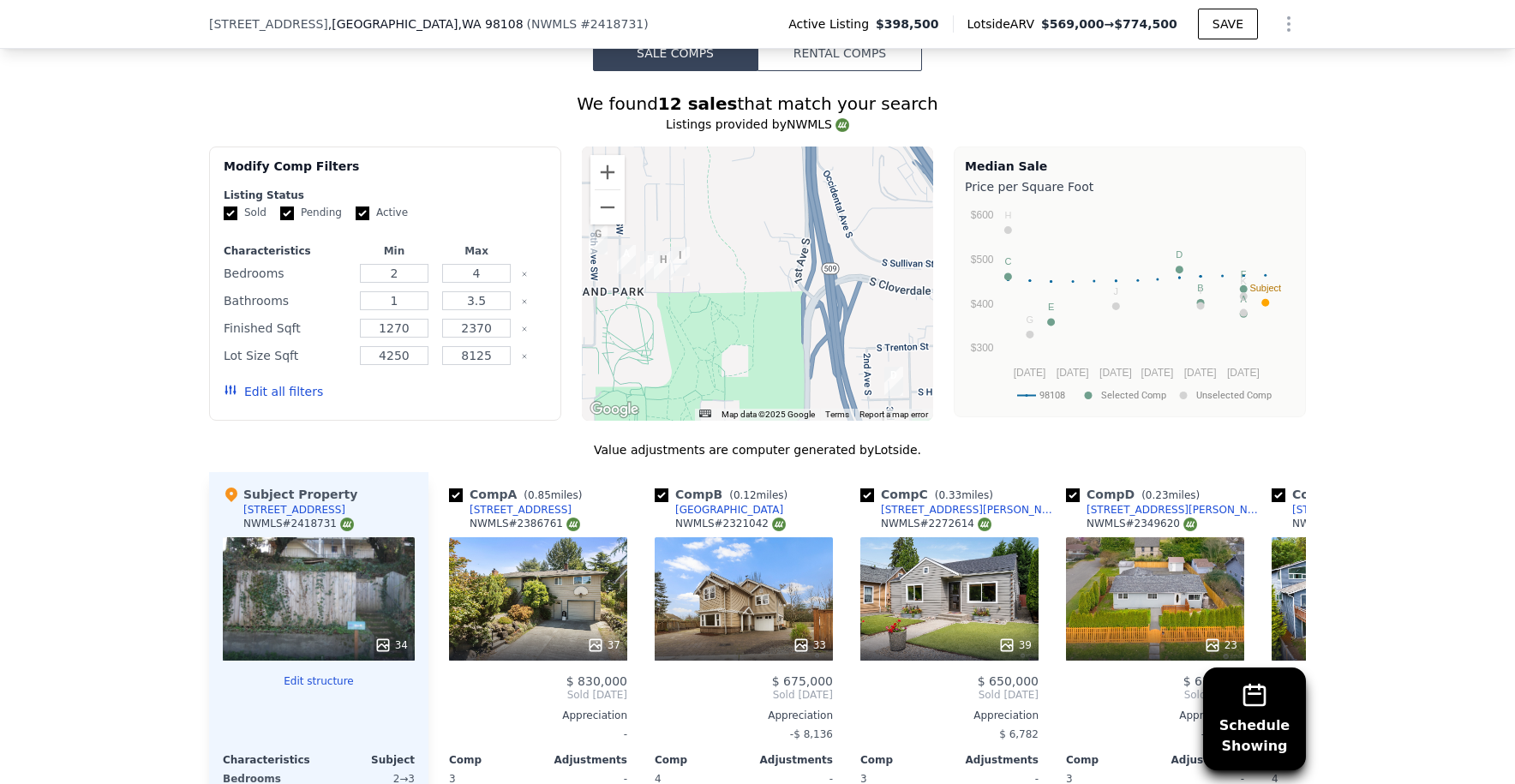
drag, startPoint x: 776, startPoint y: 243, endPoint x: 685, endPoint y: 227, distance: 92.4
click at [685, 227] on div at bounding box center [758, 284] width 353 height 275
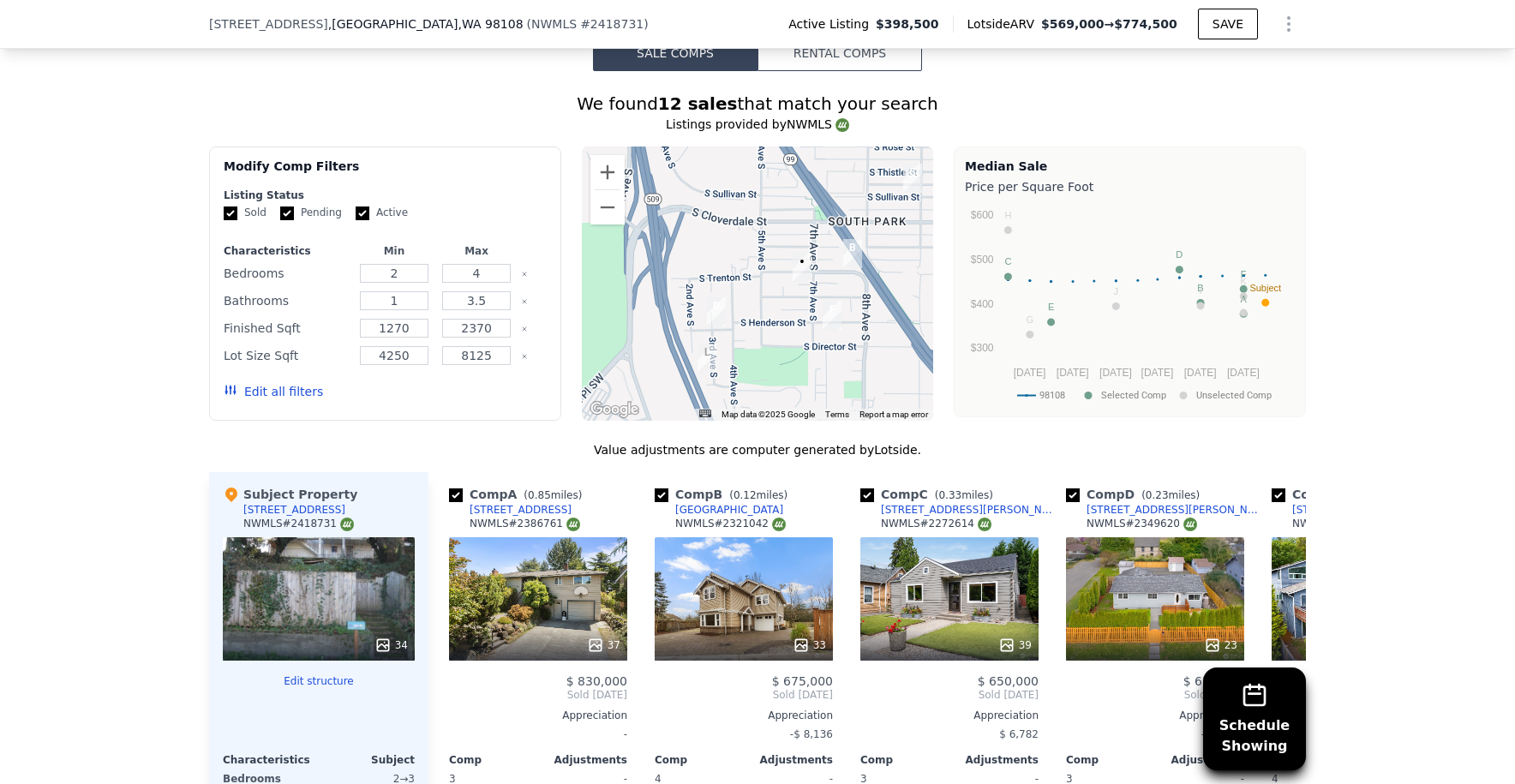
drag, startPoint x: 761, startPoint y: 235, endPoint x: 916, endPoint y: 233, distance: 155.0
click at [916, 233] on div at bounding box center [758, 284] width 353 height 275
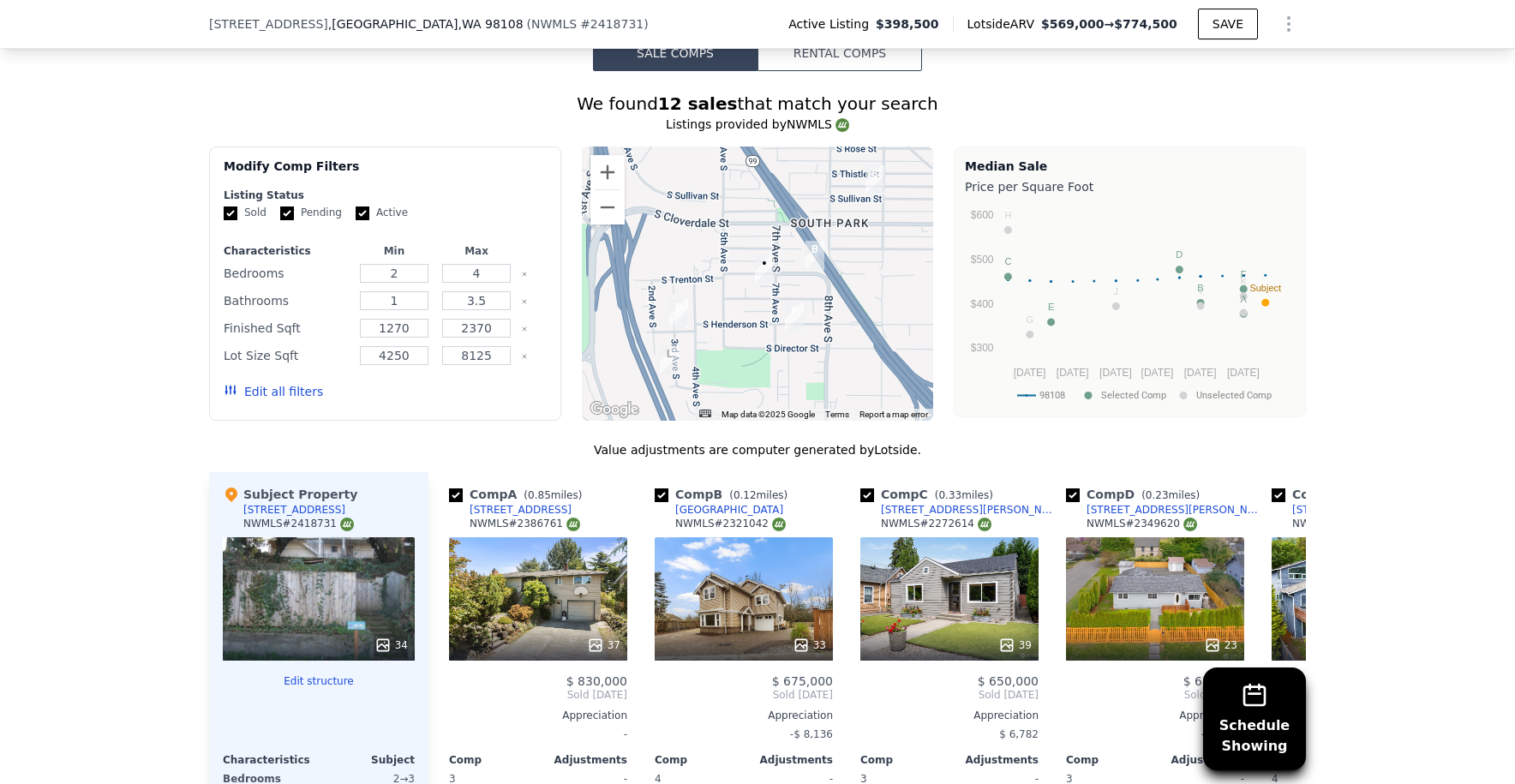
drag, startPoint x: 807, startPoint y: 200, endPoint x: 734, endPoint y: 235, distance: 81.0
click at [734, 235] on div at bounding box center [758, 284] width 353 height 275
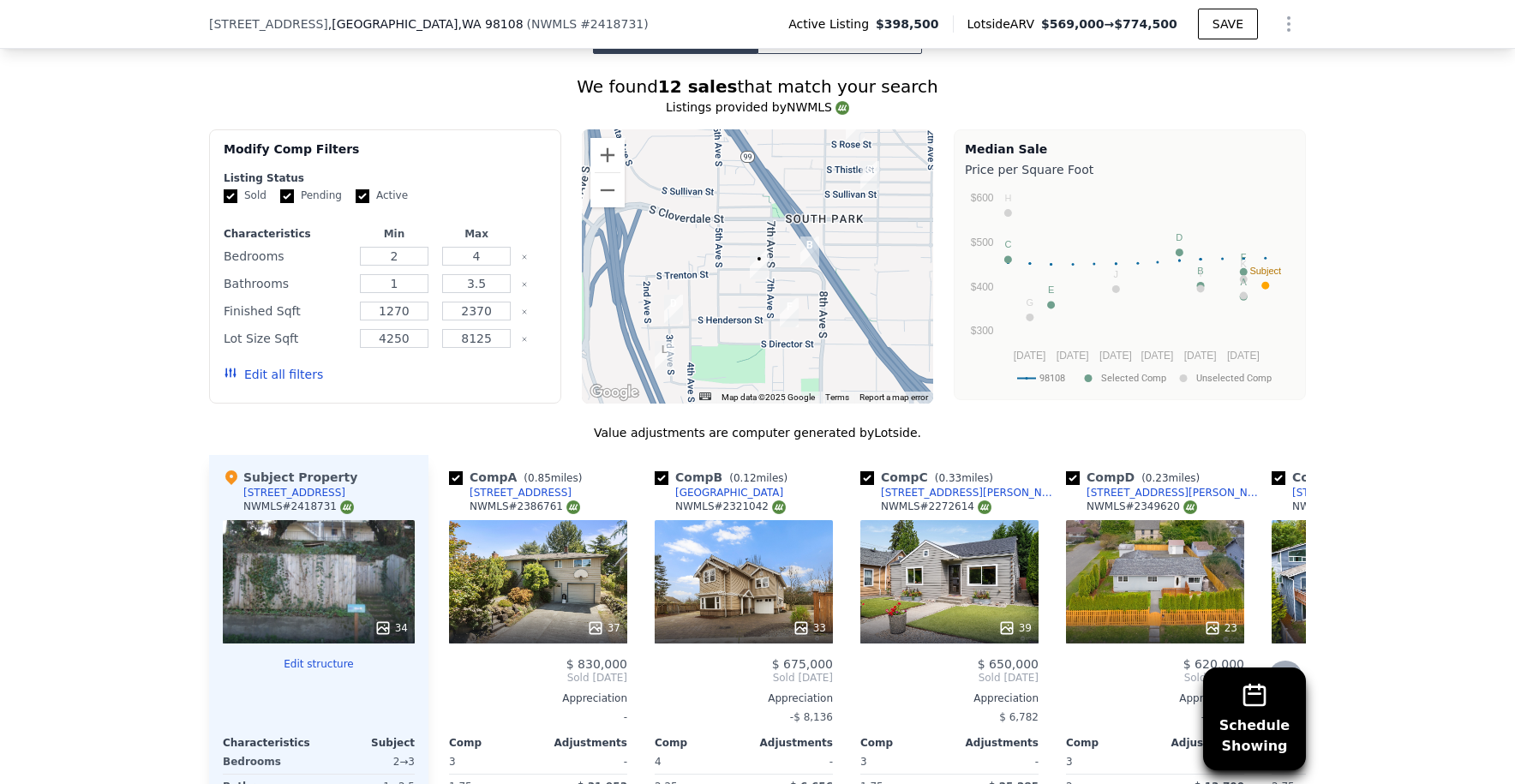
scroll to position [1597, 0]
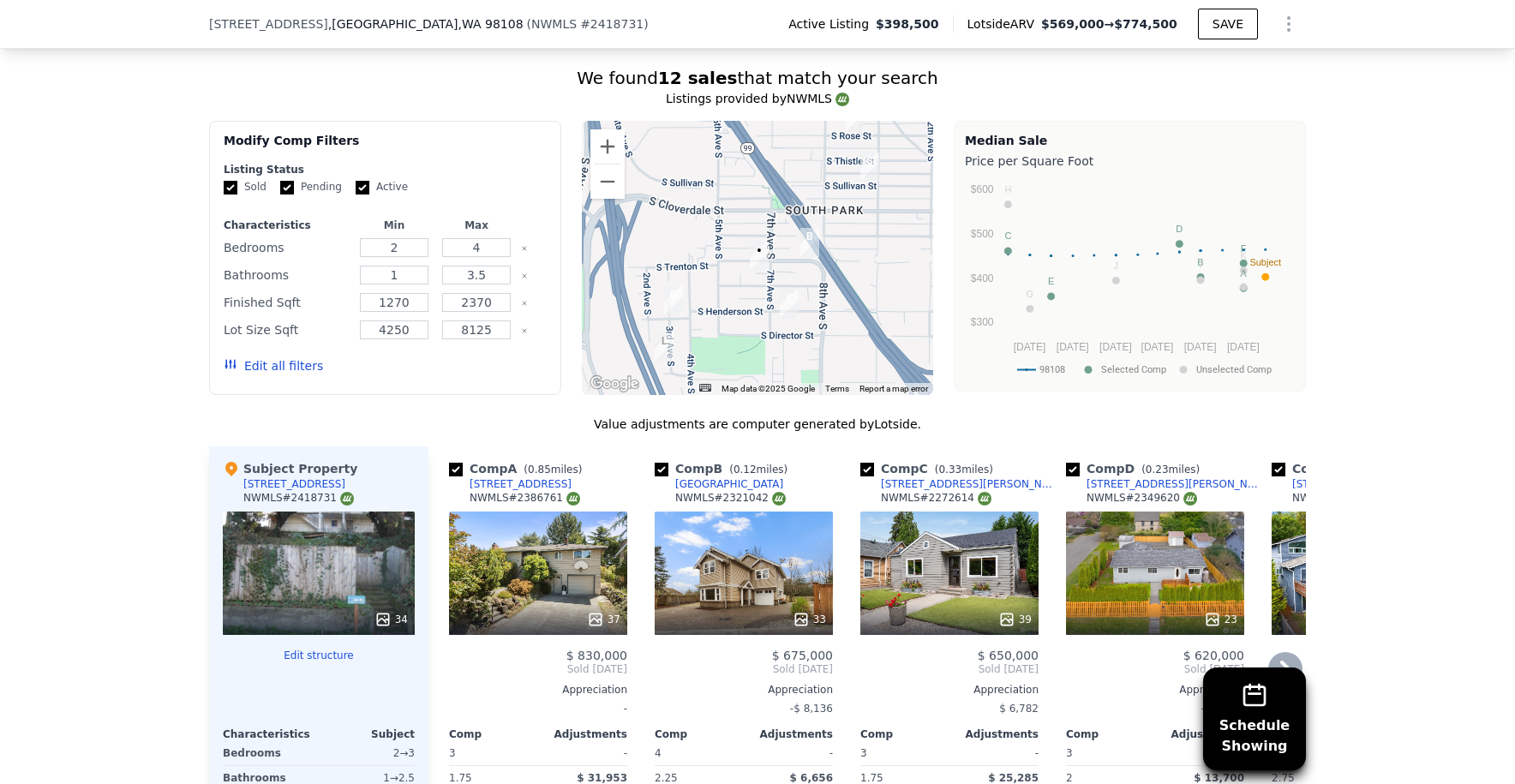
click at [449, 462] on input "checkbox" at bounding box center [455, 469] width 14 height 14
checkbox input "false"
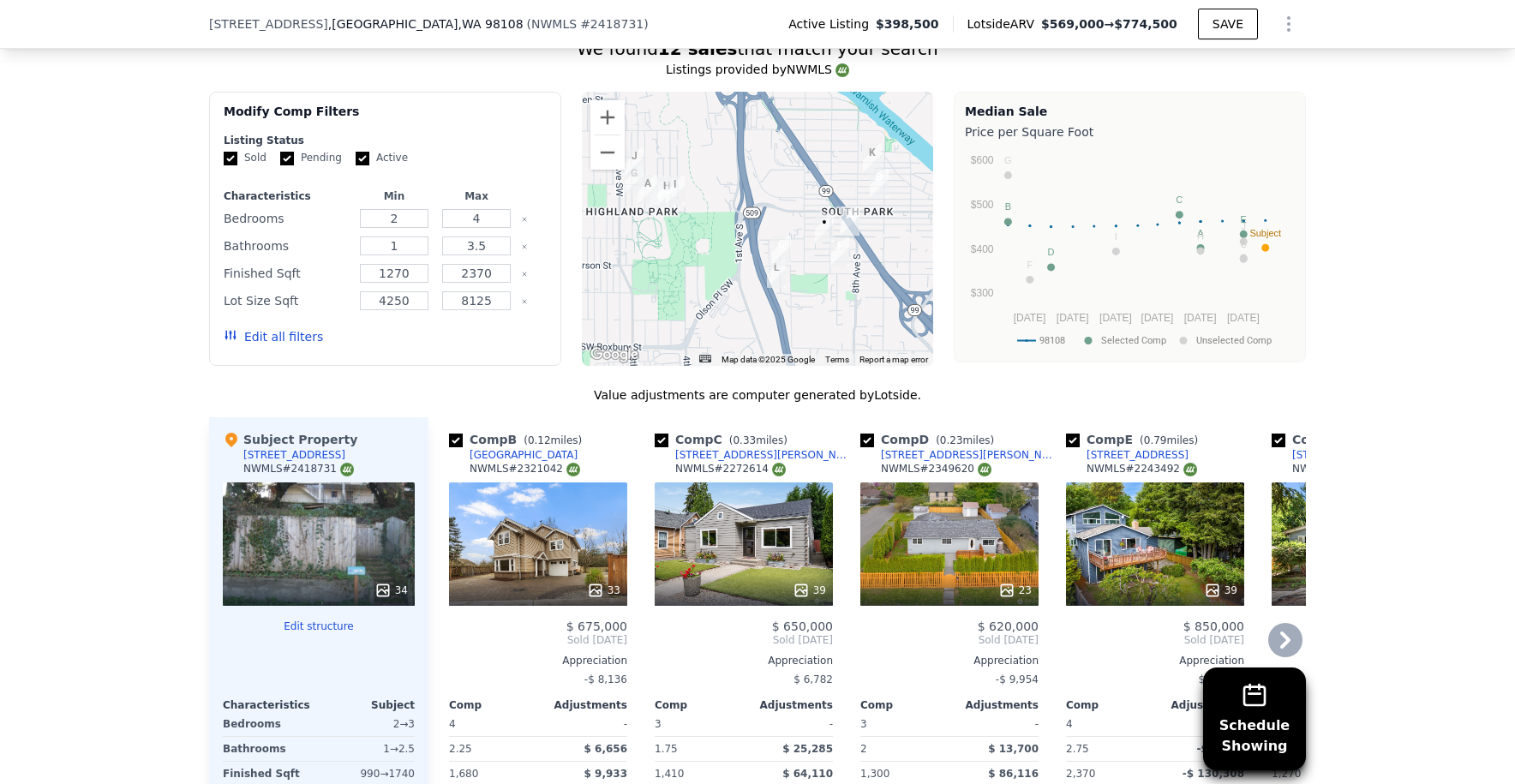
scroll to position [1644, 0]
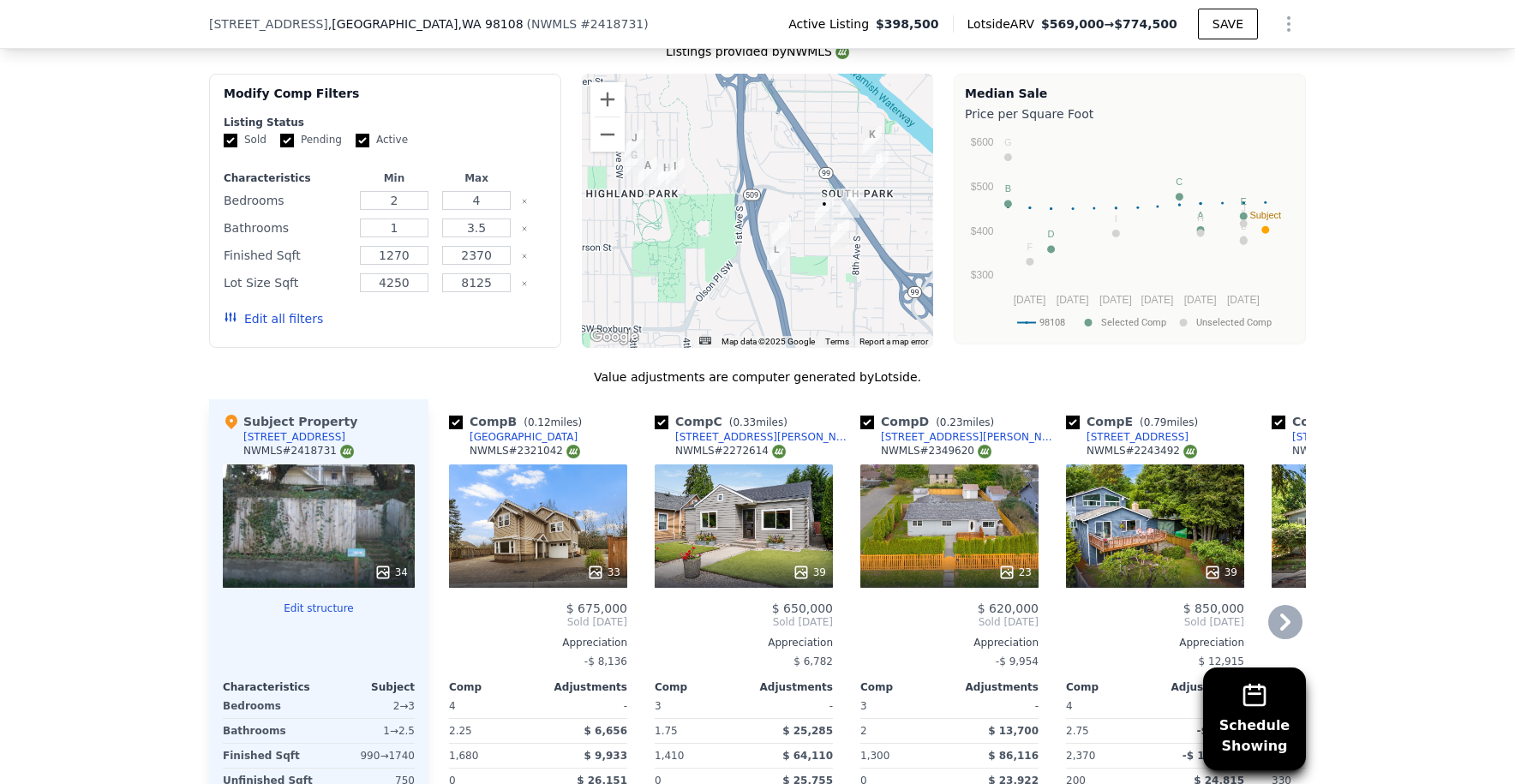
click at [729, 466] on div "39" at bounding box center [743, 526] width 179 height 123
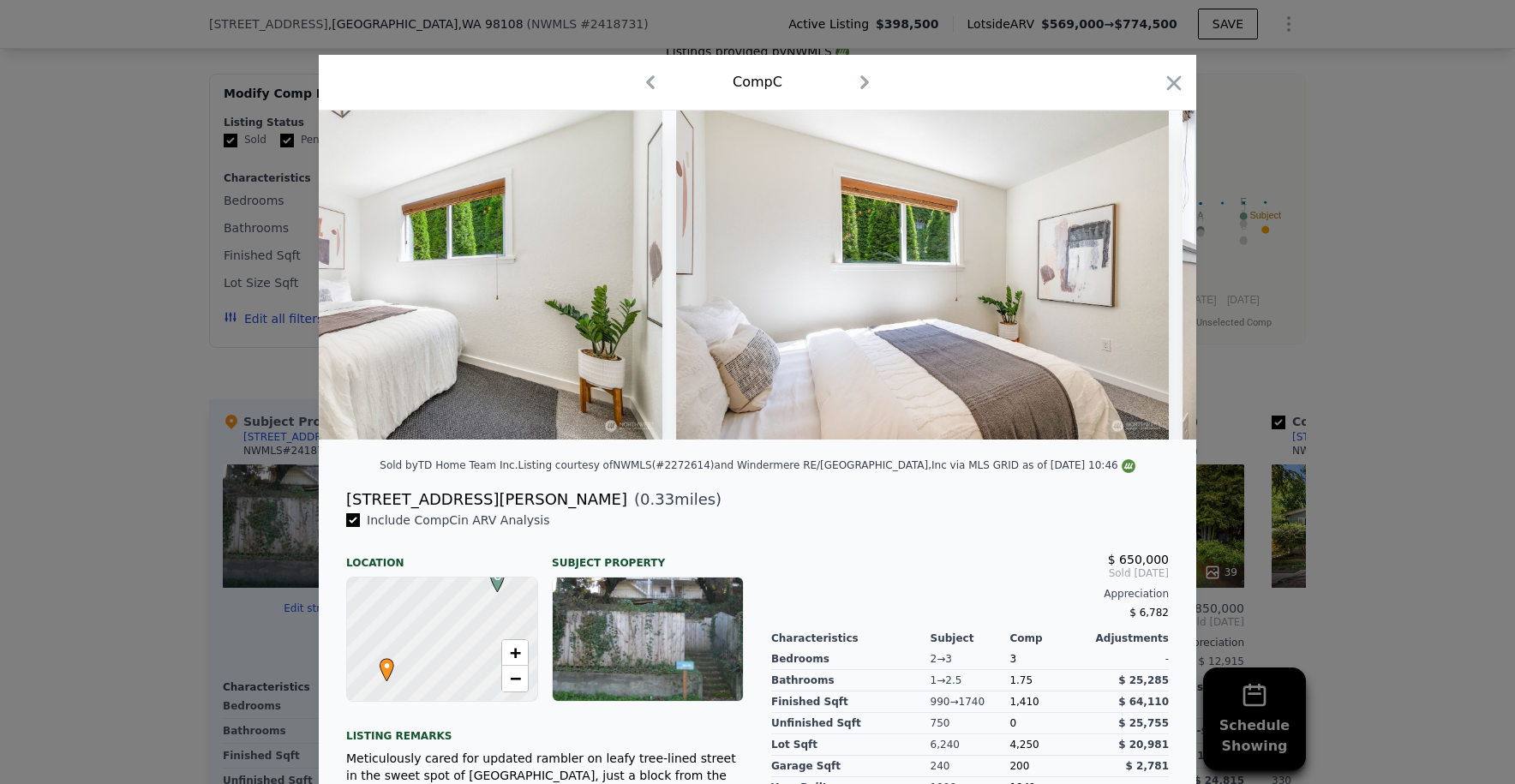
scroll to position [0, 18863]
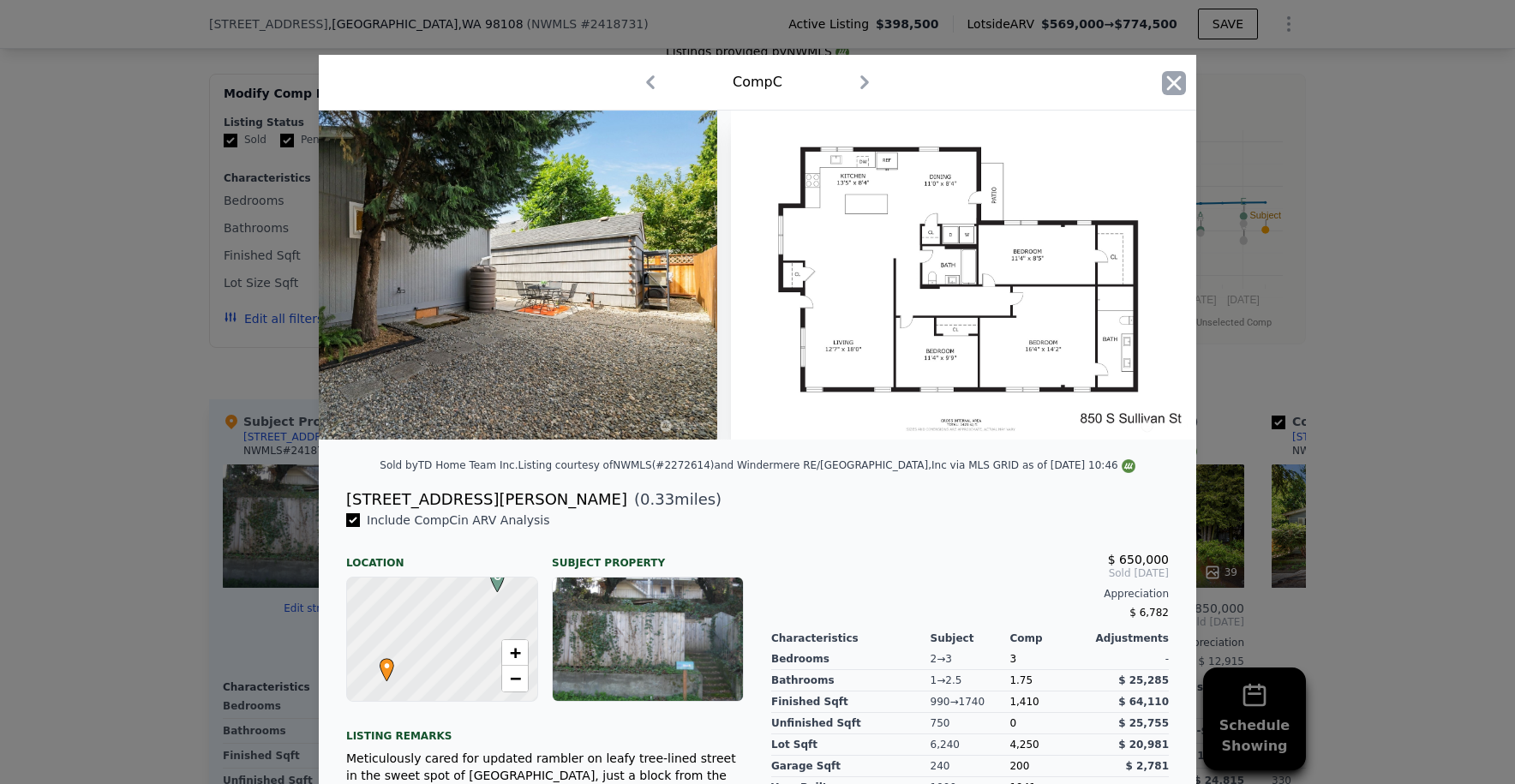
click at [1165, 77] on icon "button" at bounding box center [1174, 82] width 24 height 24
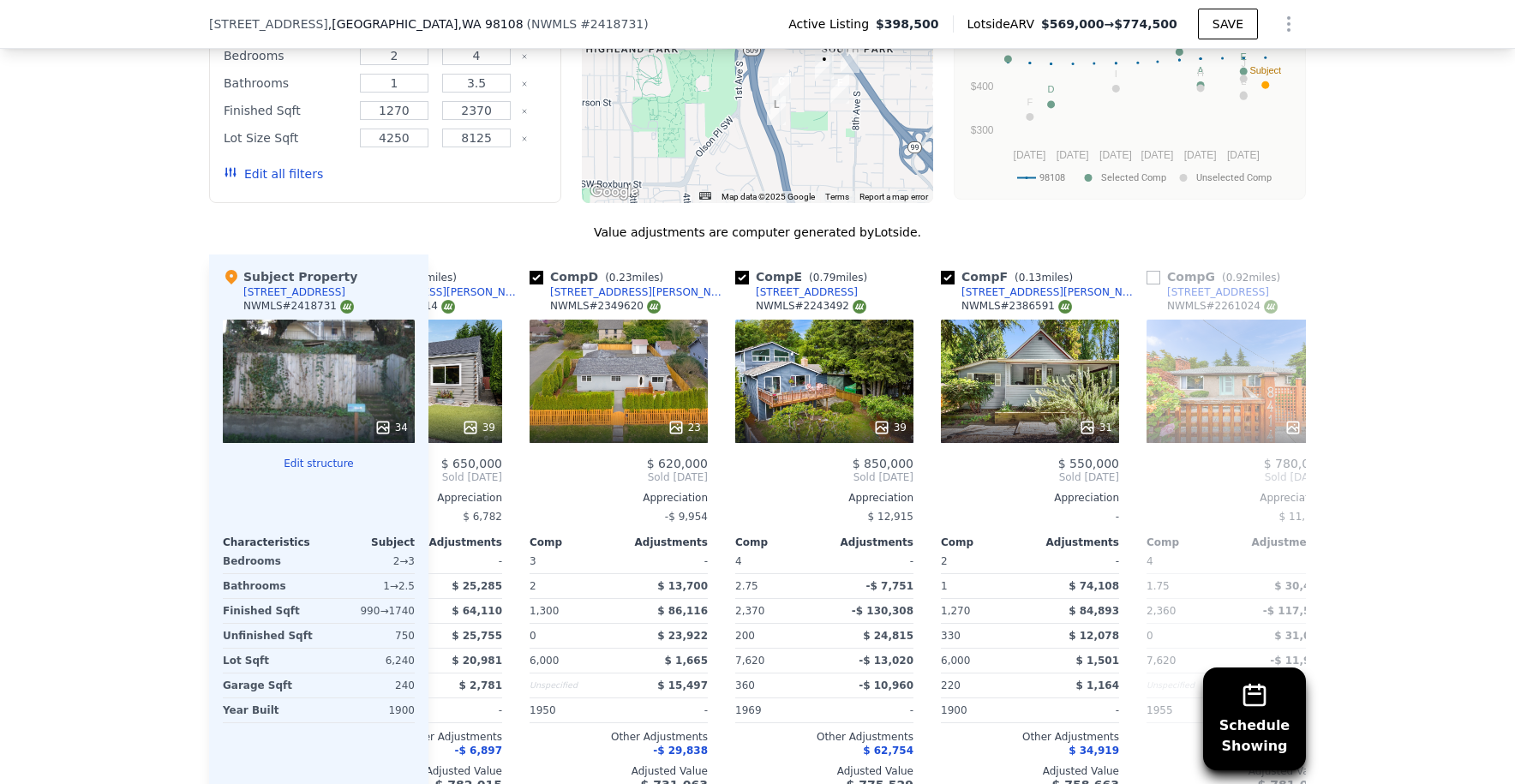
scroll to position [0, 339]
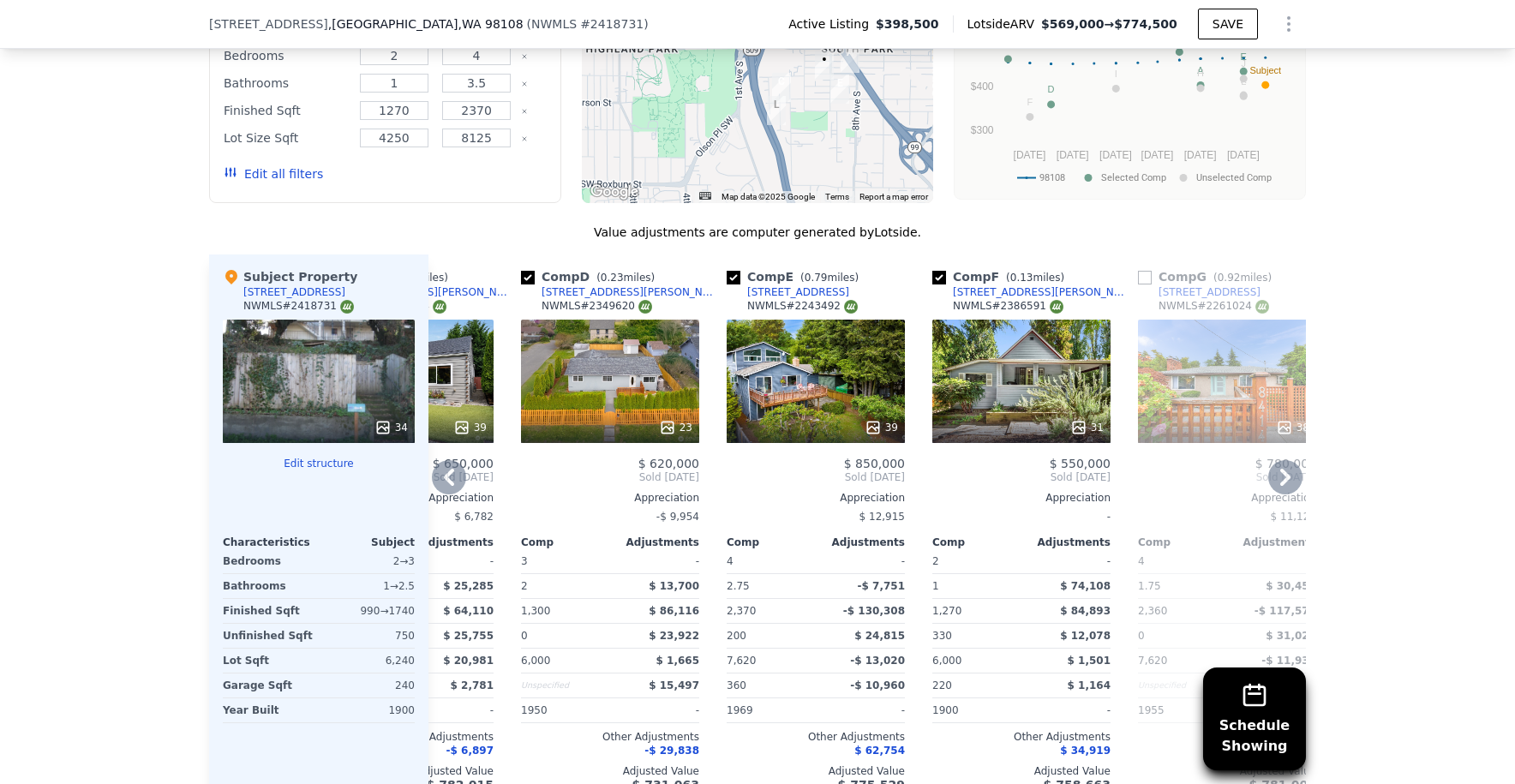
click at [729, 271] on input "checkbox" at bounding box center [733, 277] width 14 height 14
checkbox input "false"
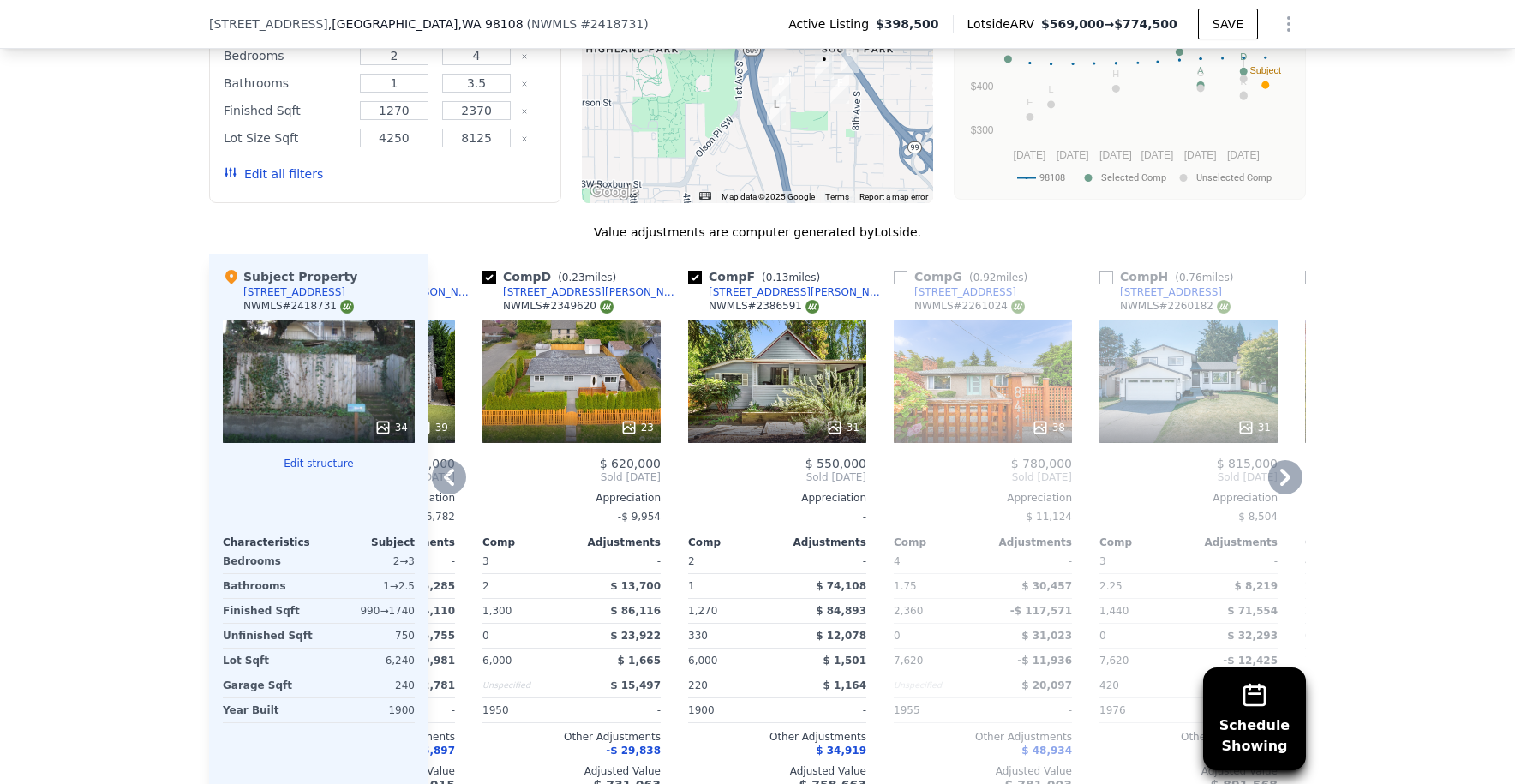
scroll to position [1524, 0]
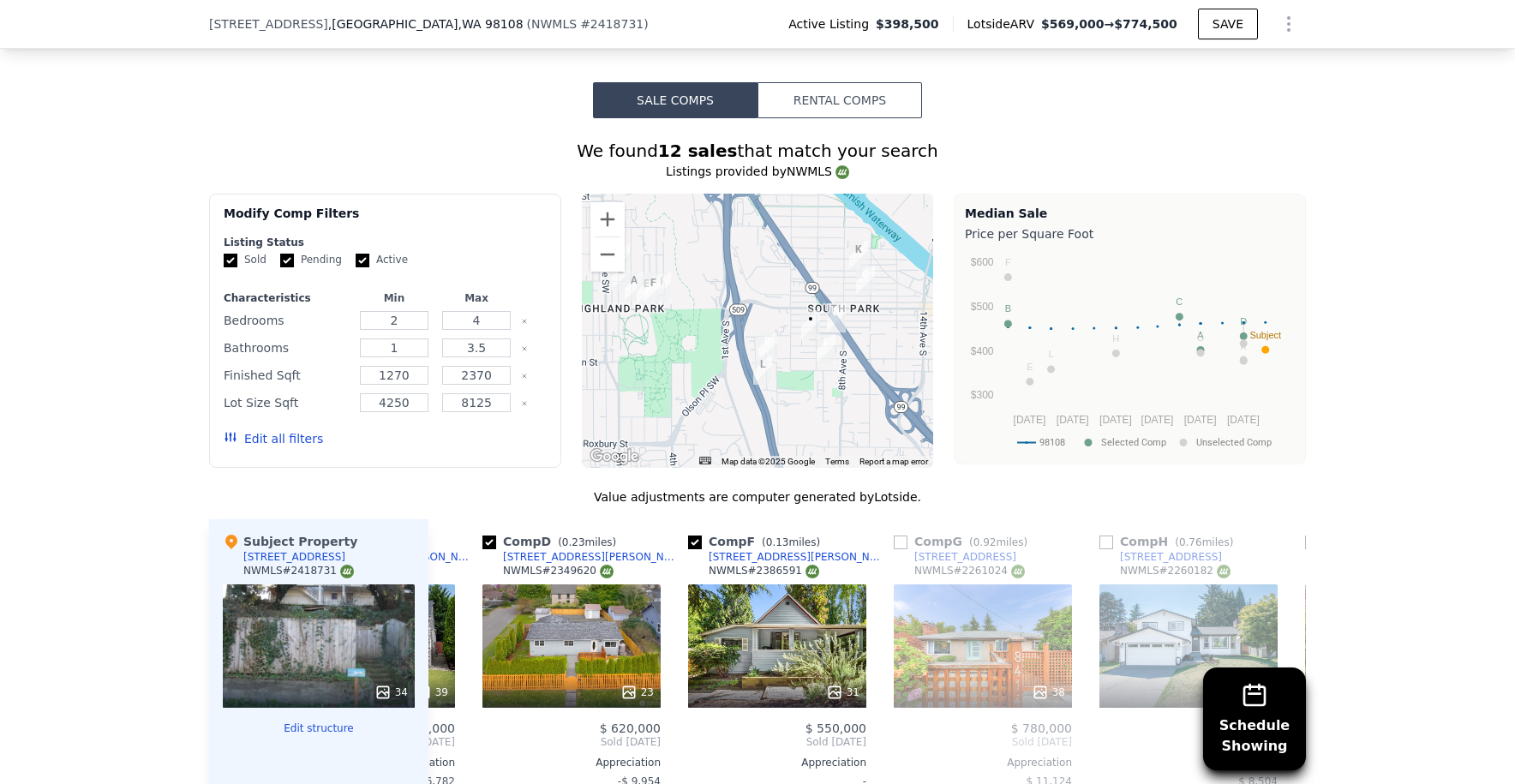
drag, startPoint x: 818, startPoint y: 332, endPoint x: 796, endPoint y: 323, distance: 23.8
click at [796, 326] on div at bounding box center [758, 331] width 353 height 275
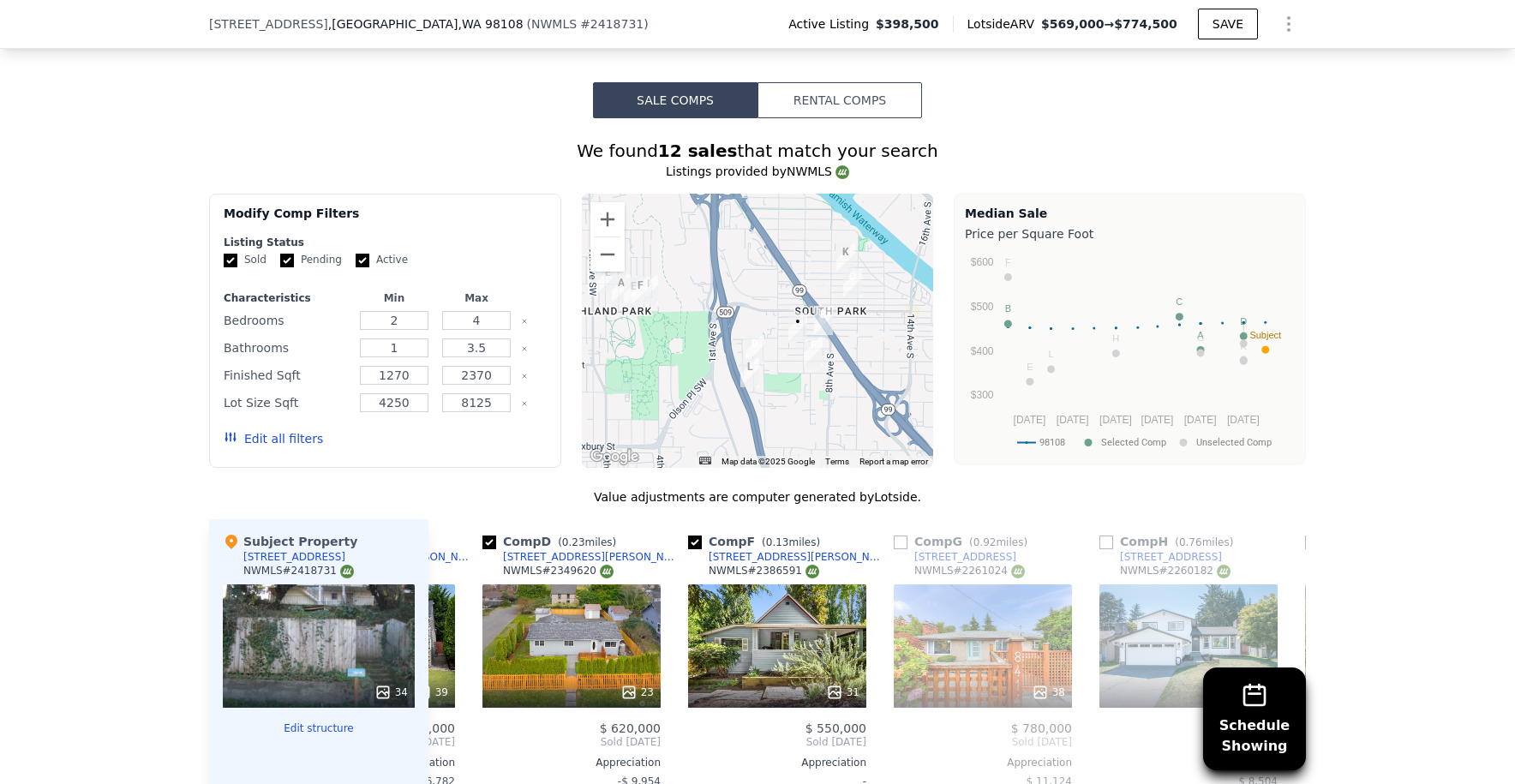
click at [790, 322] on div at bounding box center [758, 331] width 353 height 275
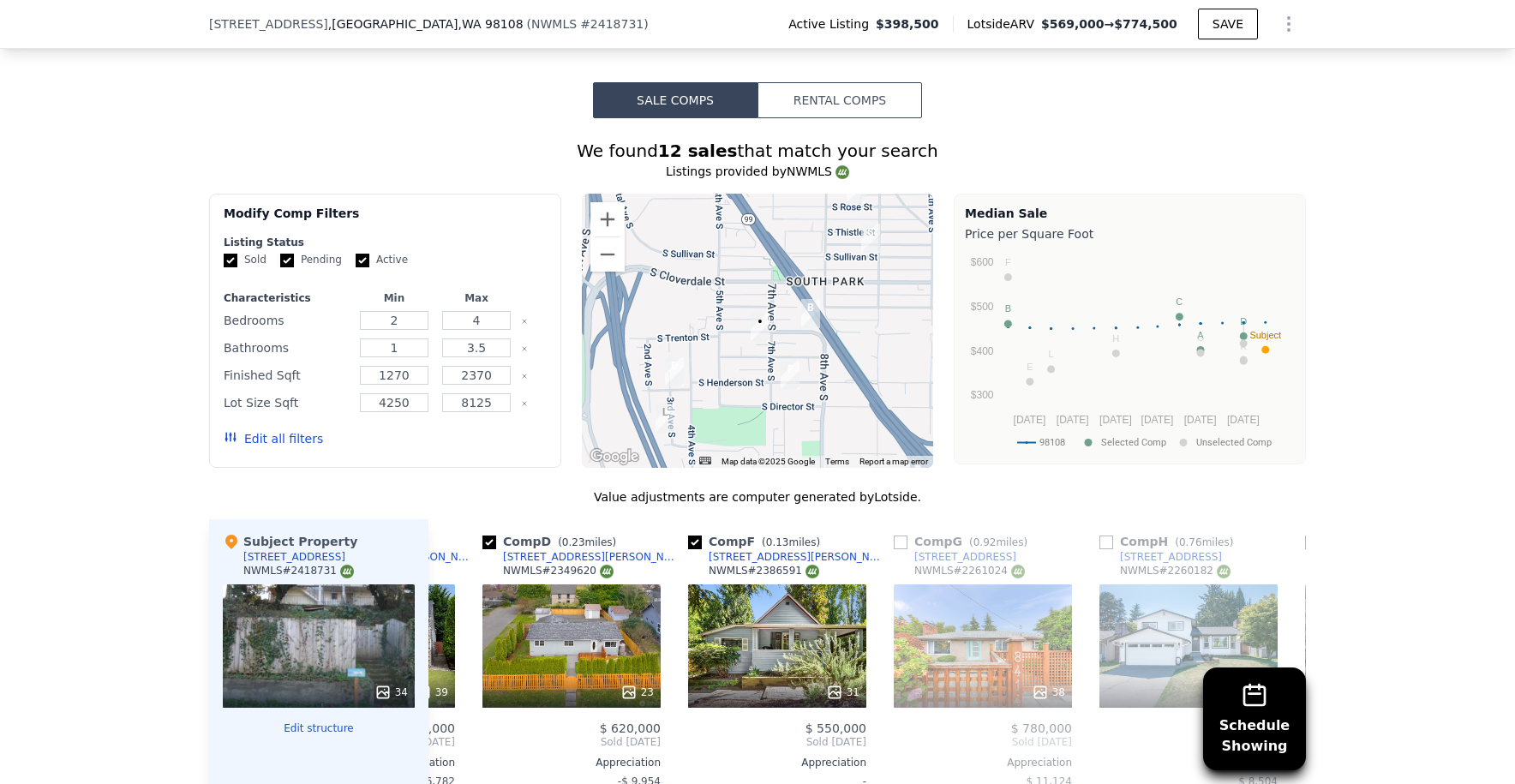
drag, startPoint x: 841, startPoint y: 329, endPoint x: 797, endPoint y: 366, distance: 57.5
click at [797, 366] on div at bounding box center [758, 331] width 353 height 275
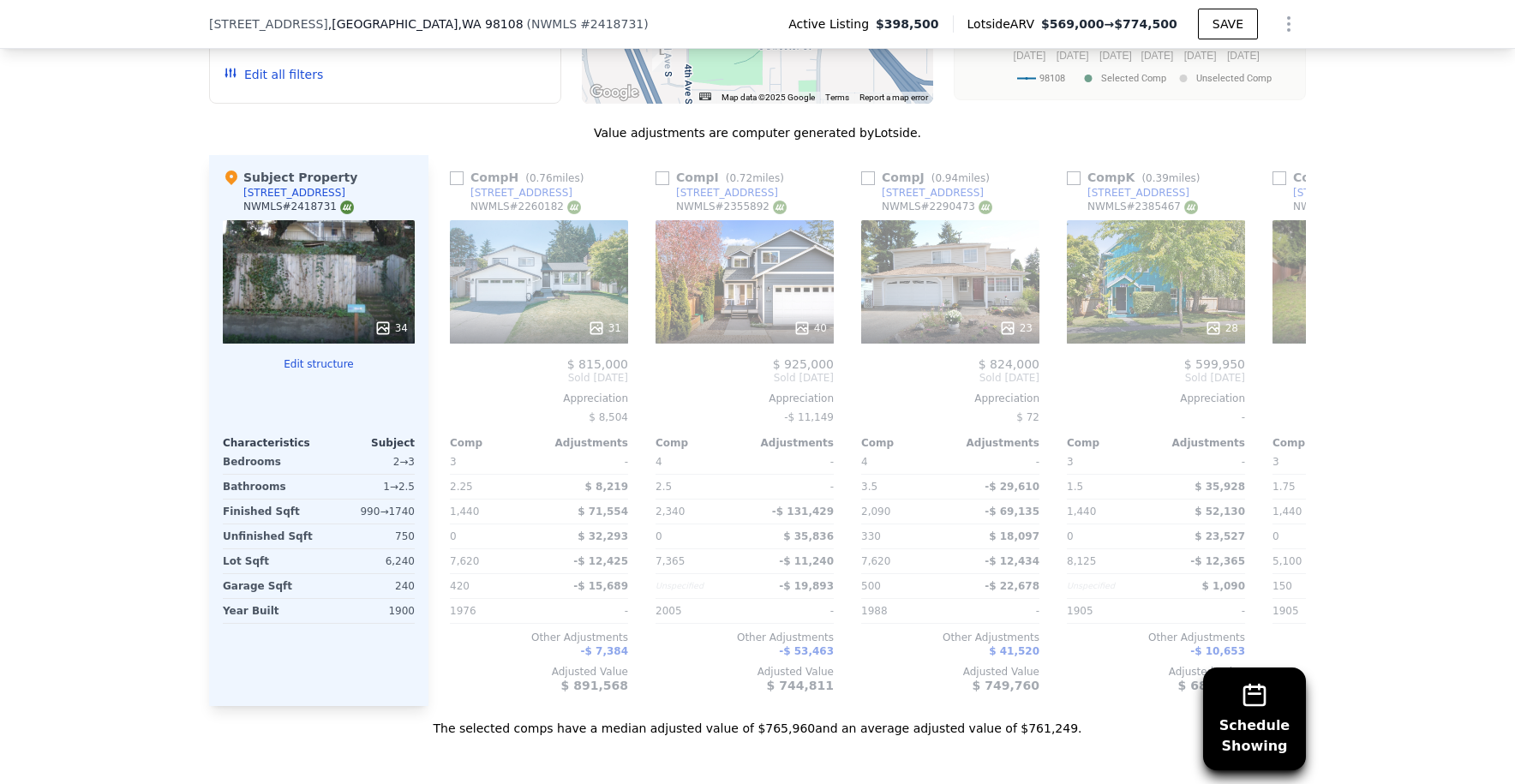
scroll to position [0, 1363]
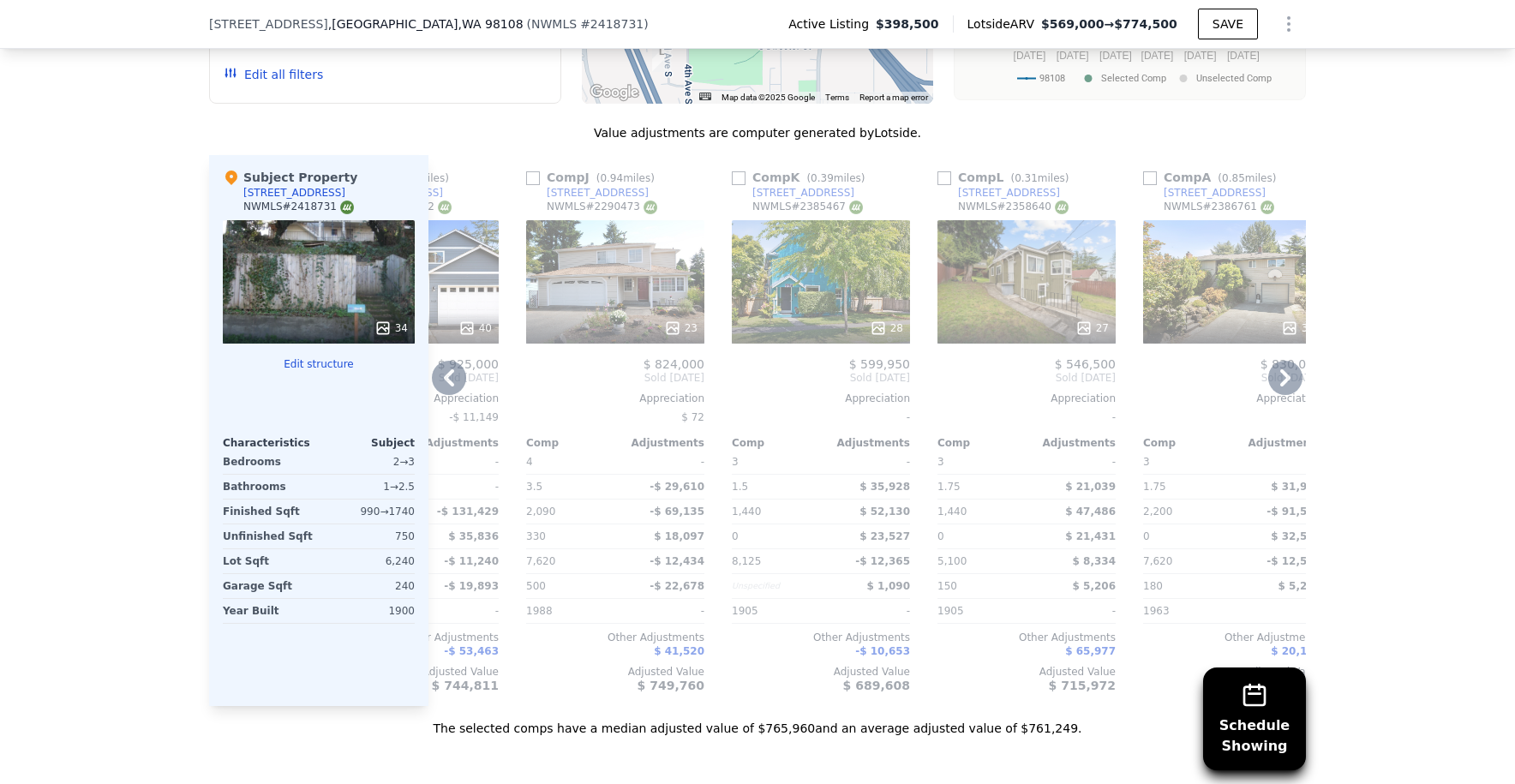
click at [817, 248] on div "28" at bounding box center [821, 282] width 179 height 123
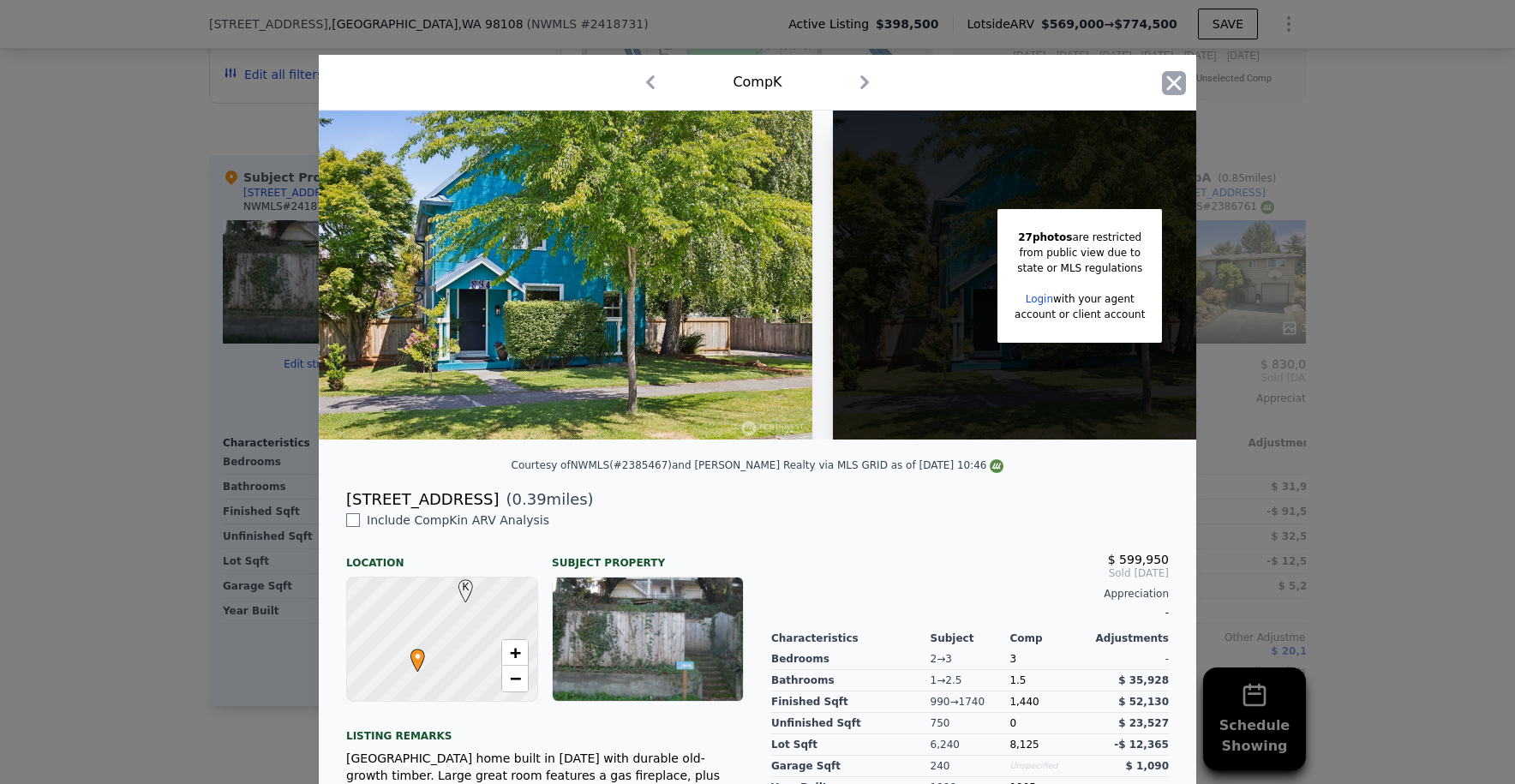
click at [1162, 86] on icon "button" at bounding box center [1174, 82] width 24 height 24
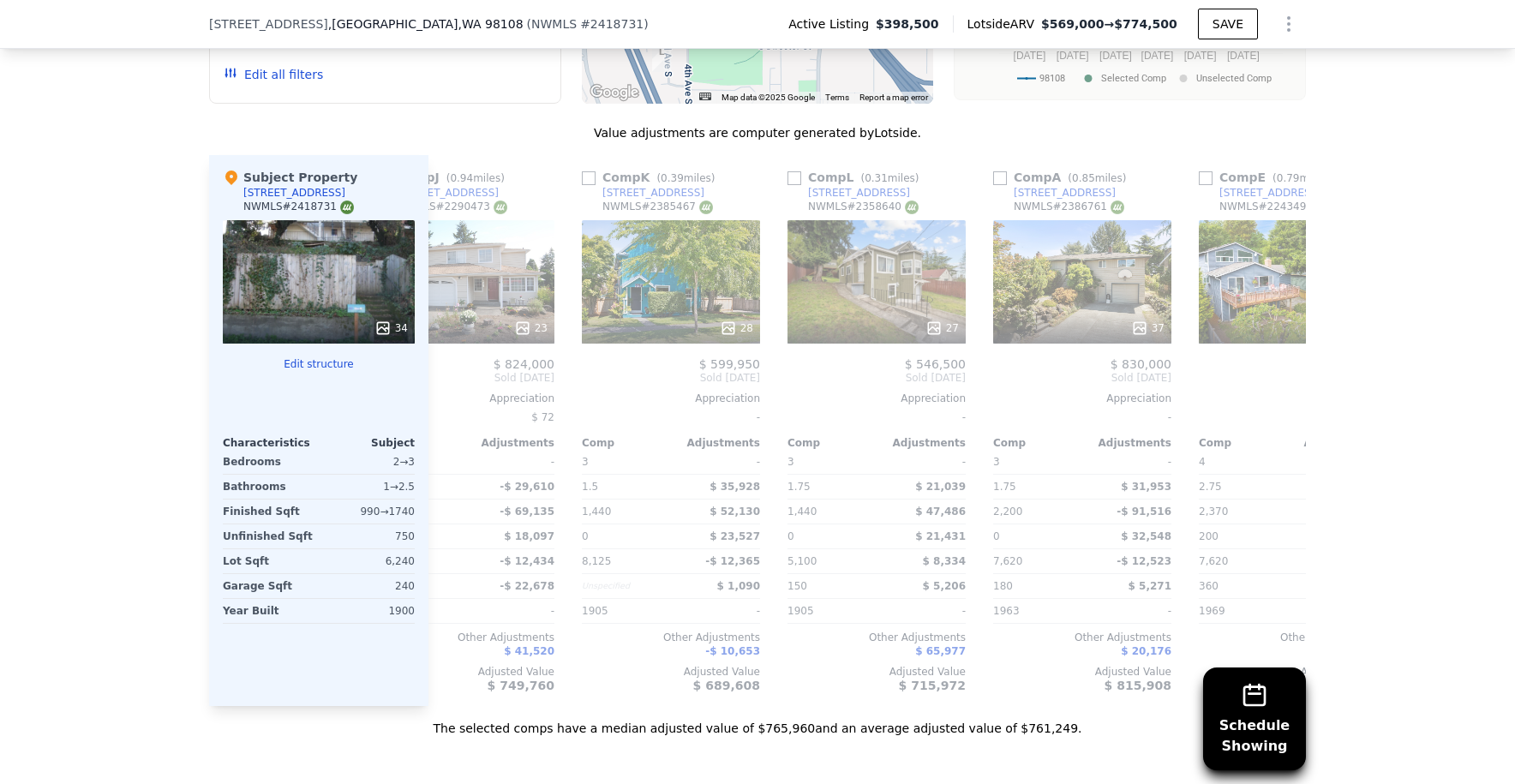
scroll to position [0, 1632]
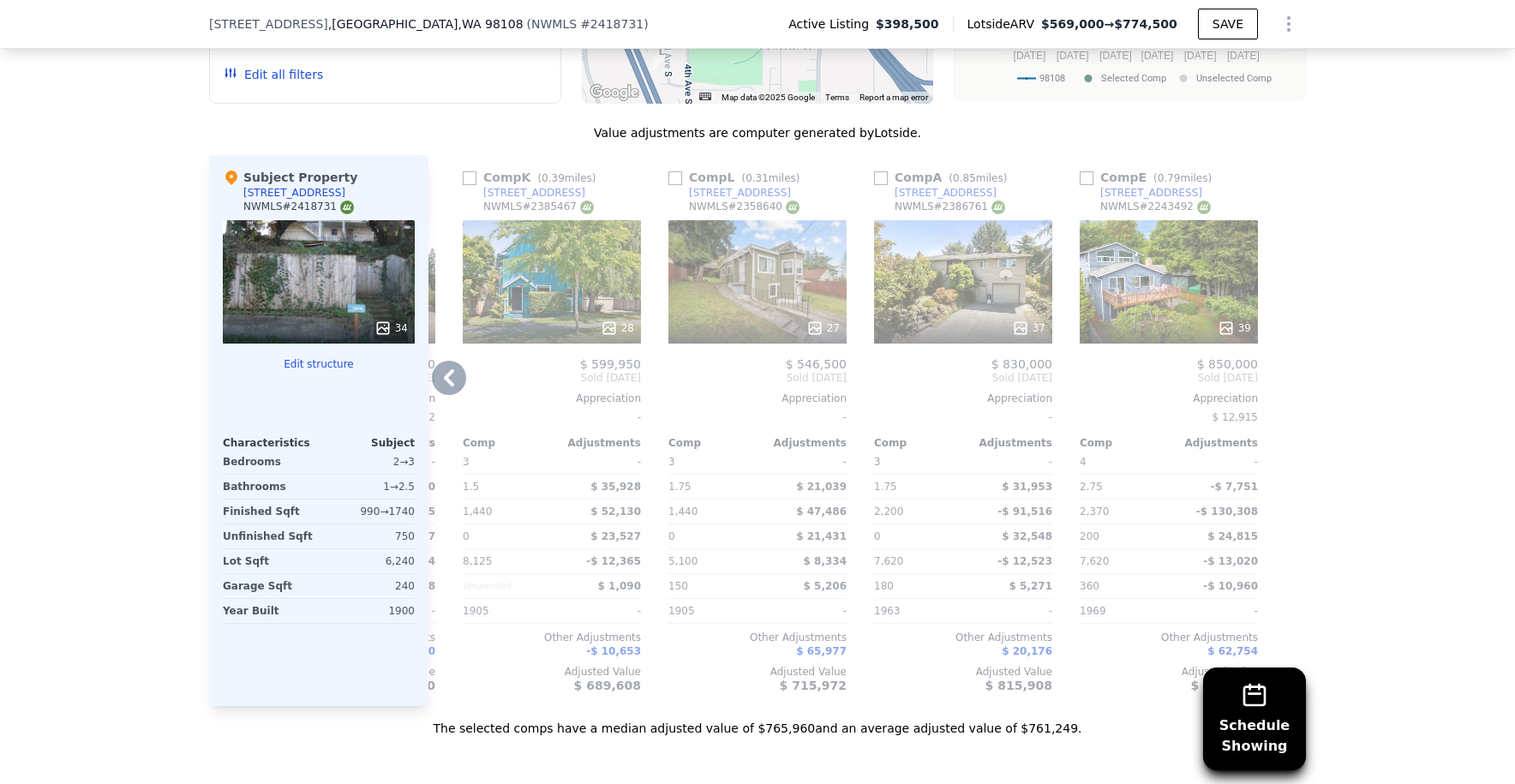
click at [723, 236] on div "27" at bounding box center [757, 282] width 179 height 123
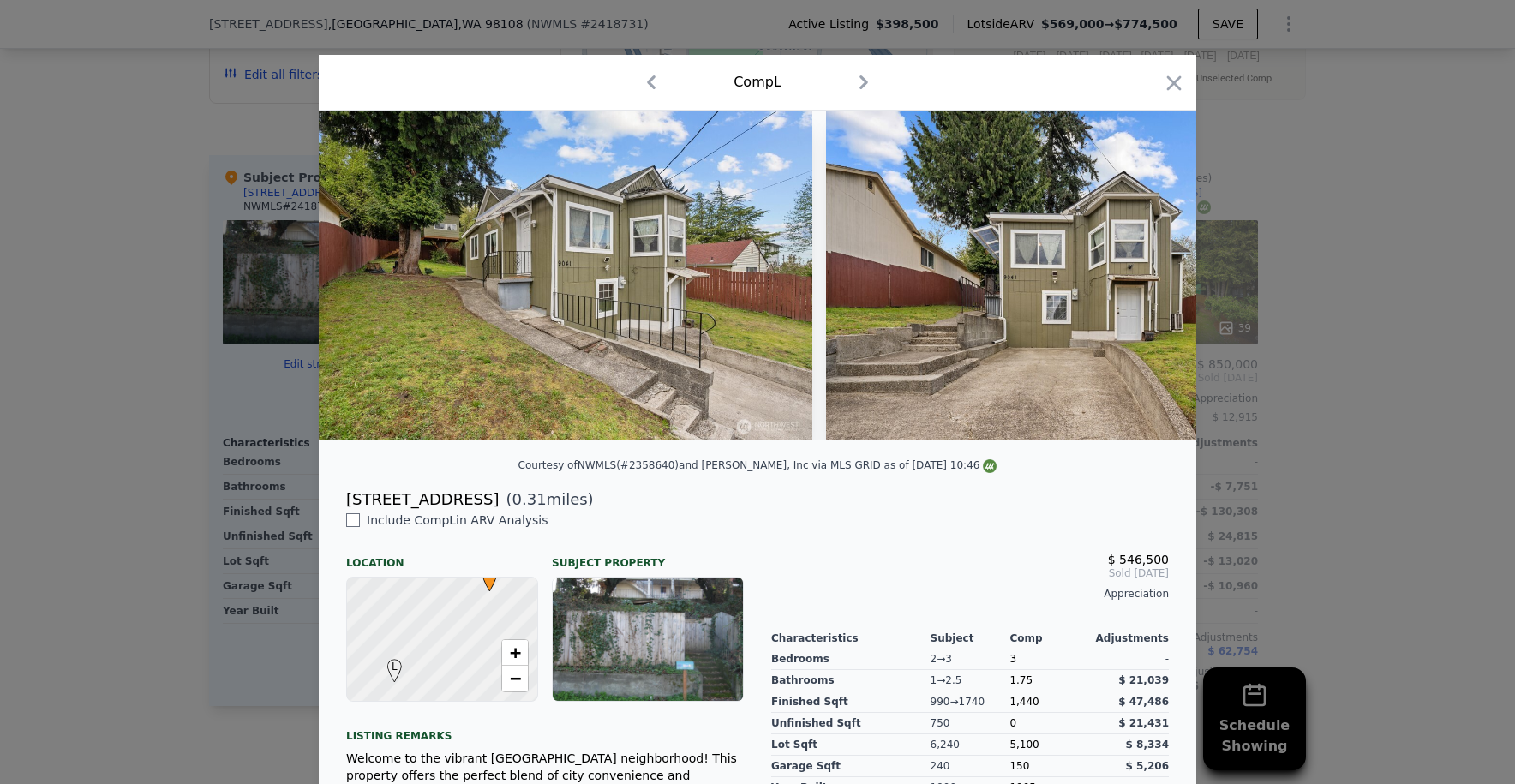
click at [1165, 95] on div at bounding box center [1174, 85] width 24 height 30
click at [1167, 79] on icon "button" at bounding box center [1174, 82] width 24 height 24
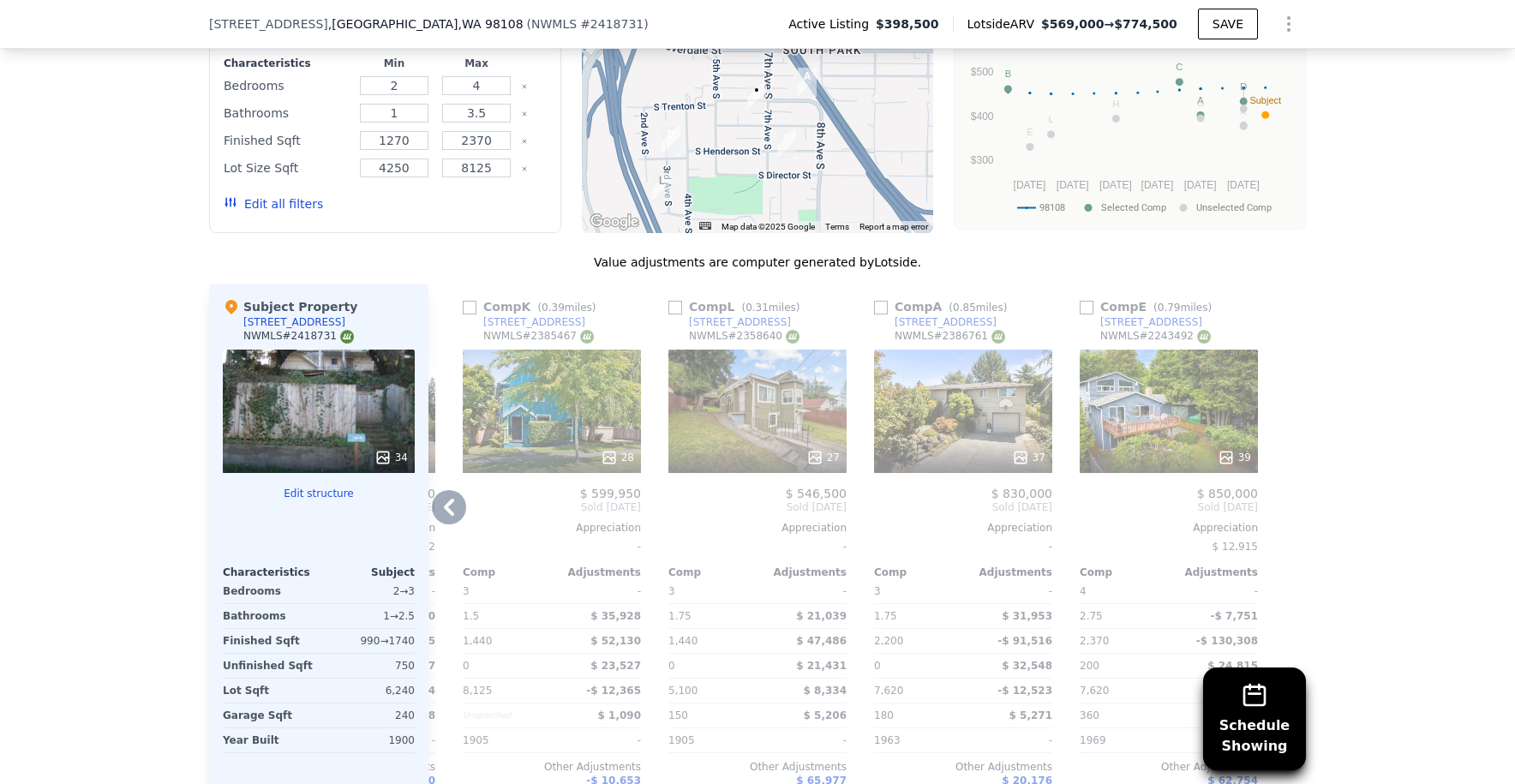
scroll to position [1776, 0]
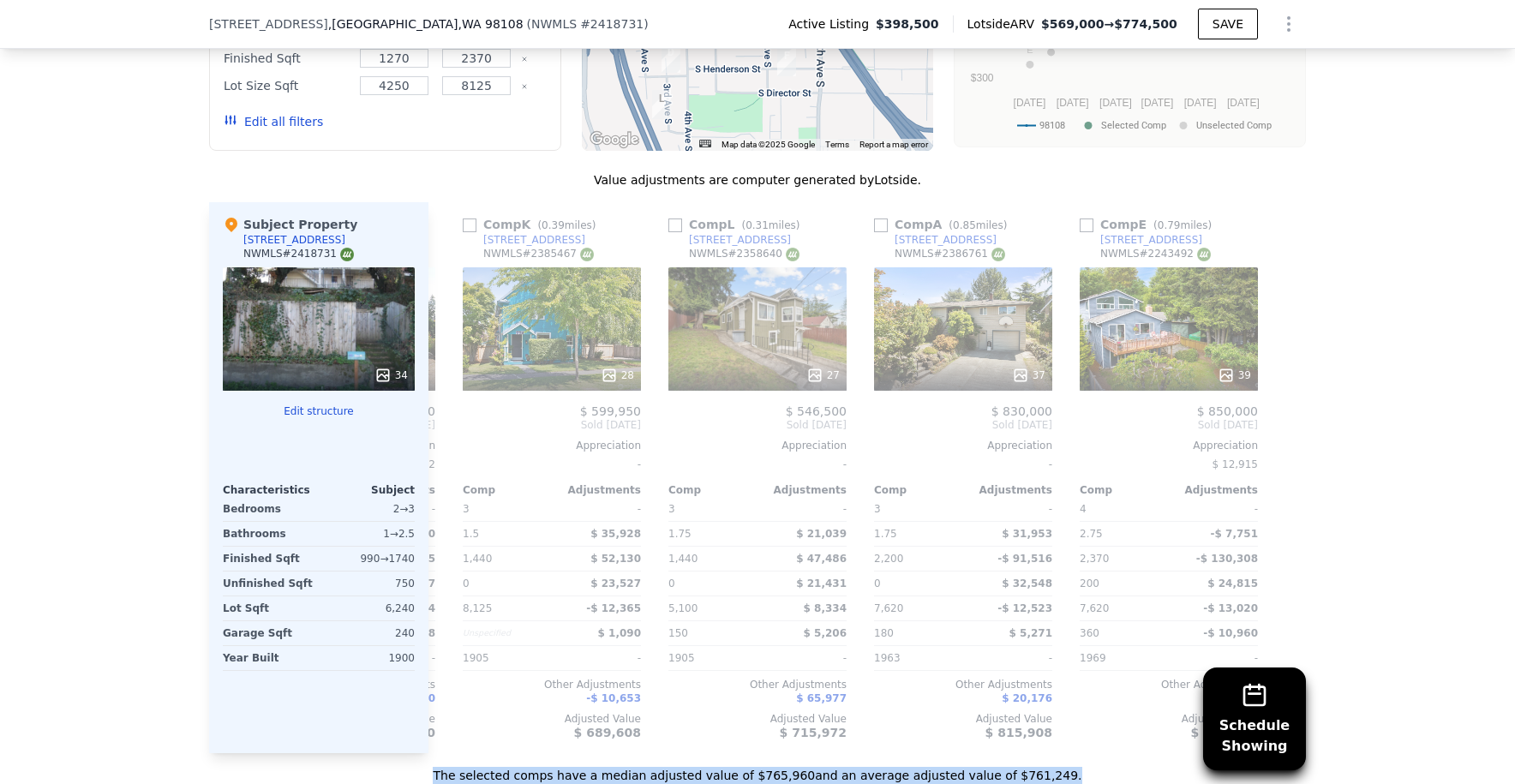
drag, startPoint x: 1069, startPoint y: 760, endPoint x: 834, endPoint y: 777, distance: 235.6
click at [834, 777] on div "Sale Comps Rental Comps Schedule Showing We found 12 sales that match your sear…" at bounding box center [757, 275] width 1515 height 1169
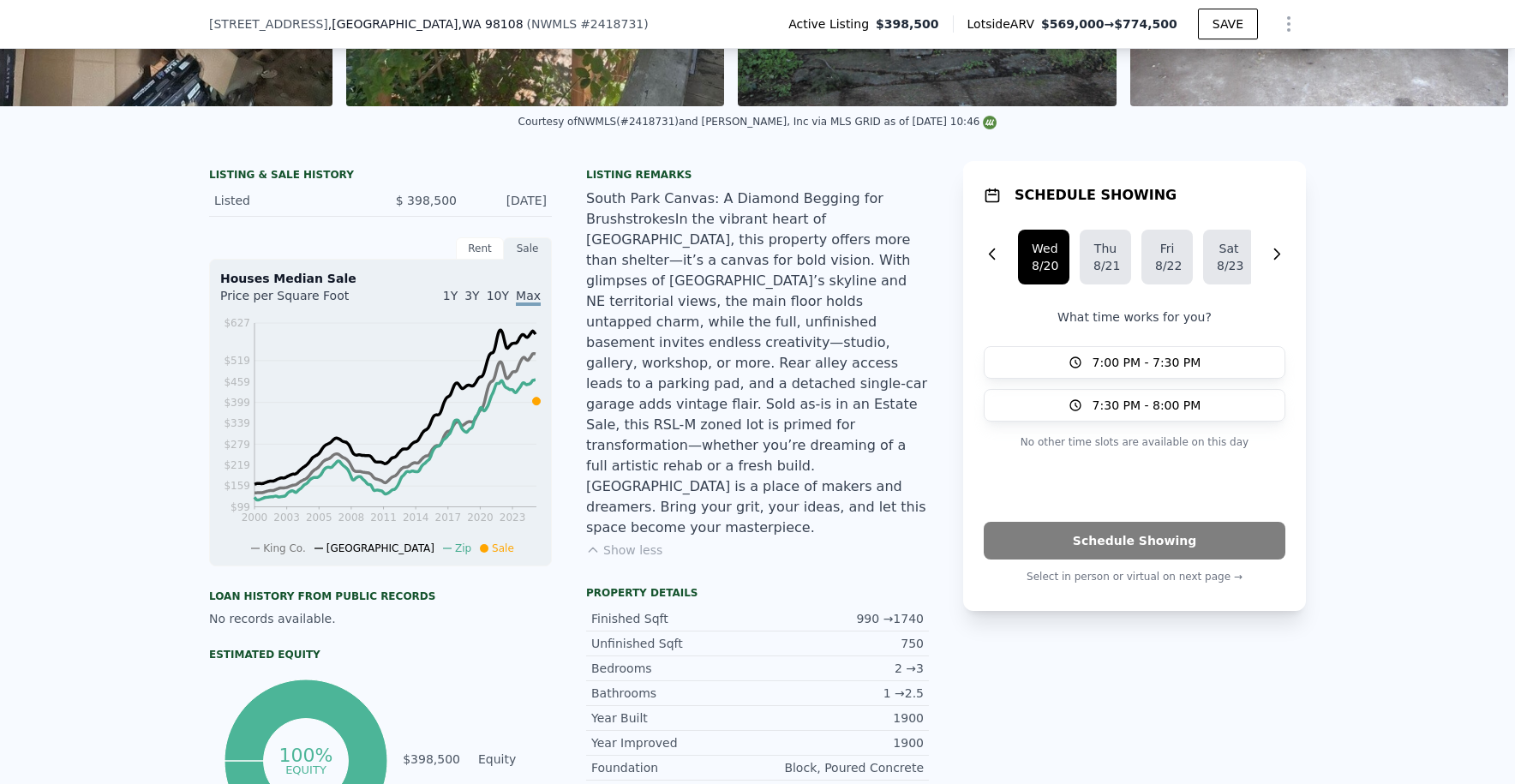
scroll to position [729, 0]
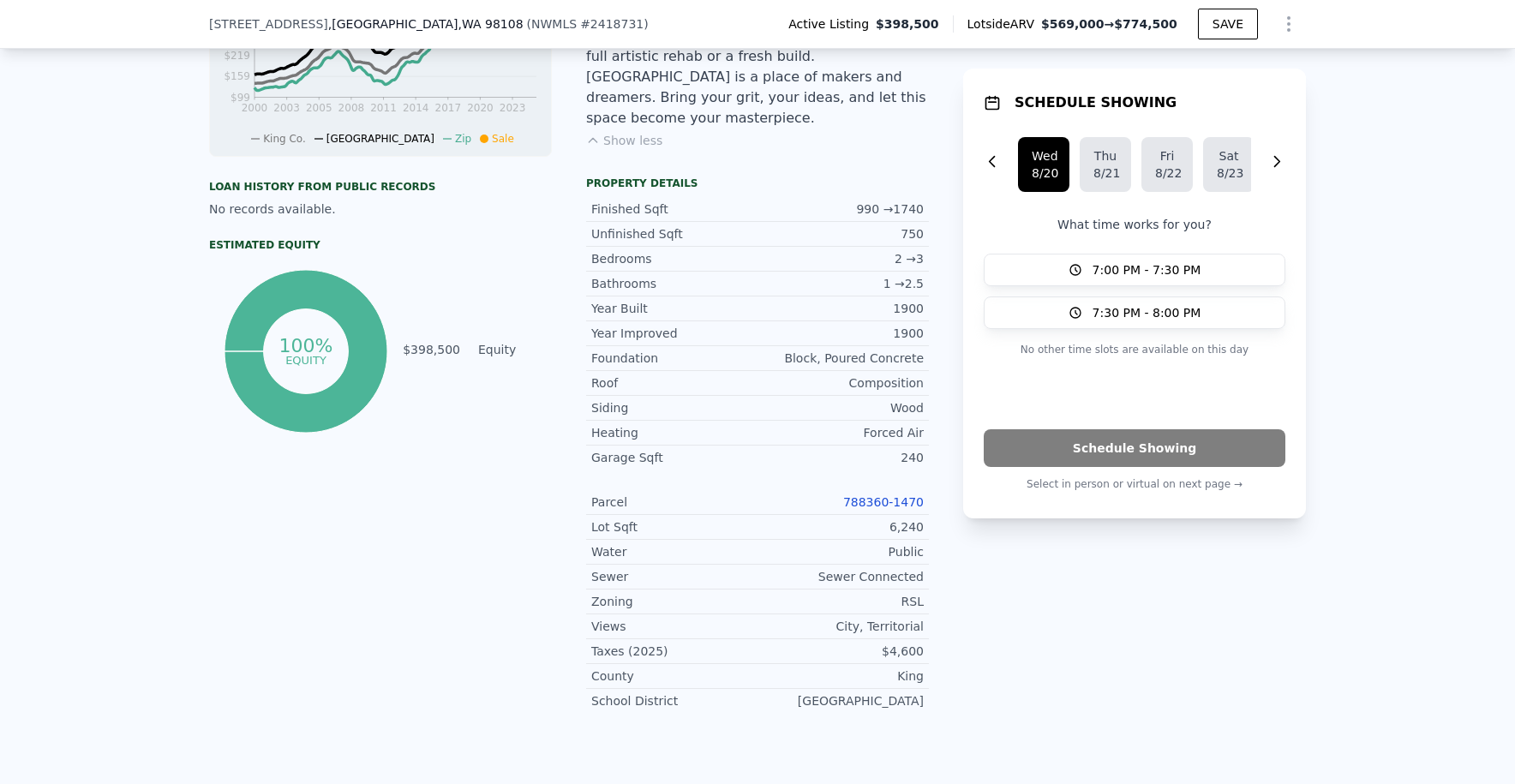
click at [859, 495] on link "788360-1470" at bounding box center [883, 501] width 81 height 14
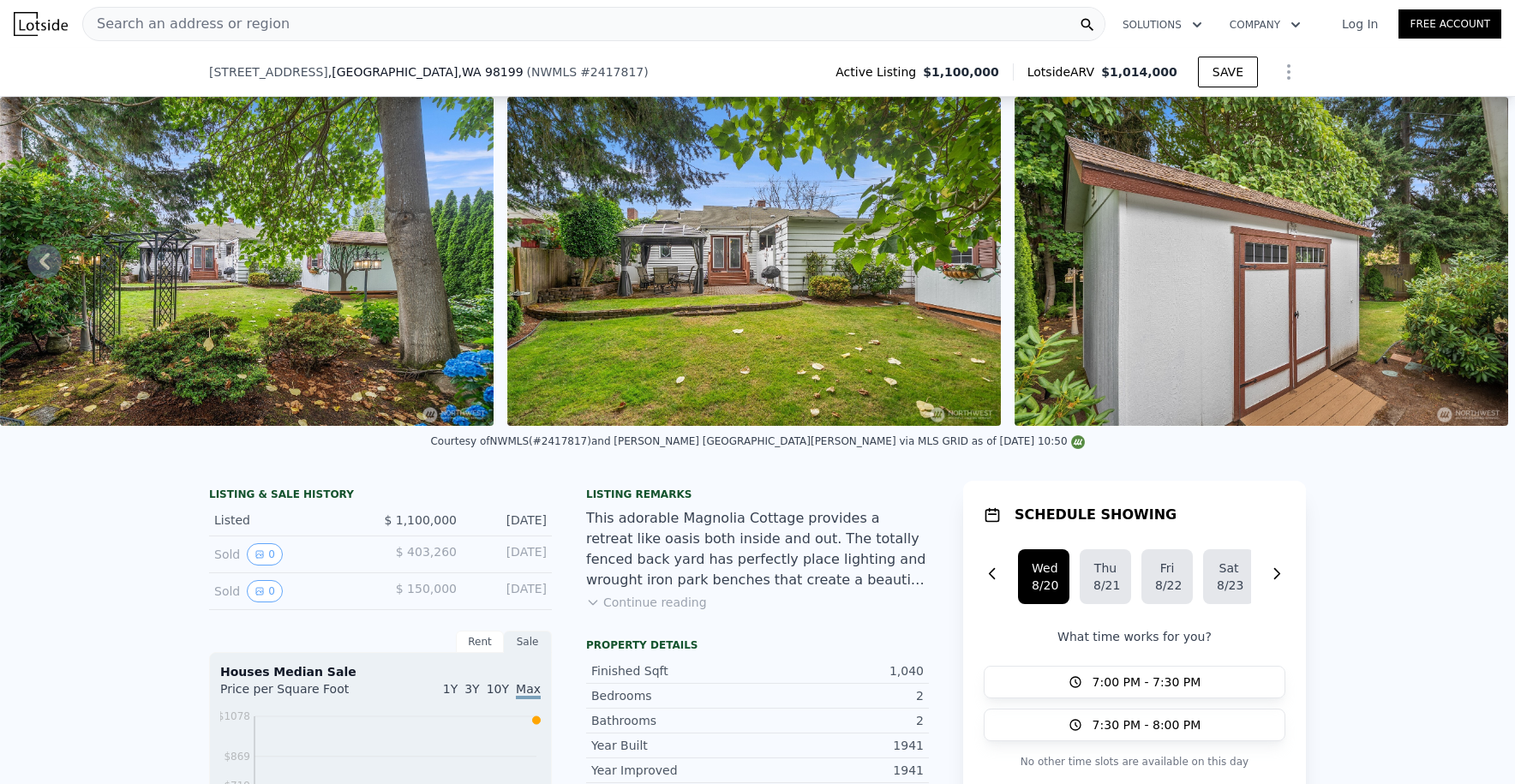
scroll to position [332, 0]
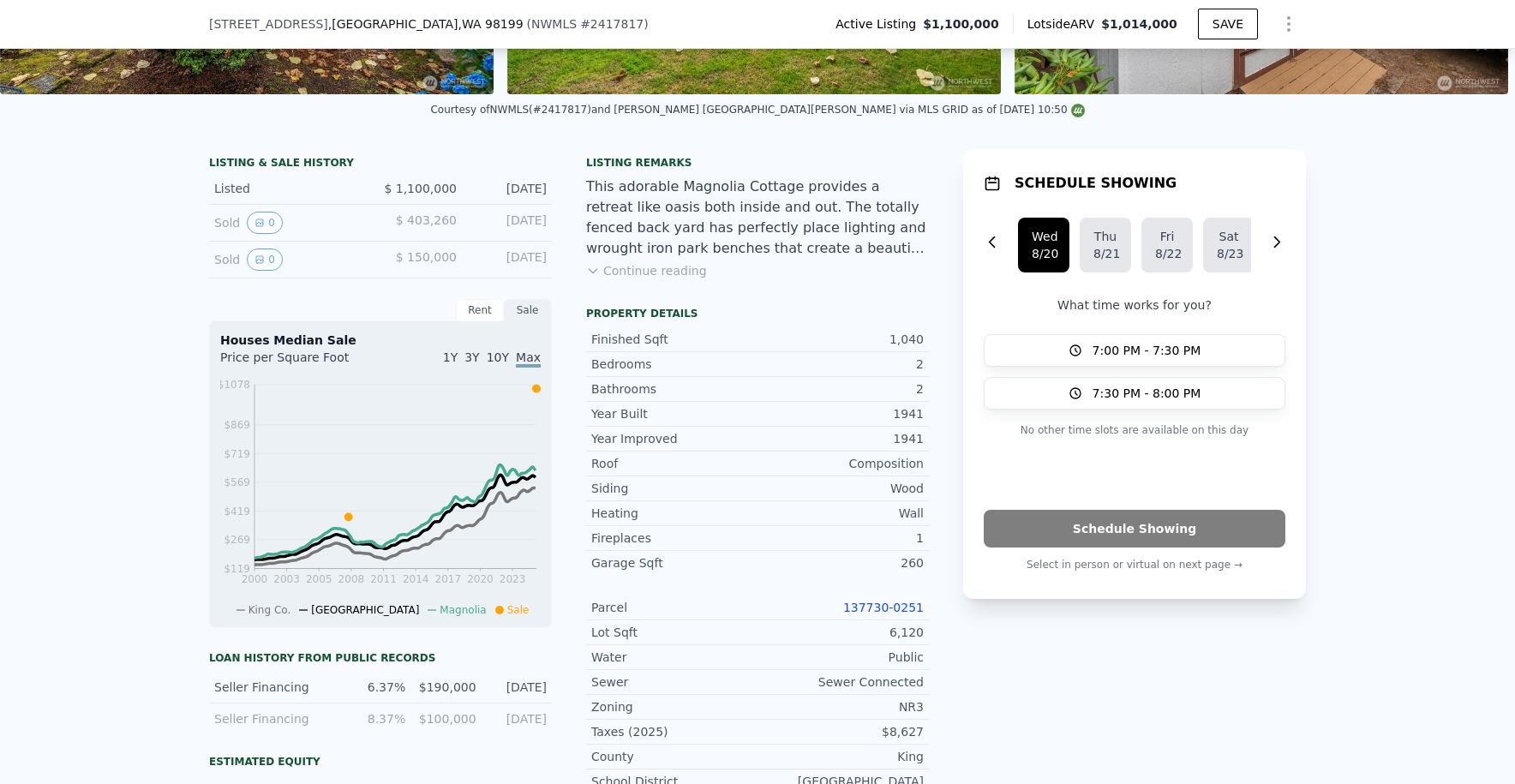
click at [857, 614] on link "137730-0251" at bounding box center [883, 607] width 81 height 14
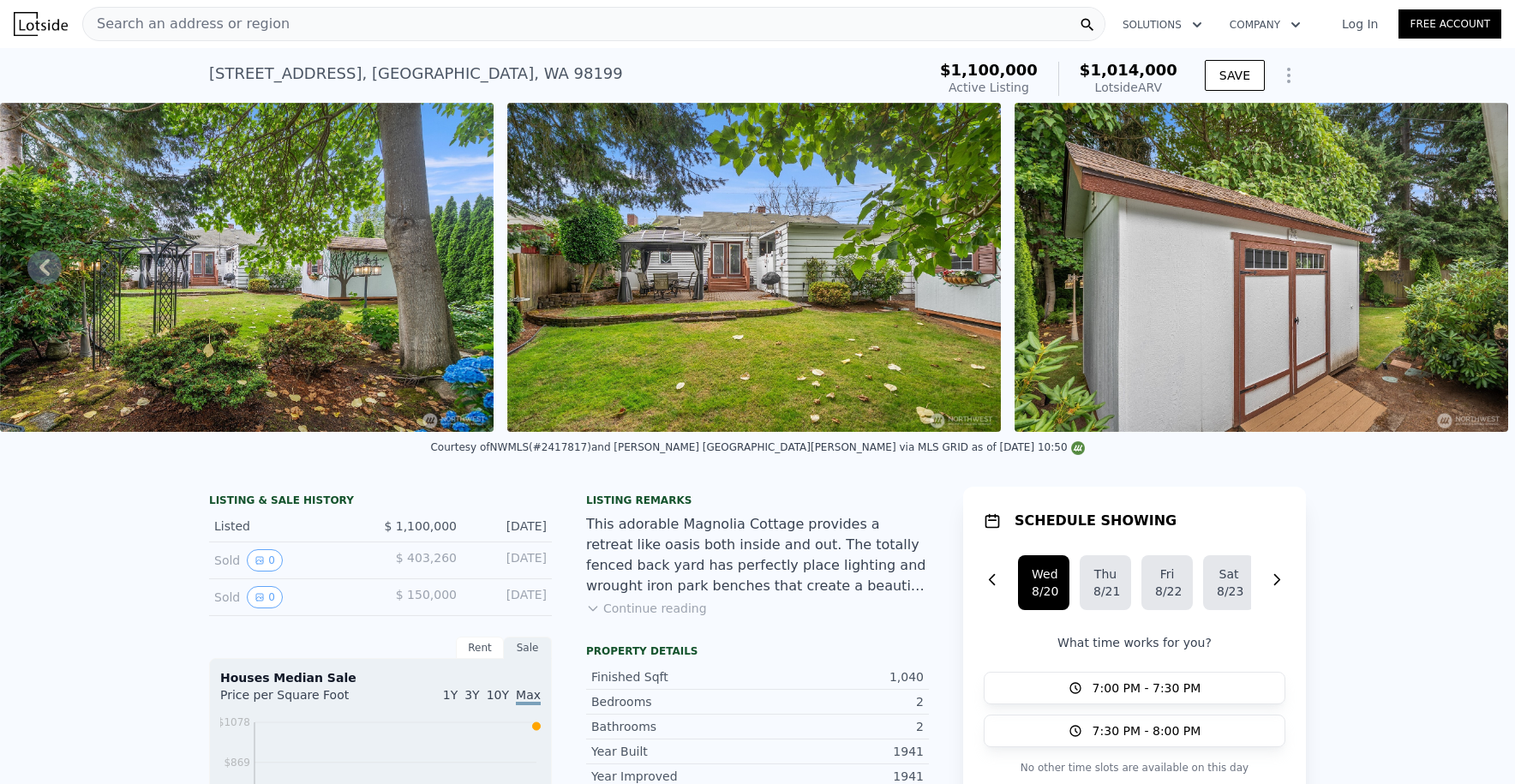
click at [344, 58] on div "2658 35th Ave W , Seattle , WA 98199 Active at $1.100m (~ARV $1.014m )" at bounding box center [565, 79] width 711 height 48
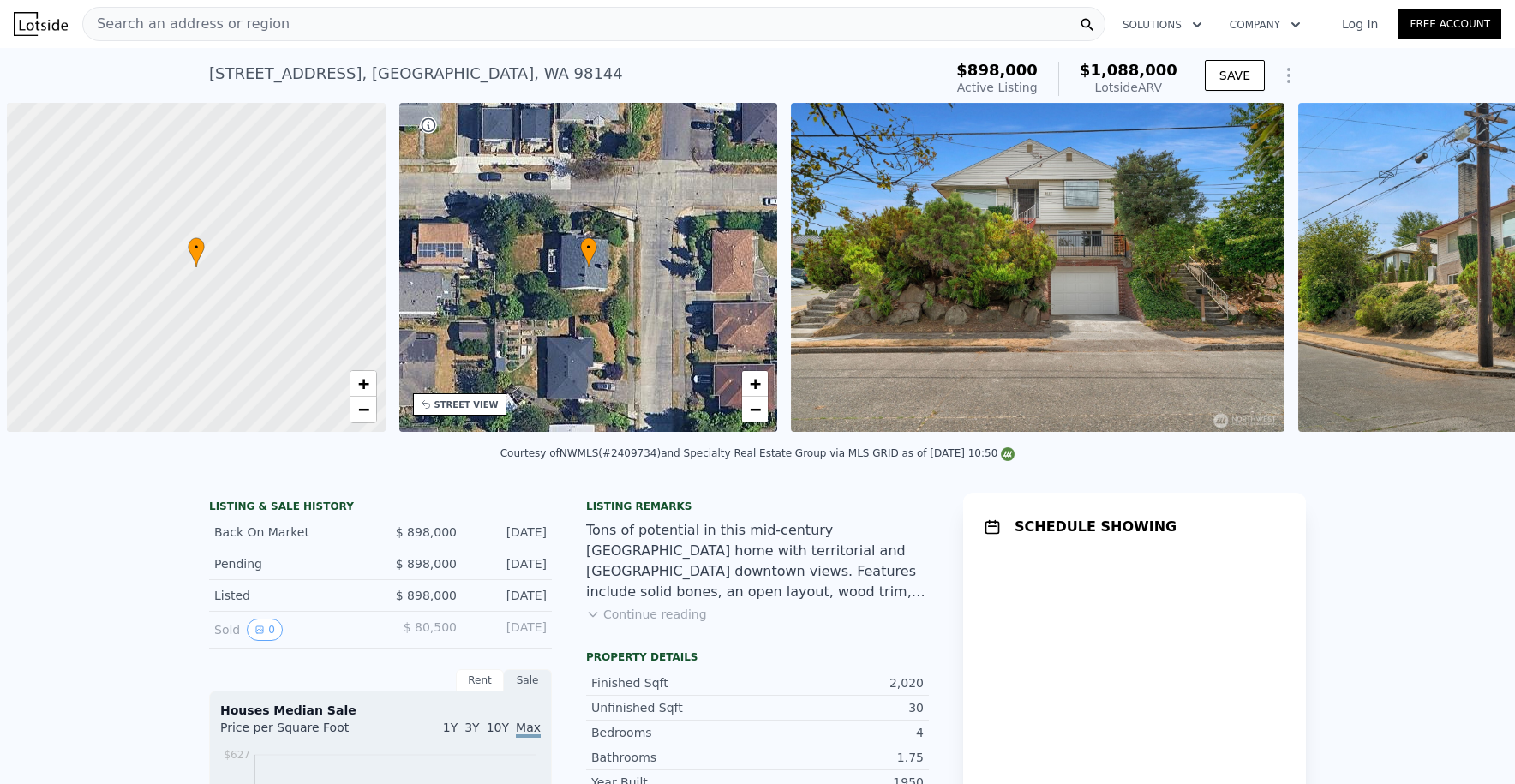
scroll to position [0, 7]
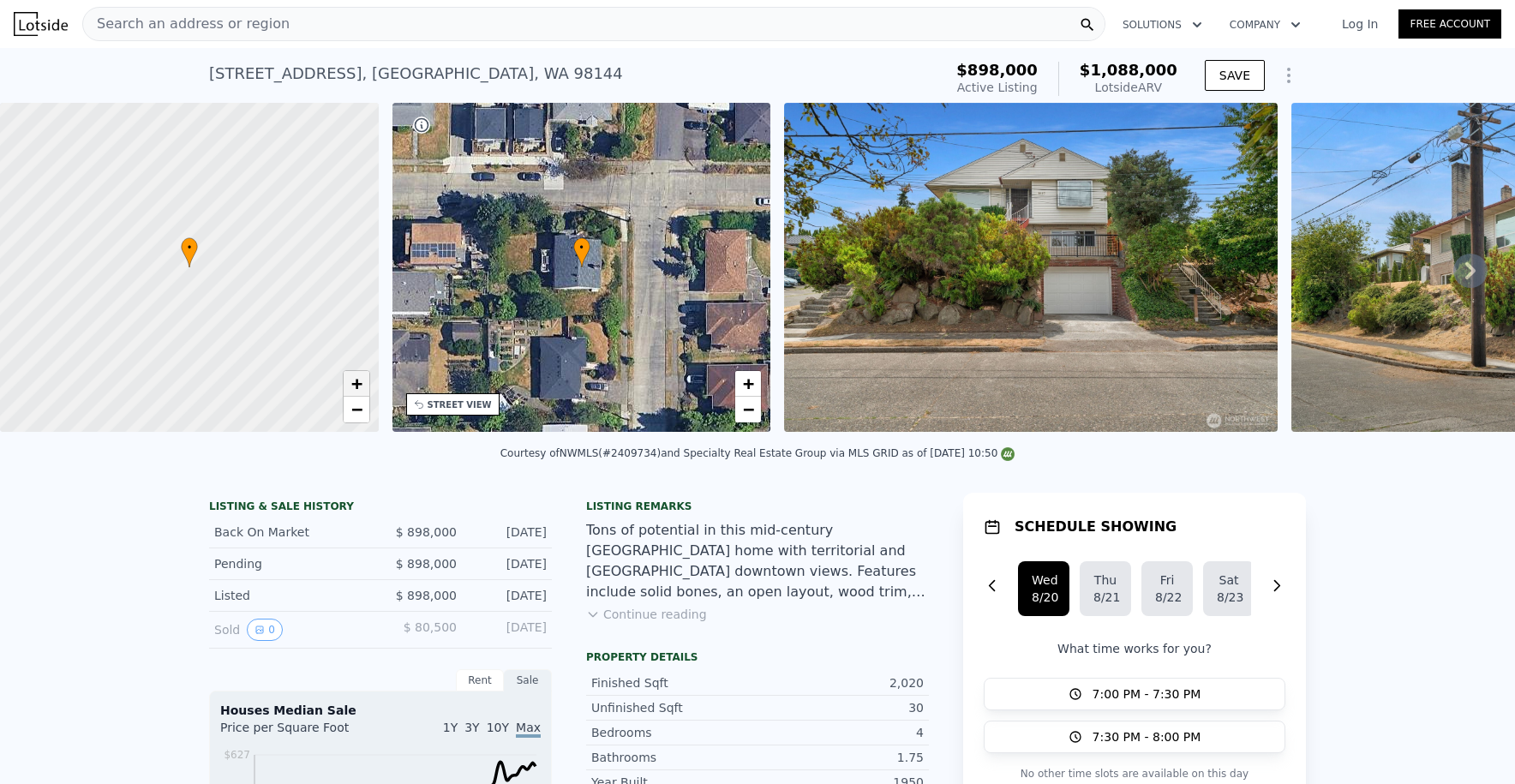
click at [354, 382] on span "+" at bounding box center [356, 383] width 11 height 22
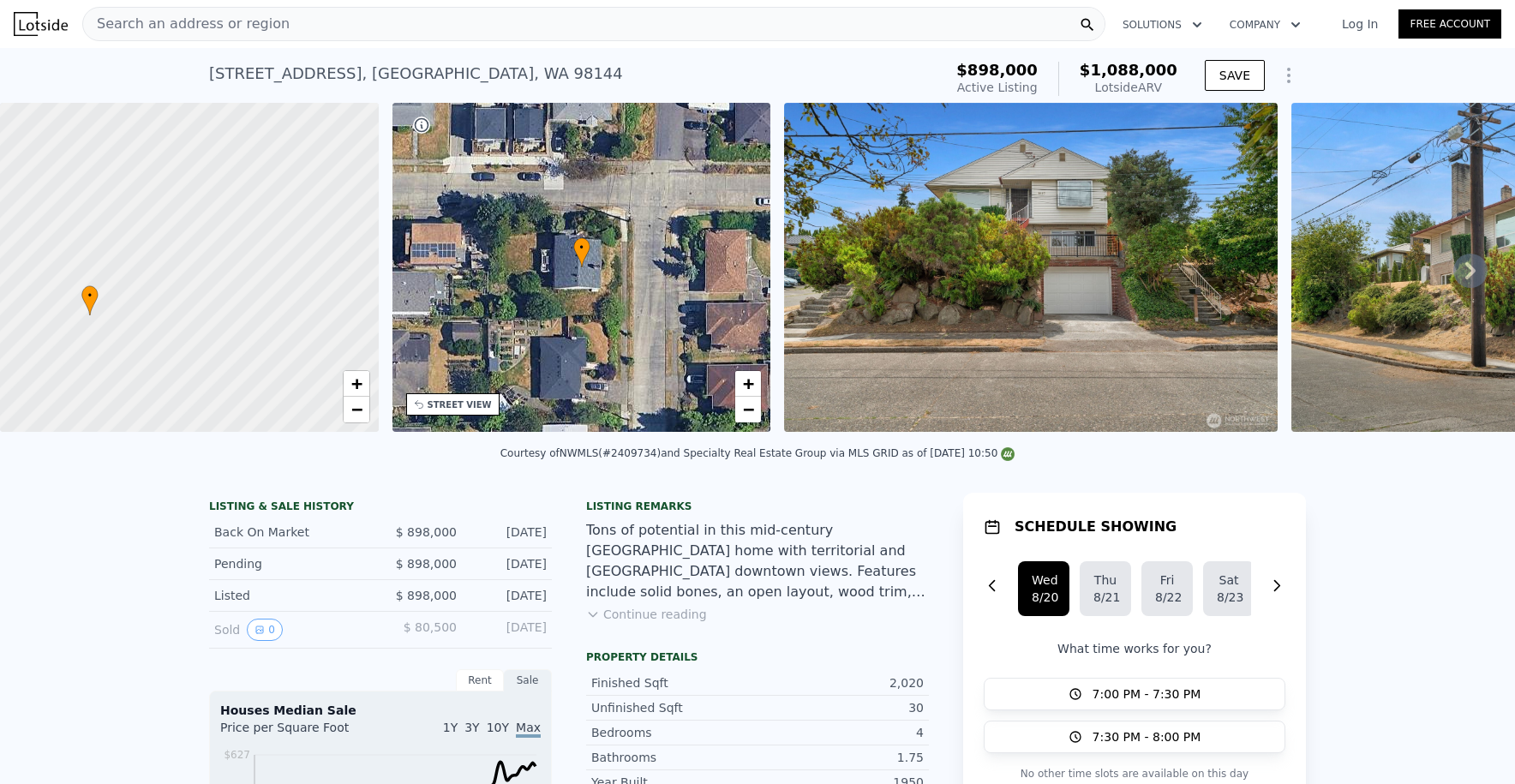
drag, startPoint x: 300, startPoint y: 270, endPoint x: 200, endPoint y: 318, distance: 110.9
click at [200, 318] on div at bounding box center [189, 268] width 454 height 395
click at [353, 402] on span "−" at bounding box center [356, 410] width 11 height 22
drag, startPoint x: 258, startPoint y: 362, endPoint x: 244, endPoint y: 284, distance: 79.2
click at [244, 284] on div at bounding box center [189, 268] width 454 height 395
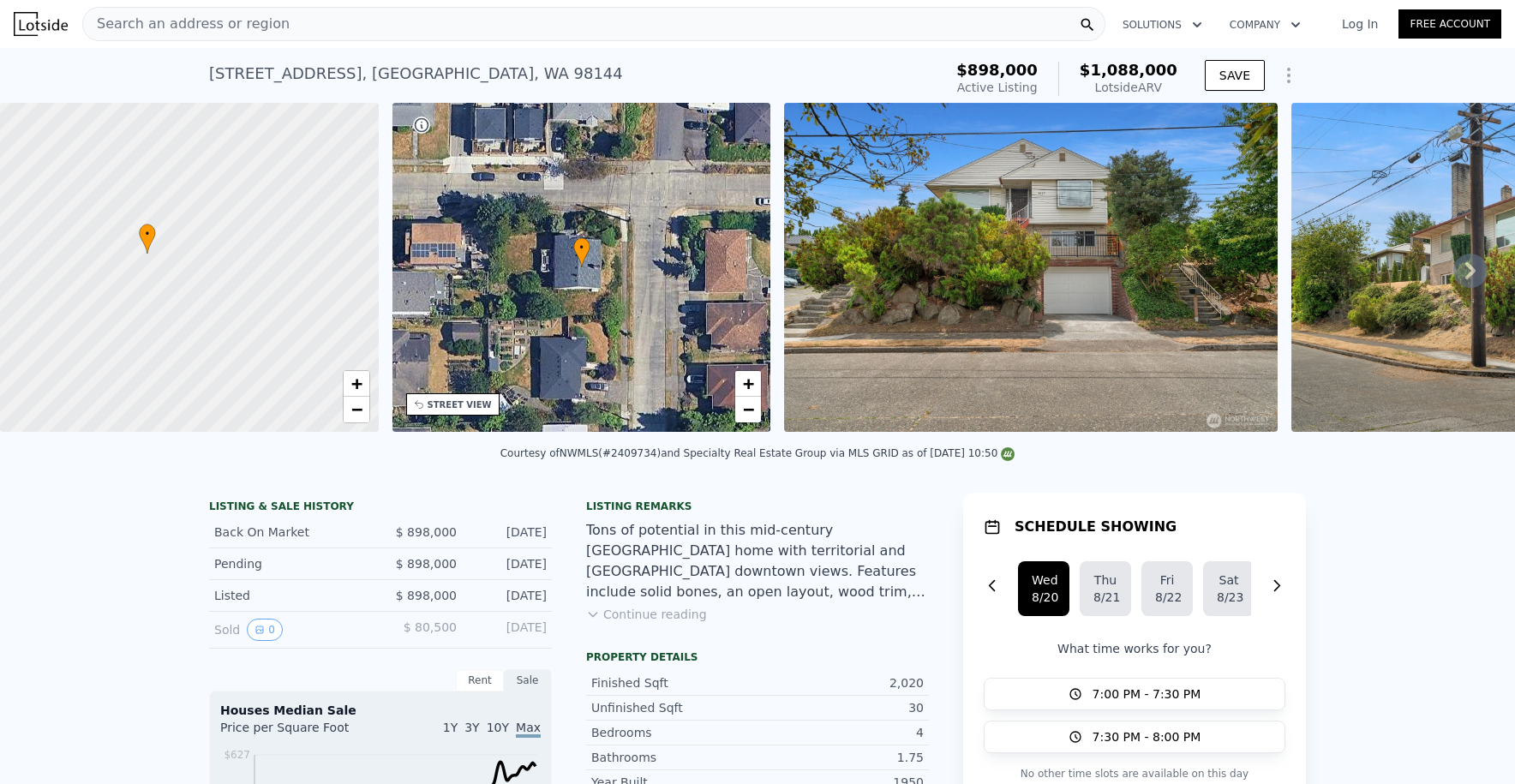
drag, startPoint x: 220, startPoint y: 278, endPoint x: 243, endPoint y: 275, distance: 23.2
click at [252, 322] on div at bounding box center [199, 284] width 454 height 395
click at [180, 315] on div at bounding box center [189, 268] width 454 height 395
click at [177, 286] on div at bounding box center [189, 268] width 454 height 395
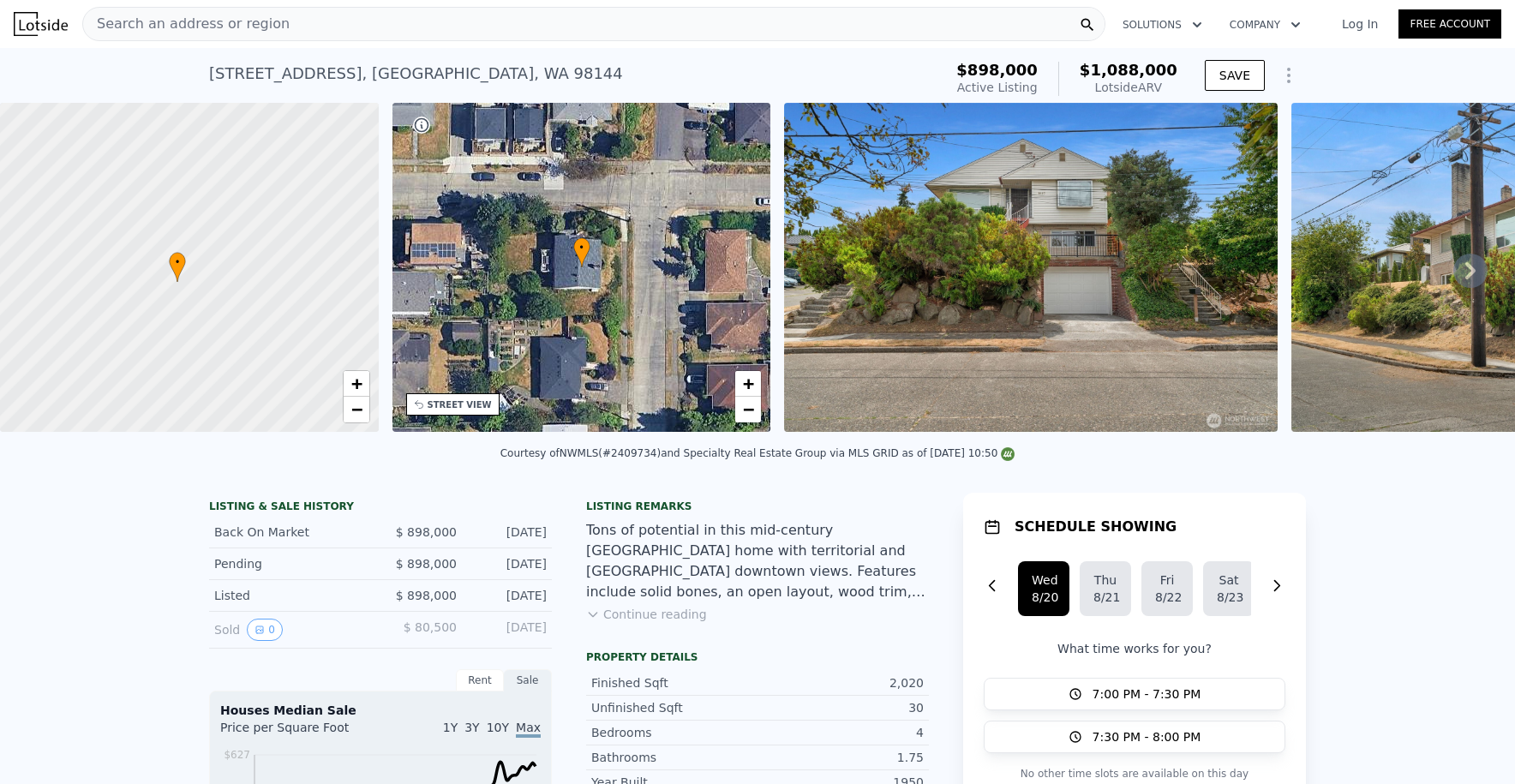
click at [177, 286] on div at bounding box center [189, 268] width 454 height 395
click at [177, 286] on div at bounding box center [189, 268] width 454 height 395
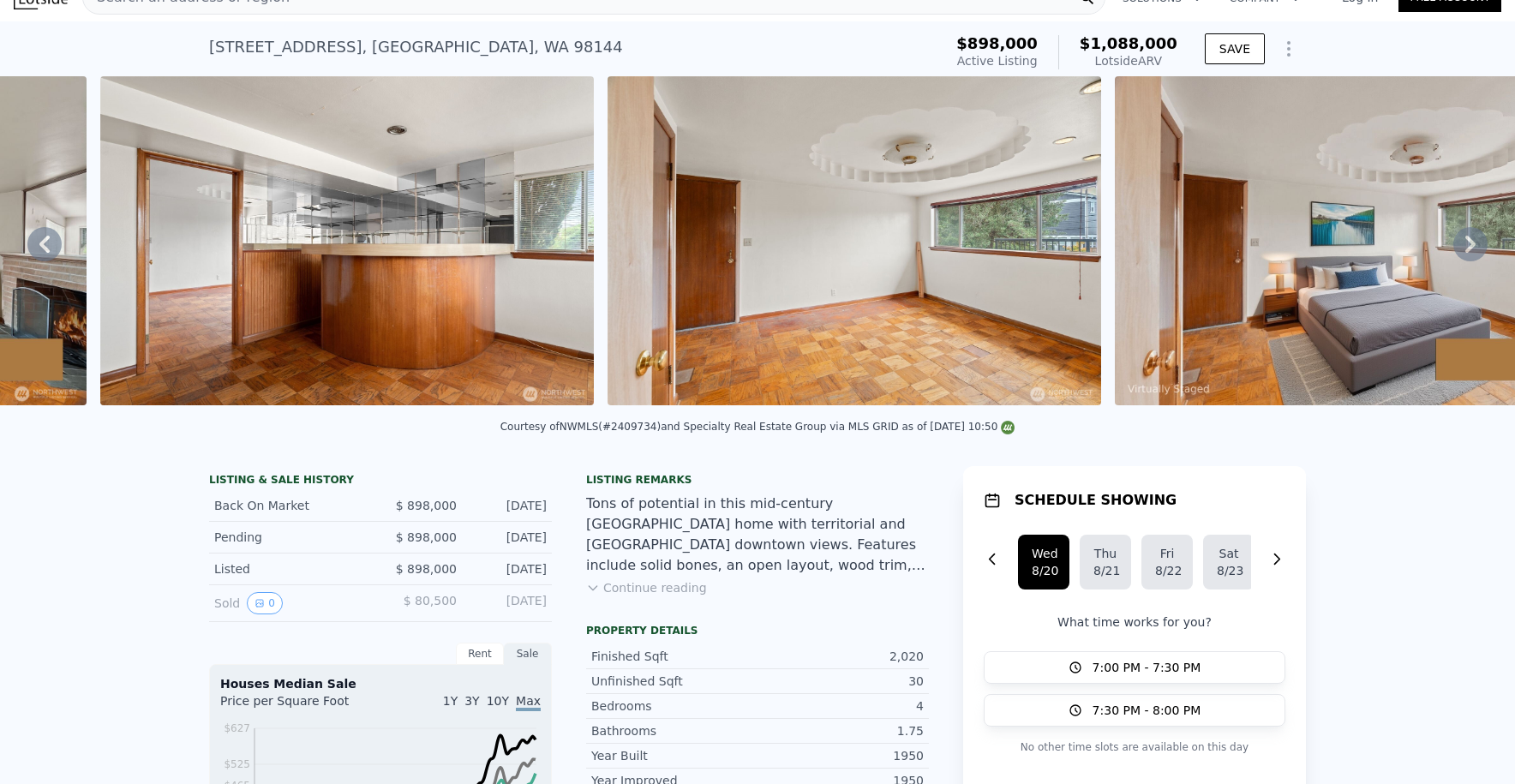
scroll to position [0, 9915]
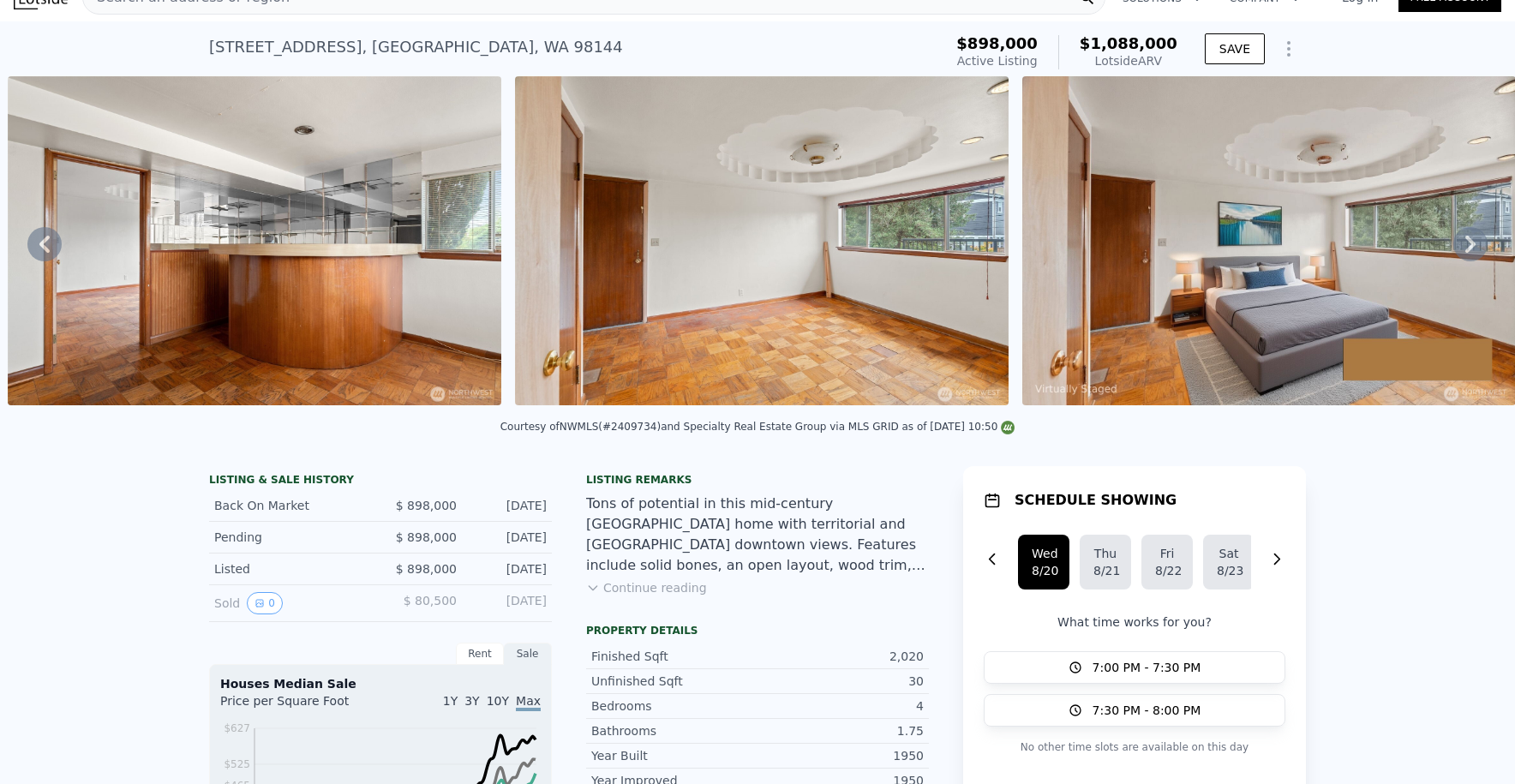
click at [857, 188] on img at bounding box center [762, 240] width 494 height 329
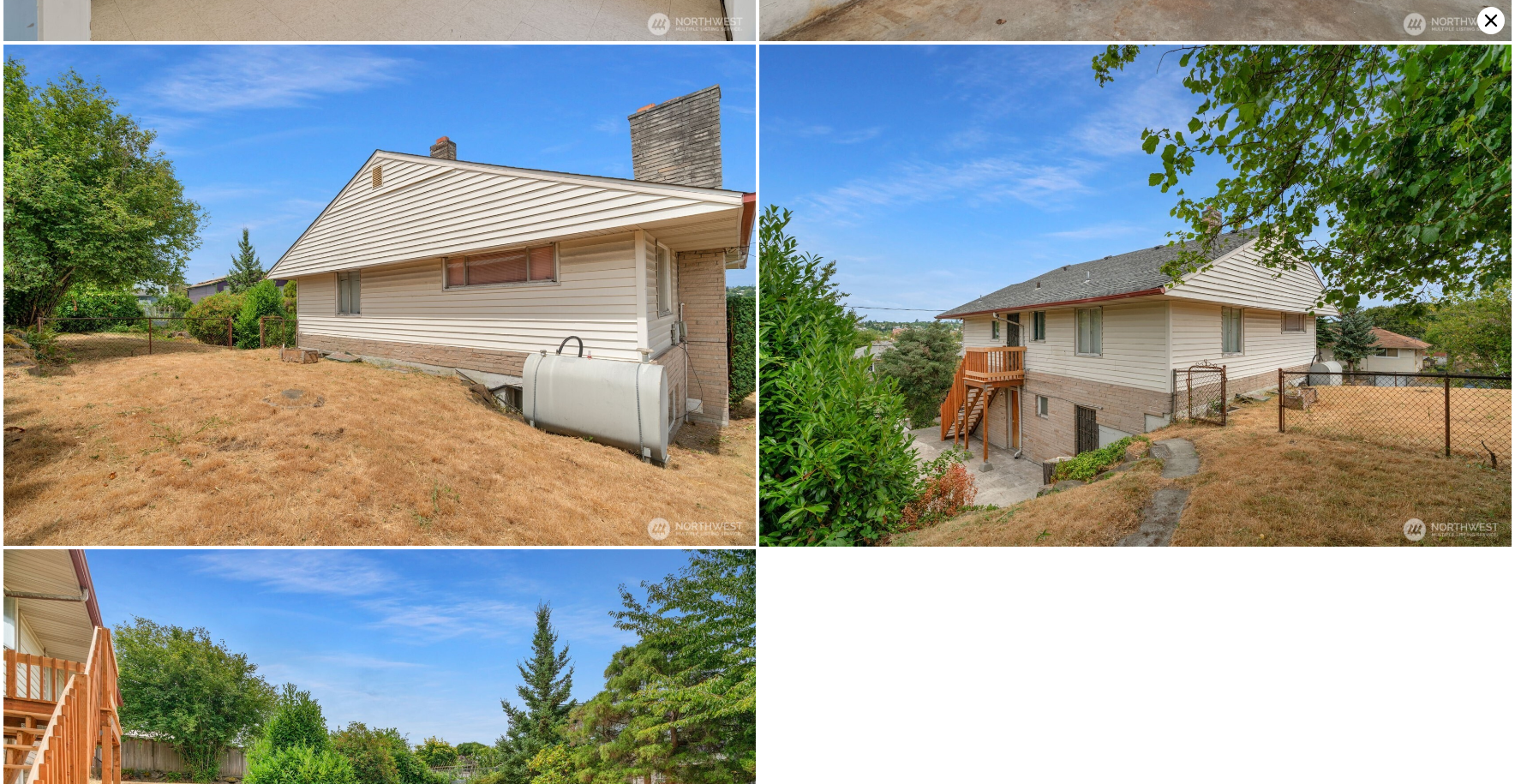
scroll to position [6736, 0]
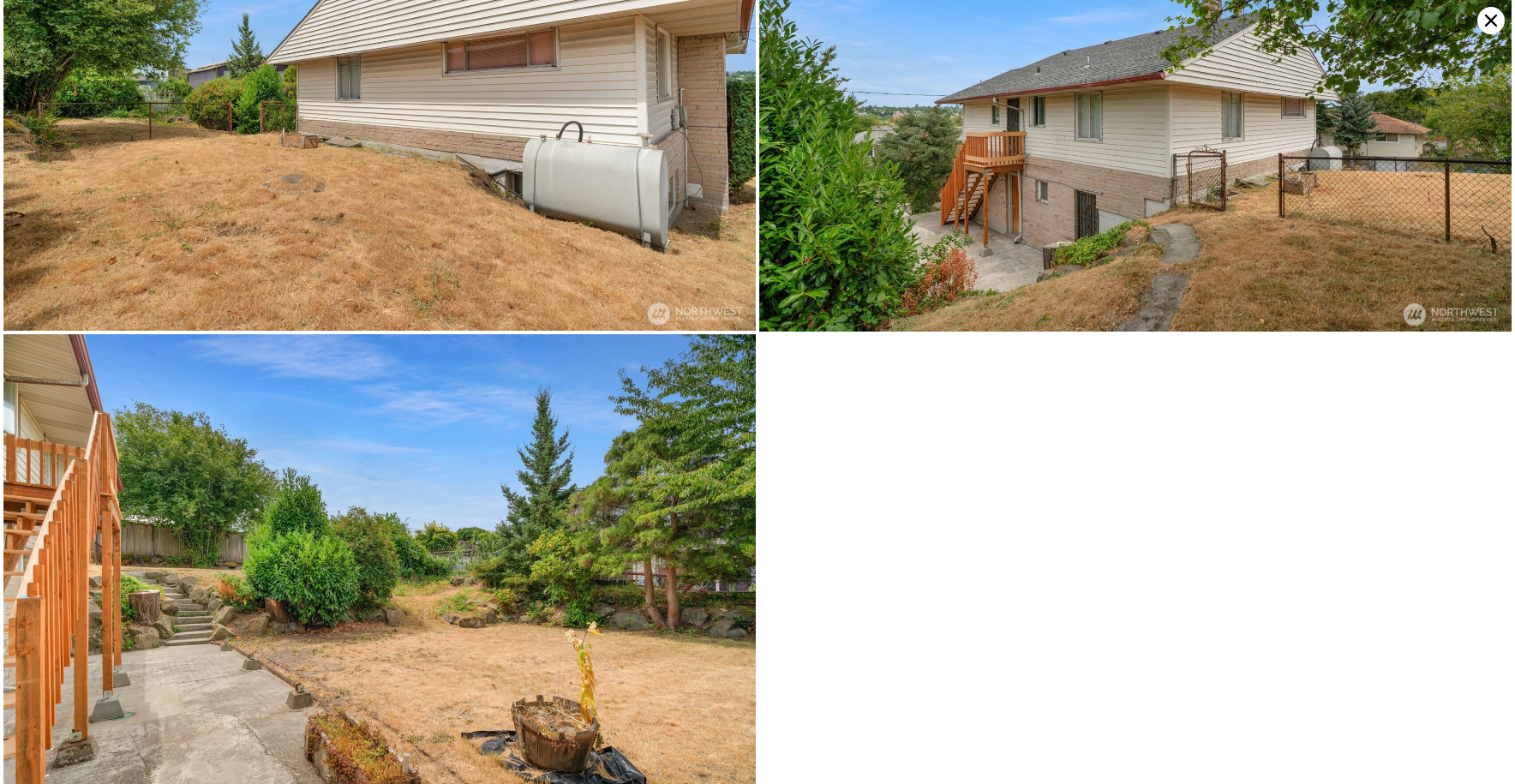
click at [1499, 13] on icon at bounding box center [1491, 21] width 27 height 27
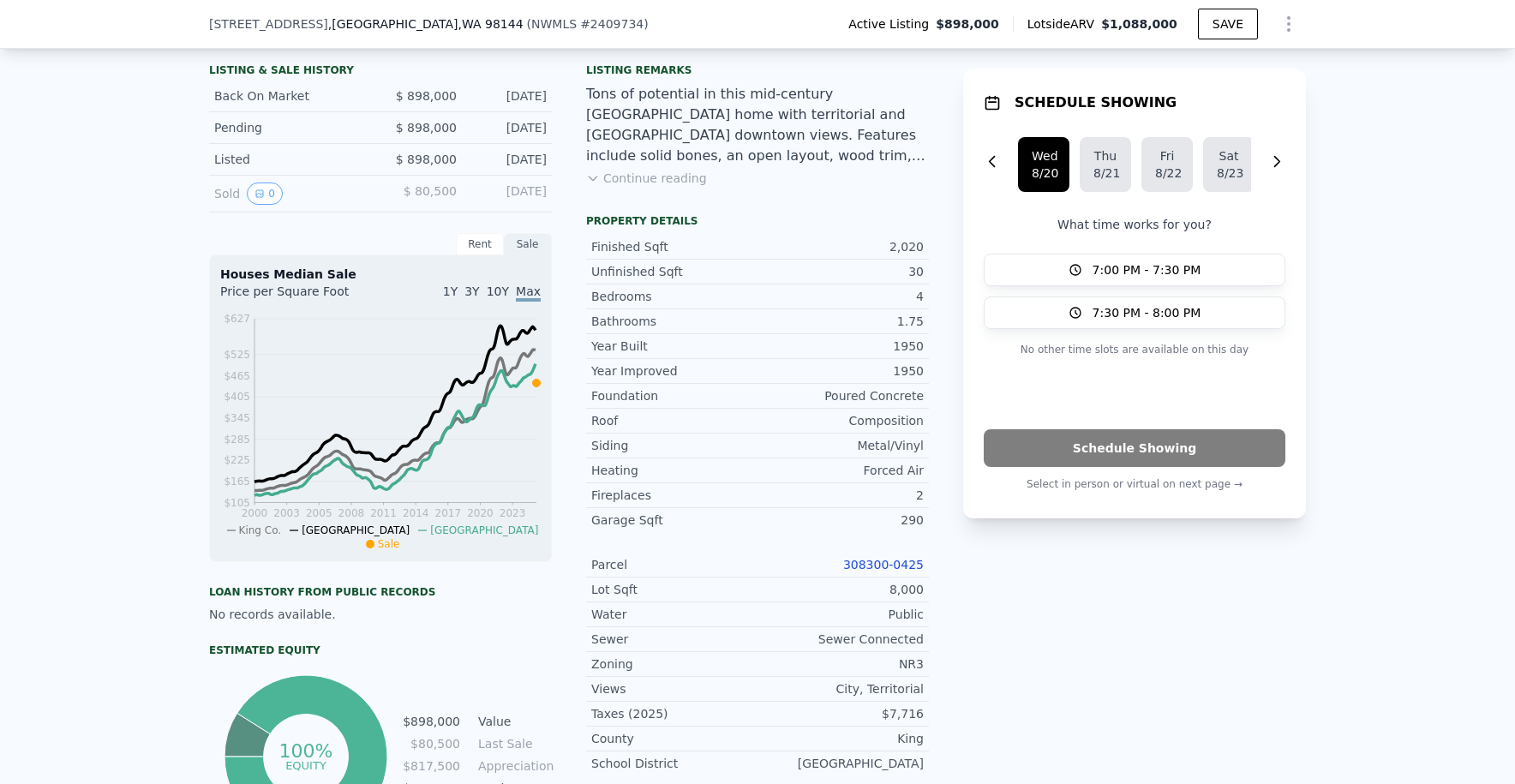
scroll to position [439, 0]
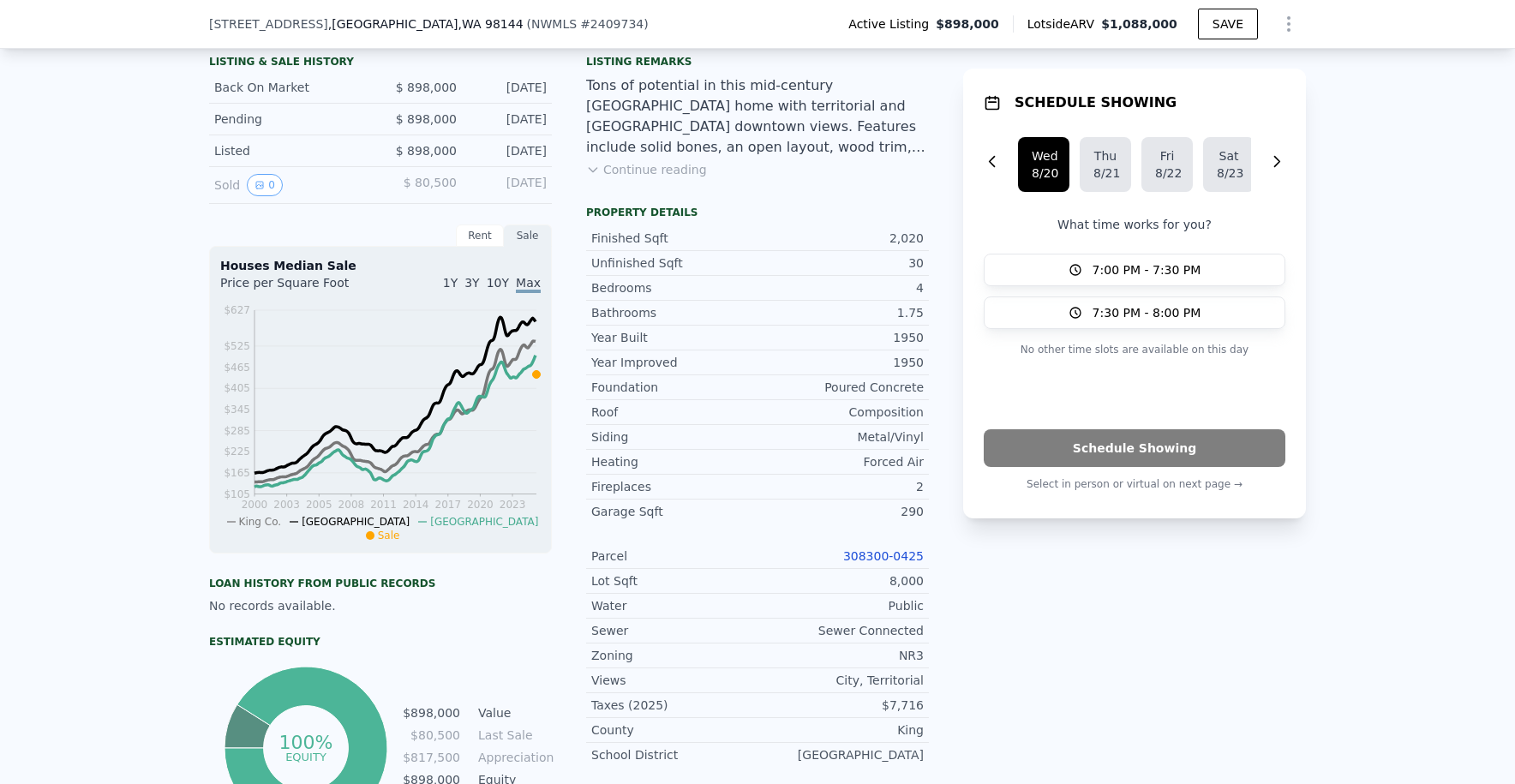
click at [888, 554] on div "Parcel 308300-0425" at bounding box center [758, 556] width 343 height 24
click at [887, 557] on link "308300-0425" at bounding box center [883, 556] width 81 height 14
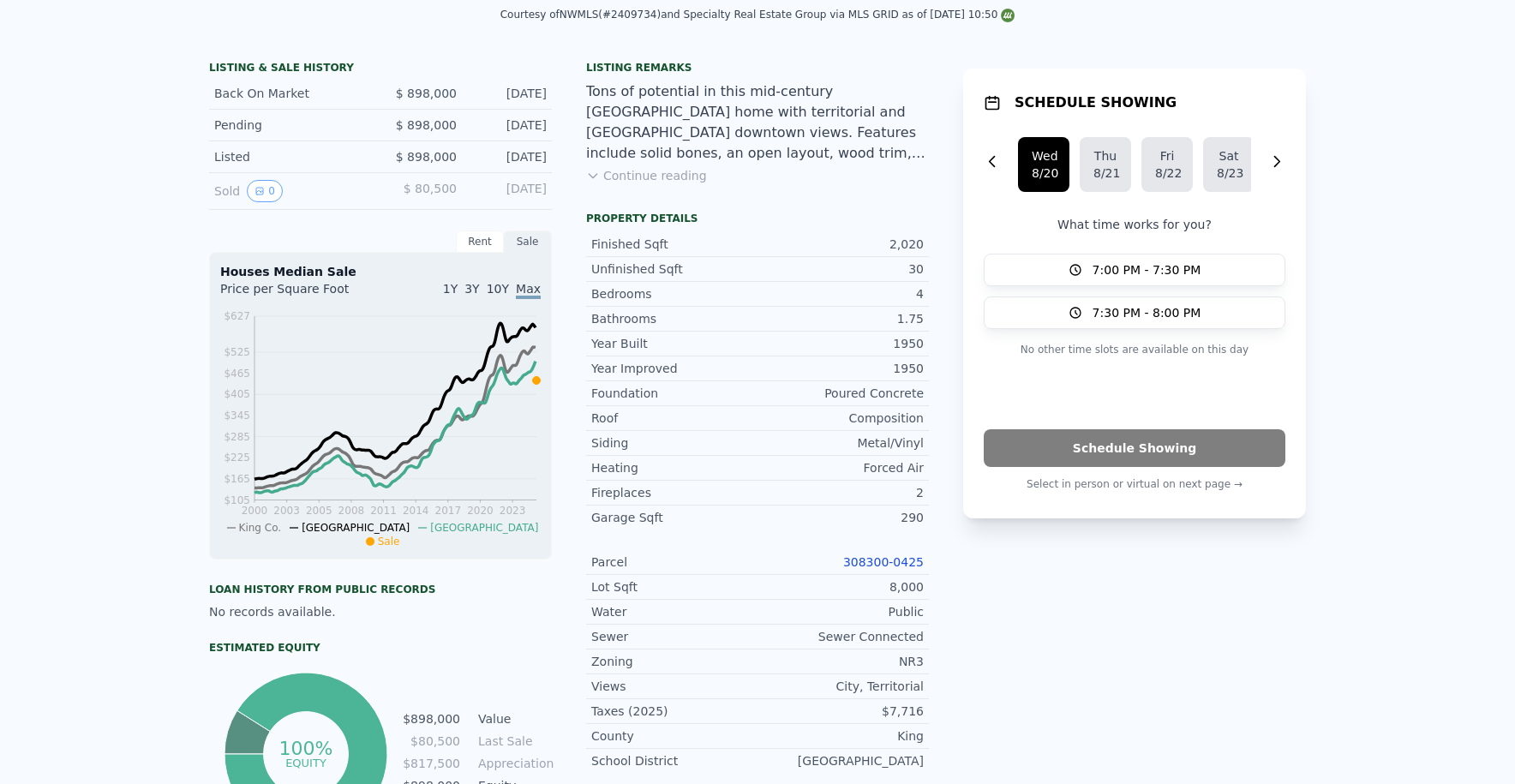
scroll to position [0, 0]
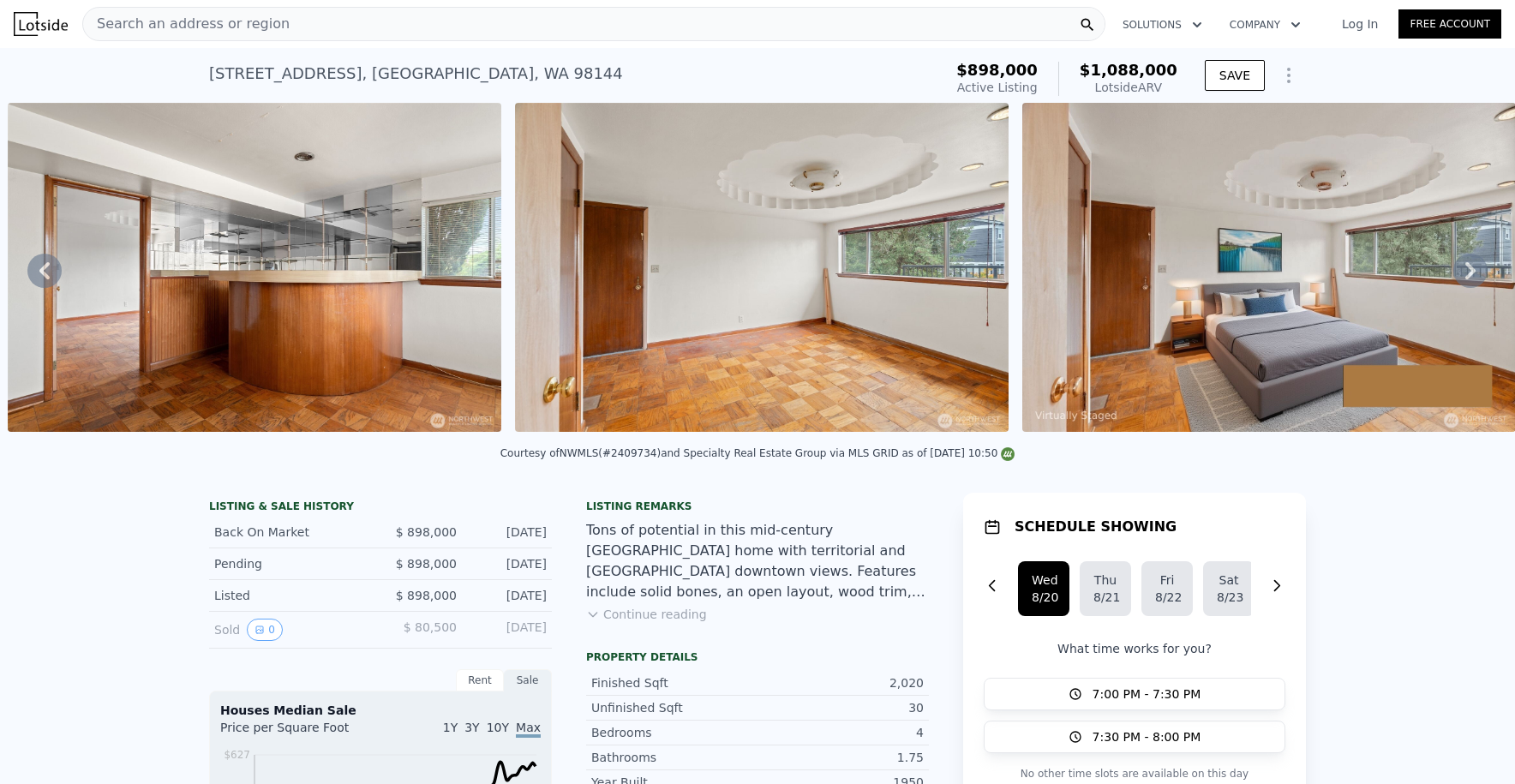
click at [294, 86] on div "[STREET_ADDRESS] Active at $898k (~ARV $1.088m )" at bounding box center [573, 79] width 727 height 48
click at [299, 76] on div "[STREET_ADDRESS]" at bounding box center [416, 73] width 414 height 24
copy div "[STREET_ADDRESS] Active at $898k (~ARV $1.088m )"
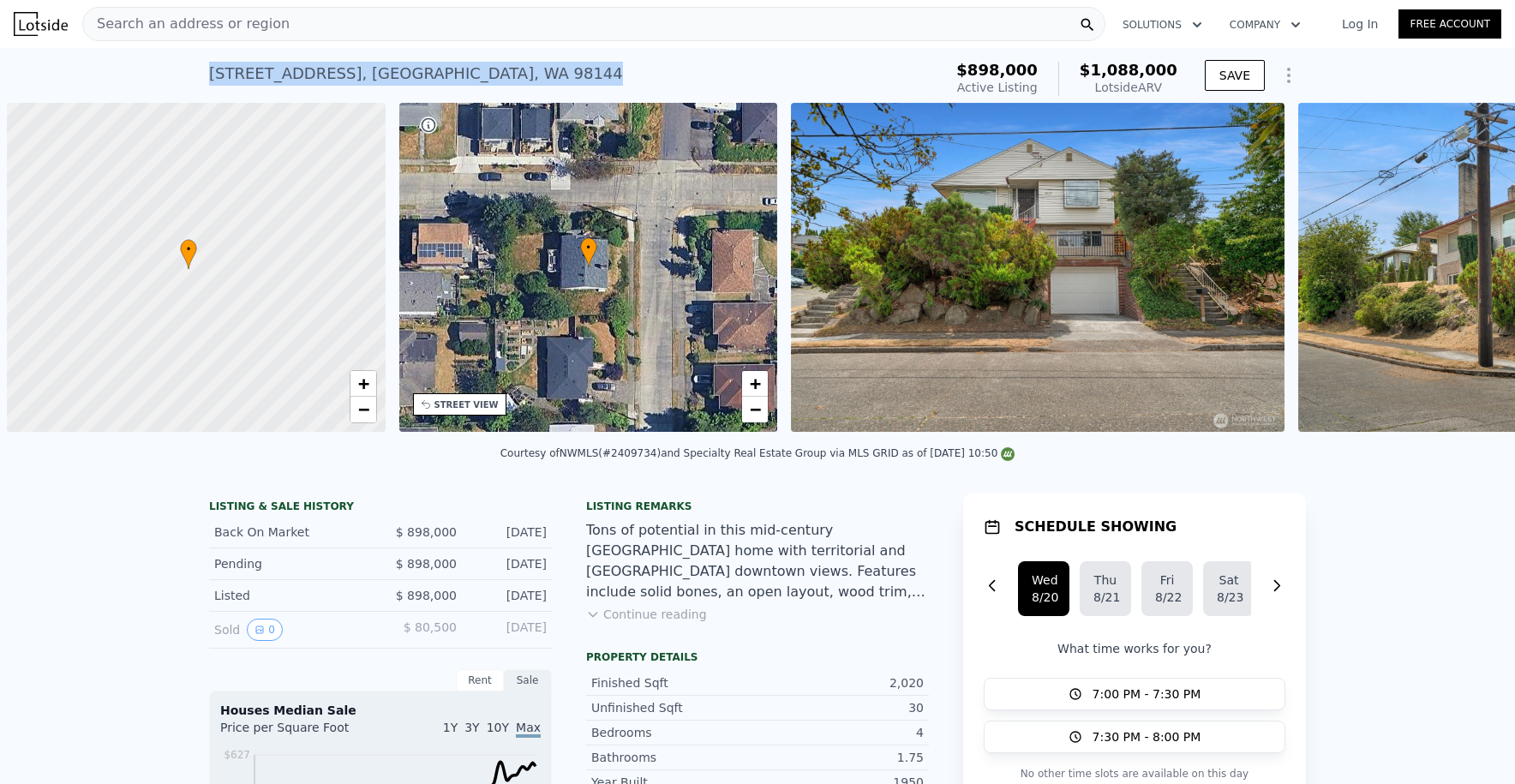
scroll to position [0, 7]
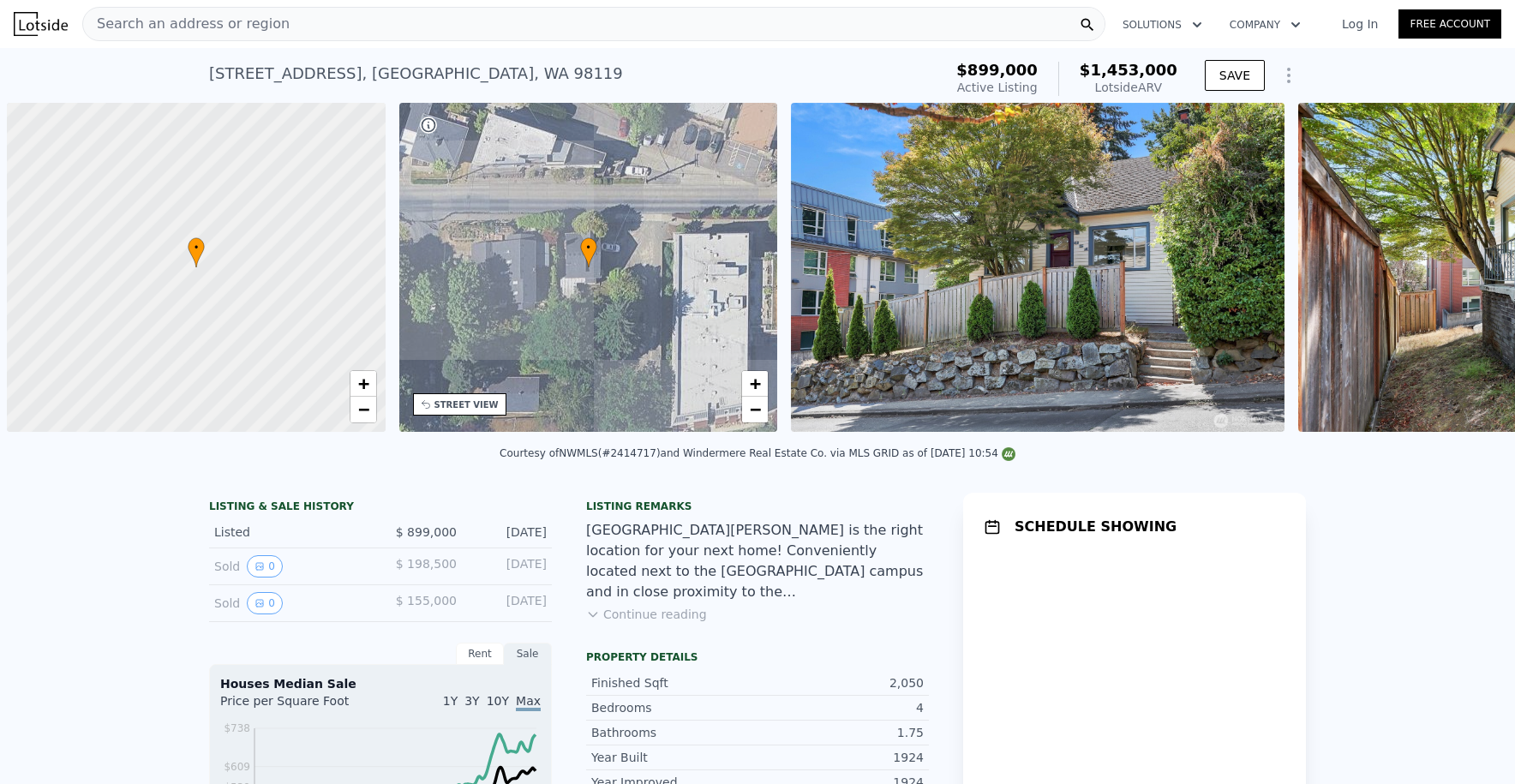
scroll to position [0, 7]
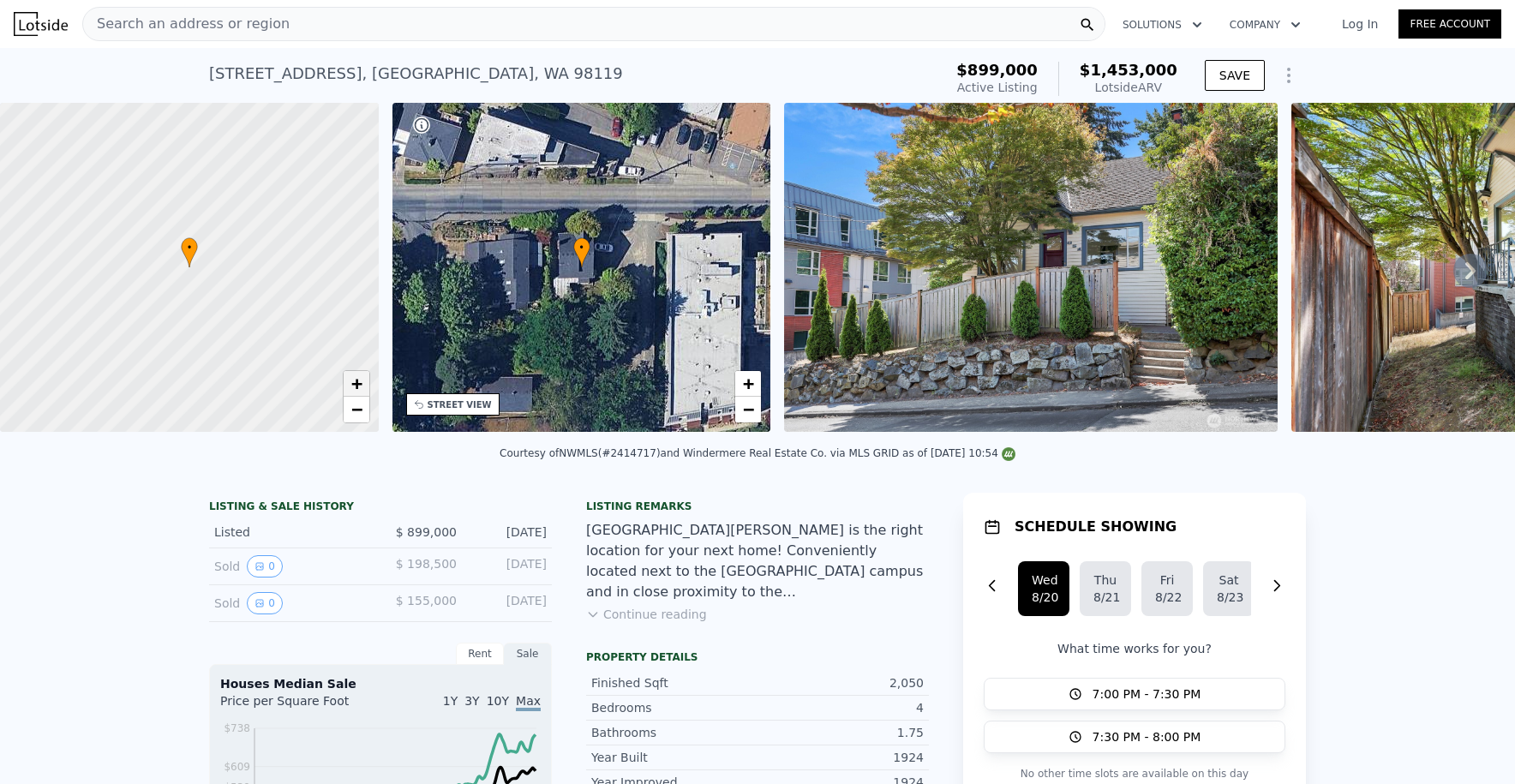
click at [362, 384] on span "+" at bounding box center [356, 383] width 11 height 22
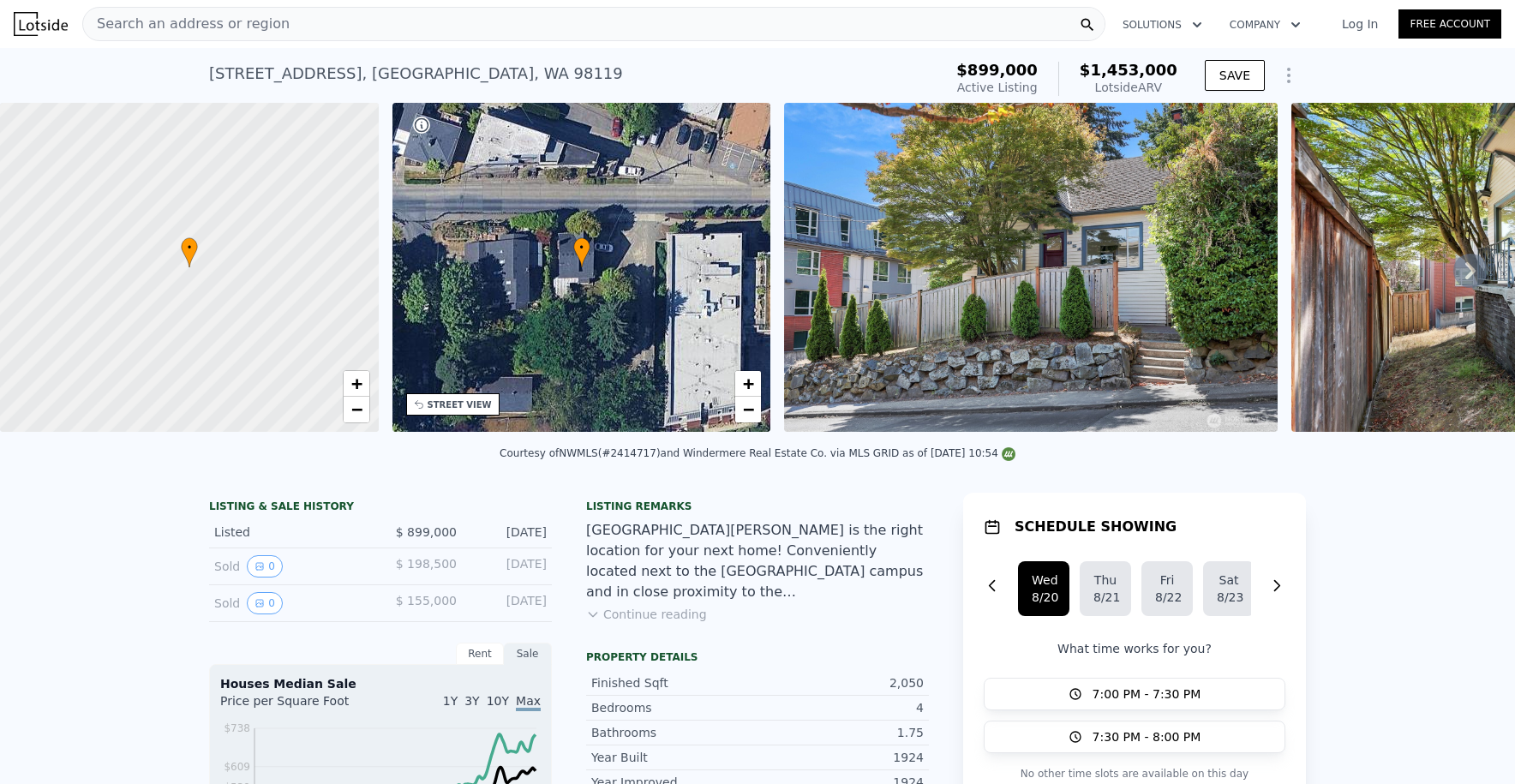
click at [202, 276] on div at bounding box center [189, 268] width 454 height 395
drag, startPoint x: 223, startPoint y: 282, endPoint x: 202, endPoint y: 258, distance: 31.9
click at [202, 258] on div at bounding box center [189, 268] width 454 height 395
drag, startPoint x: 160, startPoint y: 297, endPoint x: 132, endPoint y: 317, distance: 34.4
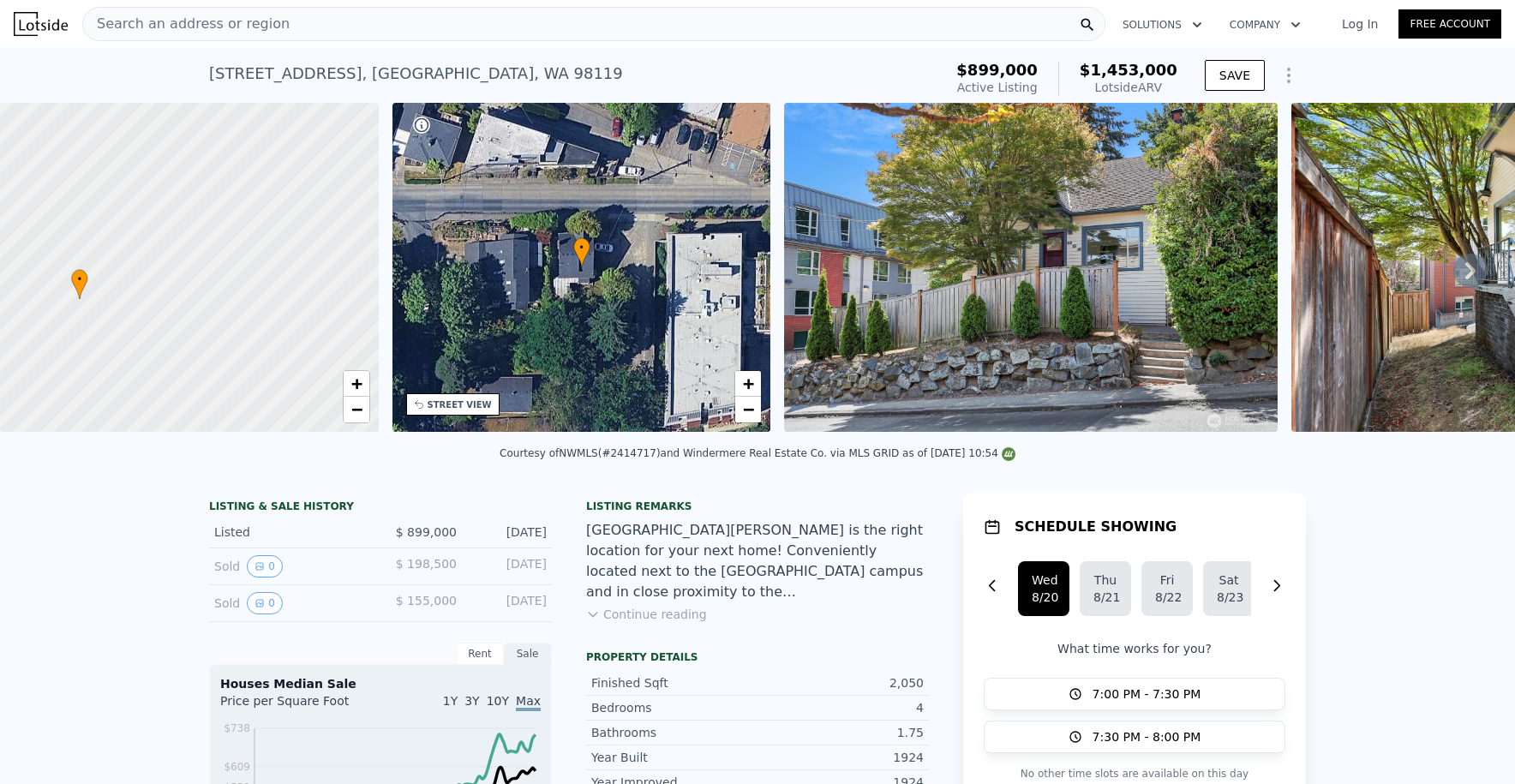
click at [132, 318] on div at bounding box center [189, 268] width 454 height 395
drag, startPoint x: 229, startPoint y: 322, endPoint x: 225, endPoint y: 310, distance: 12.6
click at [248, 316] on div at bounding box center [200, 265] width 454 height 395
drag, startPoint x: 204, startPoint y: 285, endPoint x: 214, endPoint y: 273, distance: 15.6
click at [212, 275] on div at bounding box center [189, 268] width 454 height 395
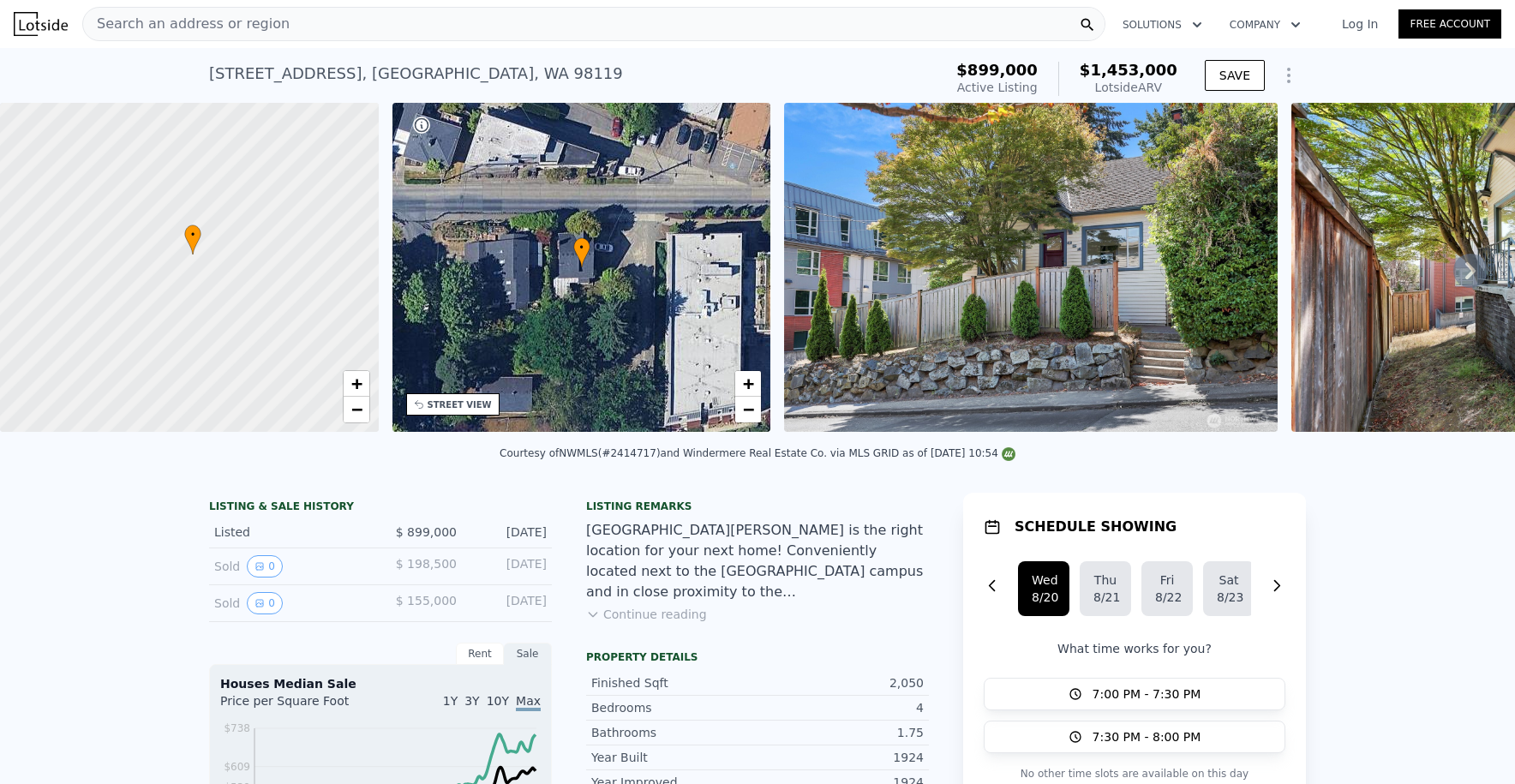
click at [174, 260] on div at bounding box center [189, 268] width 454 height 395
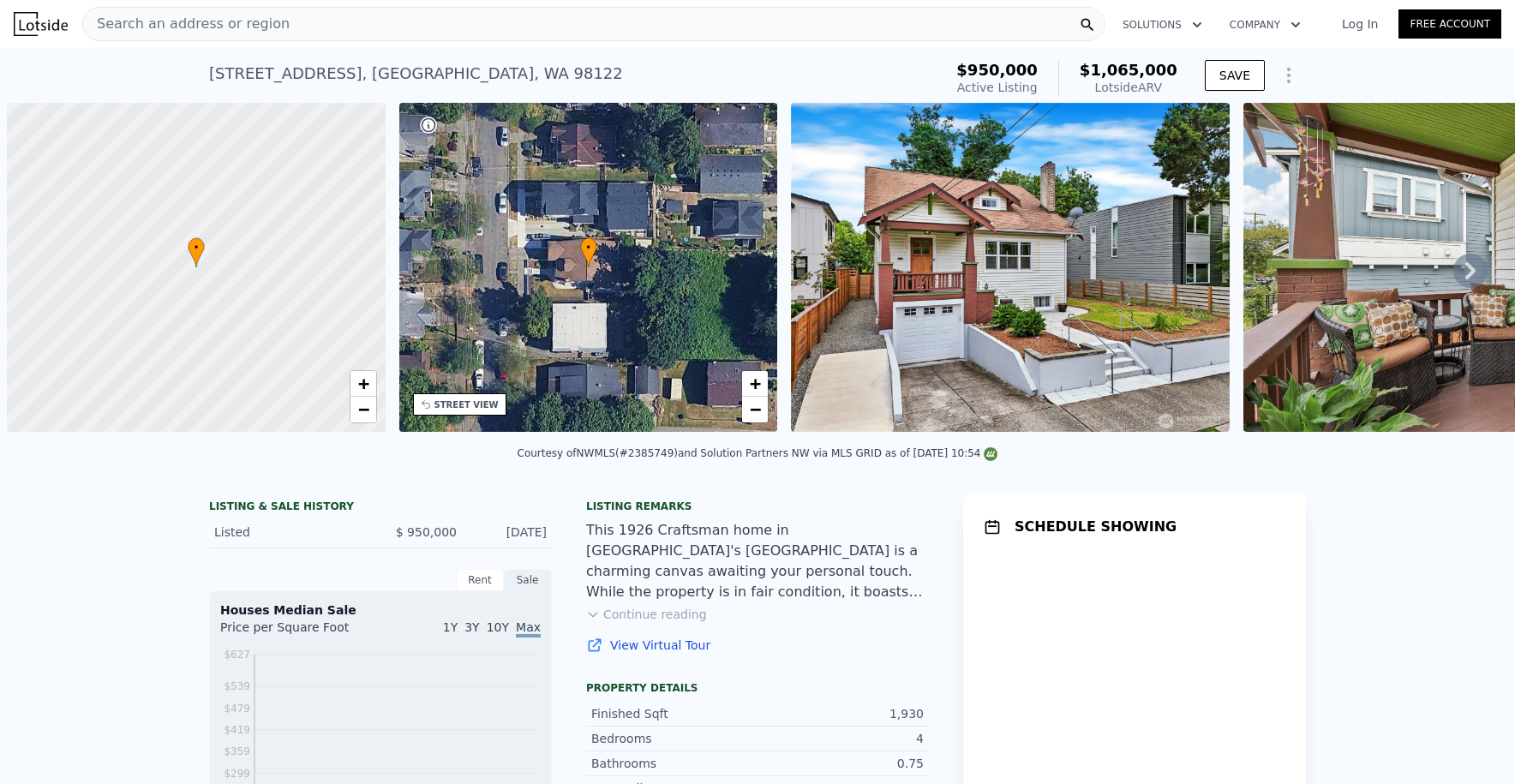
scroll to position [0, 7]
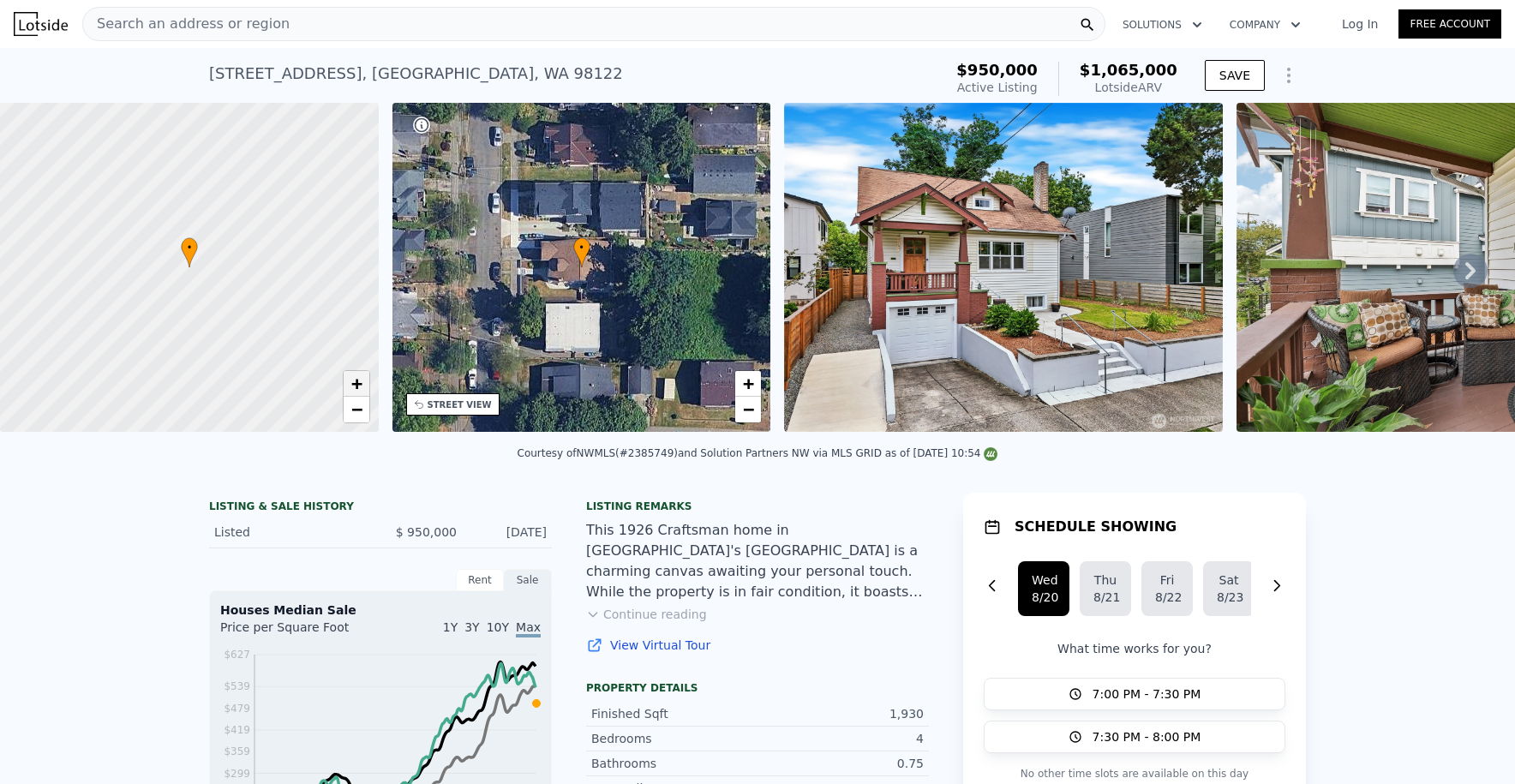
click at [367, 382] on link "+" at bounding box center [356, 383] width 25 height 25
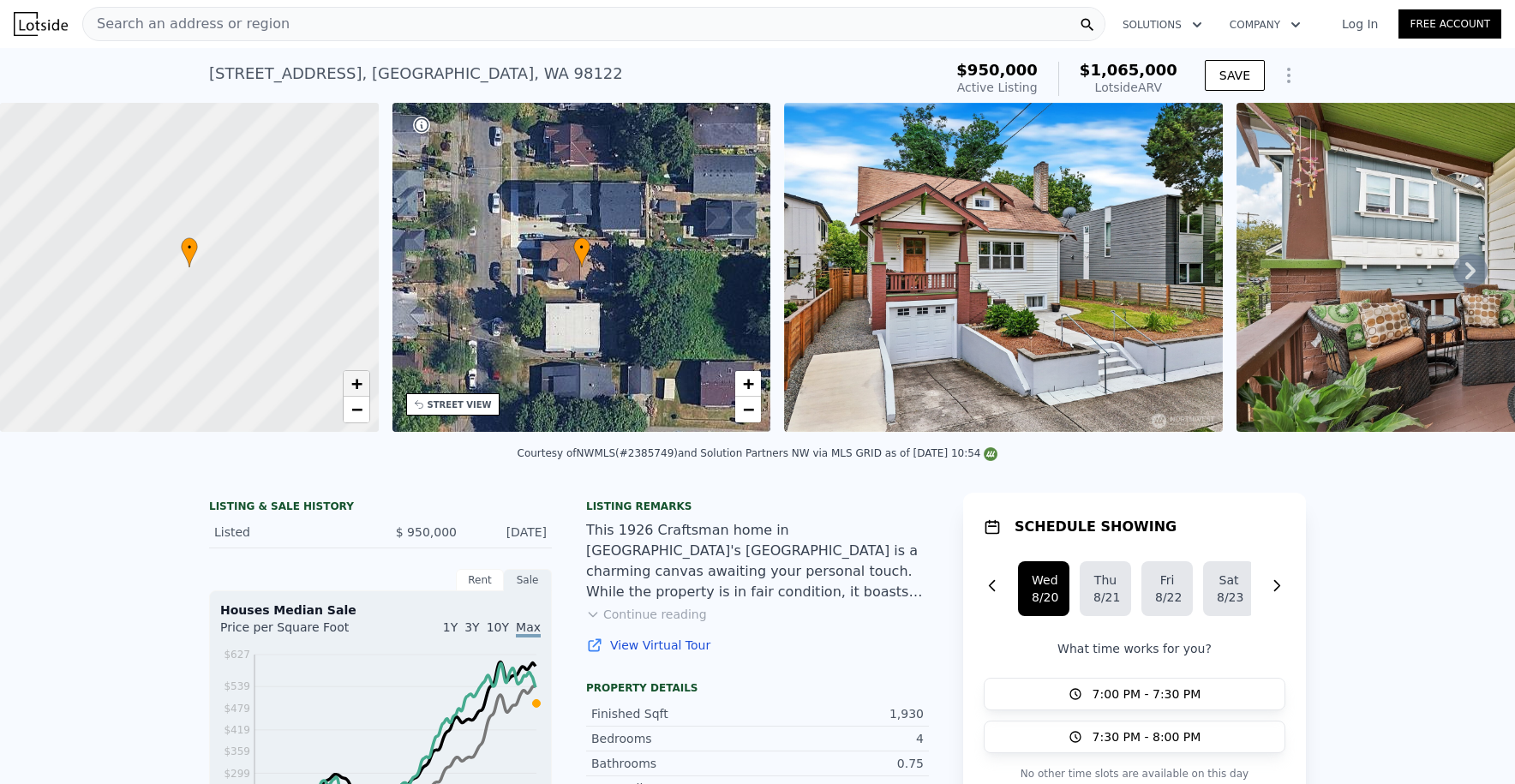
click at [367, 382] on link "+" at bounding box center [356, 383] width 25 height 25
drag, startPoint x: 111, startPoint y: 328, endPoint x: -7, endPoint y: 343, distance: 118.9
click at [0, 343] on html "Search an address or region Solutions Company Open main menu Log In Free Accoun…" at bounding box center [757, 392] width 1515 height 784
drag, startPoint x: 35, startPoint y: 332, endPoint x: 90, endPoint y: 330, distance: 55.0
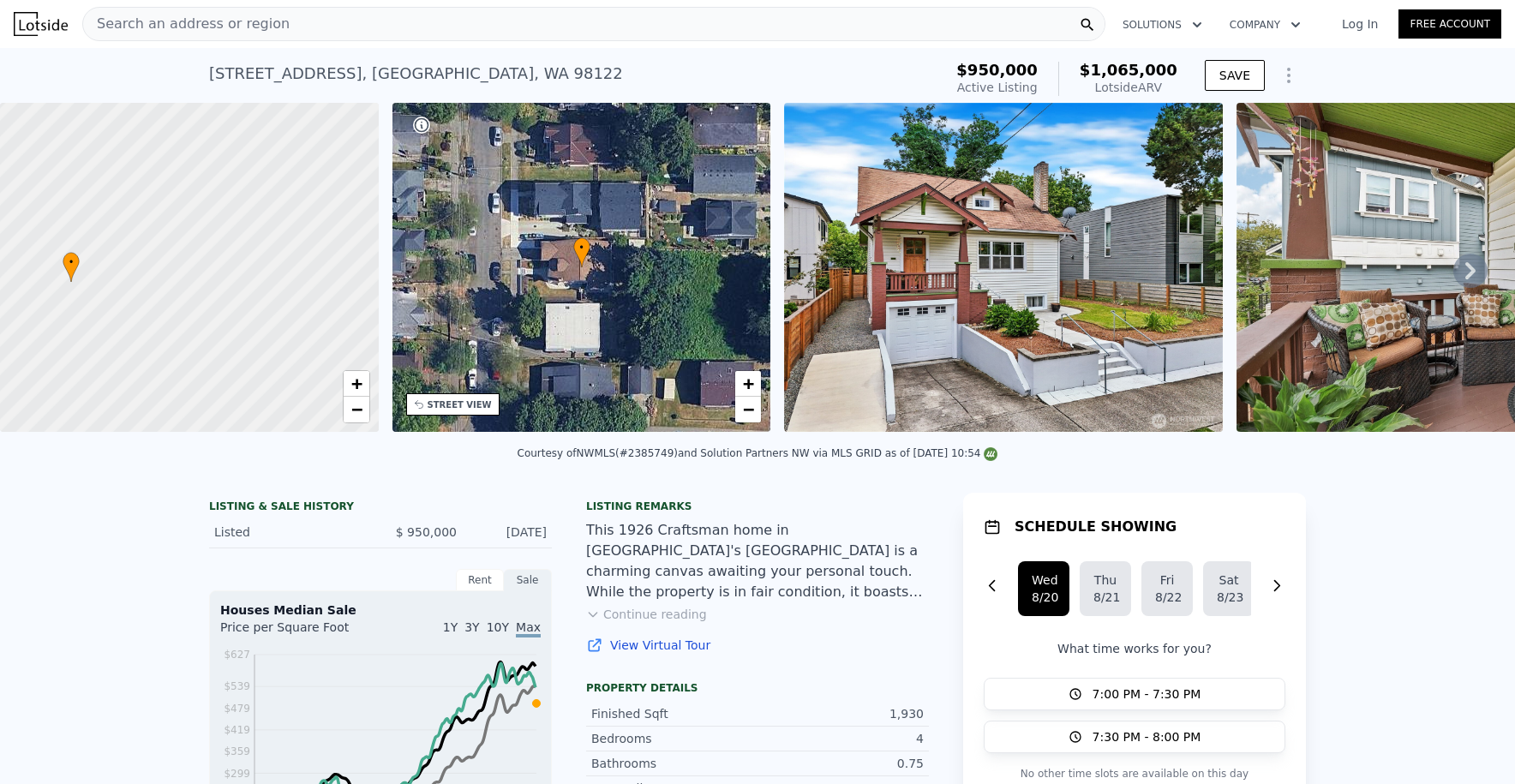
click at [90, 330] on div at bounding box center [192, 268] width 454 height 395
click at [166, 328] on div at bounding box center [189, 268] width 454 height 395
drag, startPoint x: 176, startPoint y: 320, endPoint x: 182, endPoint y: 333, distance: 14.3
click at [182, 333] on div at bounding box center [189, 268] width 454 height 395
drag, startPoint x: 191, startPoint y: 340, endPoint x: 238, endPoint y: 300, distance: 61.7
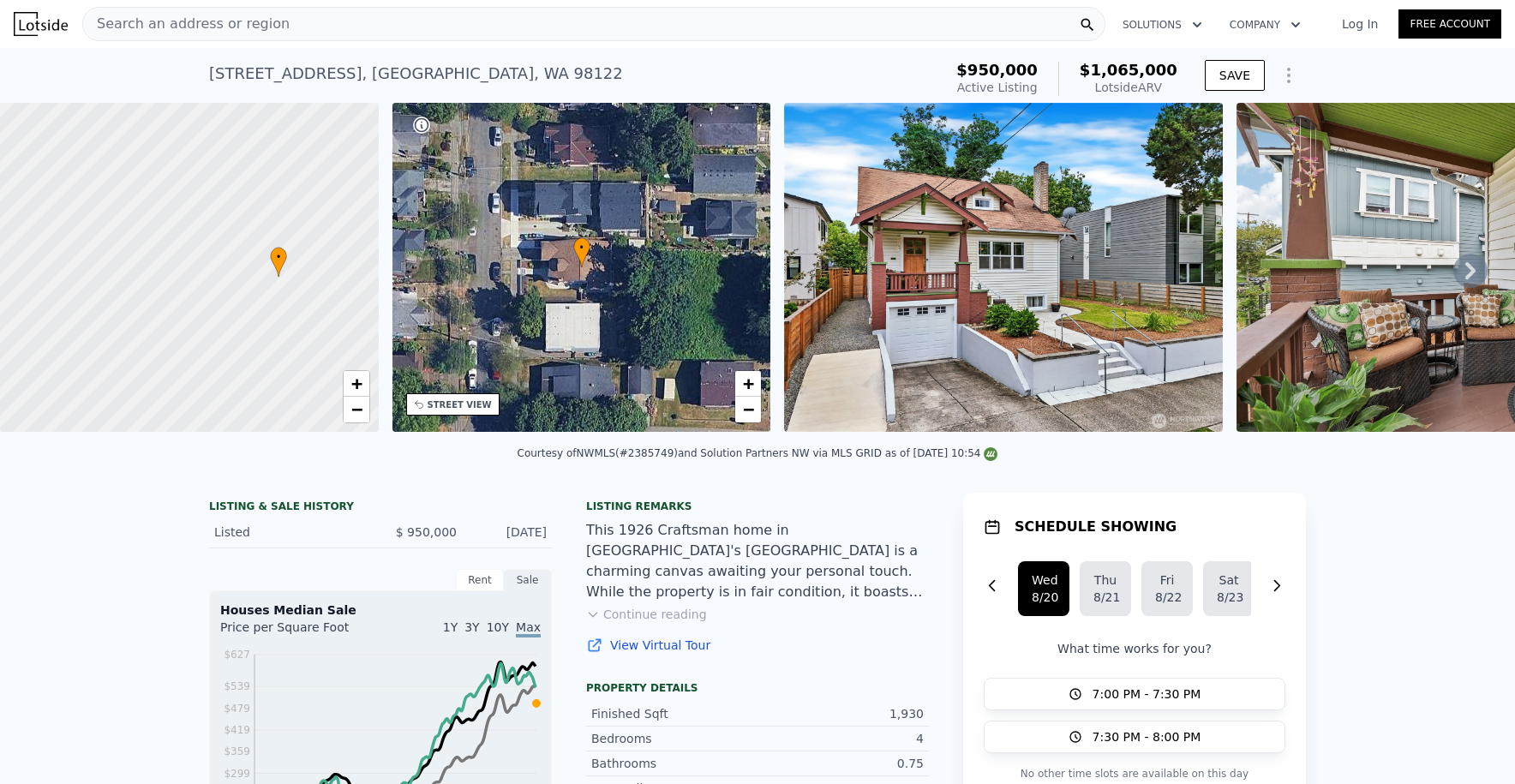
click at [239, 301] on div at bounding box center [189, 268] width 454 height 395
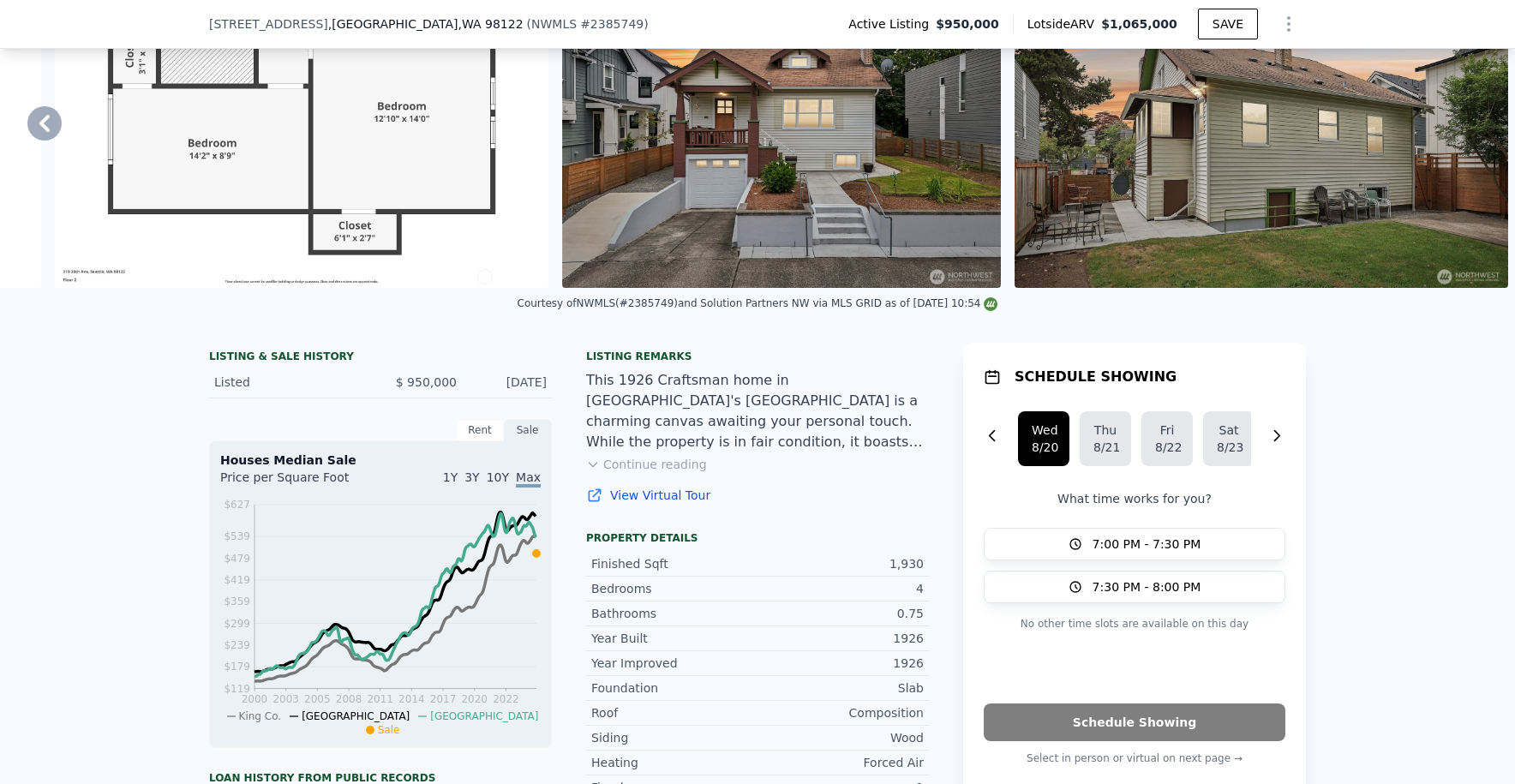
scroll to position [0, 0]
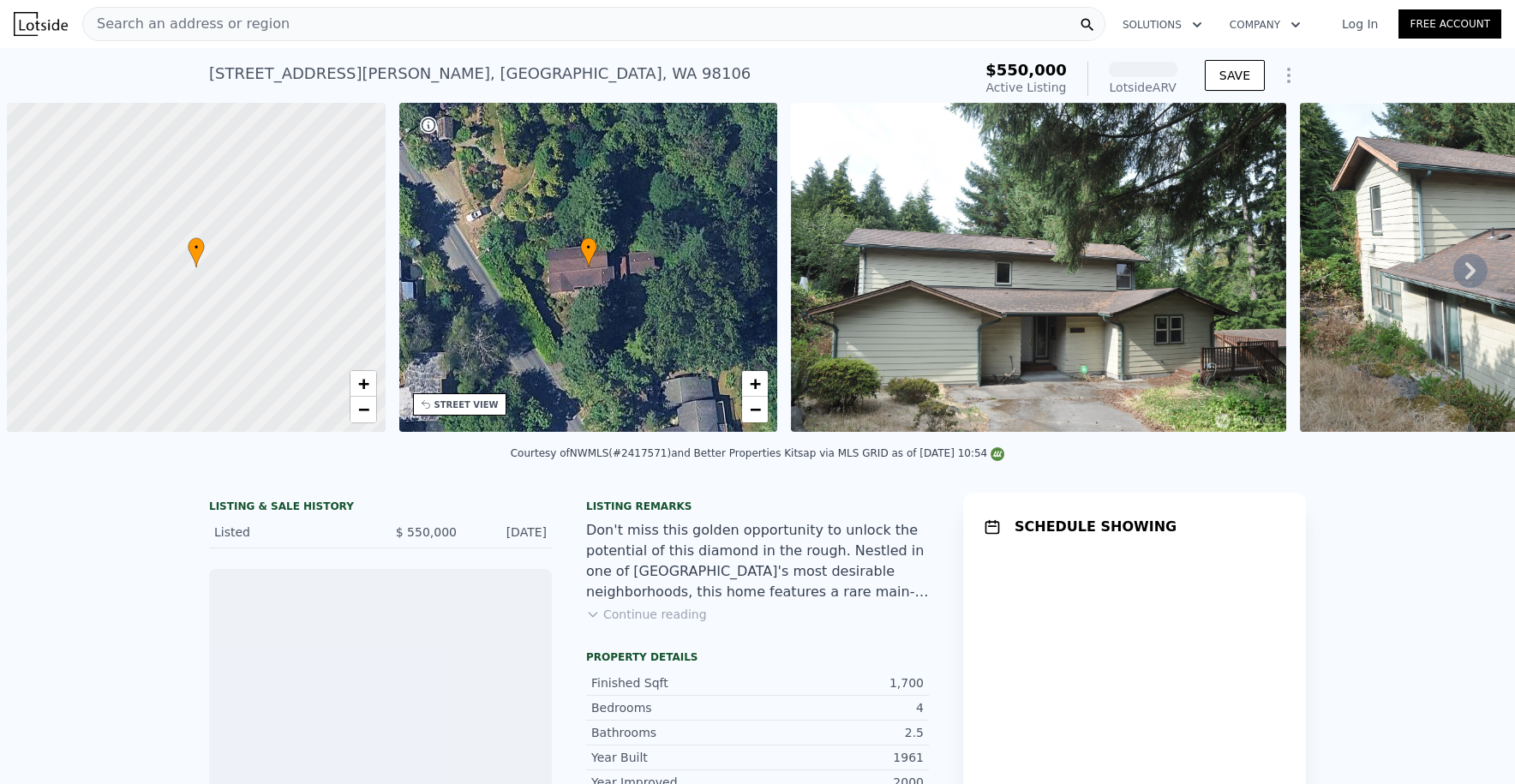
scroll to position [0, 7]
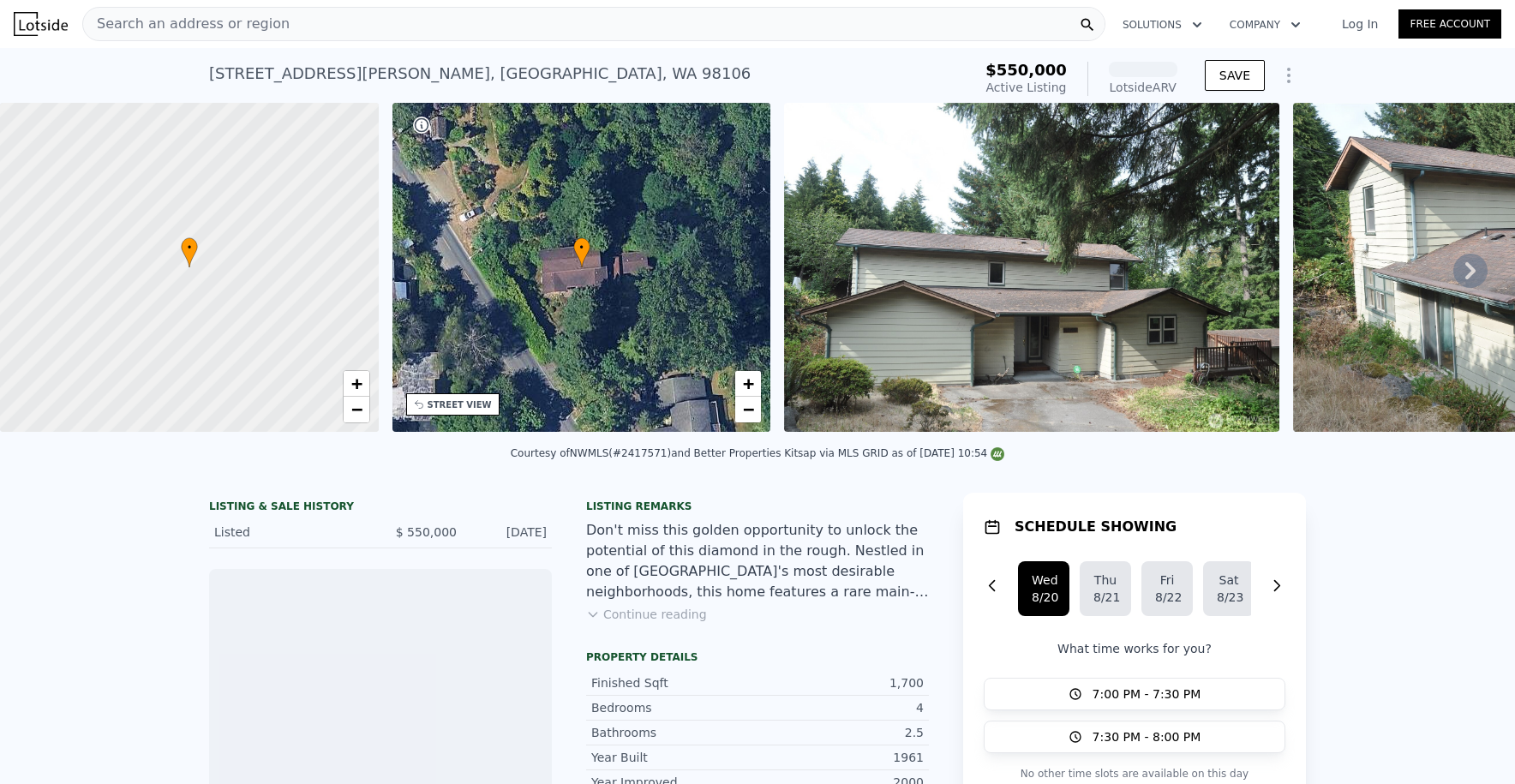
click at [209, 283] on div at bounding box center [189, 268] width 454 height 395
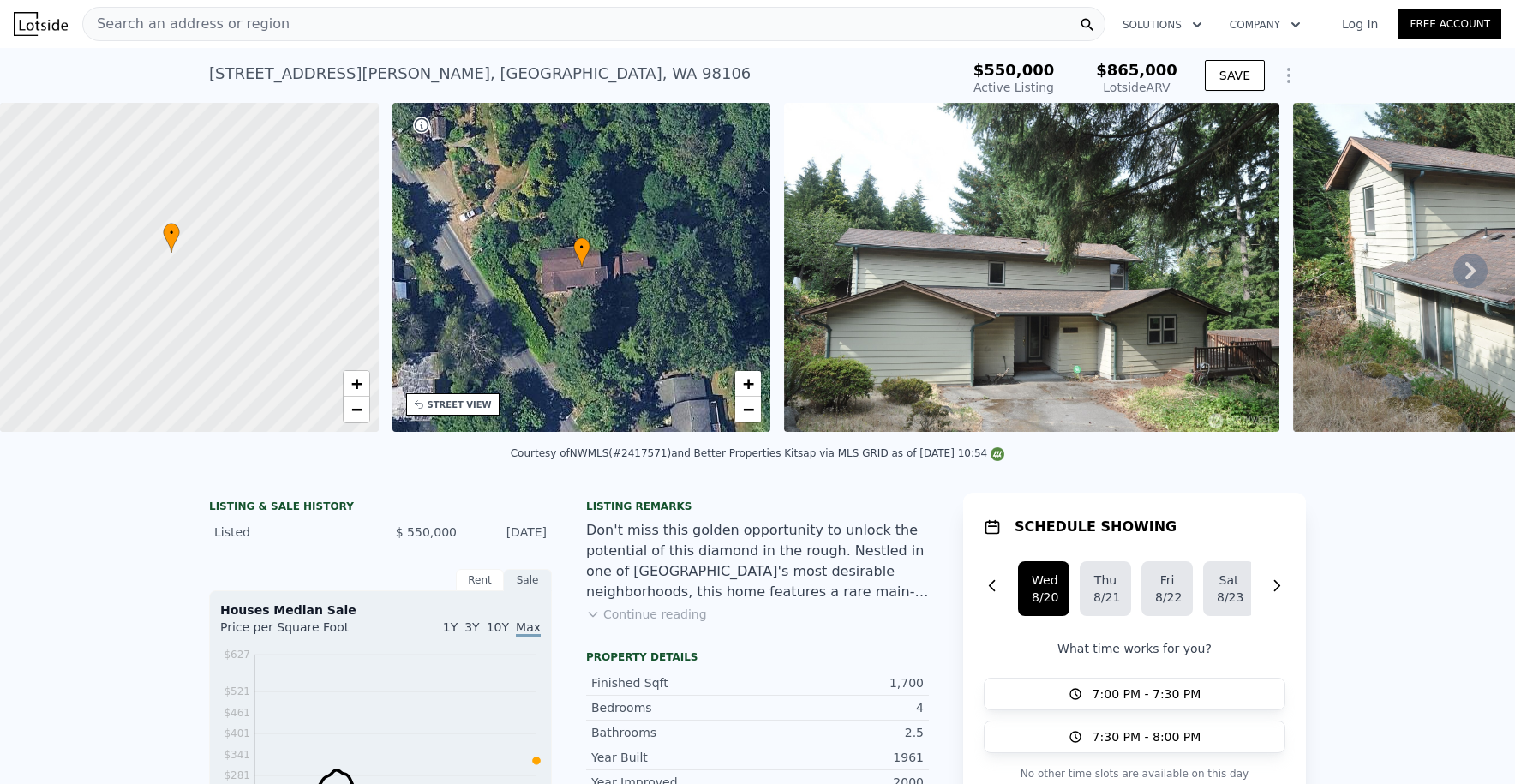
click at [181, 256] on div at bounding box center [189, 268] width 454 height 395
click at [176, 255] on div at bounding box center [189, 268] width 454 height 395
click at [143, 255] on div at bounding box center [189, 268] width 454 height 395
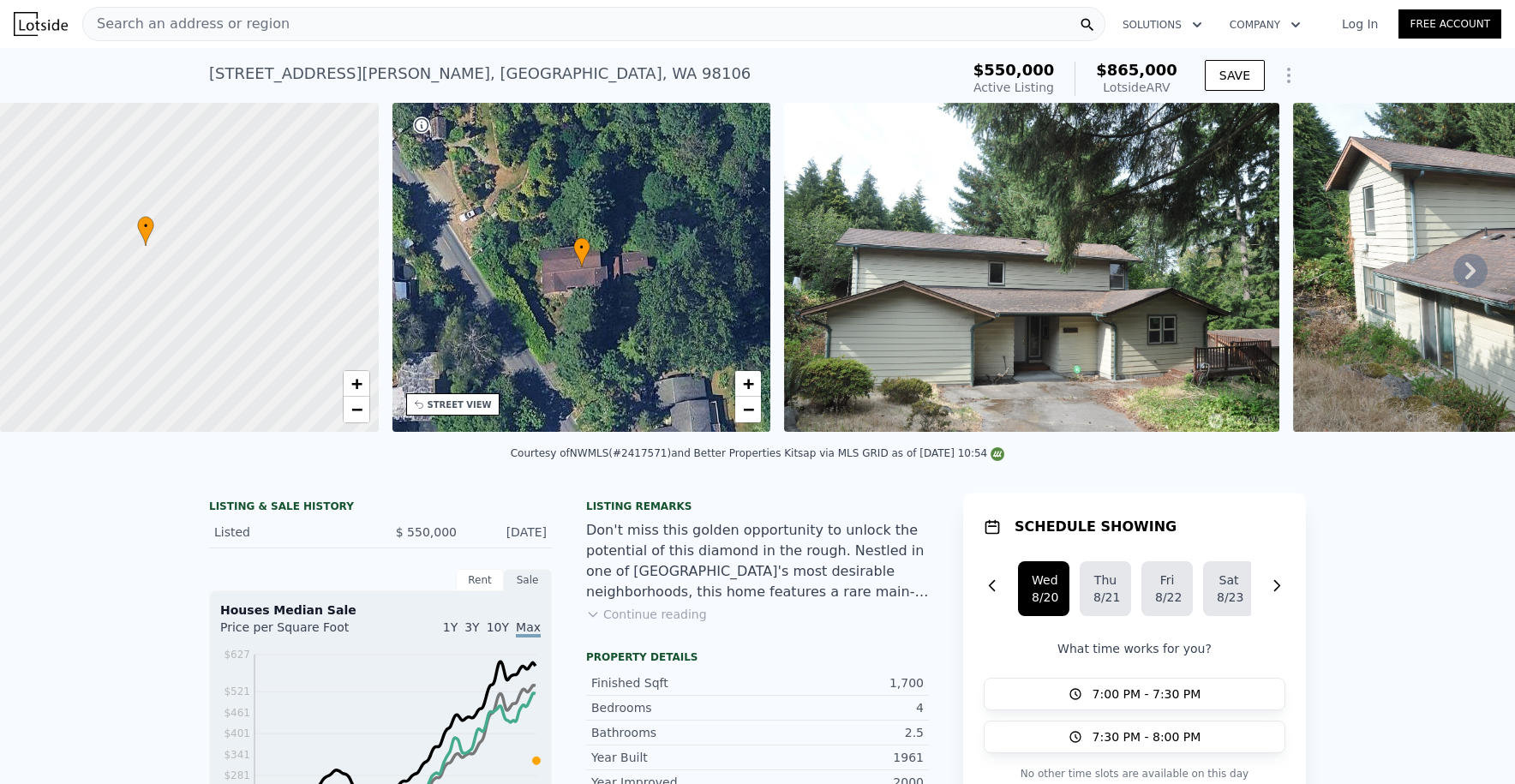
click at [143, 255] on div at bounding box center [189, 268] width 454 height 395
click at [143, 245] on div at bounding box center [189, 268] width 454 height 395
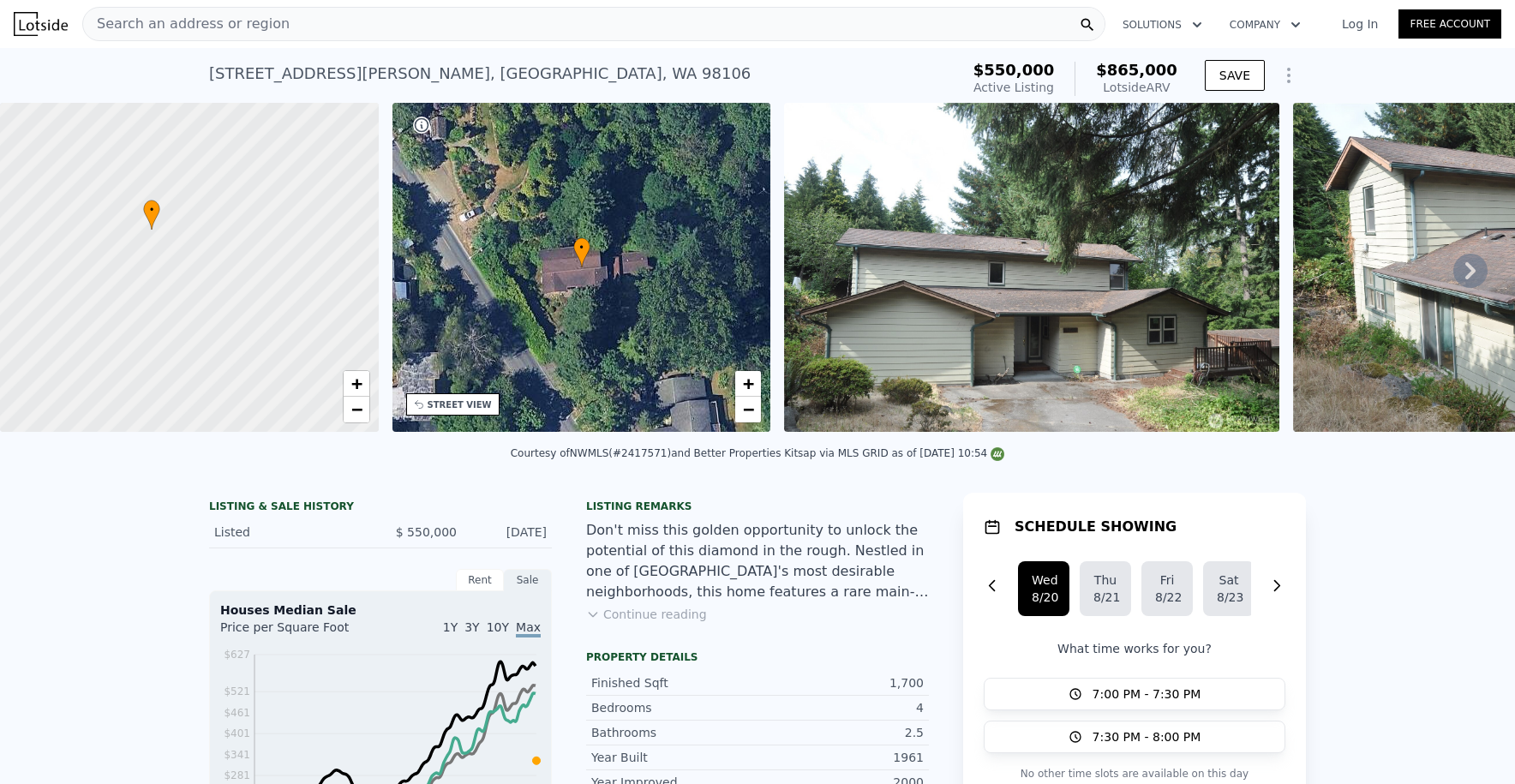
click at [143, 242] on div at bounding box center [189, 268] width 454 height 395
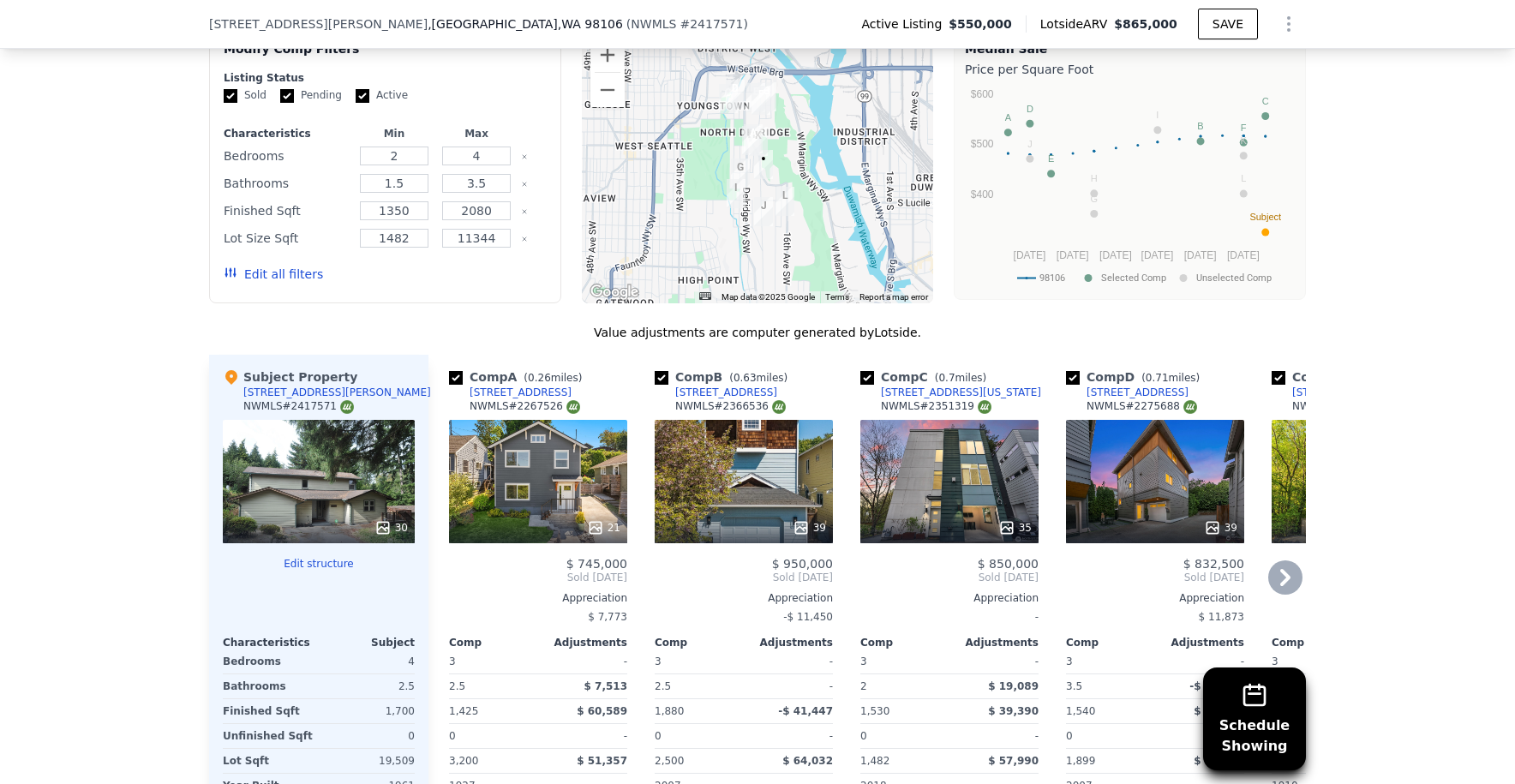
scroll to position [1692, 0]
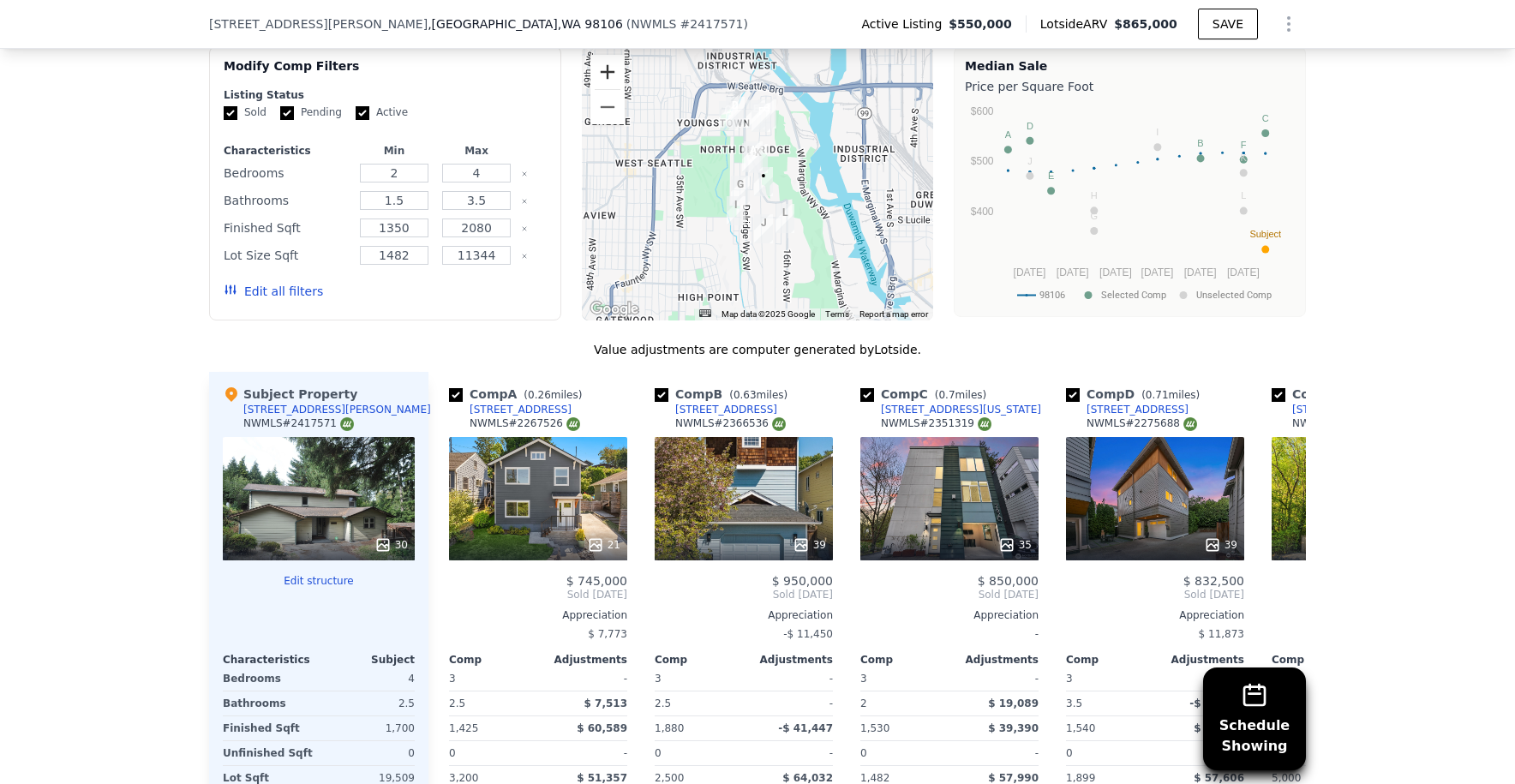
click at [590, 78] on button "Zoom in" at bounding box center [607, 73] width 34 height 34
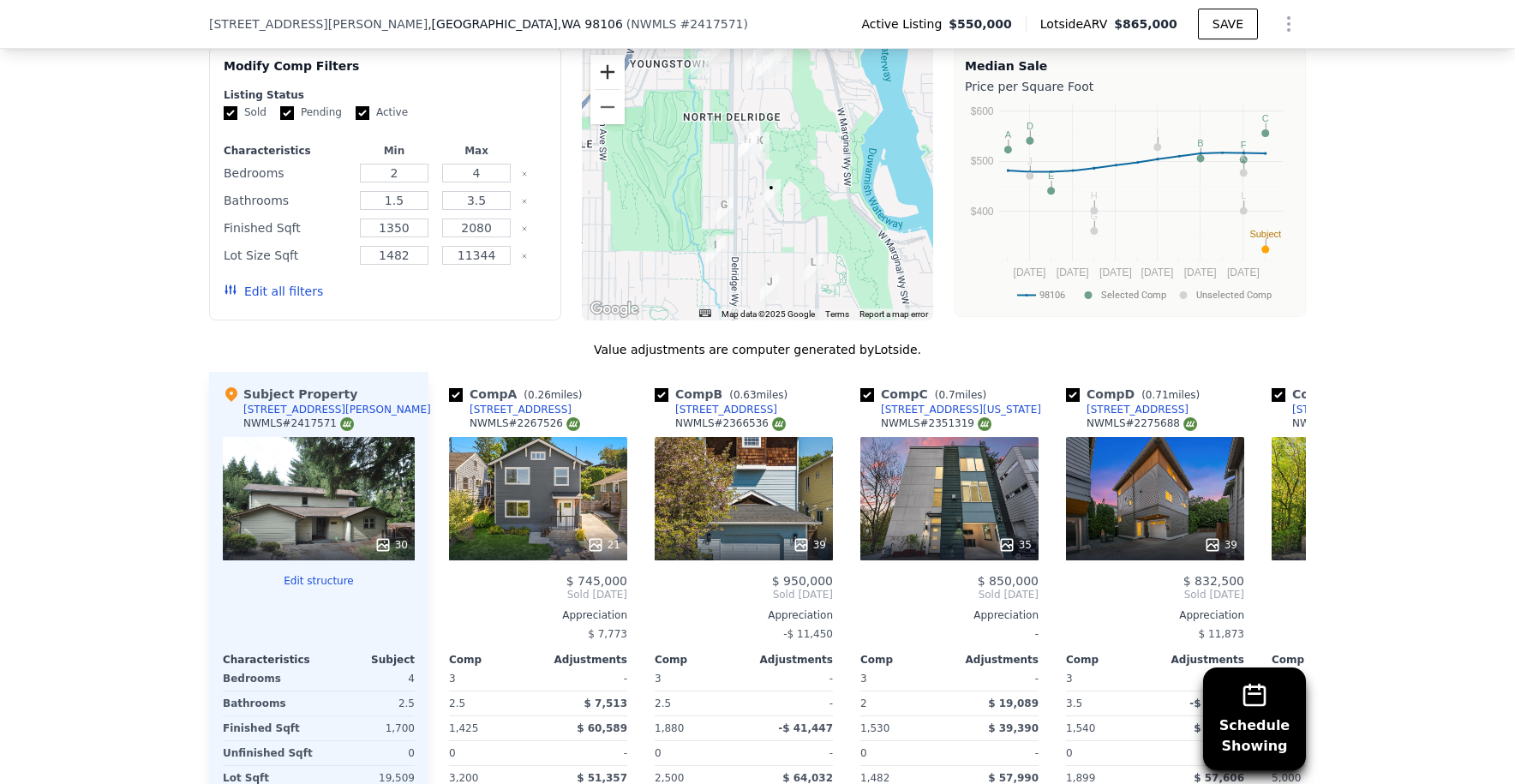
click at [590, 84] on button "Zoom in" at bounding box center [607, 73] width 34 height 34
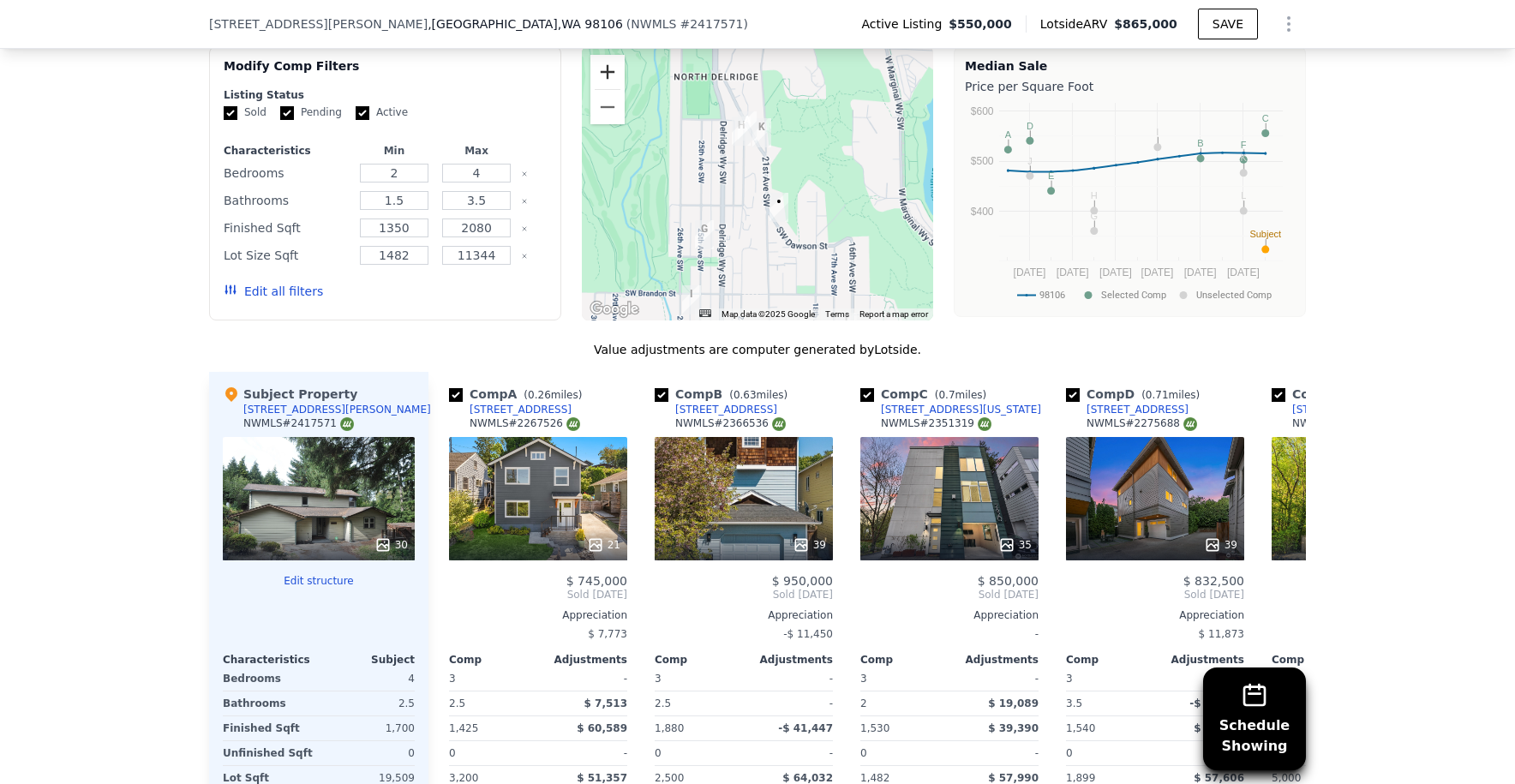
click at [590, 84] on button "Zoom in" at bounding box center [607, 73] width 34 height 34
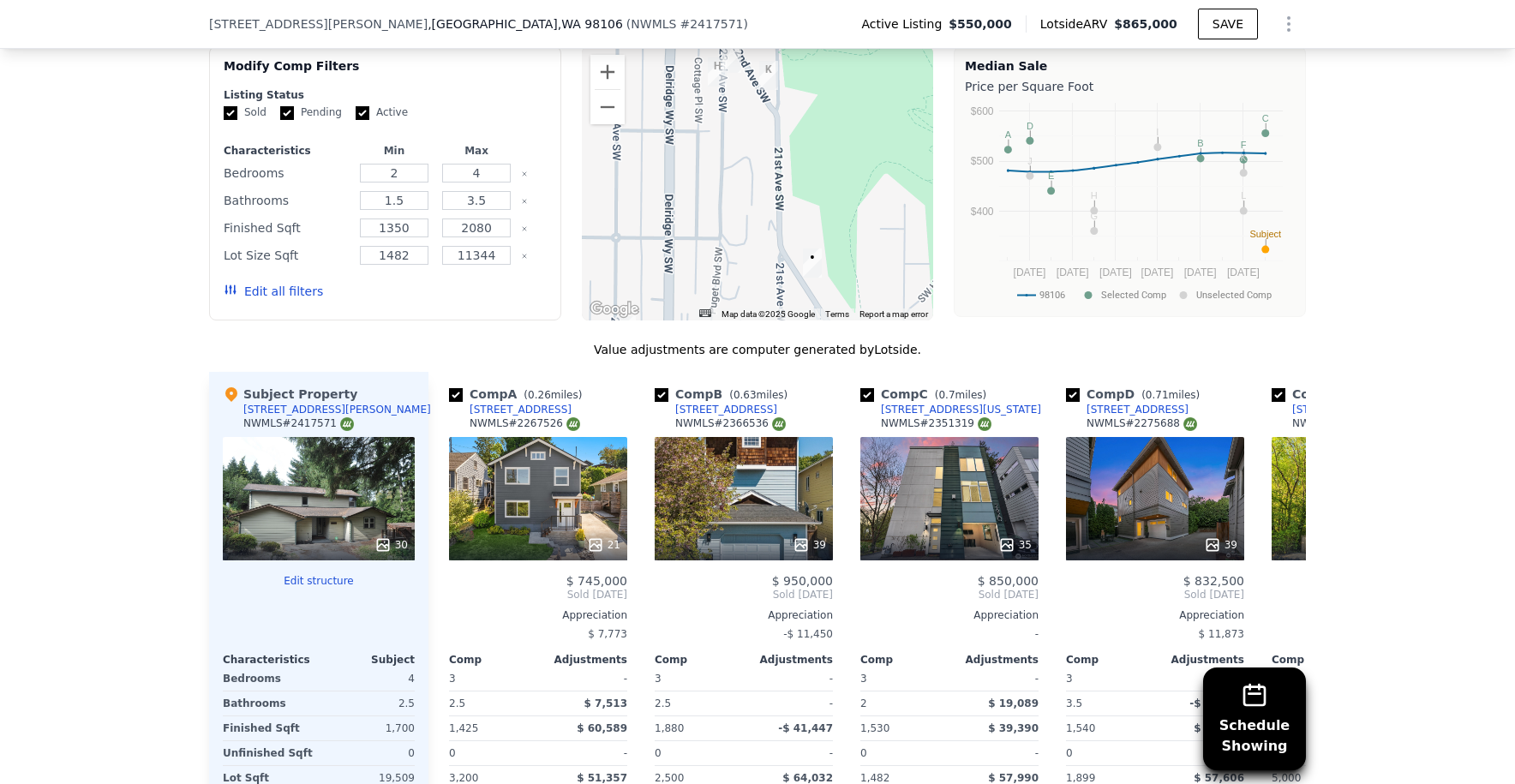
drag, startPoint x: 764, startPoint y: 183, endPoint x: 729, endPoint y: 149, distance: 48.8
click at [729, 149] on div at bounding box center [758, 183] width 353 height 275
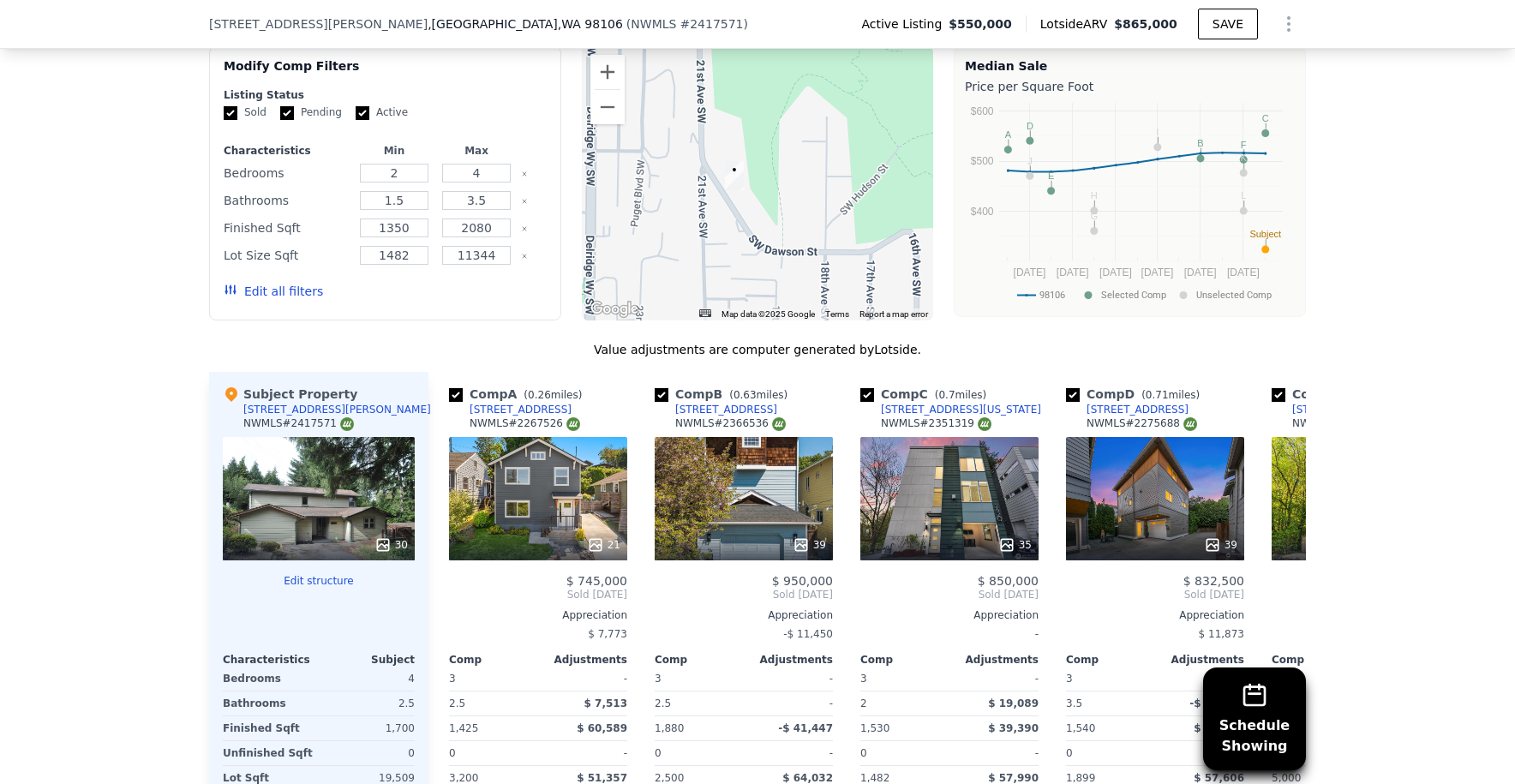
click at [744, 200] on div at bounding box center [758, 183] width 353 height 275
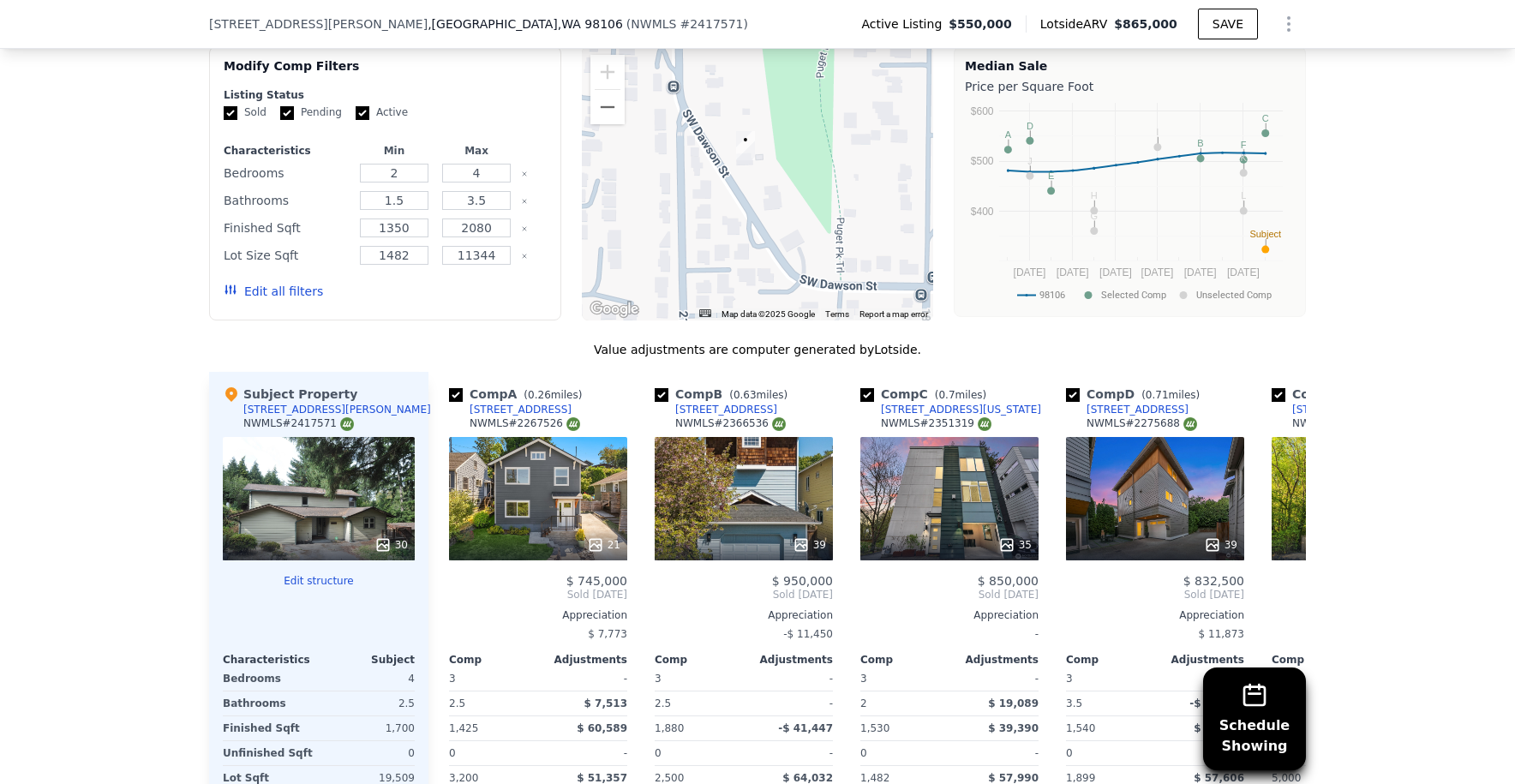
drag, startPoint x: 670, startPoint y: 247, endPoint x: 703, endPoint y: 220, distance: 42.6
click at [703, 220] on div at bounding box center [758, 183] width 353 height 275
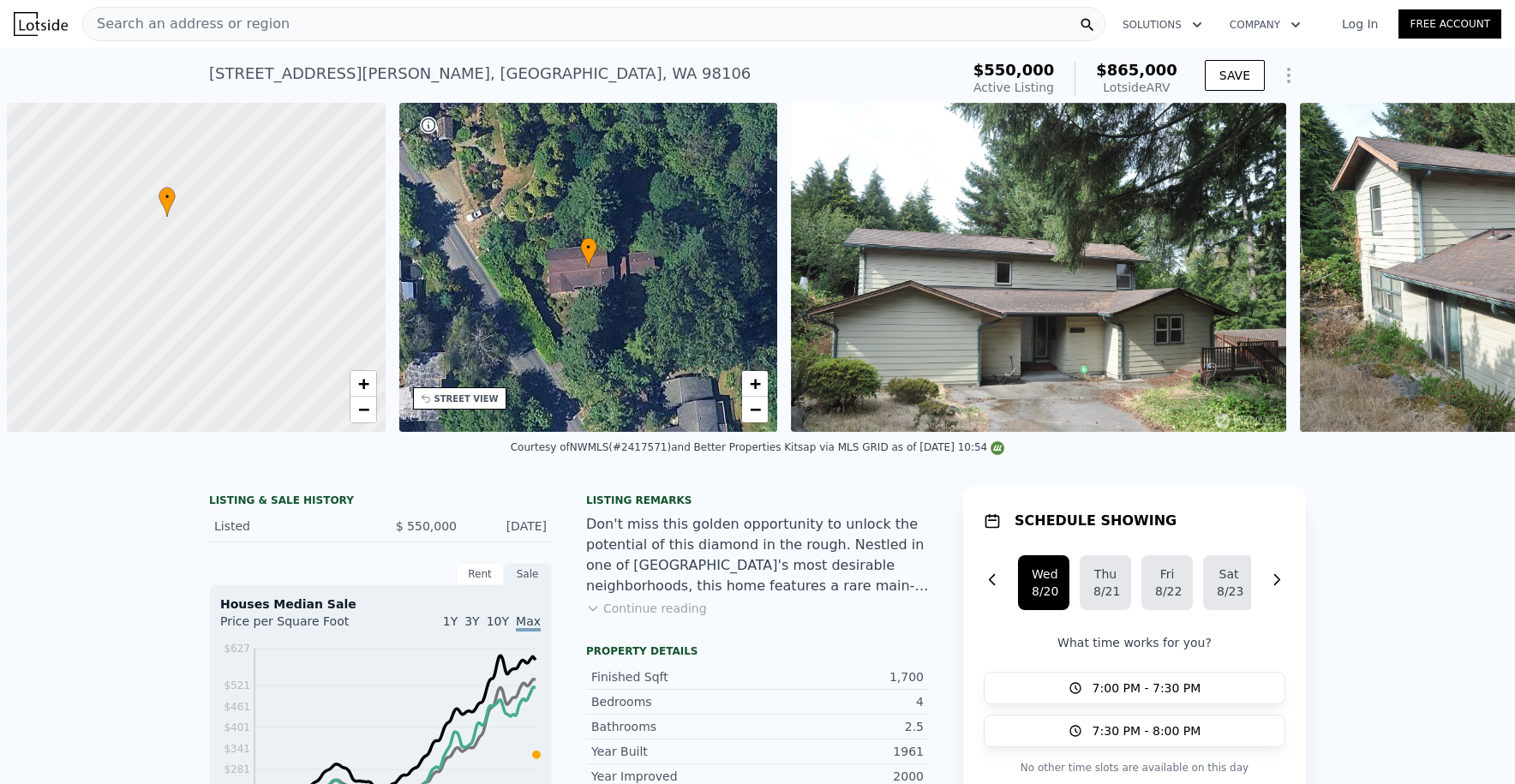
scroll to position [0, 7]
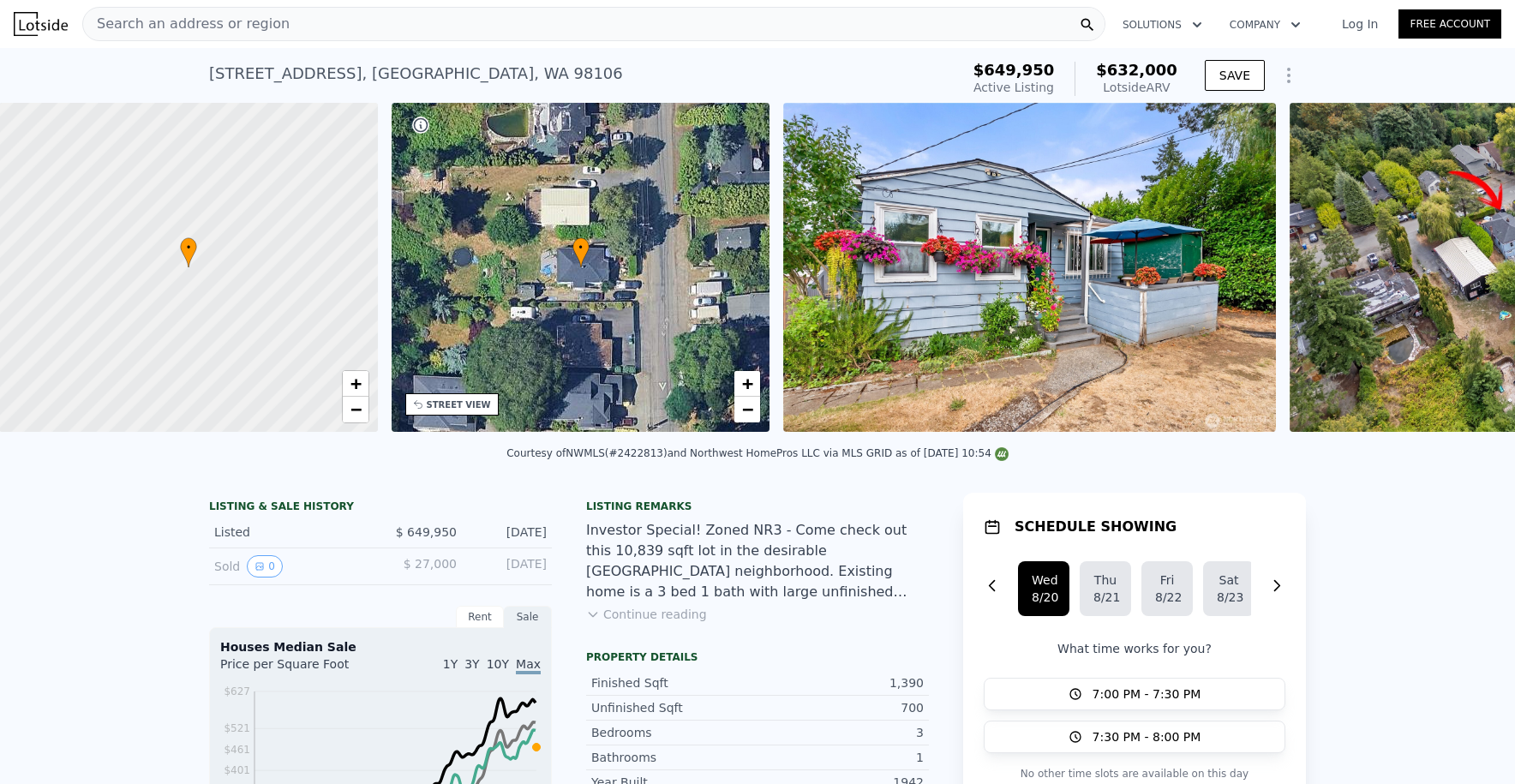
scroll to position [0, 7]
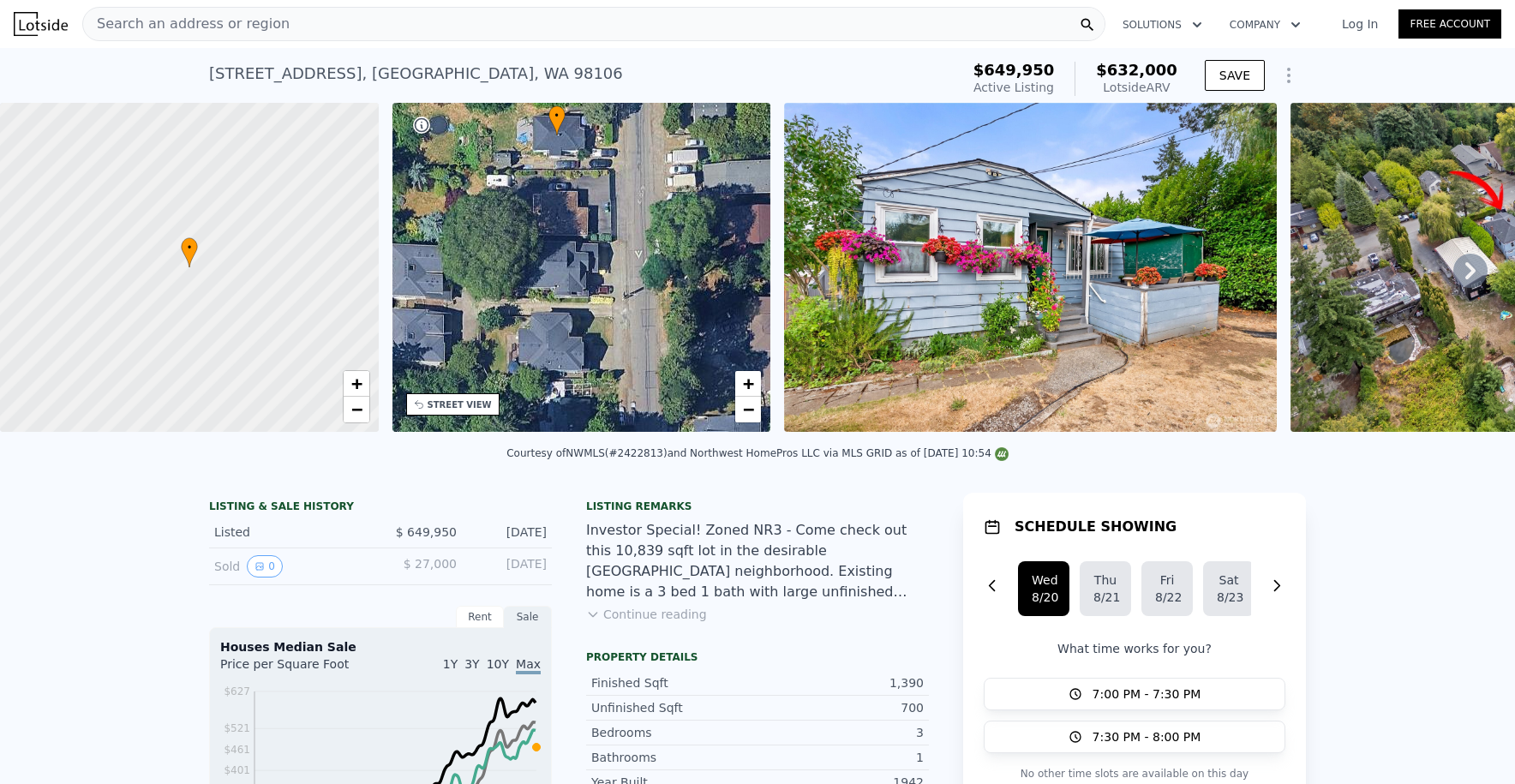
drag, startPoint x: 519, startPoint y: 318, endPoint x: 384, endPoint y: 231, distance: 160.6
click at [461, 196] on div "• + −" at bounding box center [582, 266] width 379 height 329
click at [189, 266] on div at bounding box center [189, 268] width 454 height 395
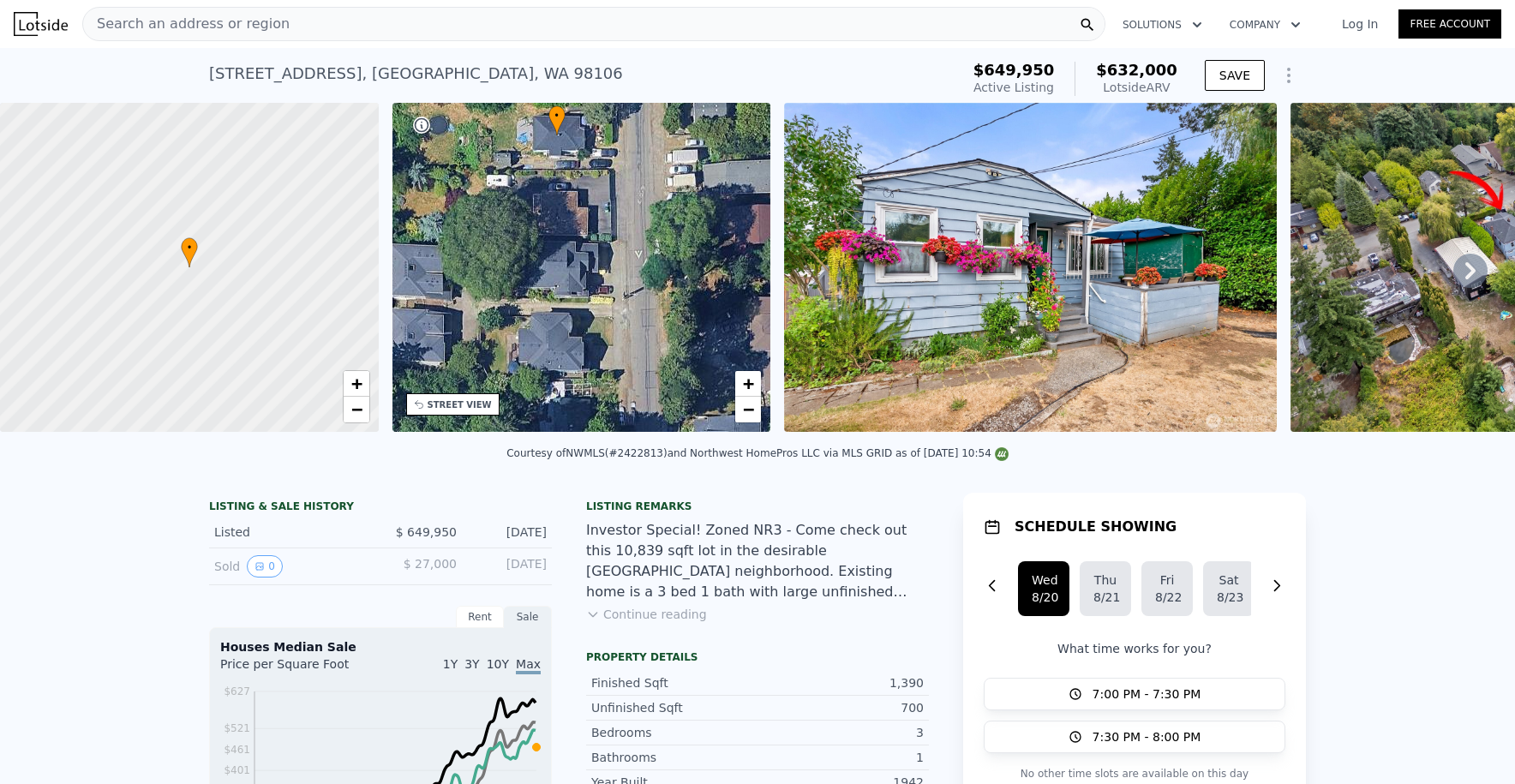
click at [189, 266] on div at bounding box center [189, 268] width 454 height 395
click at [196, 271] on div at bounding box center [189, 268] width 454 height 395
click at [190, 261] on icon at bounding box center [183, 249] width 17 height 30
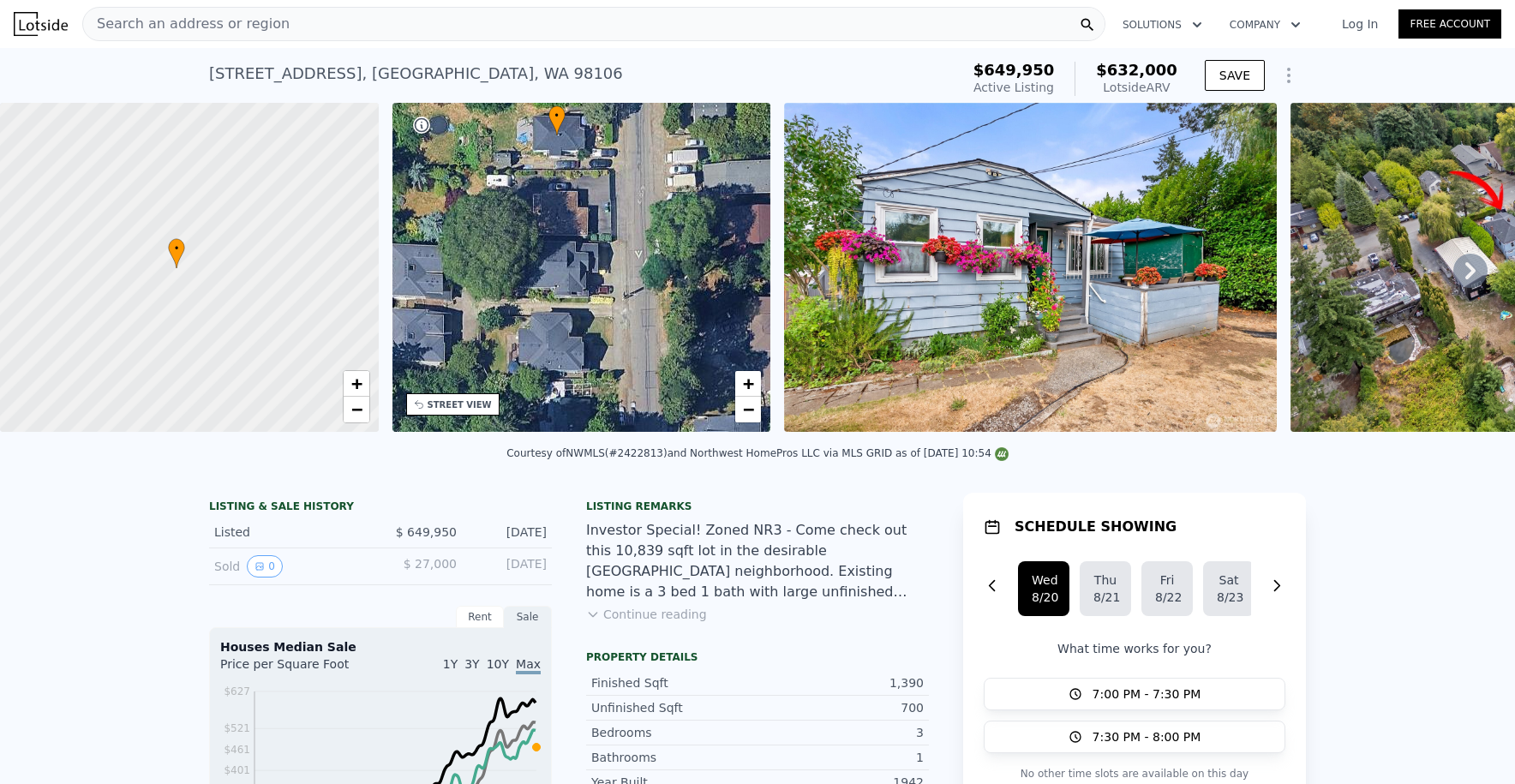
click at [190, 261] on div at bounding box center [189, 268] width 454 height 395
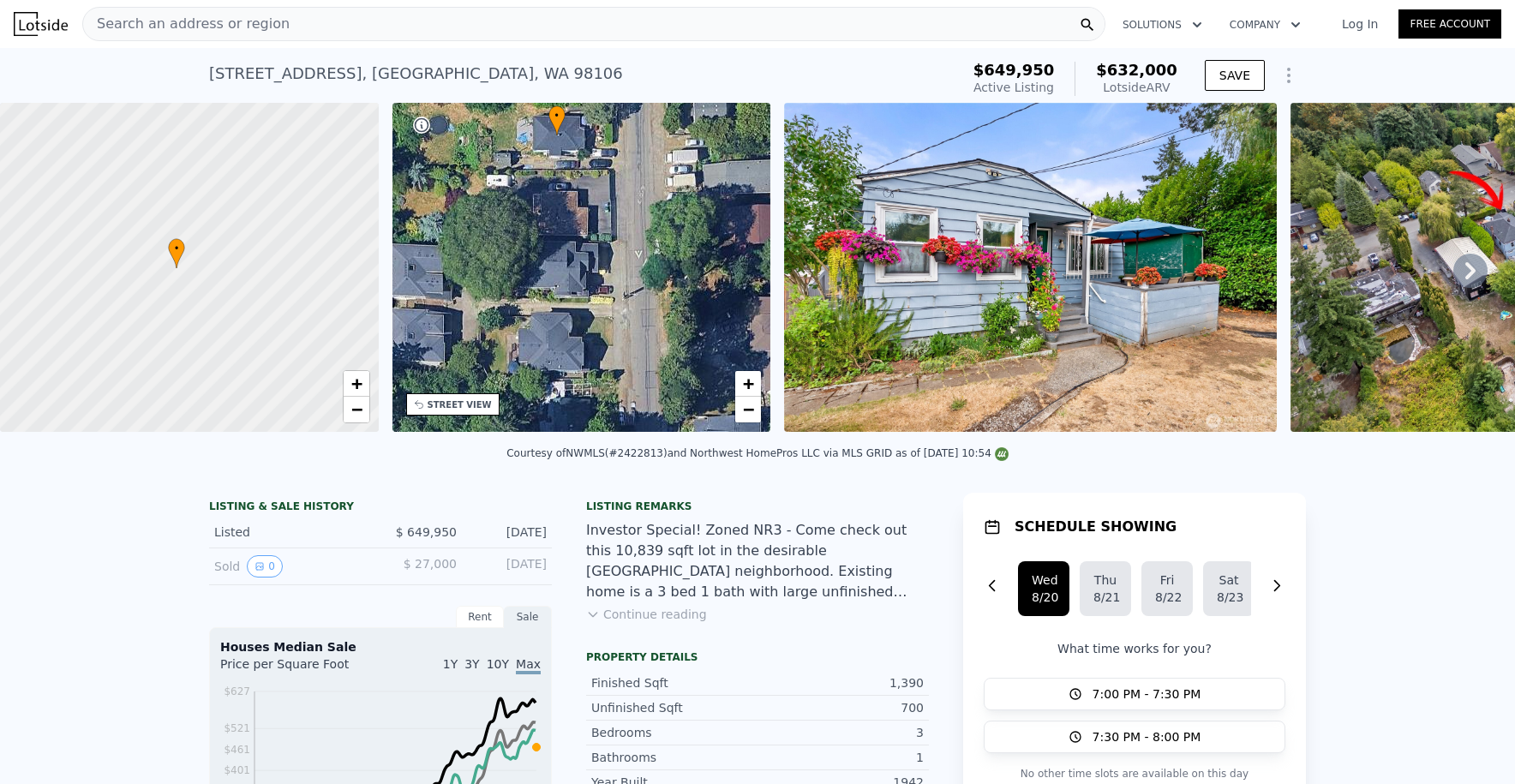
click at [183, 266] on icon at bounding box center [176, 253] width 17 height 30
click at [183, 266] on div at bounding box center [189, 268] width 454 height 395
click at [166, 288] on div at bounding box center [189, 268] width 454 height 395
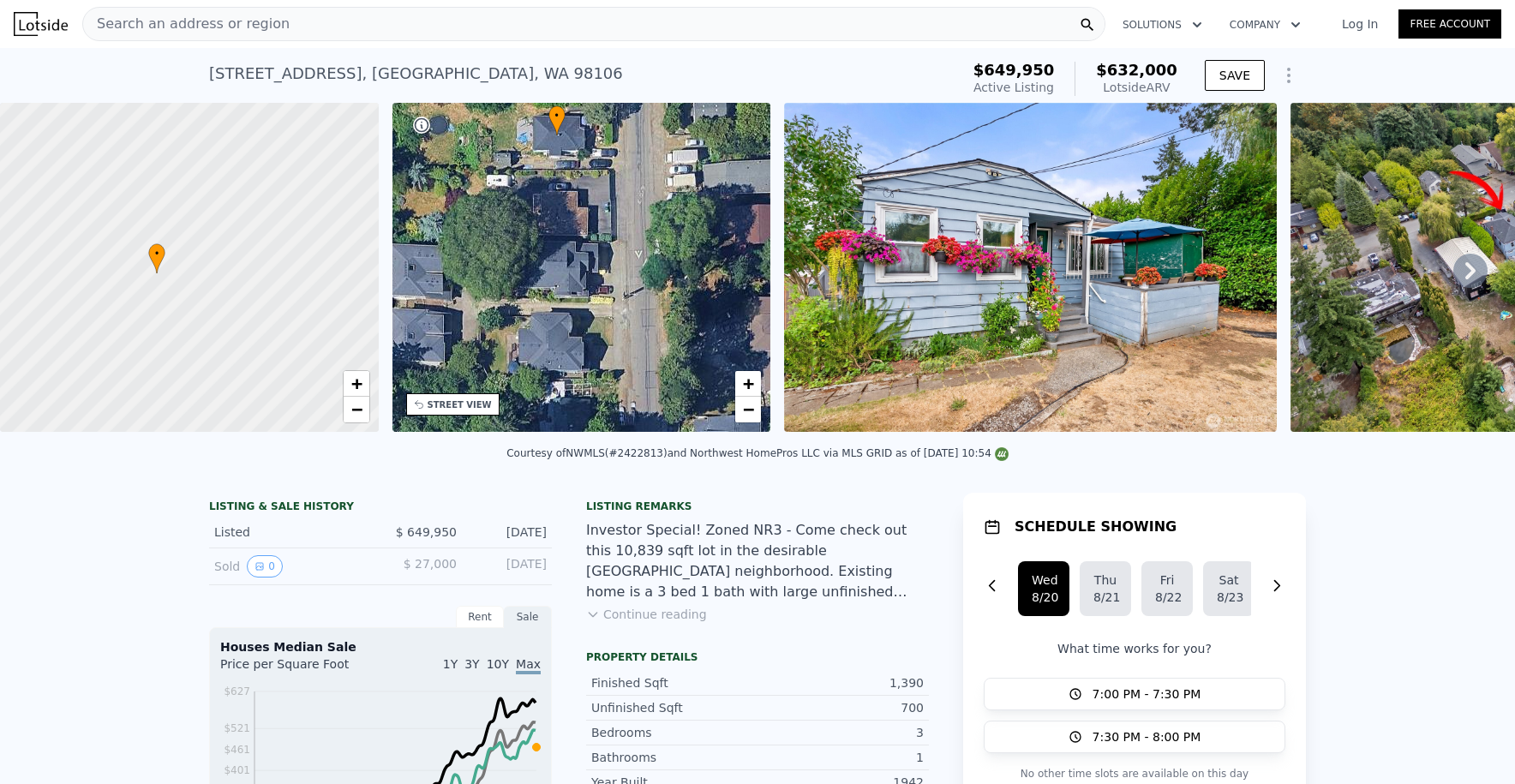
click at [166, 288] on div at bounding box center [189, 268] width 454 height 395
click at [145, 306] on div at bounding box center [189, 270] width 454 height 395
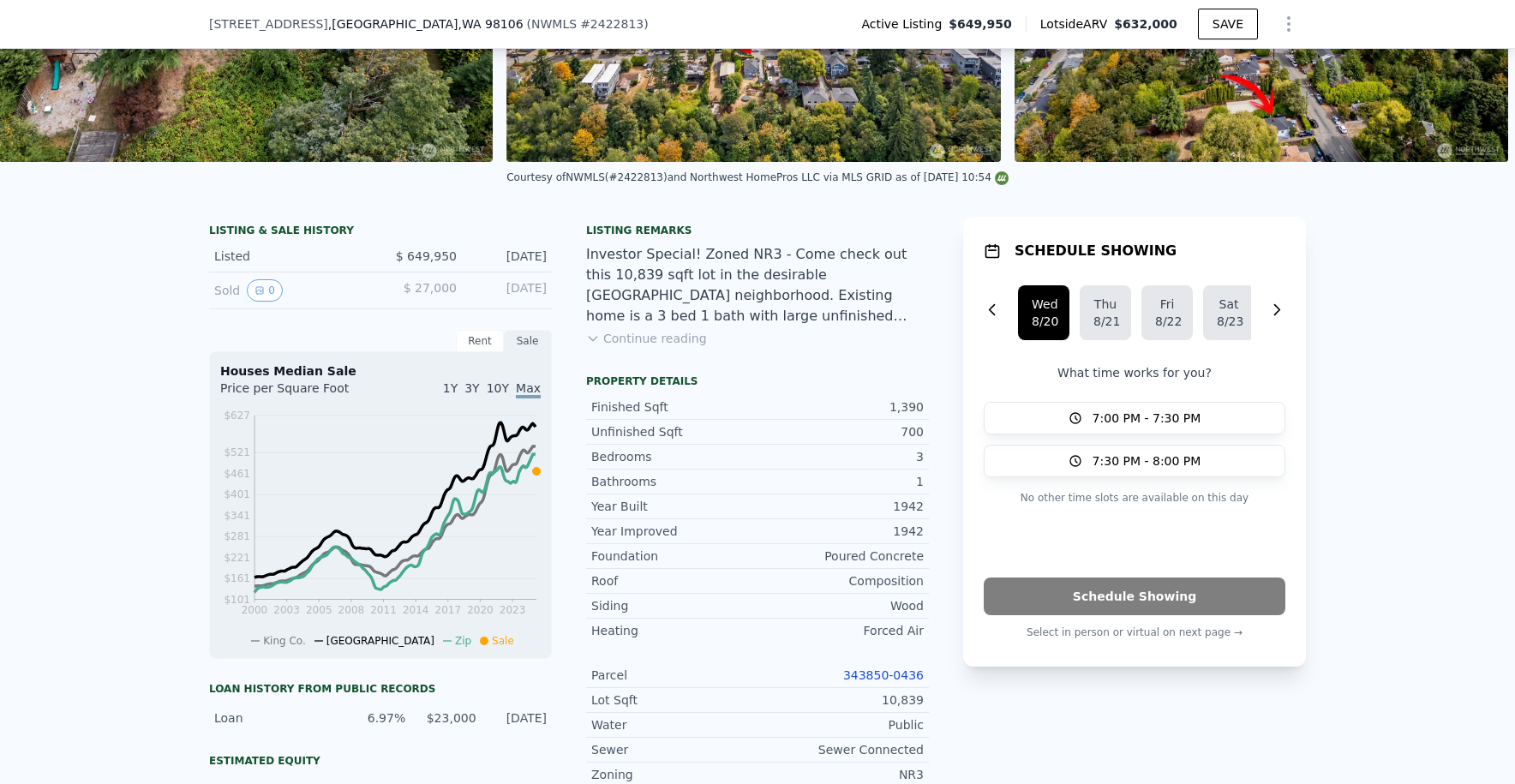
scroll to position [273, 0]
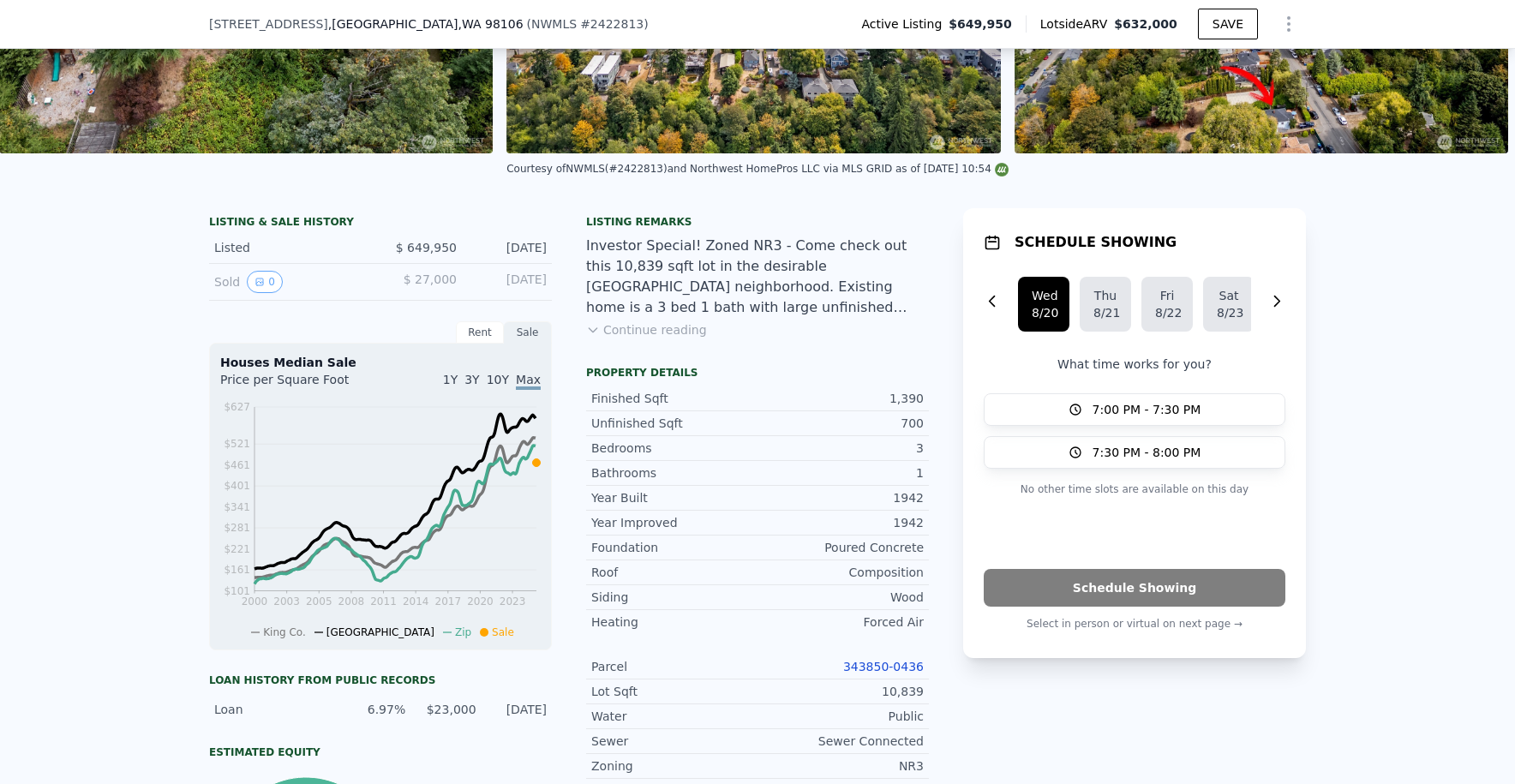
click at [900, 666] on div "343850-0436" at bounding box center [840, 666] width 166 height 17
click at [899, 669] on link "343850-0436" at bounding box center [883, 666] width 81 height 14
click at [679, 335] on button "Continue reading" at bounding box center [646, 330] width 121 height 17
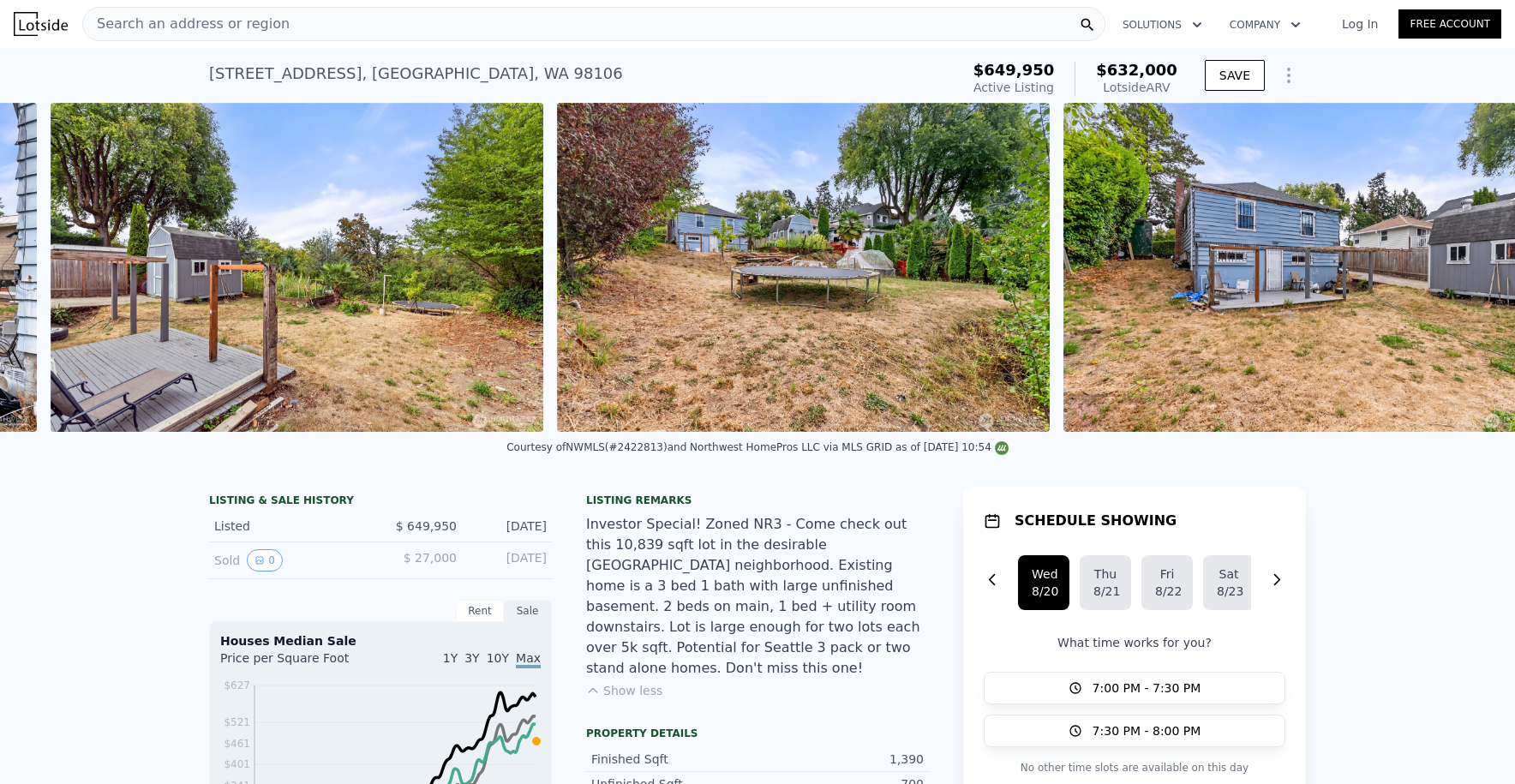
scroll to position [0, 10429]
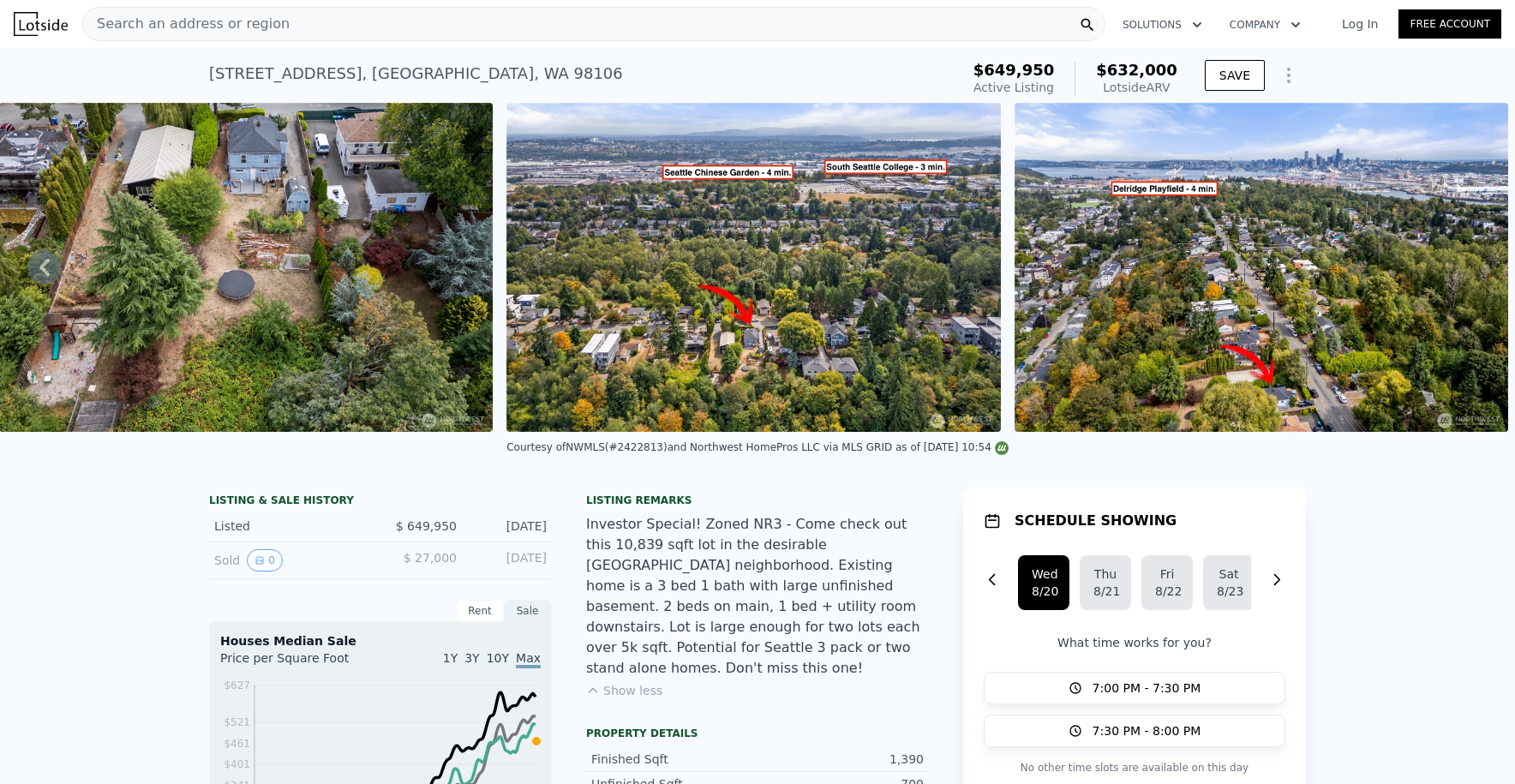
click at [1285, 77] on icon "Show Options" at bounding box center [1288, 75] width 21 height 21
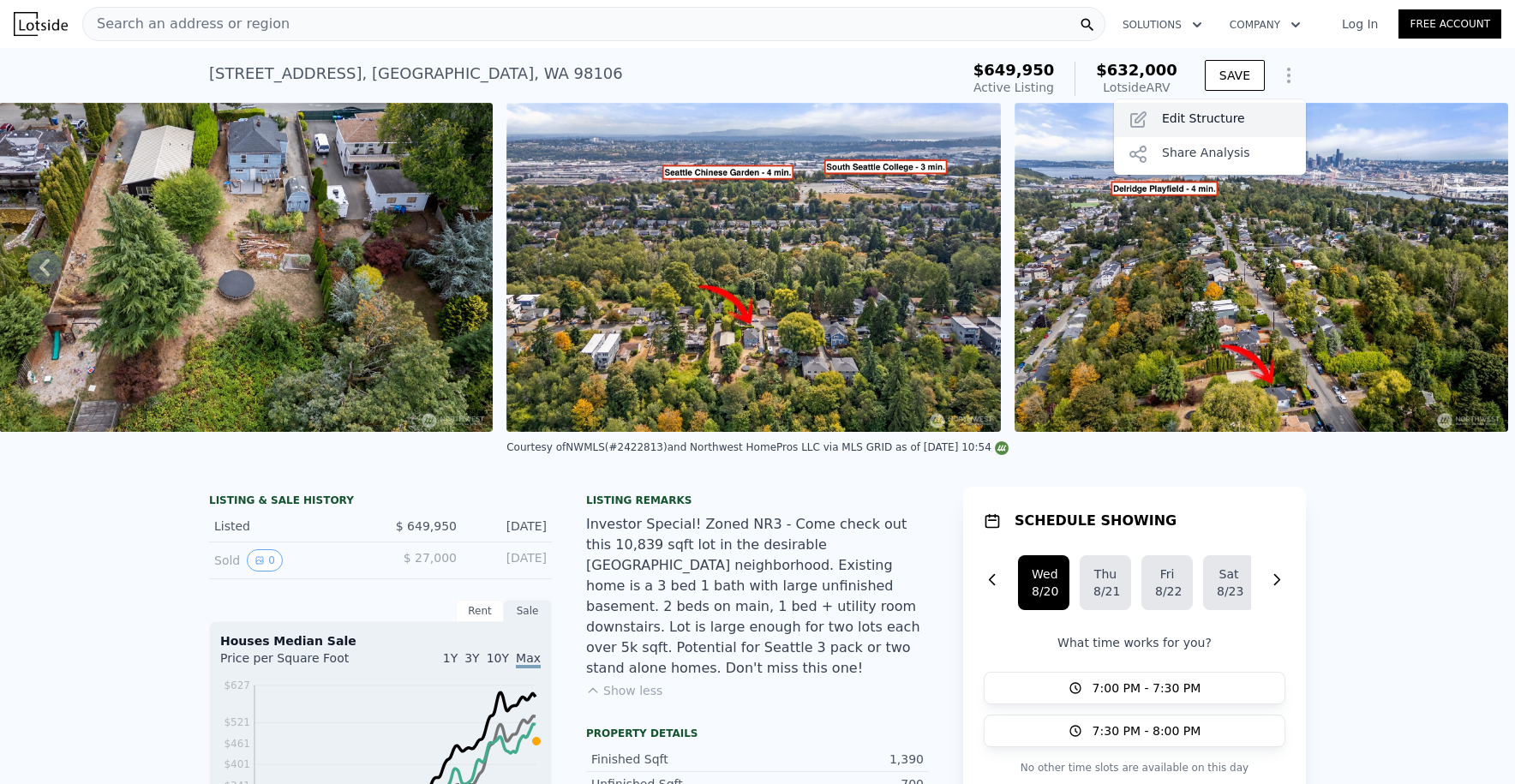
click at [1240, 123] on div "Edit Structure" at bounding box center [1210, 120] width 192 height 34
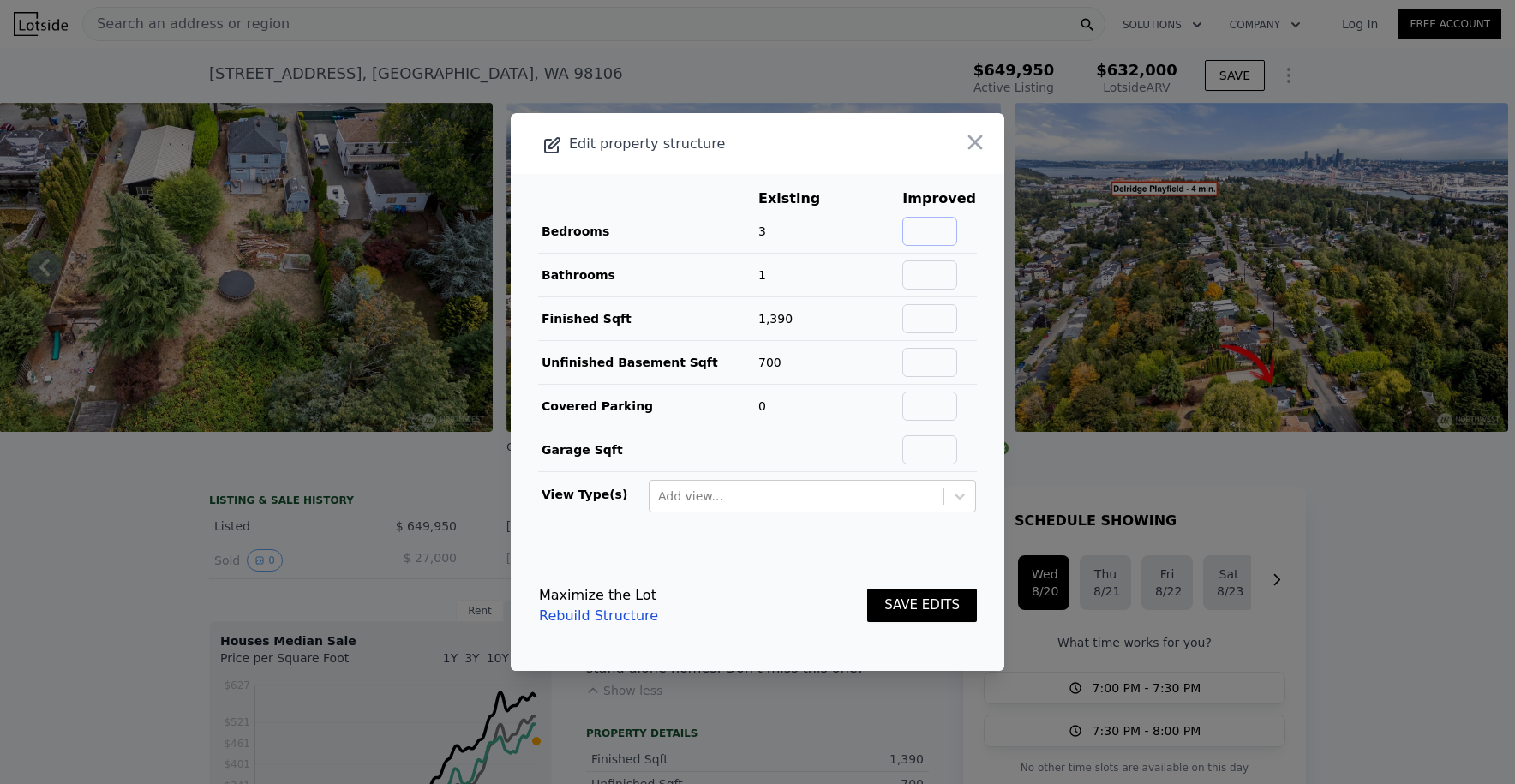
click at [937, 237] on input "text" at bounding box center [929, 231] width 55 height 29
type input "4"
click at [962, 275] on td at bounding box center [938, 276] width 75 height 44
click at [932, 275] on input "text" at bounding box center [929, 275] width 55 height 29
type input "2.5"
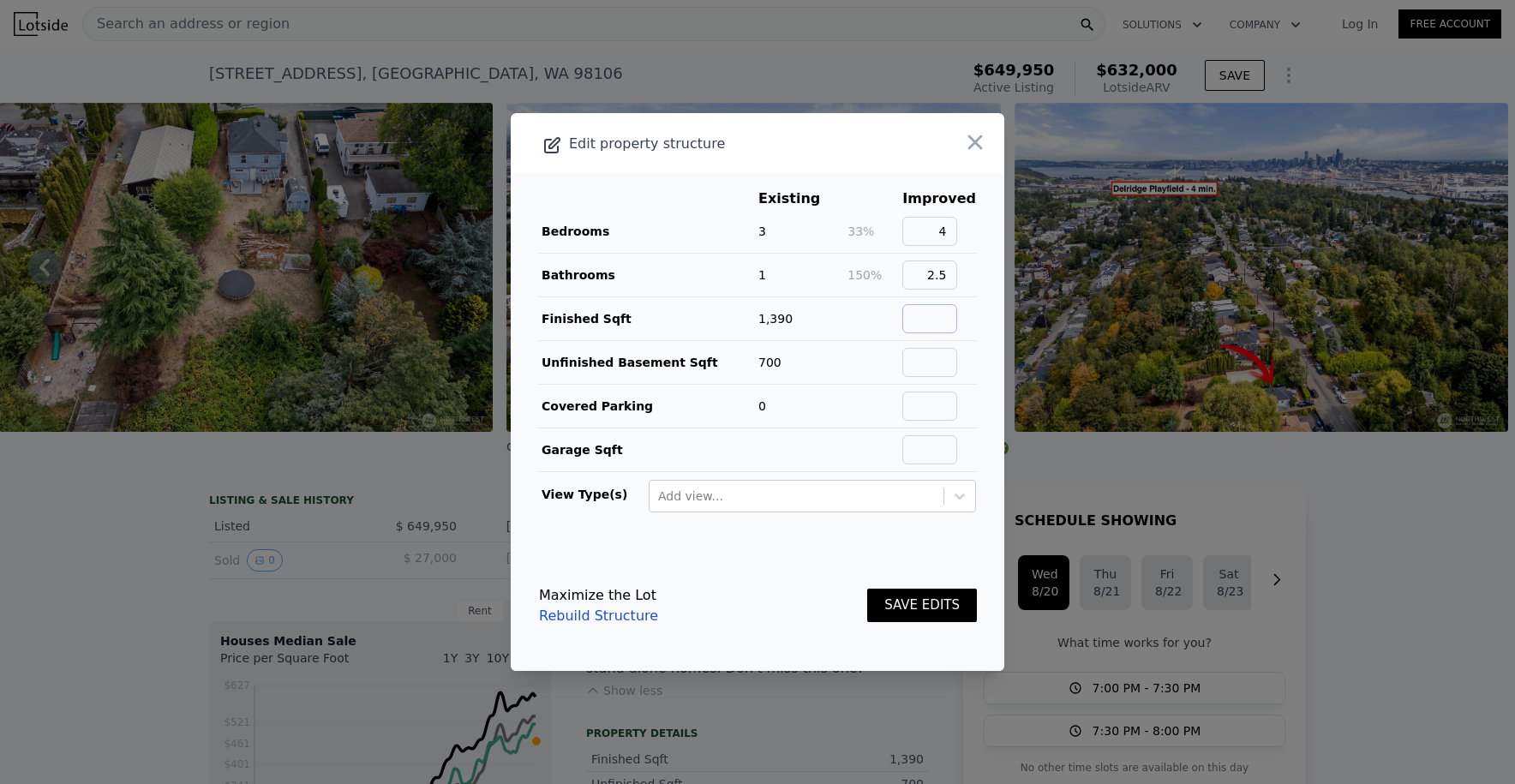
click at [908, 323] on input "text" at bounding box center [929, 319] width 55 height 29
type input "2090"
click at [933, 353] on input "text" at bounding box center [929, 363] width 55 height 29
type input "0"
click at [887, 607] on button "SAVE EDITS" at bounding box center [922, 605] width 110 height 34
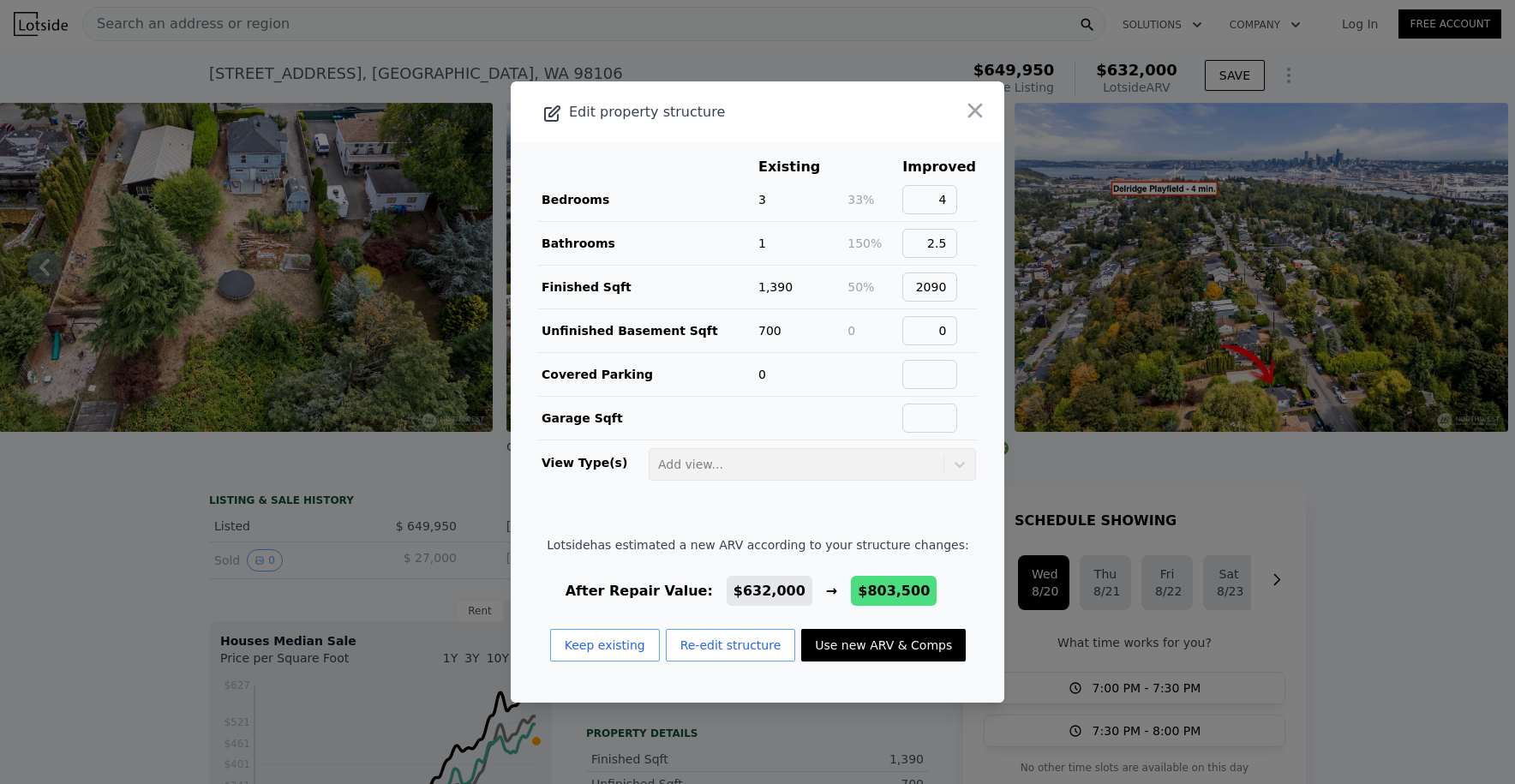
click at [870, 635] on button "Use new ARV & Comps" at bounding box center [884, 645] width 165 height 33
type input "3"
type input "1.5"
type input "3"
type input "1520"
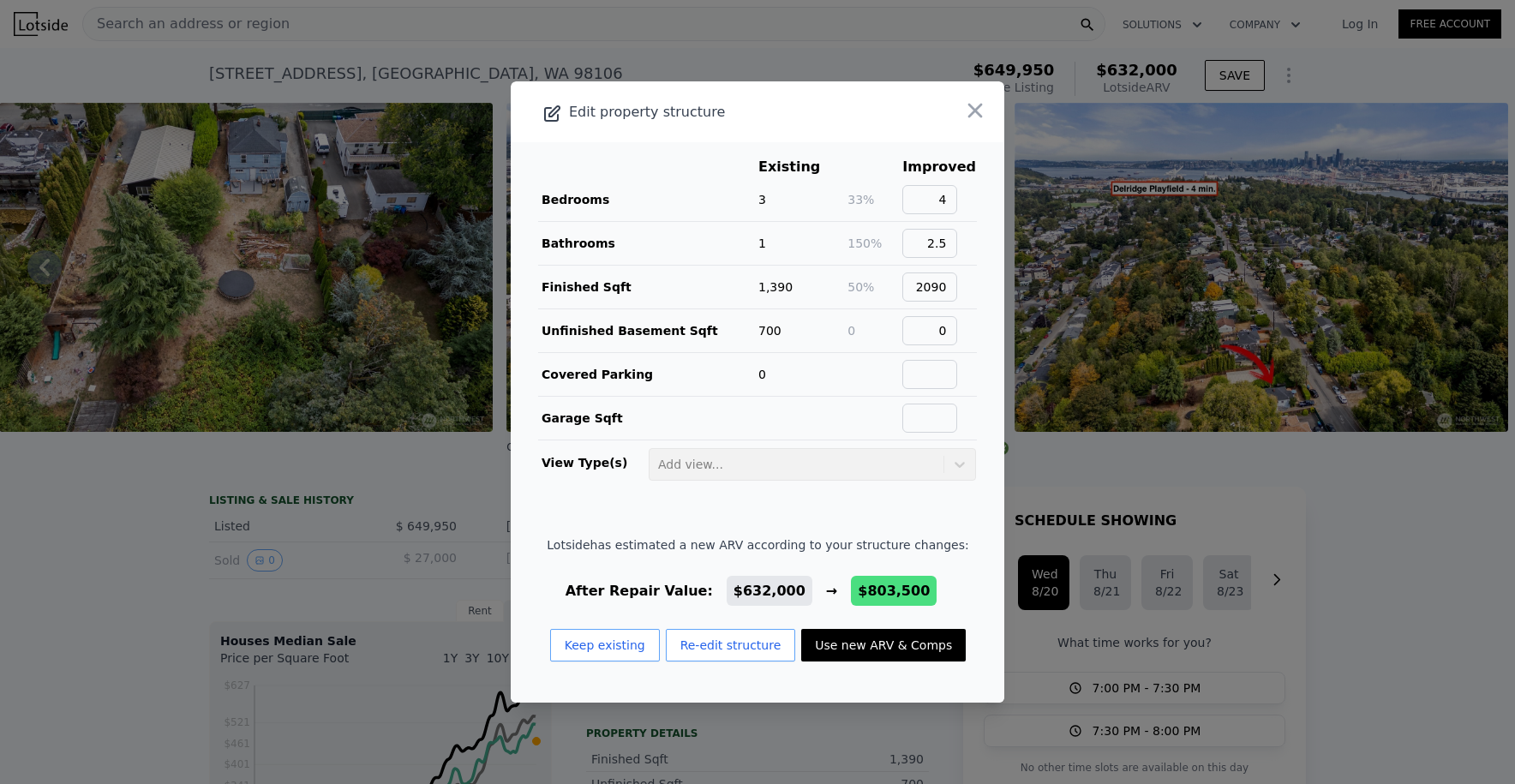
type input "2491"
type input "10631"
checkbox input "true"
type input "$ 803,500"
type input "$ 45,893"
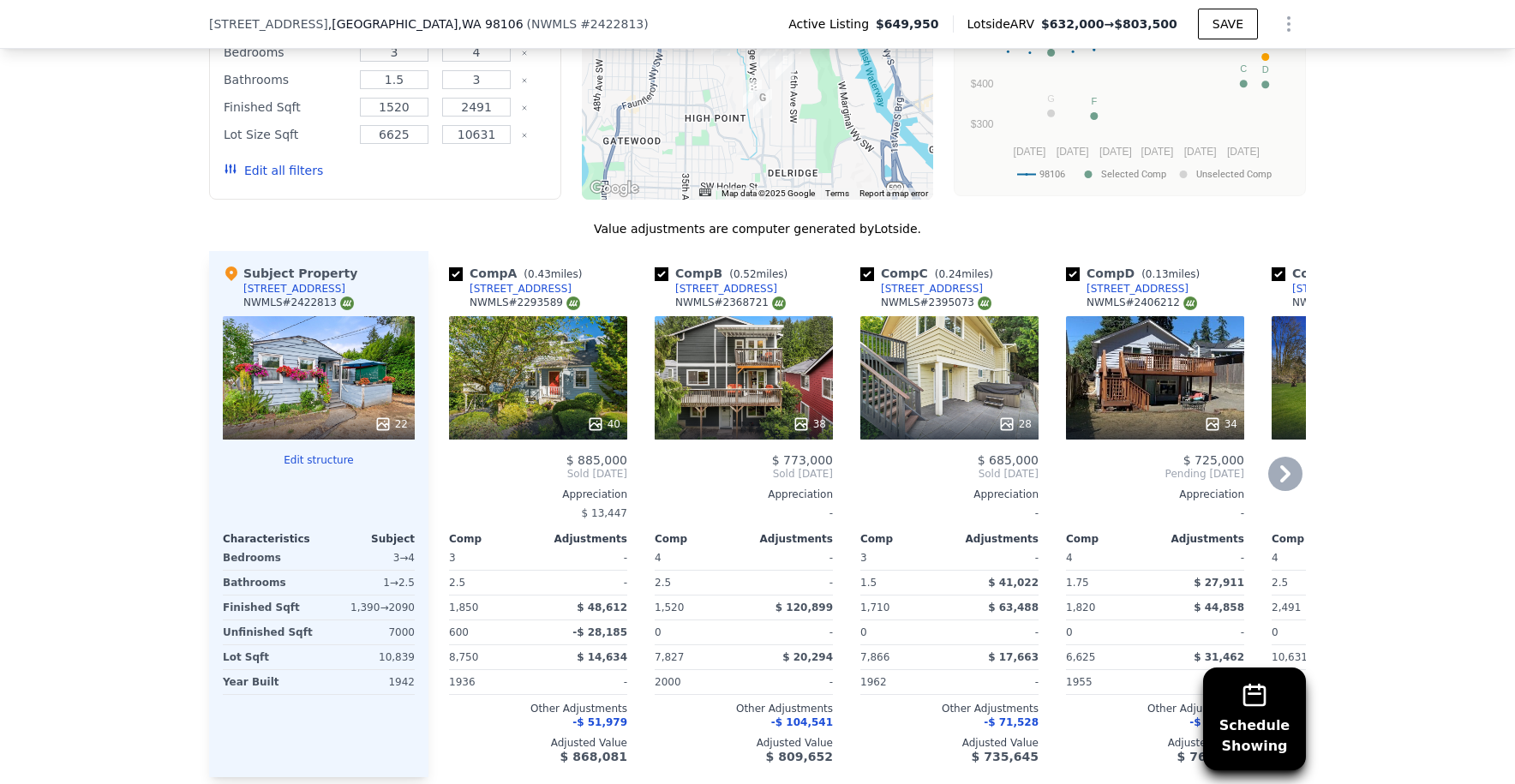
scroll to position [1796, 0]
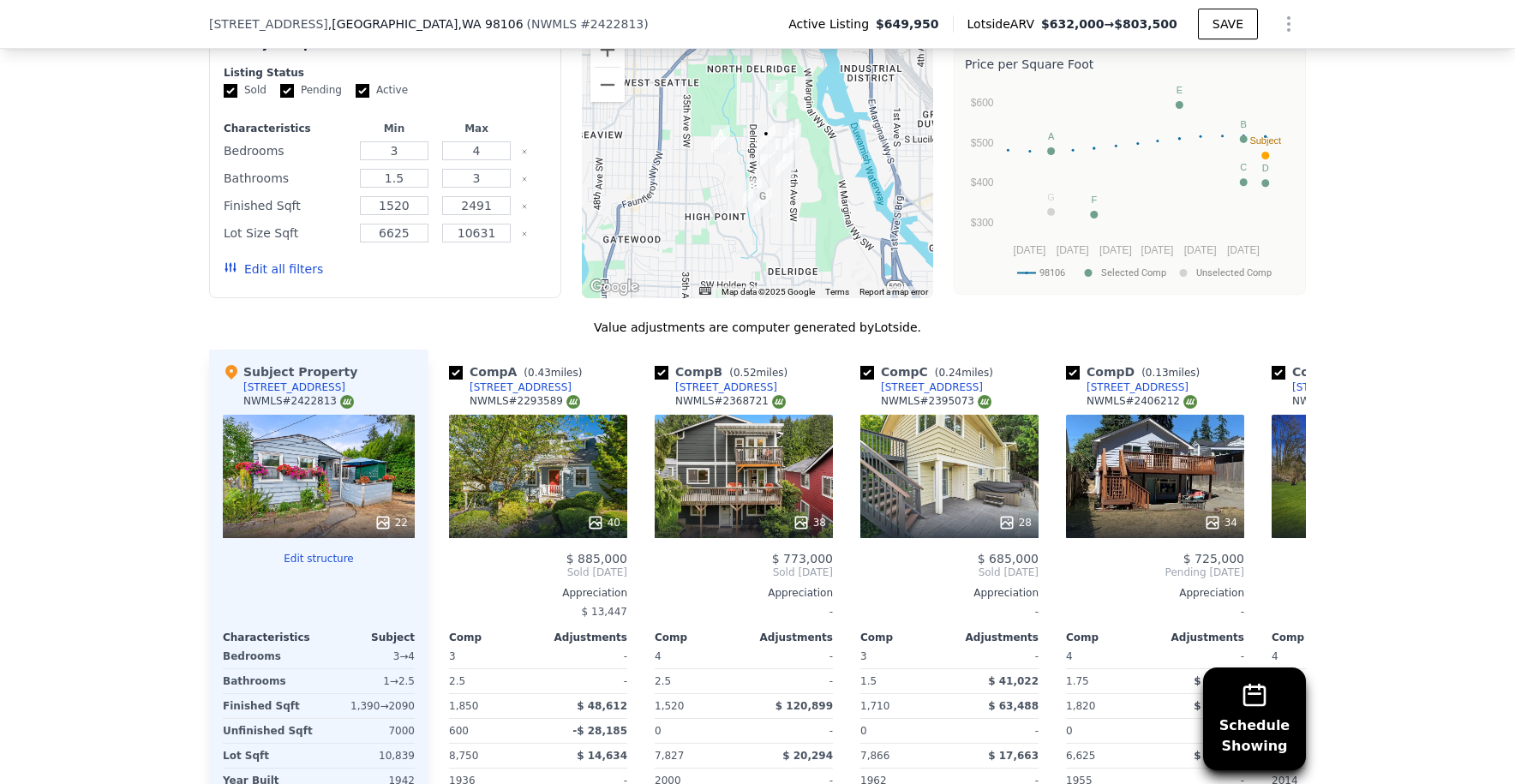
click at [736, 140] on div at bounding box center [758, 160] width 353 height 275
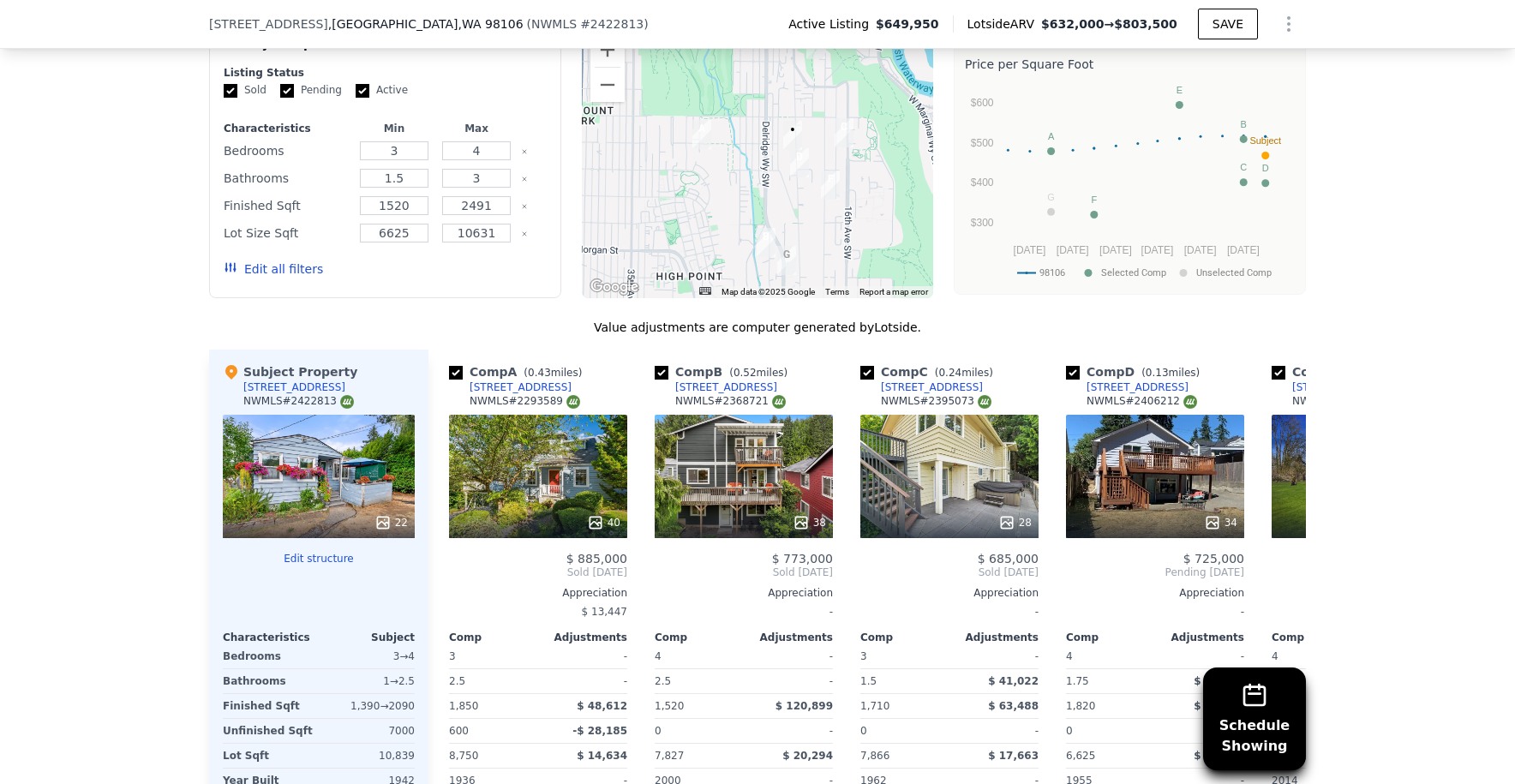
click at [754, 154] on div at bounding box center [758, 160] width 353 height 275
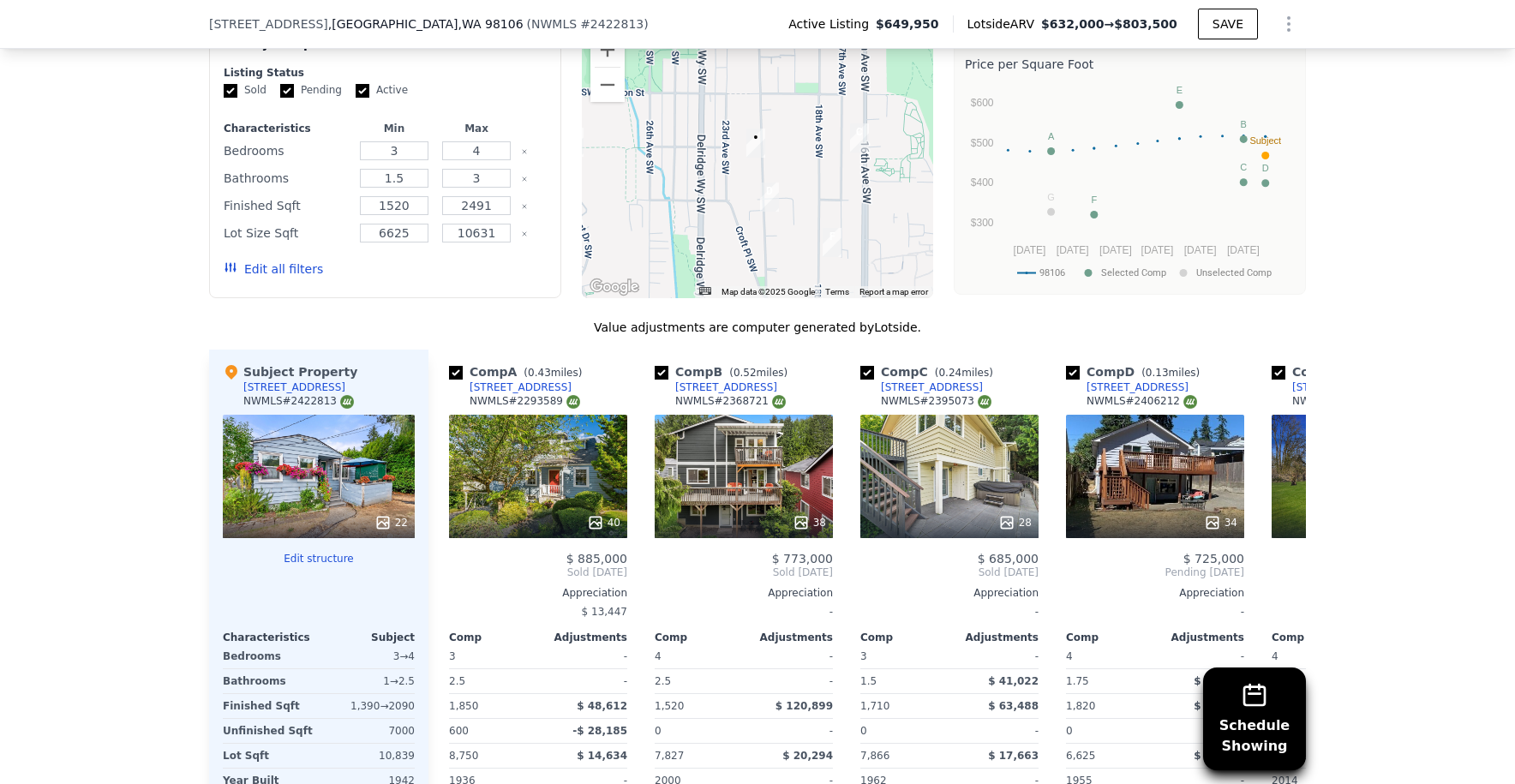
drag, startPoint x: 788, startPoint y: 157, endPoint x: 685, endPoint y: 198, distance: 110.9
click at [685, 198] on div at bounding box center [758, 160] width 353 height 275
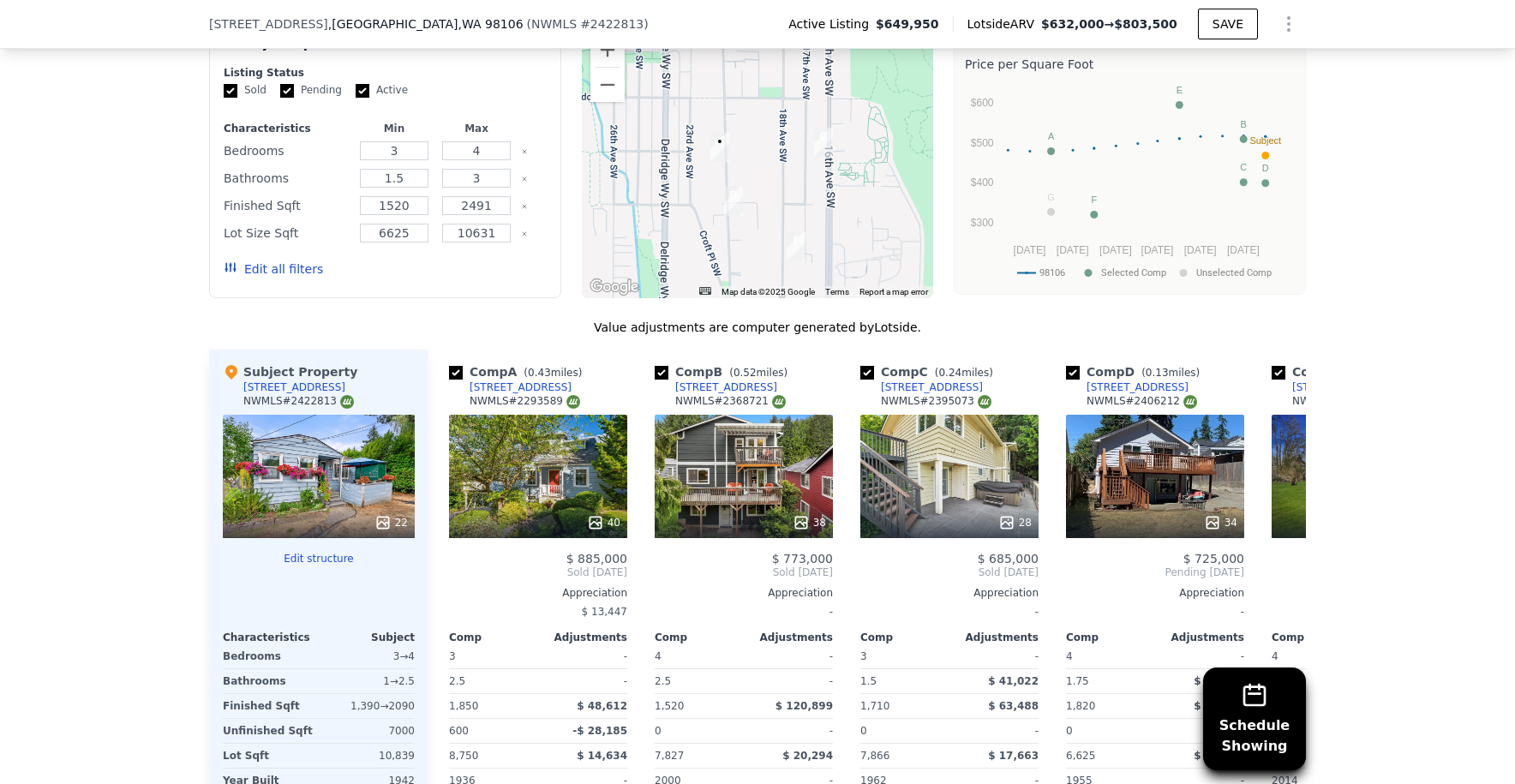
drag, startPoint x: 743, startPoint y: 201, endPoint x: 751, endPoint y: 196, distance: 9.4
click at [751, 192] on div at bounding box center [758, 160] width 353 height 275
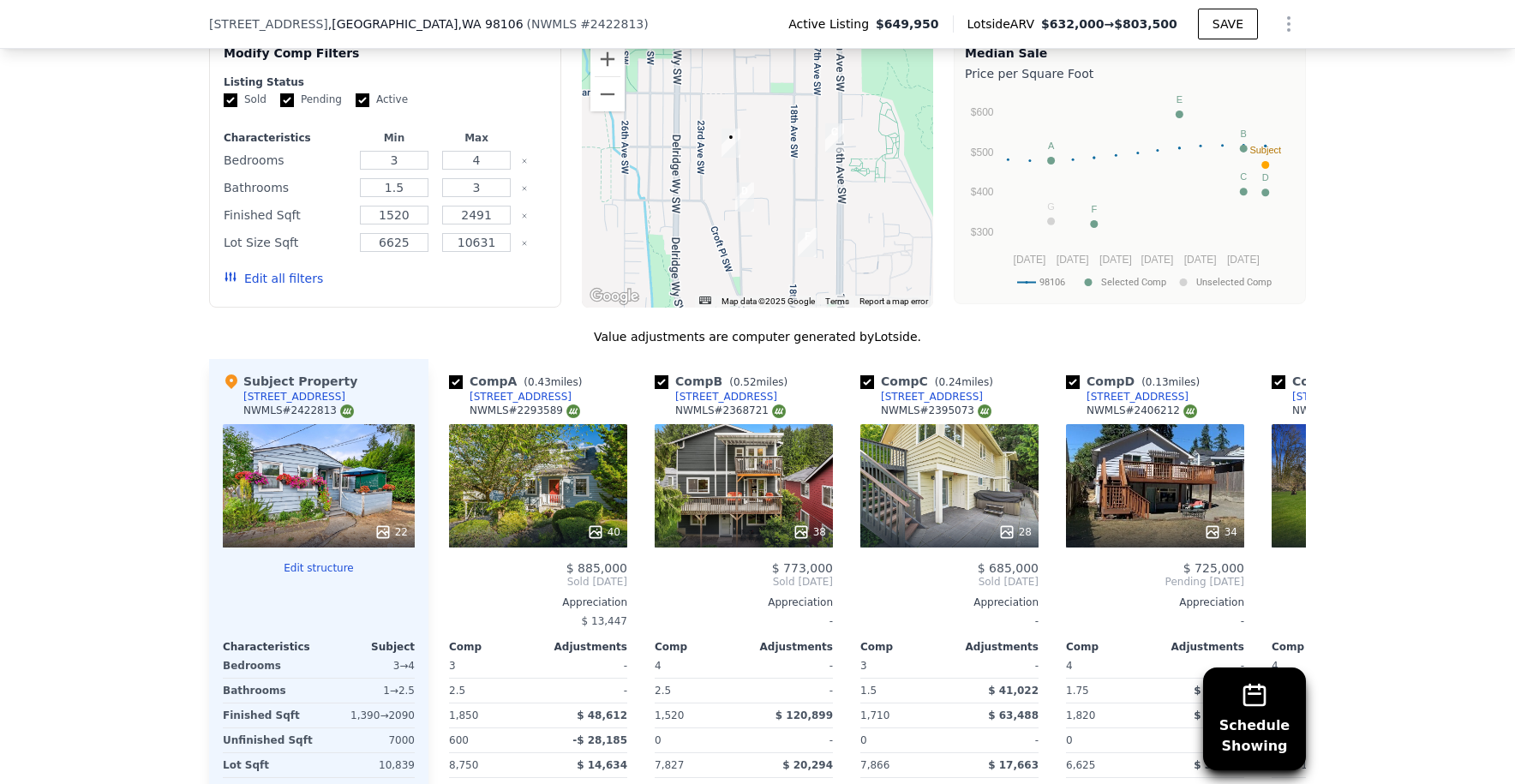
scroll to position [1547, 0]
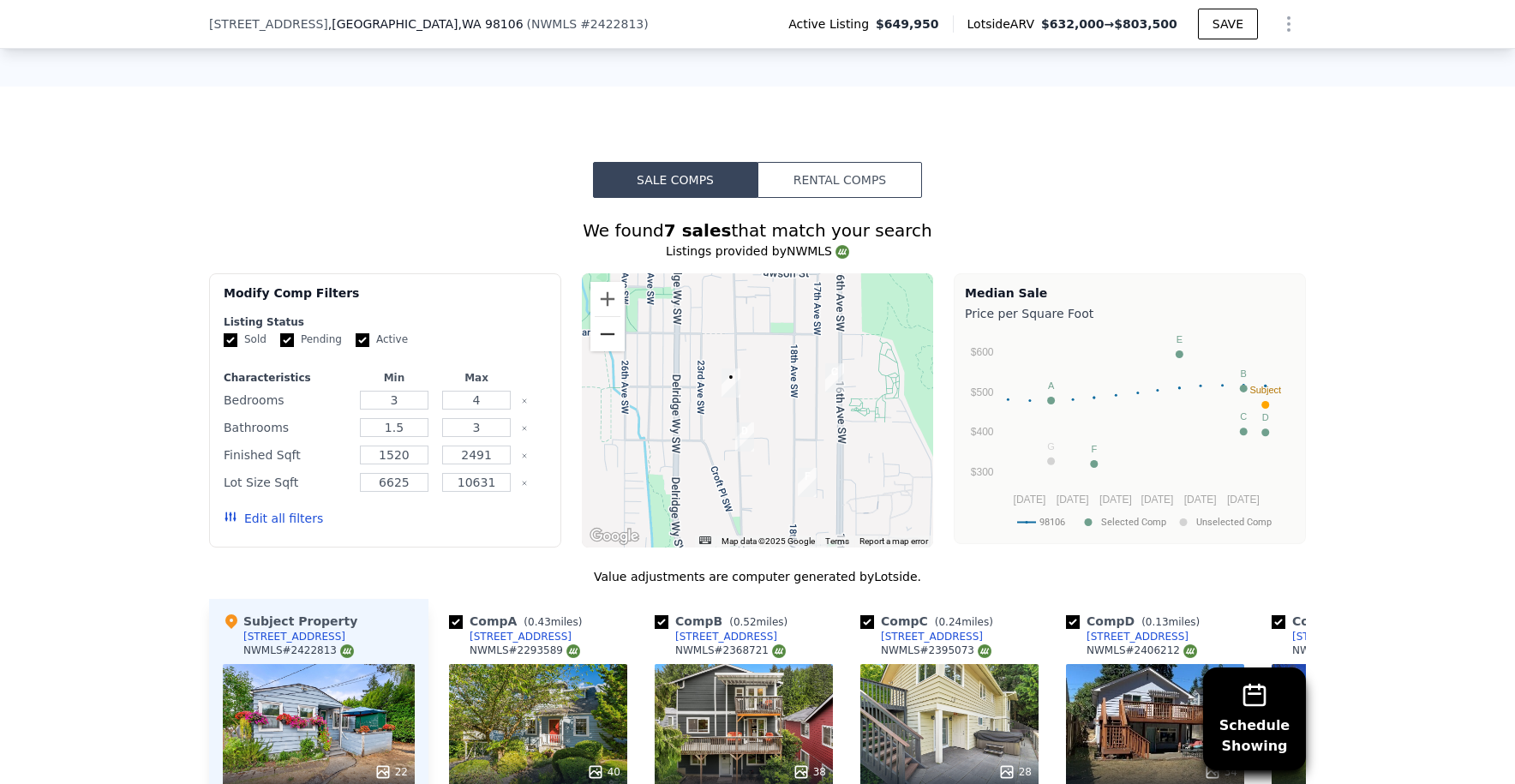
click at [595, 323] on button "Zoom out" at bounding box center [607, 334] width 34 height 34
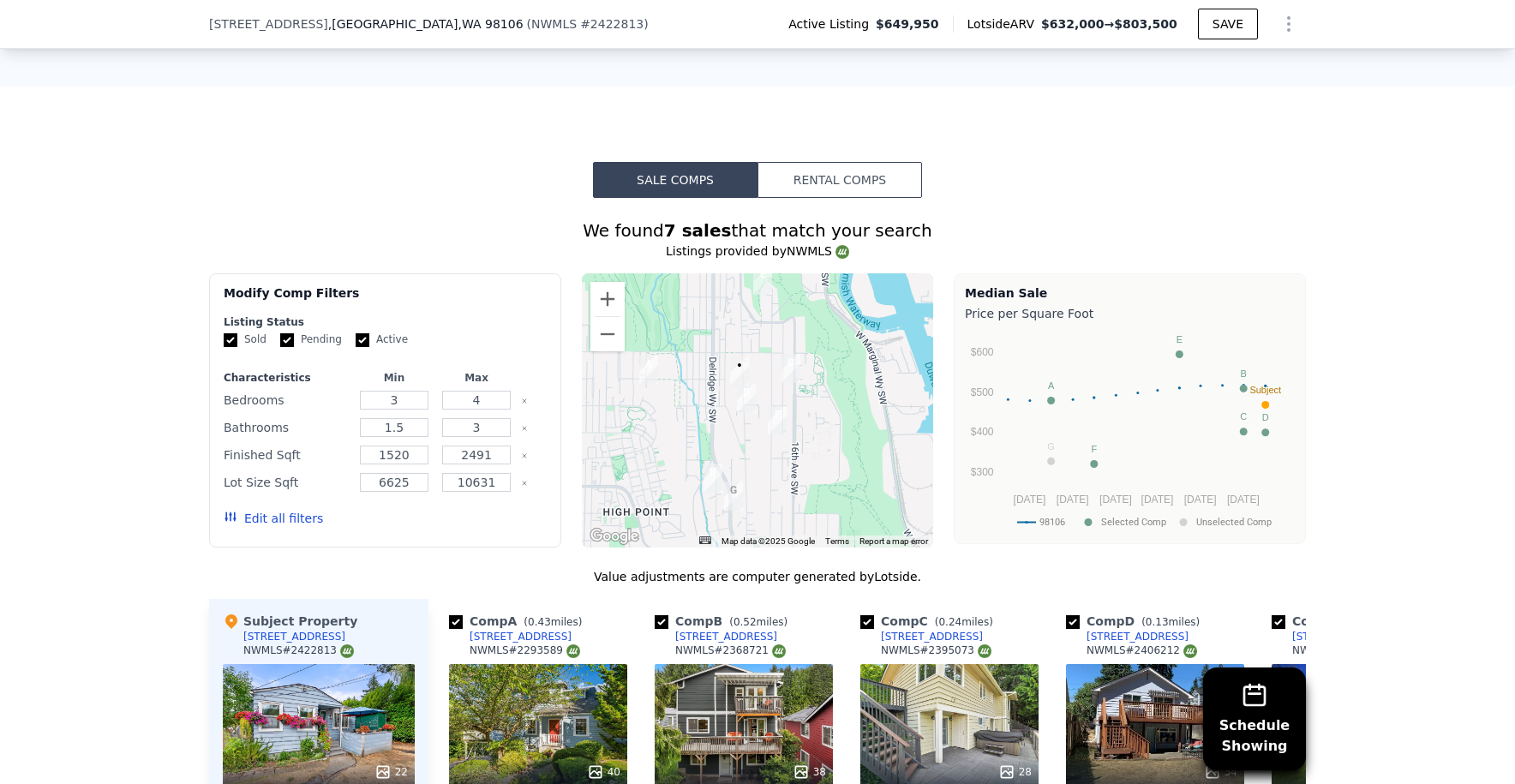
drag, startPoint x: 709, startPoint y: 407, endPoint x: 703, endPoint y: 394, distance: 14.3
click at [703, 394] on div at bounding box center [758, 411] width 353 height 275
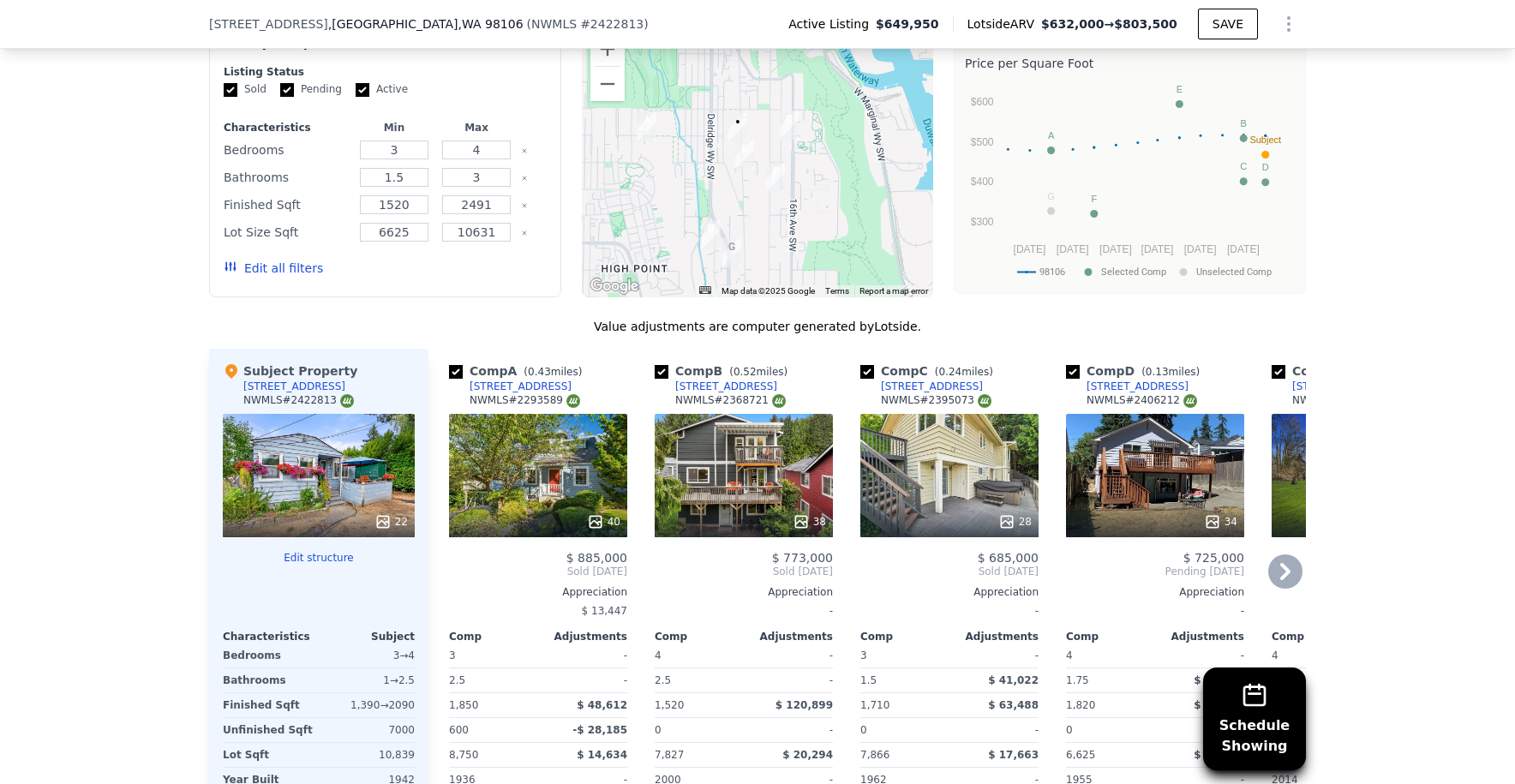
scroll to position [1815, 0]
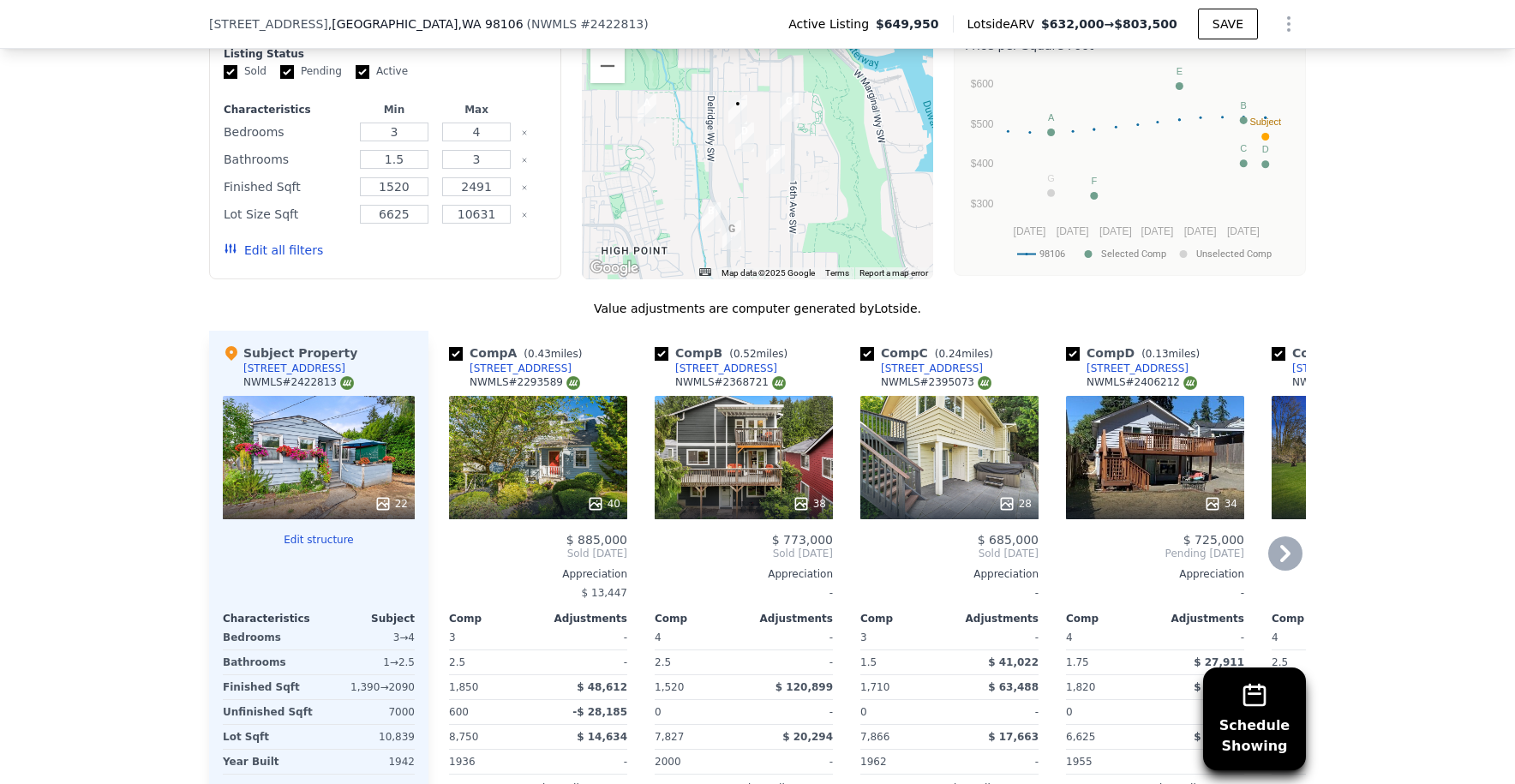
click at [708, 436] on div "38" at bounding box center [743, 458] width 179 height 123
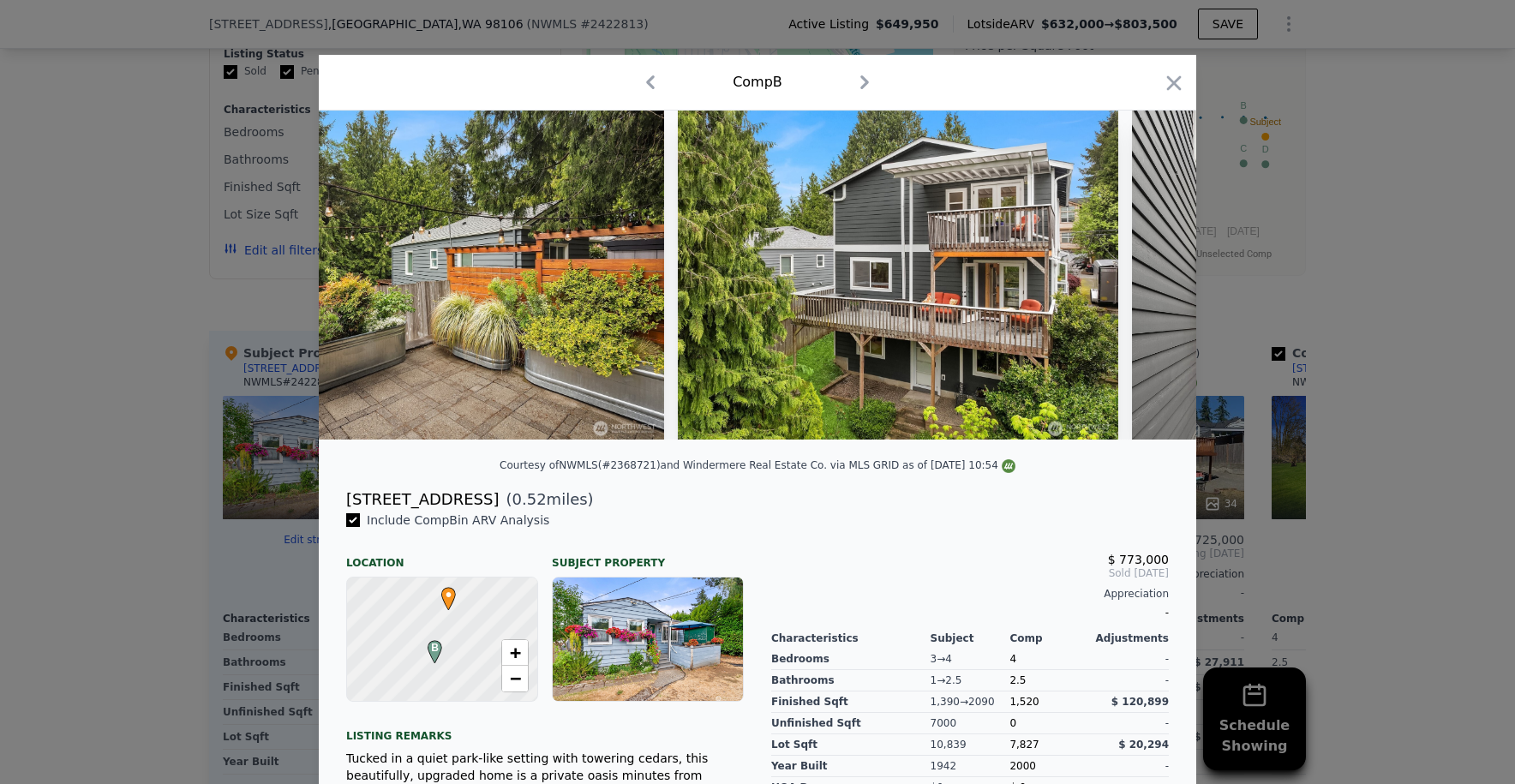
scroll to position [0, 17068]
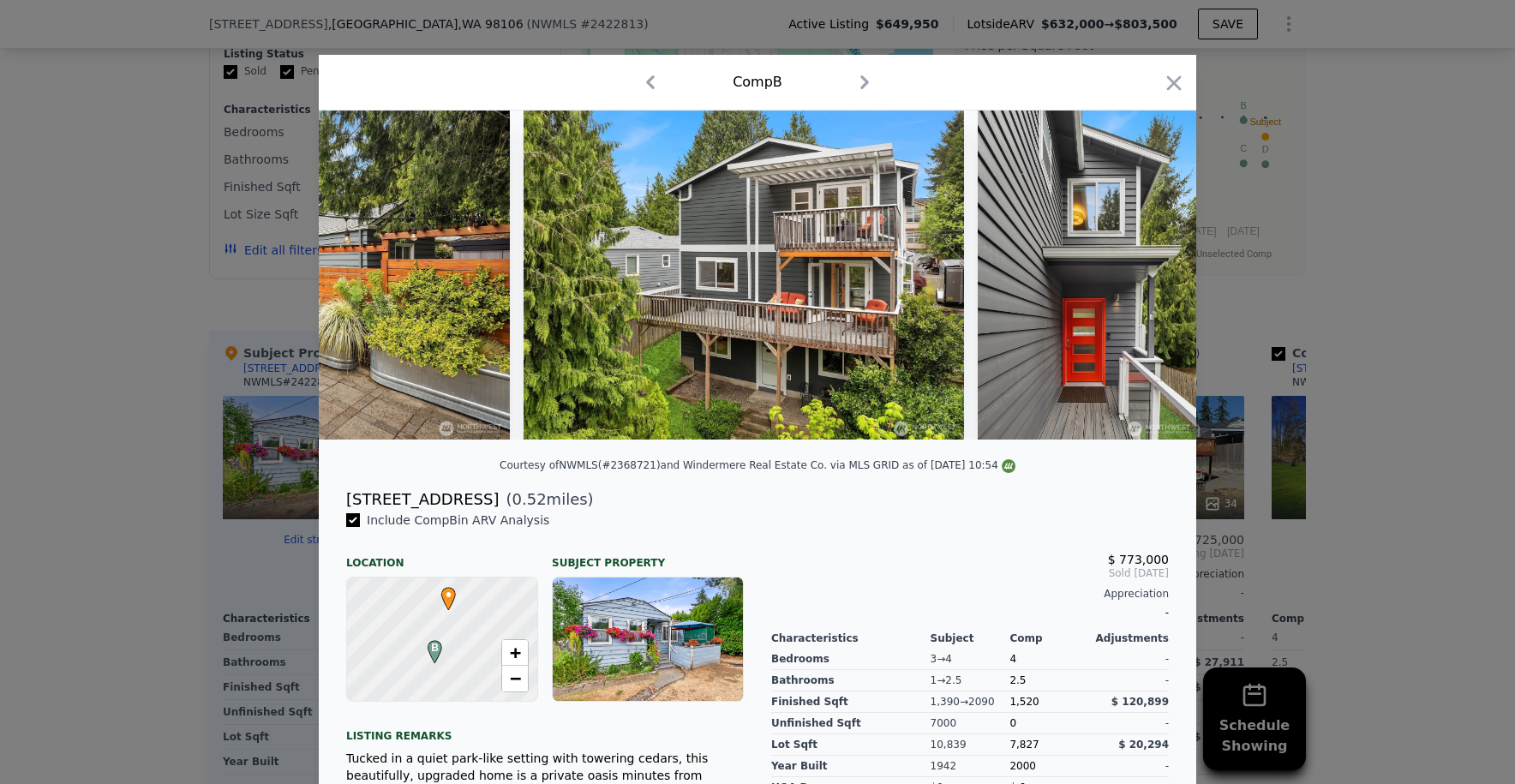
click at [1162, 86] on icon "button" at bounding box center [1174, 82] width 24 height 24
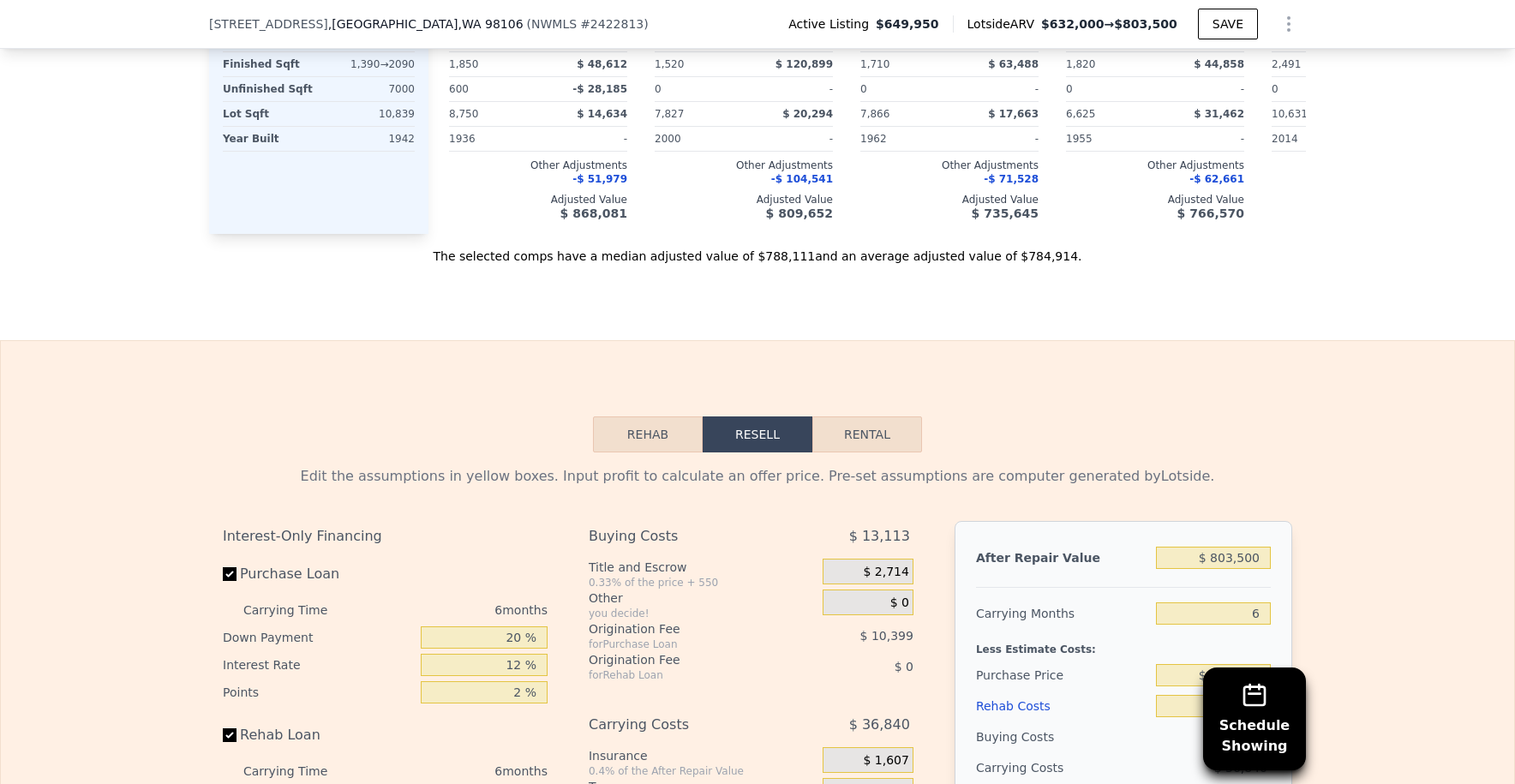
scroll to position [2641, 0]
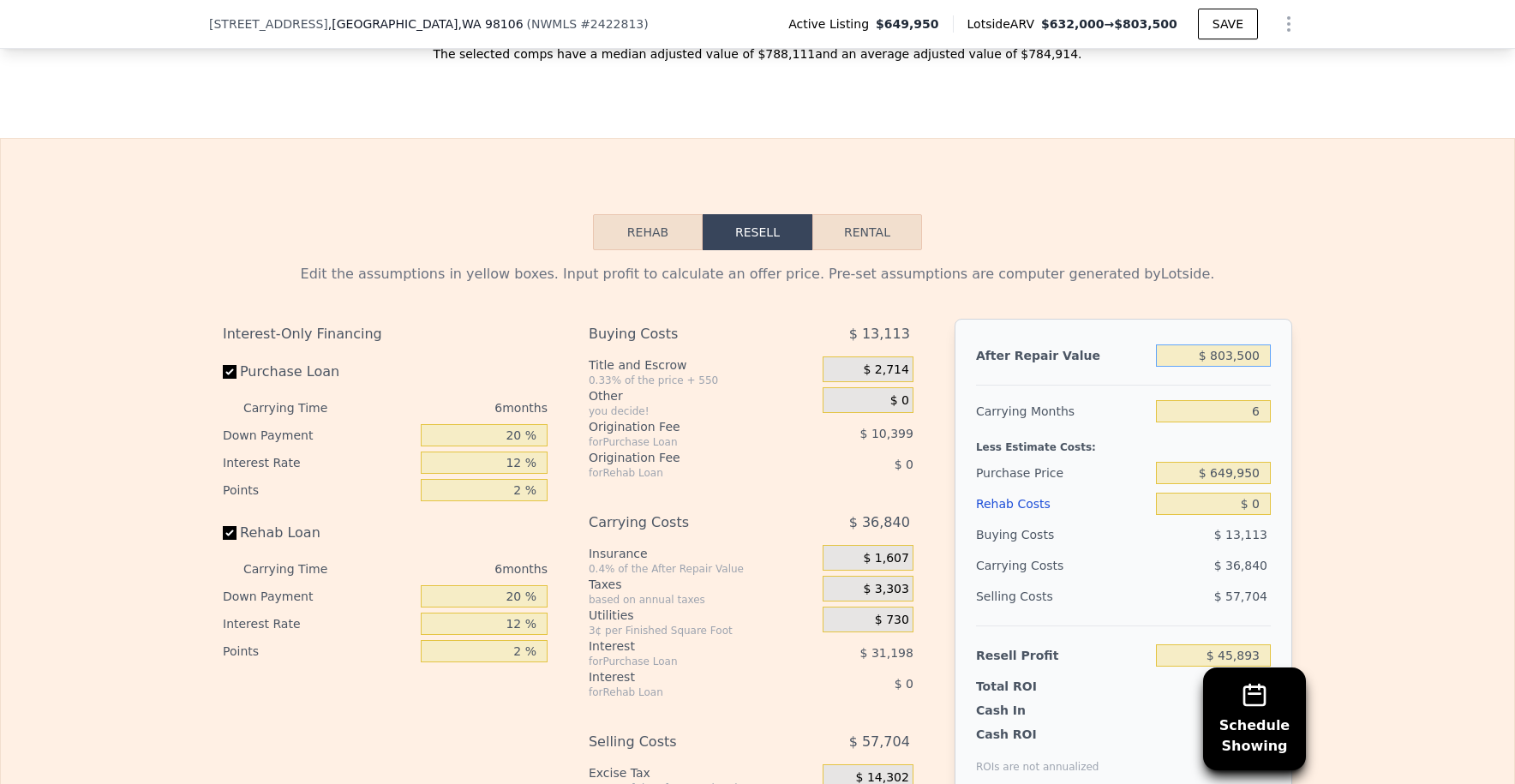
click at [1232, 358] on input "$ 803,500" at bounding box center [1213, 355] width 115 height 23
type input "$ 7"
type input "-$ 698,839"
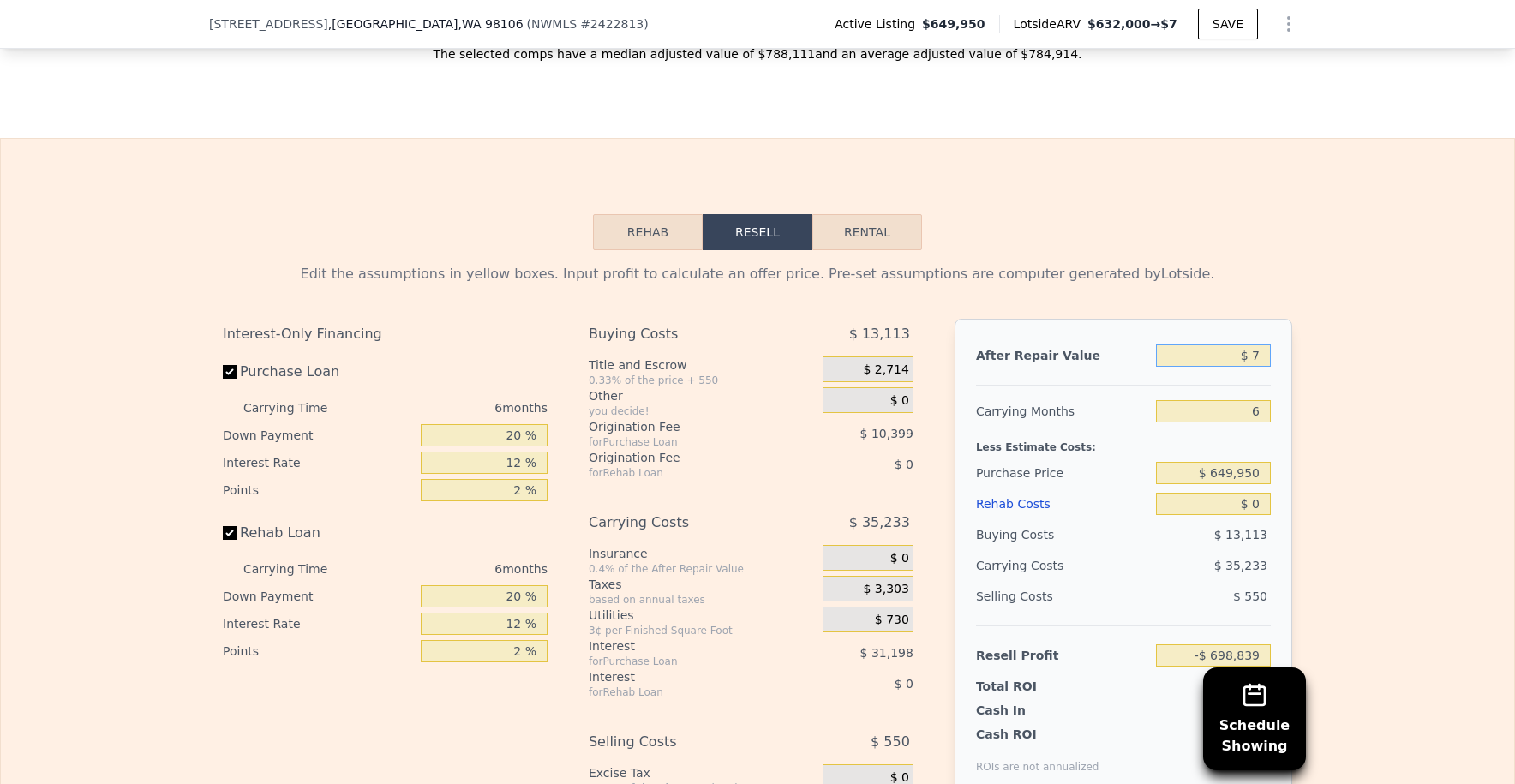
type input "$ 78"
type input "-$ 698,773"
type input "$ 780"
type input "-$ 698,125"
type input "$ 78"
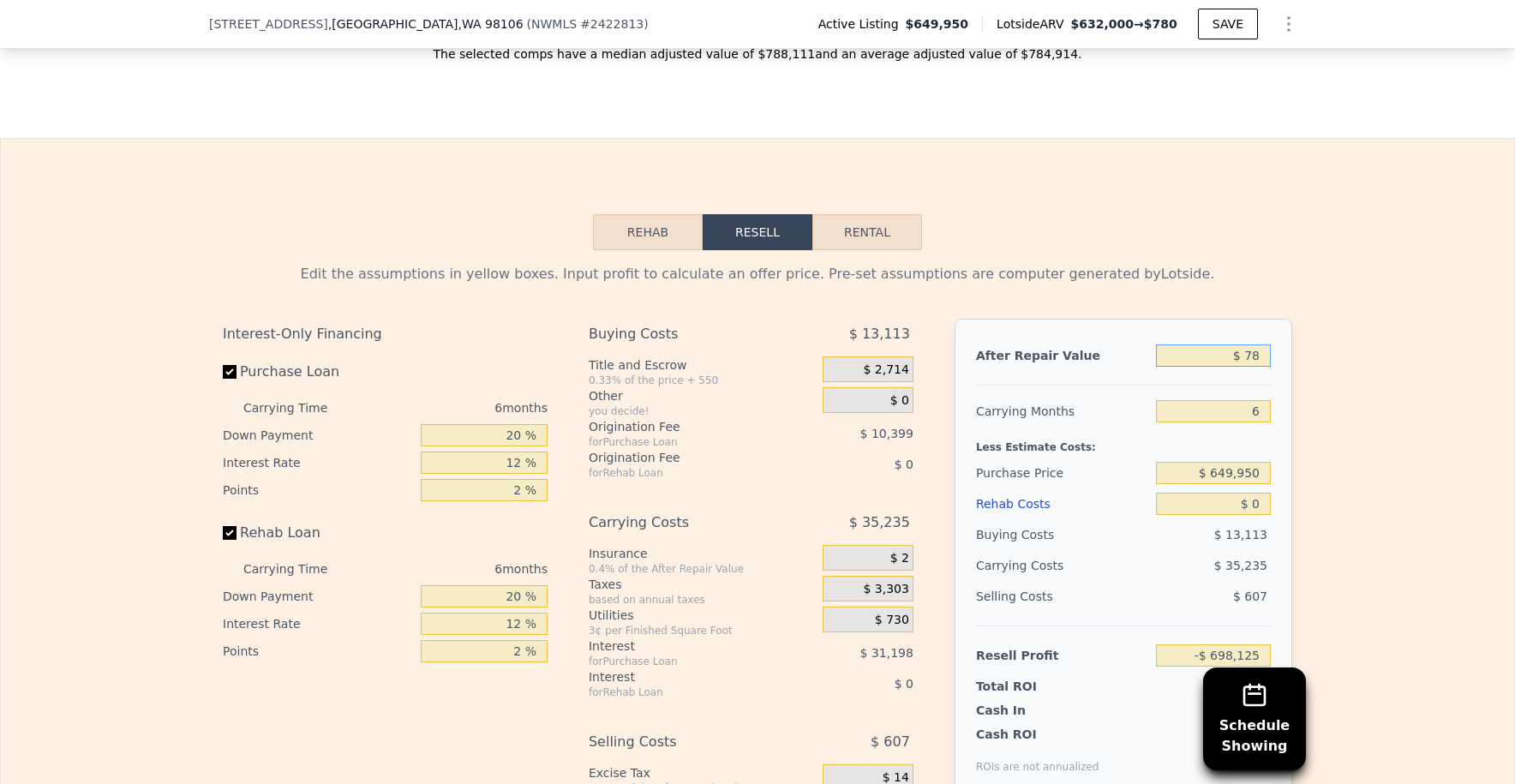
type input "-$ 698,773"
type input "$ 785"
type input "-$ 698,120"
type input "$ 7,850"
type input "-$ 691,570"
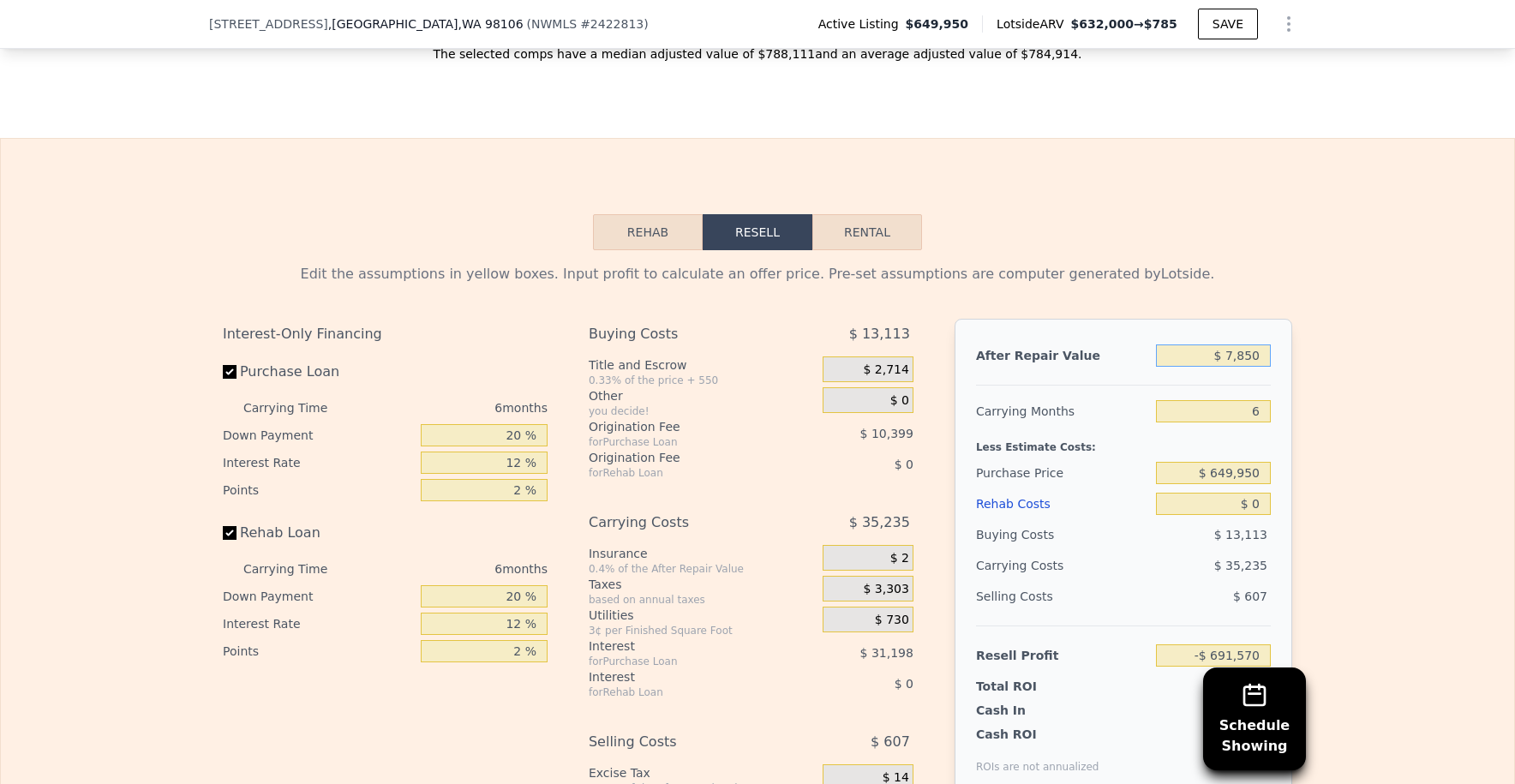
type input "$ 78,500"
type input "-$ 626,087"
type input "$ 785,000"
type input "$ 28,747"
type input "$ 785,000"
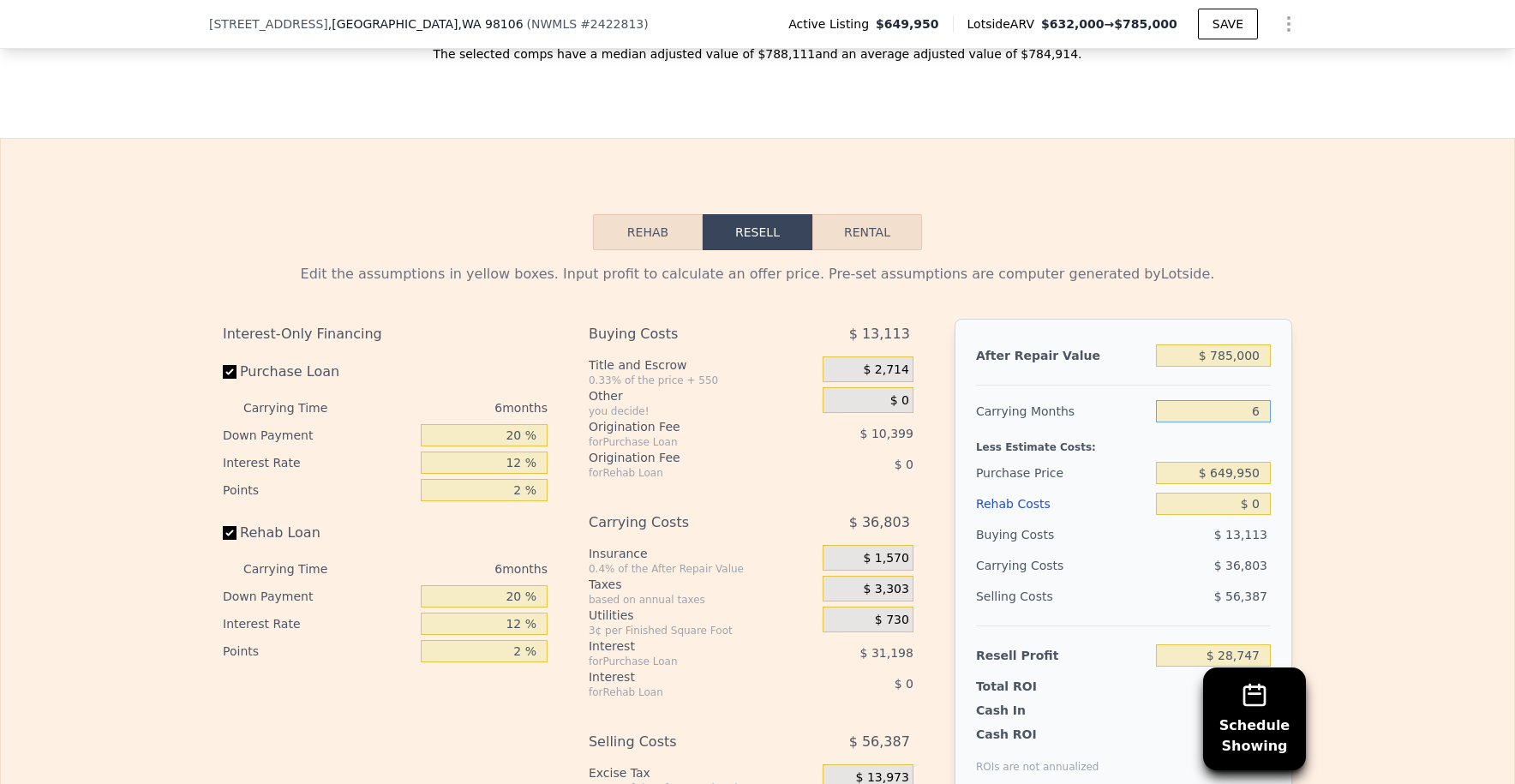
click at [1262, 402] on input "6" at bounding box center [1213, 411] width 115 height 23
type input "10"
type input "$ 4,211"
type input "10"
click at [1243, 462] on input "$ 649,950" at bounding box center [1213, 473] width 115 height 23
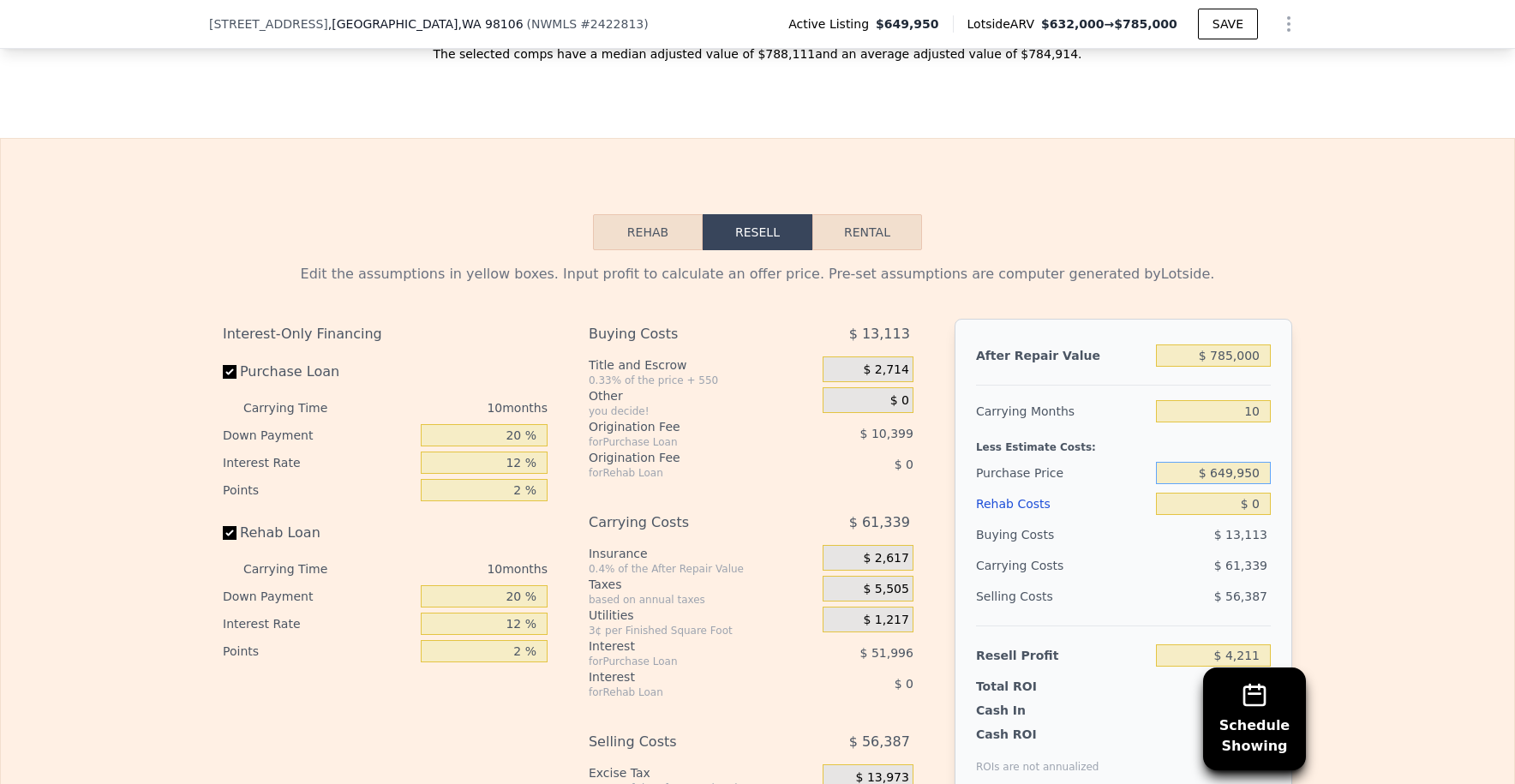
click at [1243, 462] on input "$ 649,950" at bounding box center [1213, 473] width 115 height 23
click at [1259, 498] on input "$ 0" at bounding box center [1213, 504] width 115 height 23
type input "$ 1"
type input "$ 4,210"
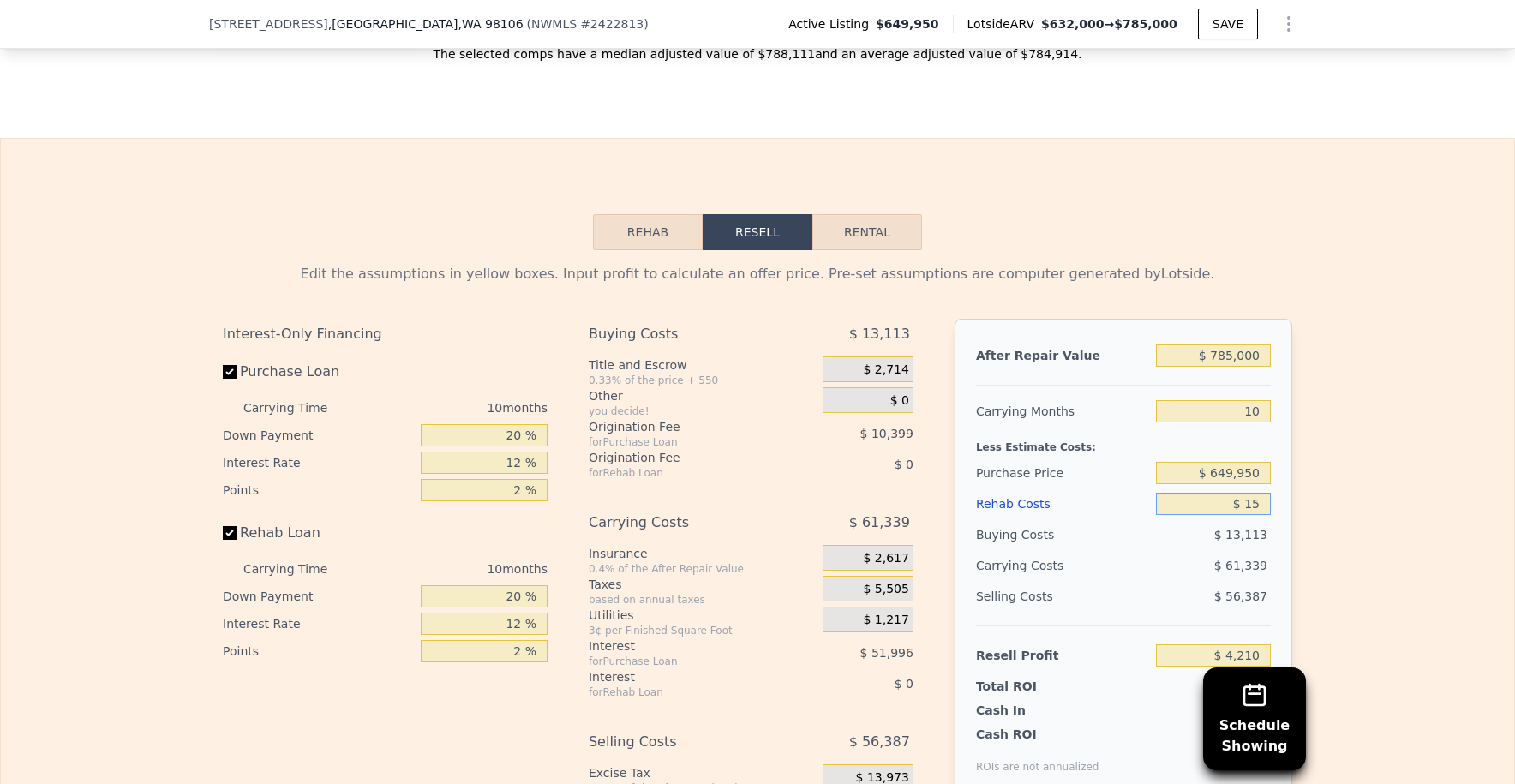
type input "$ 150"
type input "$ 4,049"
type input "$ 1,500"
type input "$ 2,567"
type input "$ 15,000"
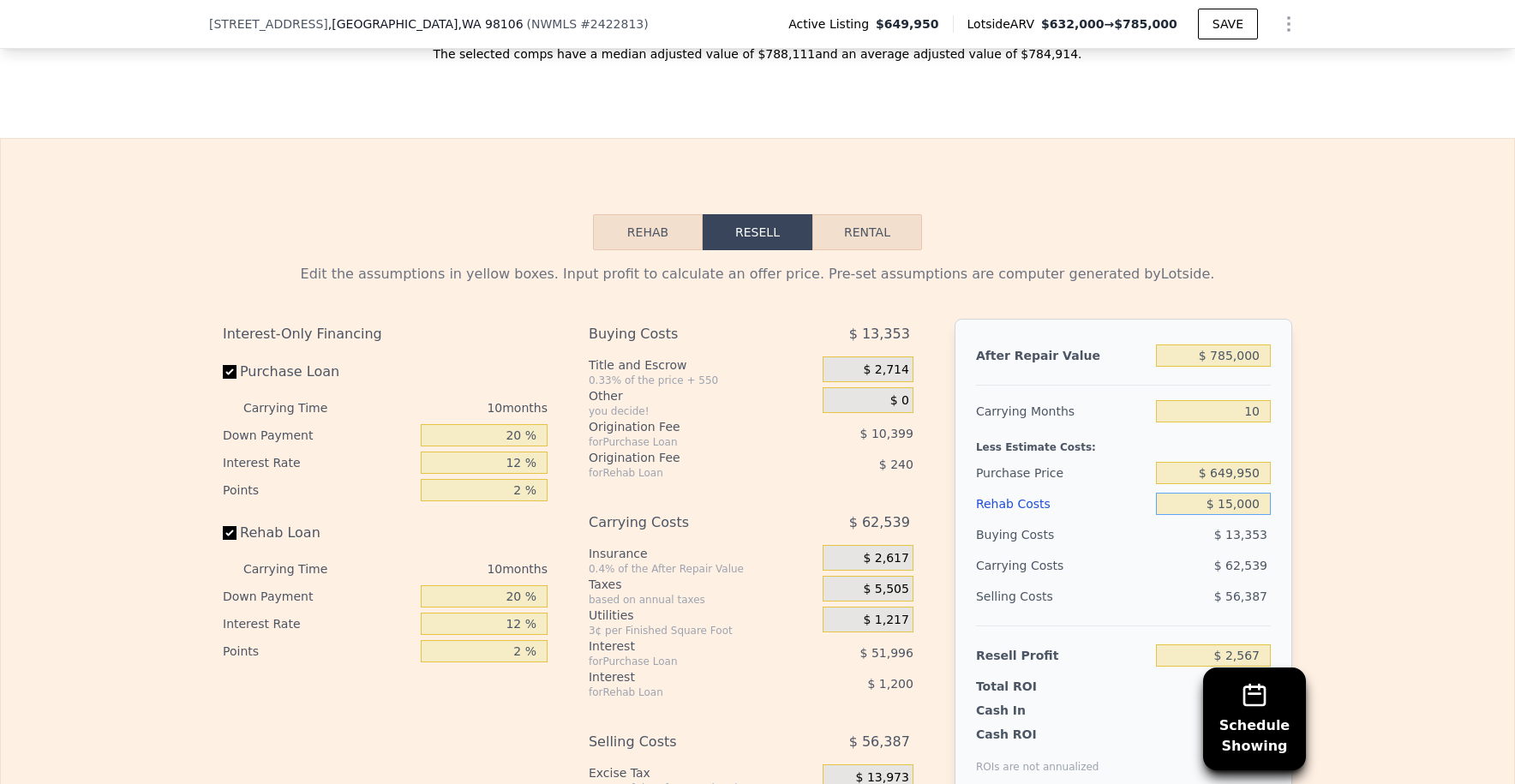
type input "-$ 12,229"
type input "$ 150,000"
type input "-$ 160,189"
type input "$ 150,000"
click at [1296, 489] on div "Edit the assumptions in yellow boxes. Input profit to calculate an offer price.…" at bounding box center [758, 568] width 1097 height 637
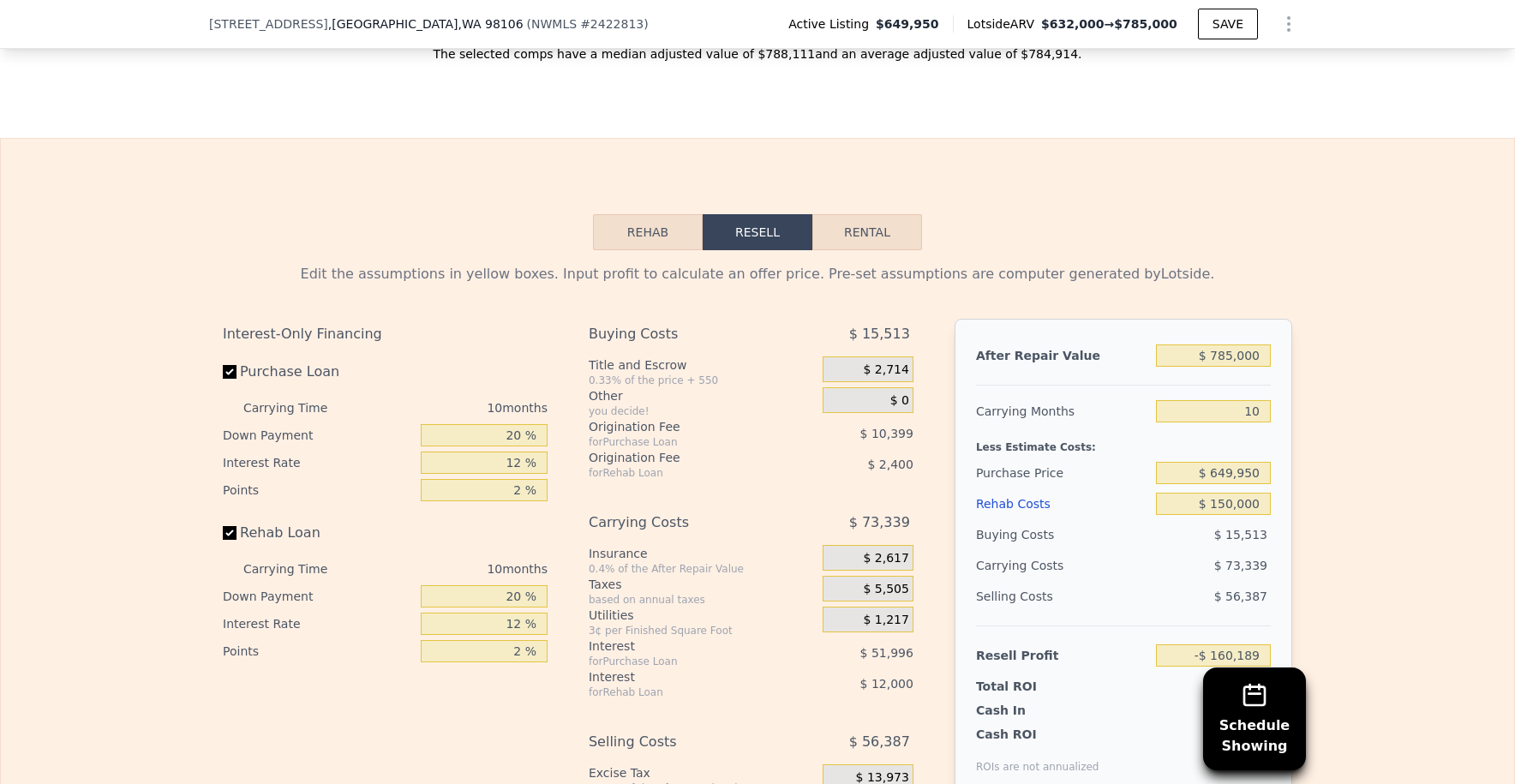
scroll to position [2681, 0]
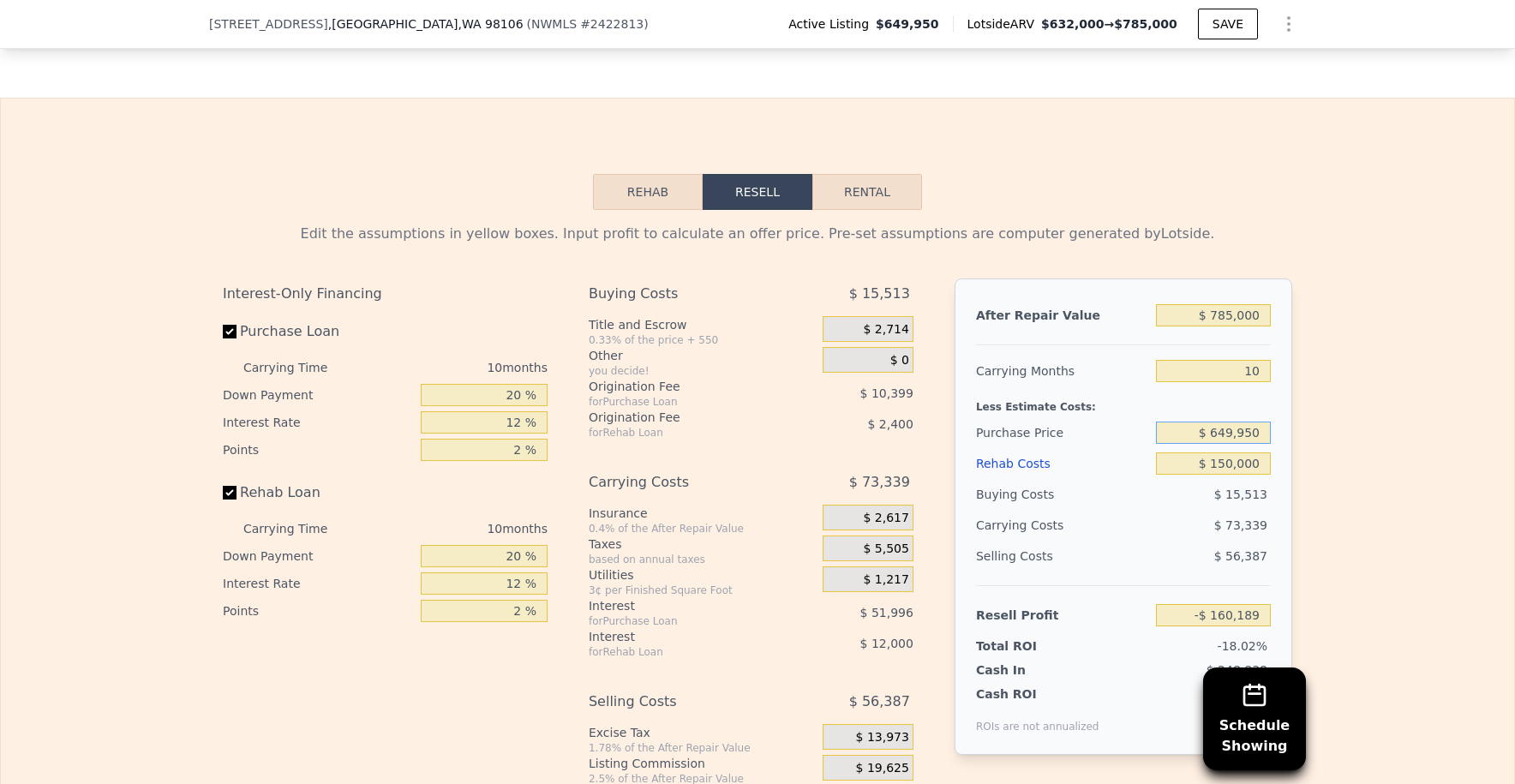
click at [1227, 430] on input "$ 649,950" at bounding box center [1213, 432] width 115 height 23
type input "$ 500,000"
click at [1267, 447] on div "After Repair Value $ 785,000 Carrying Months 10 Less Estimate Costs: Purchase P…" at bounding box center [1123, 517] width 337 height 477
type input "$ 4,659"
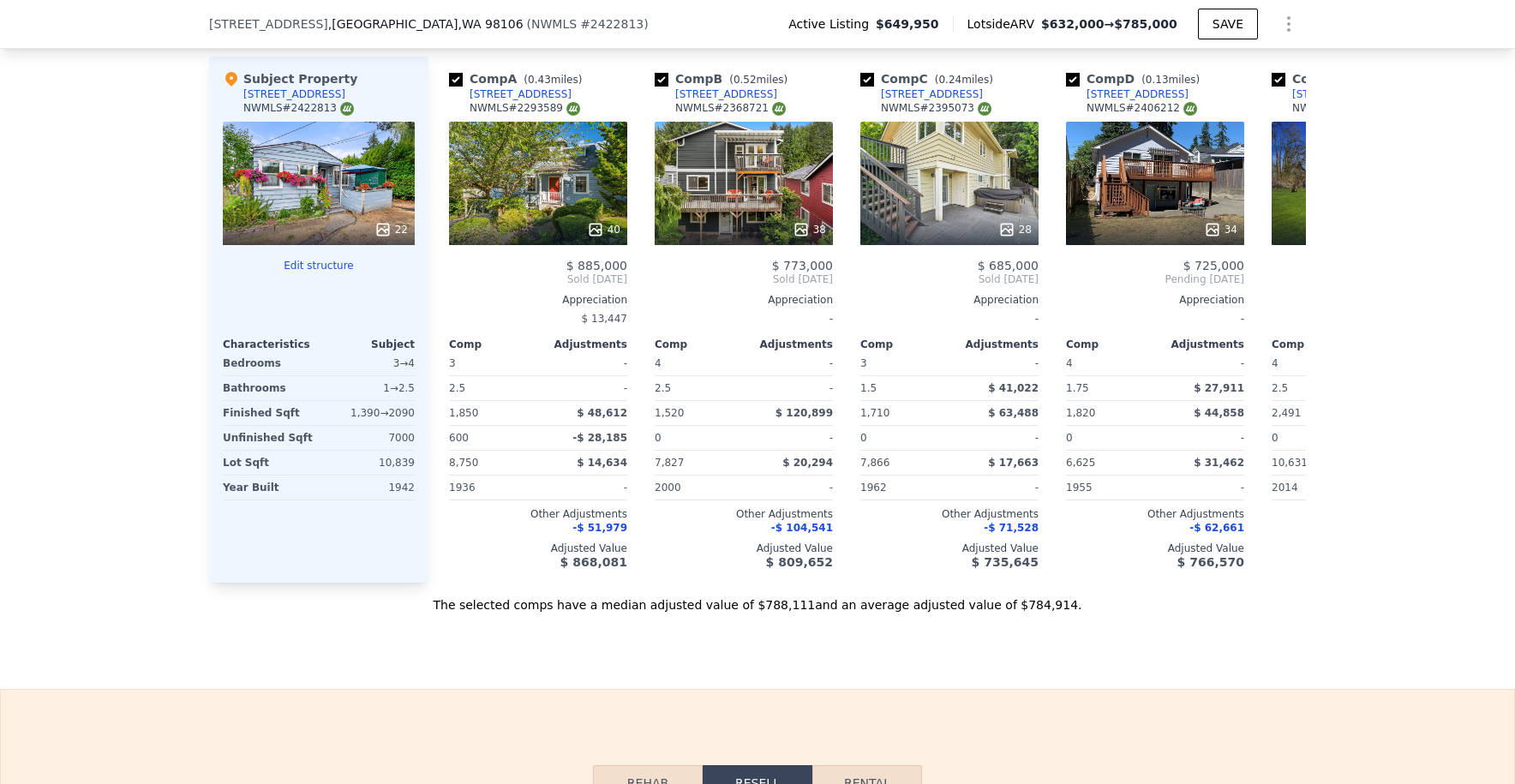
scroll to position [0, 0]
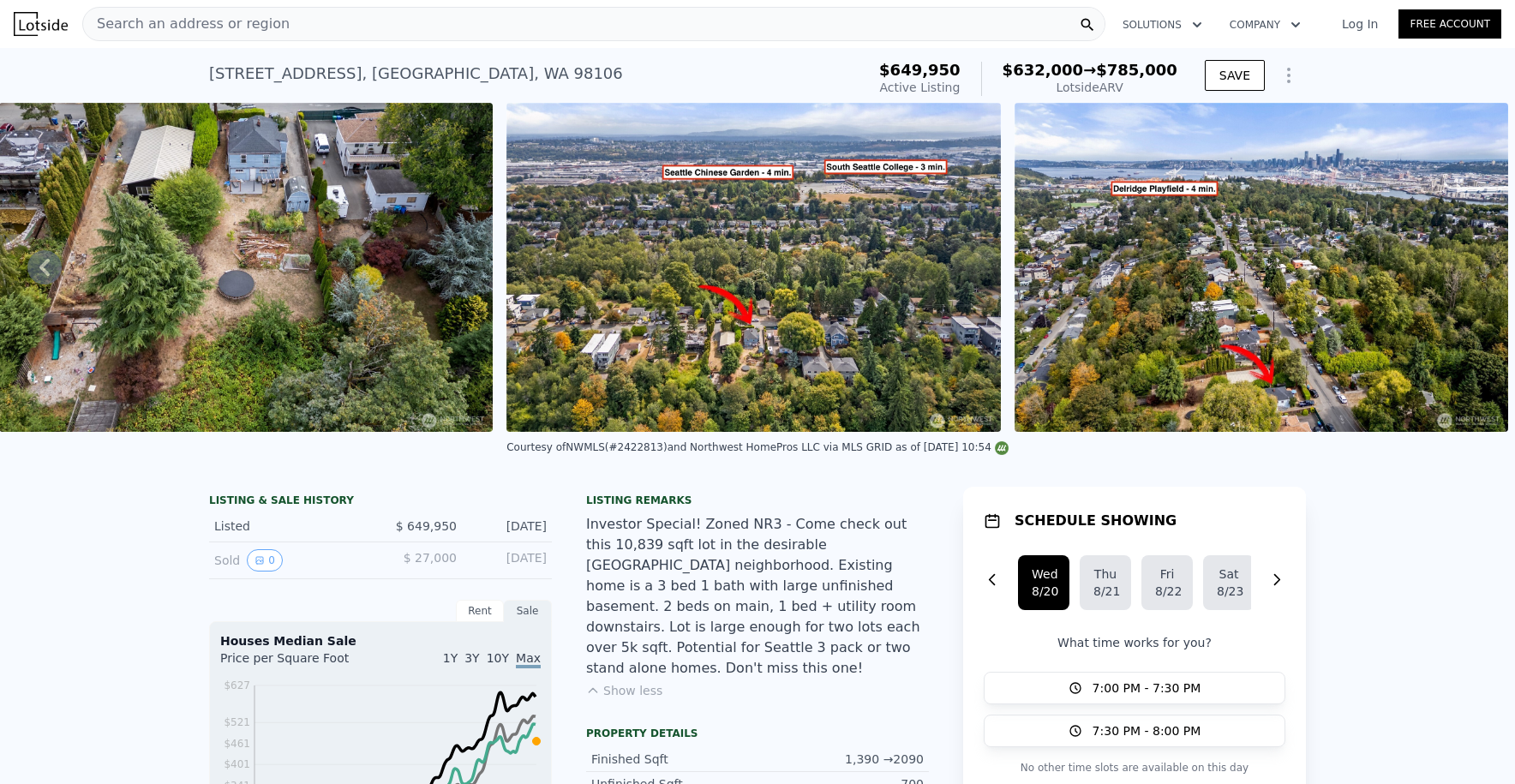
click at [267, 34] on div "Search an address or region" at bounding box center [187, 24] width 207 height 33
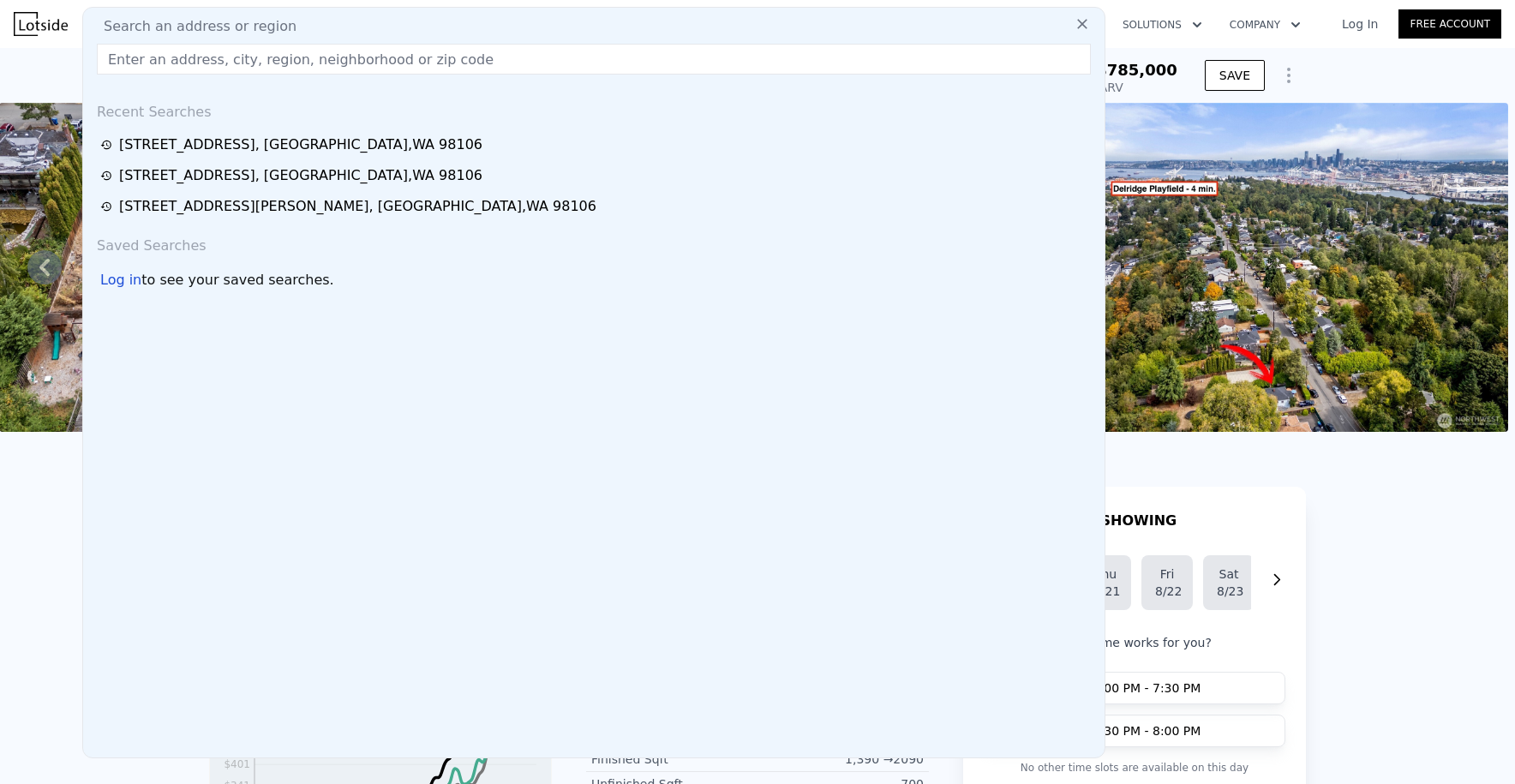
click at [249, 66] on input "text" at bounding box center [594, 59] width 995 height 31
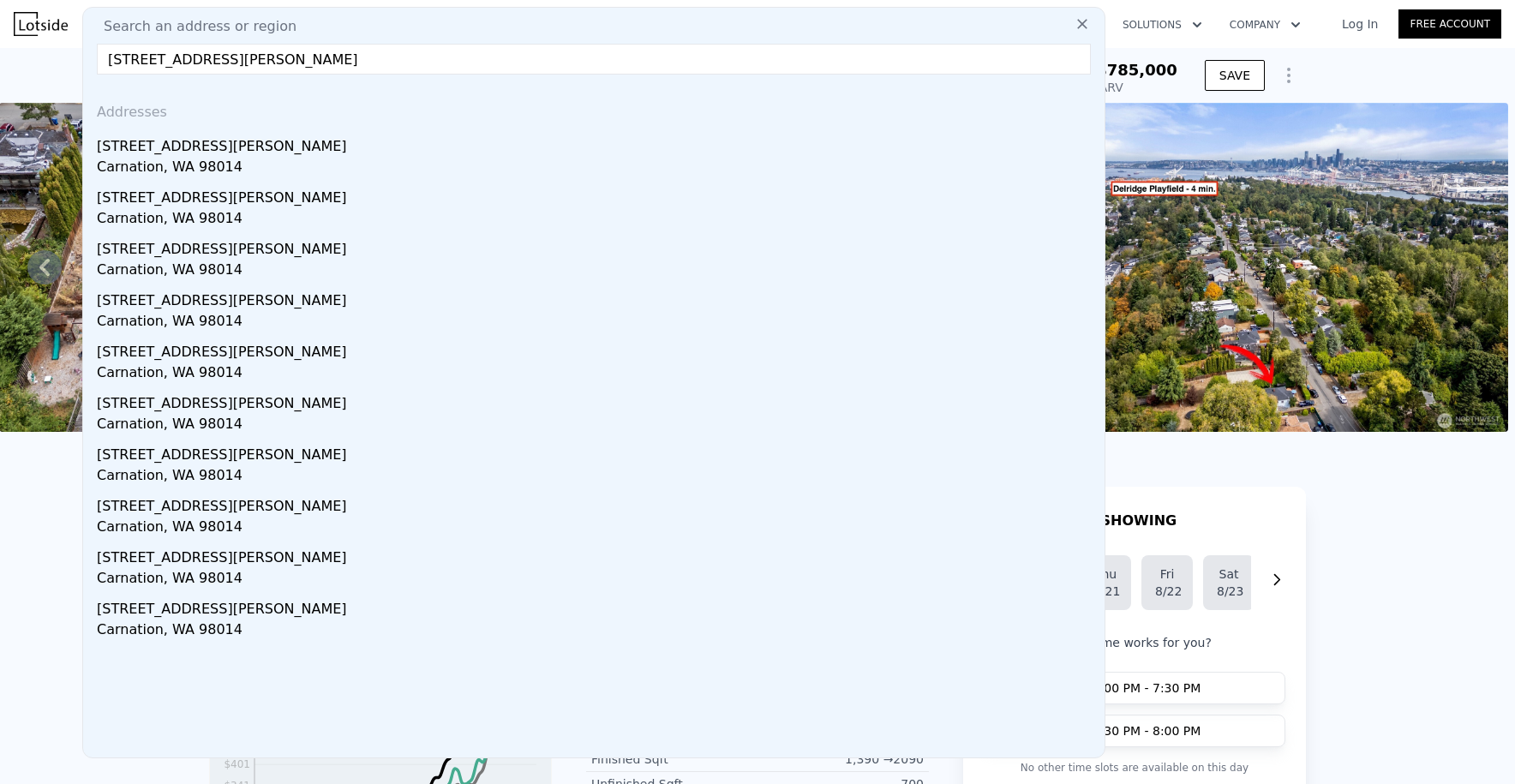
click at [442, 65] on input "4321 east rutherford street, carnation" at bounding box center [594, 59] width 995 height 31
click at [572, 54] on input "4321 east rutherford street, carnation" at bounding box center [594, 59] width 995 height 31
click at [392, 53] on input "4321 east rutherford street, carnation" at bounding box center [594, 59] width 995 height 31
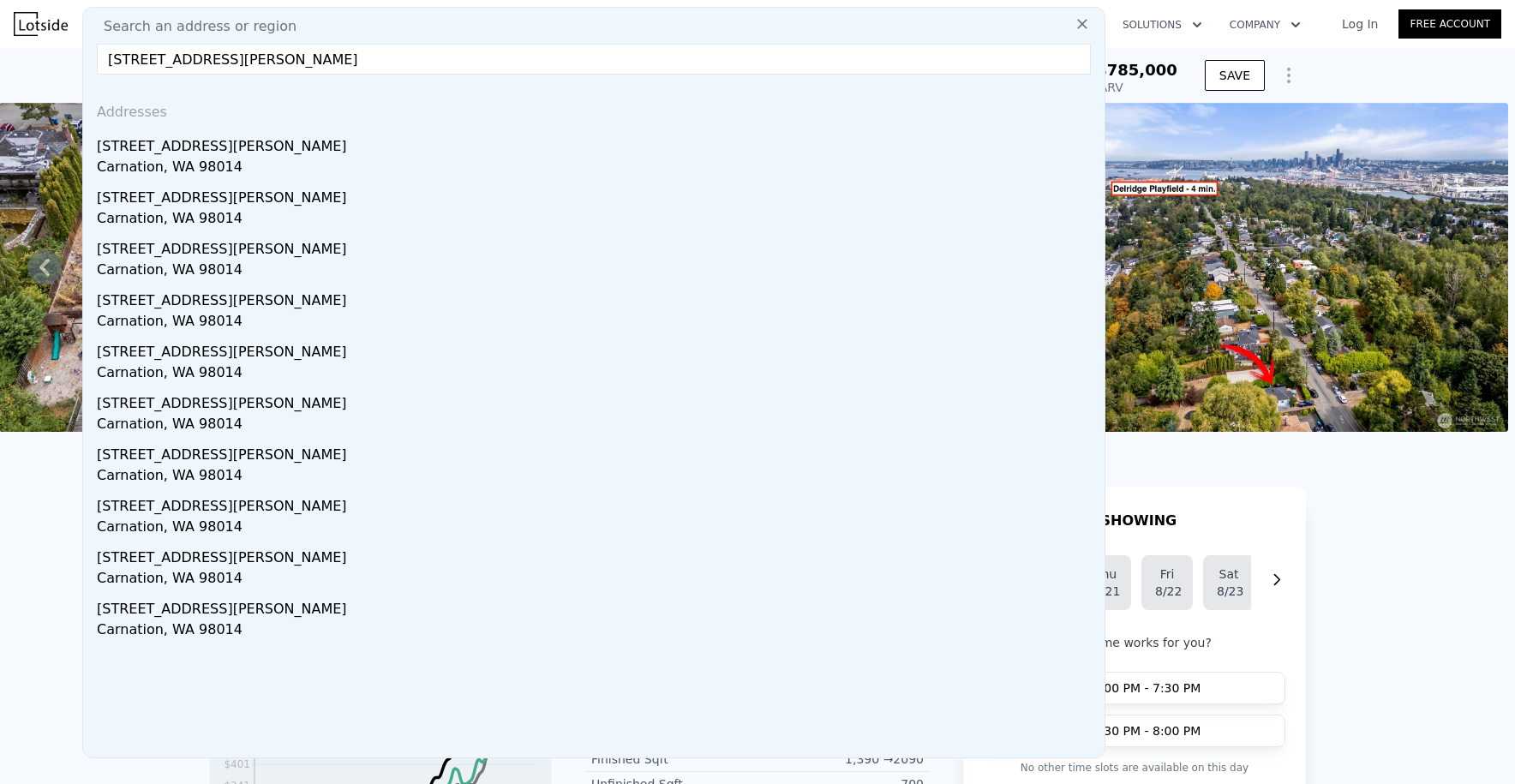
type input "4321 east rutherford street, carnation"
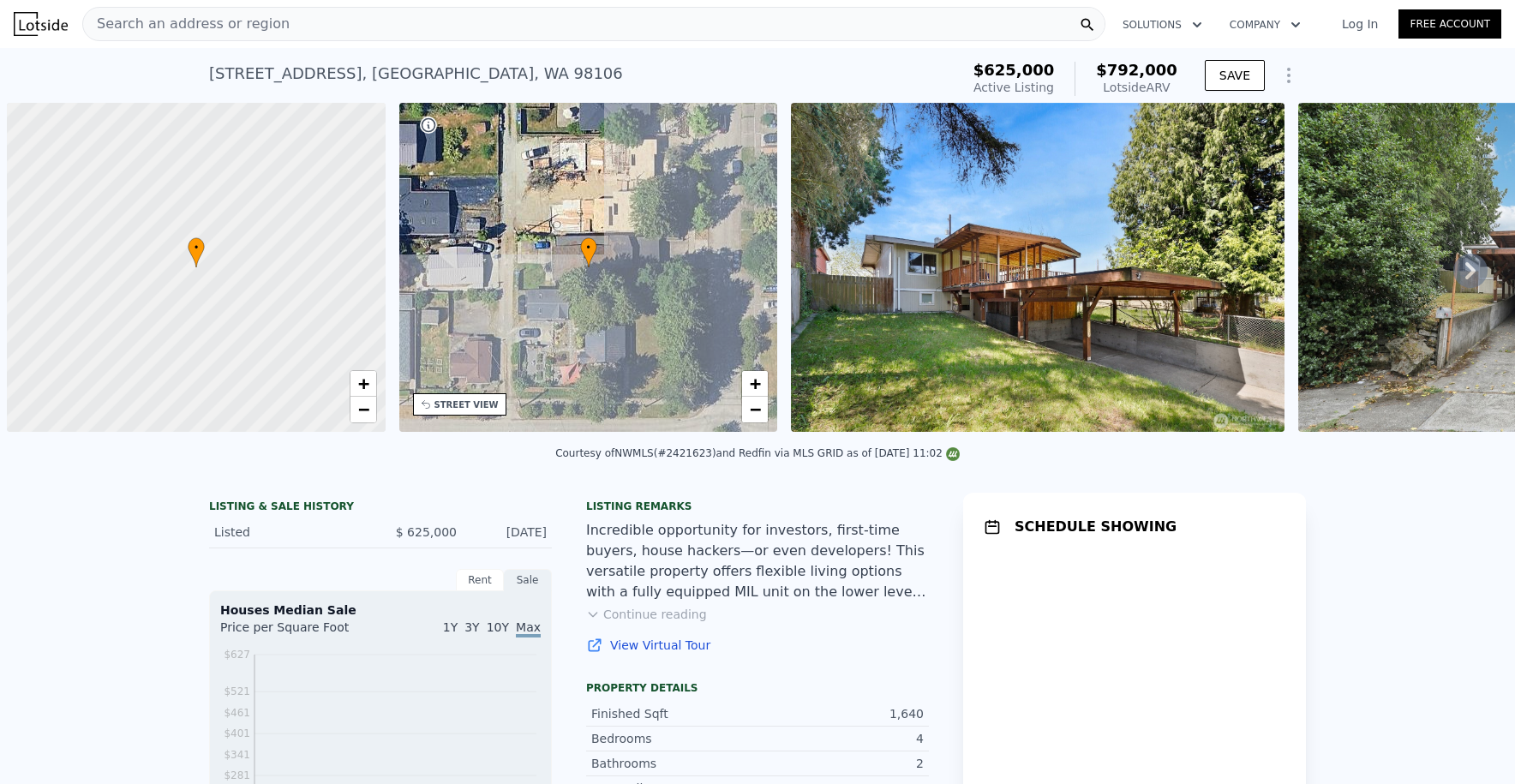
scroll to position [0, 7]
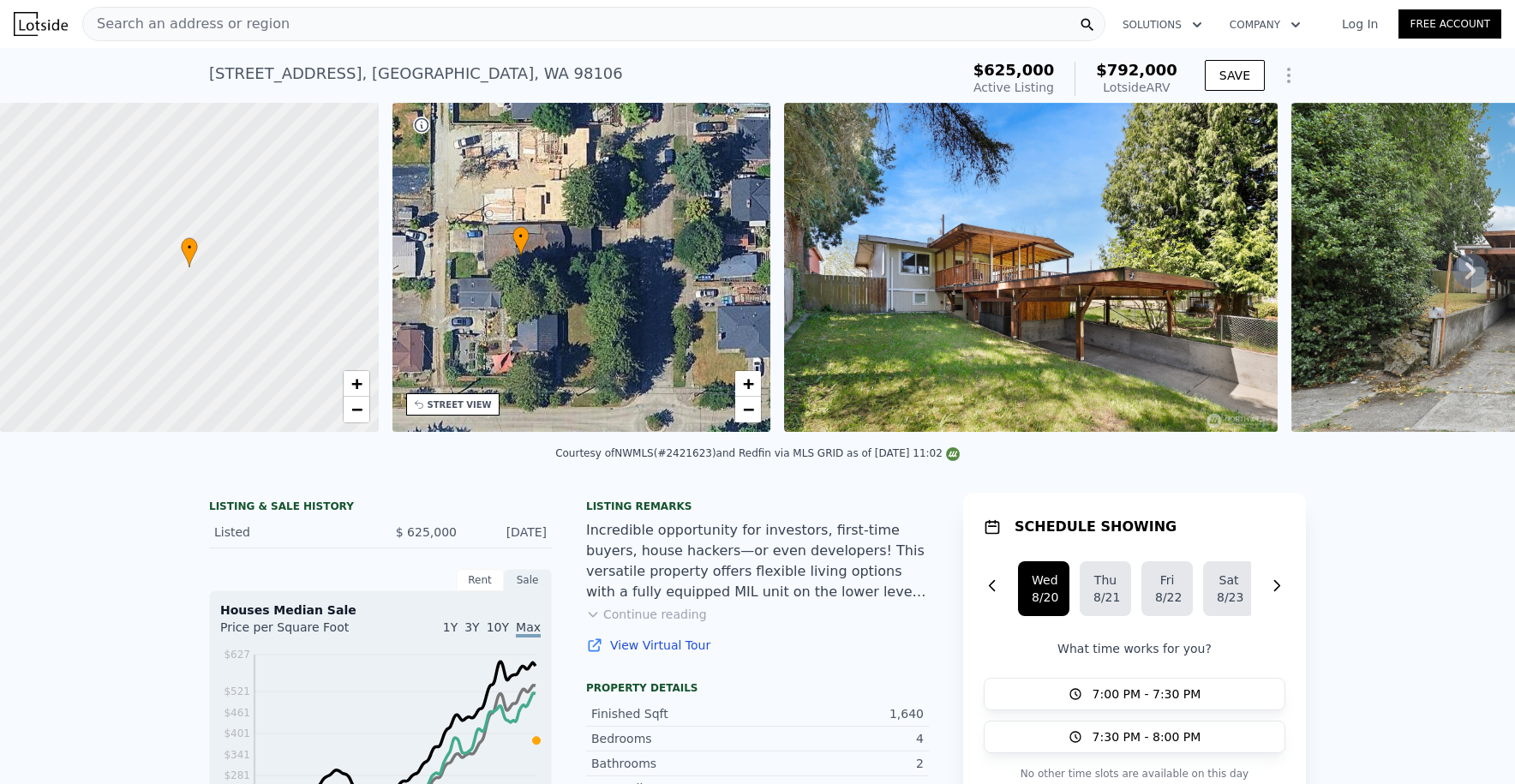
drag, startPoint x: 626, startPoint y: 266, endPoint x: 598, endPoint y: 261, distance: 28.4
click at [595, 265] on div "• + −" at bounding box center [582, 266] width 379 height 329
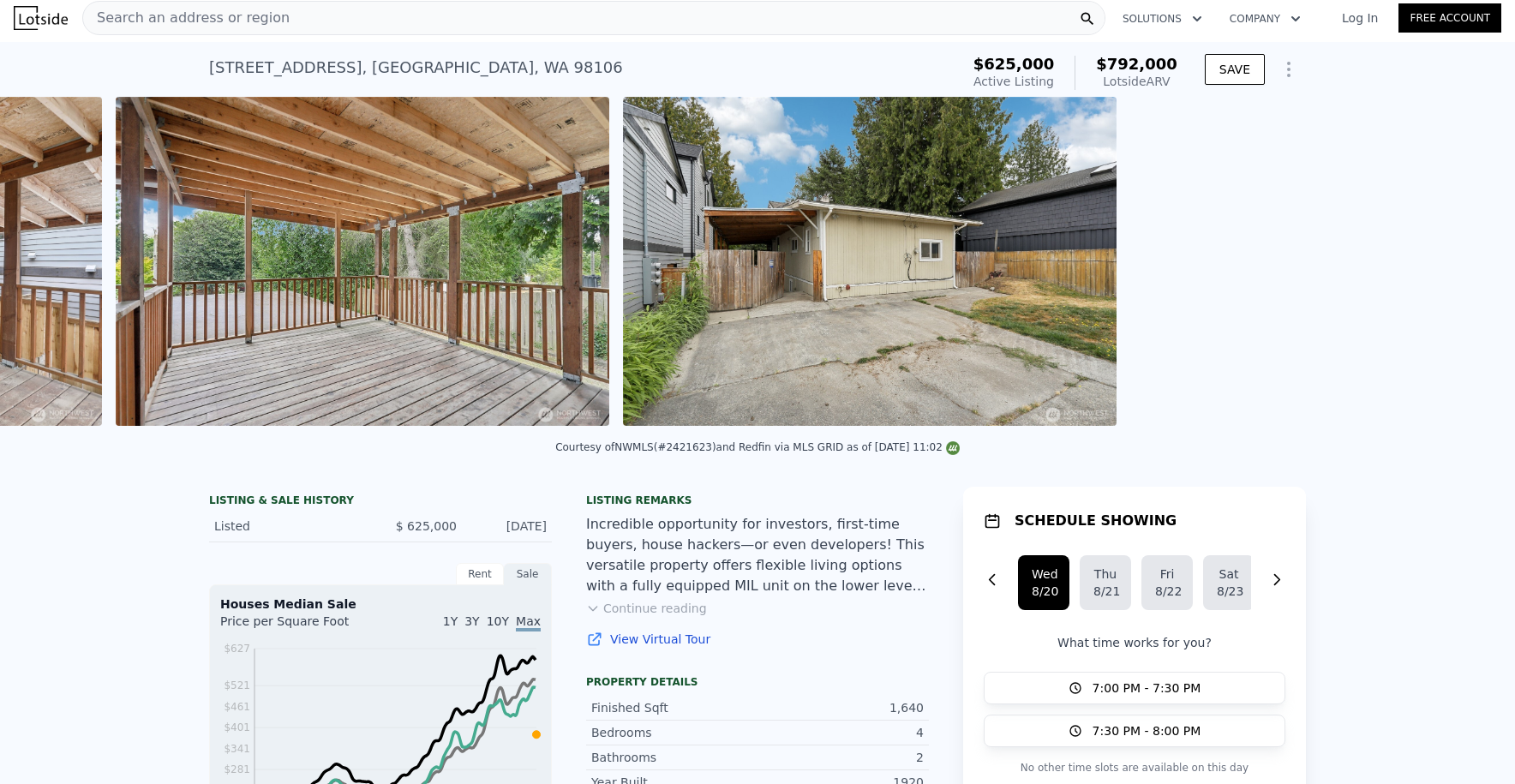
scroll to position [0, 15012]
